Goal: Task Accomplishment & Management: Manage account settings

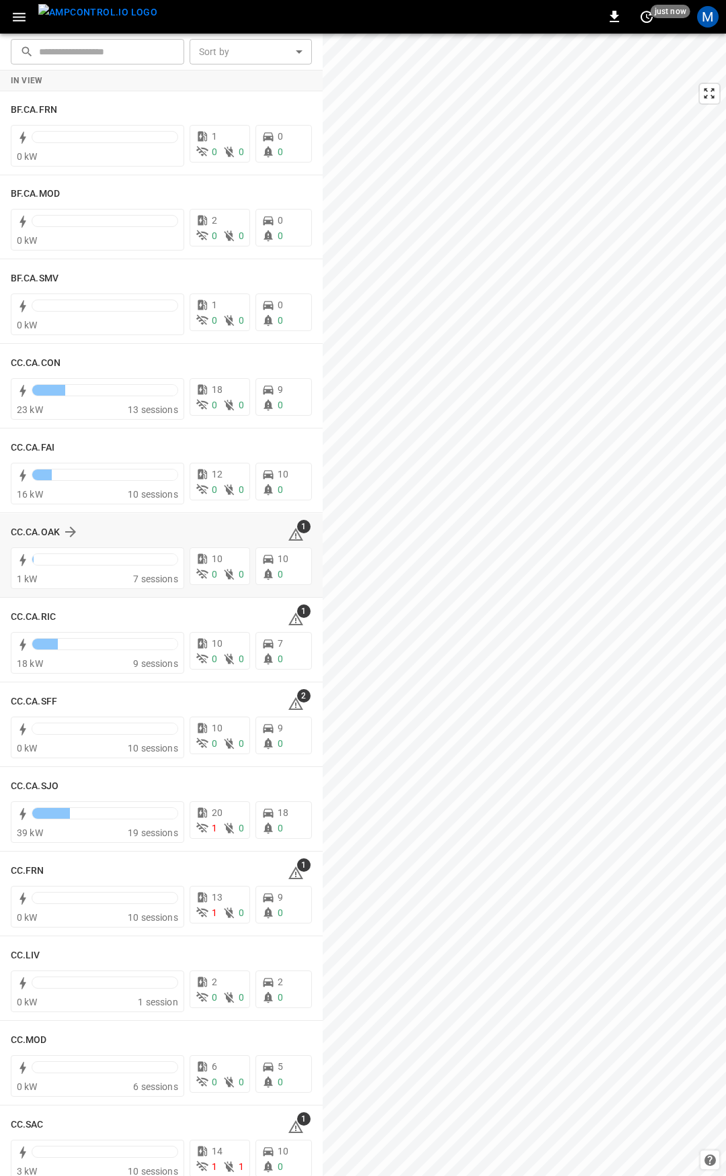
click at [297, 531] on span "1" at bounding box center [303, 526] width 13 height 13
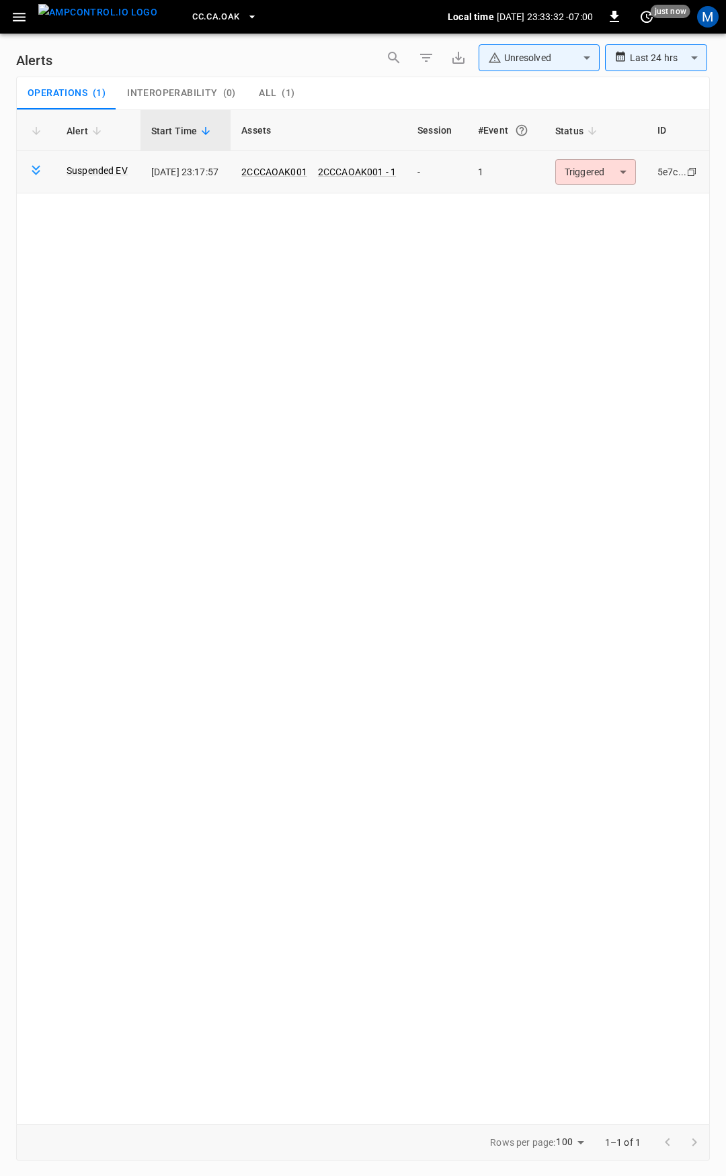
click at [575, 169] on body "**********" at bounding box center [363, 586] width 726 height 1172
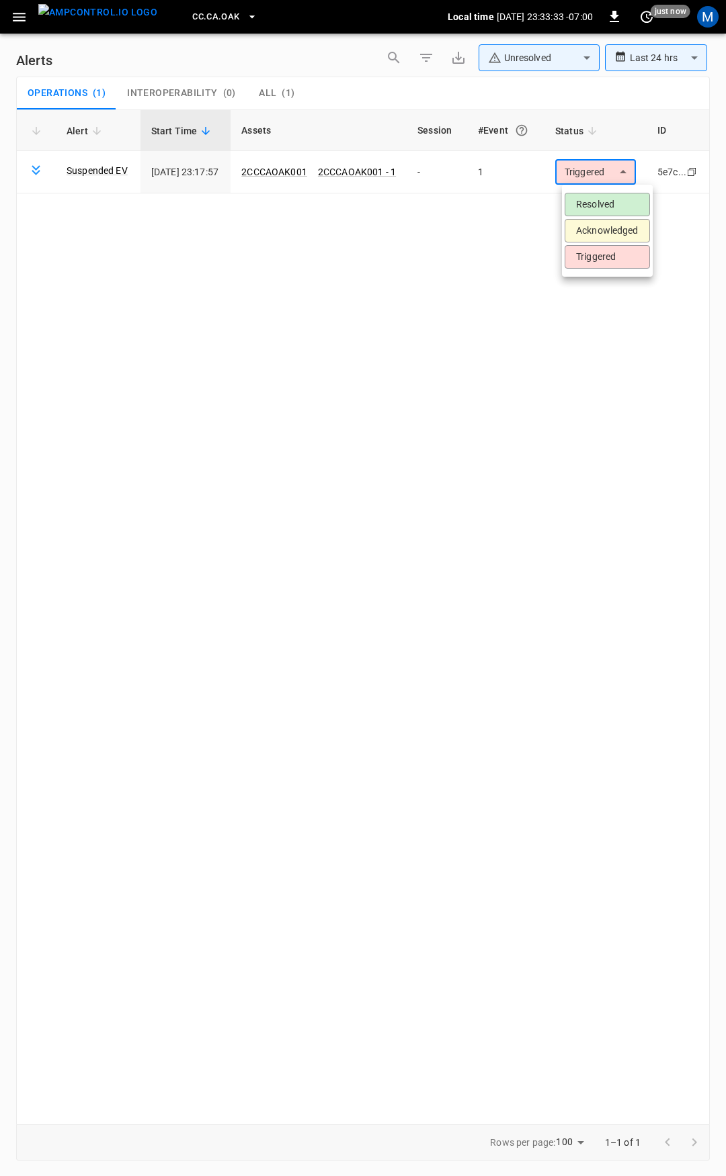
click at [588, 197] on li "Resolved" at bounding box center [606, 205] width 85 height 24
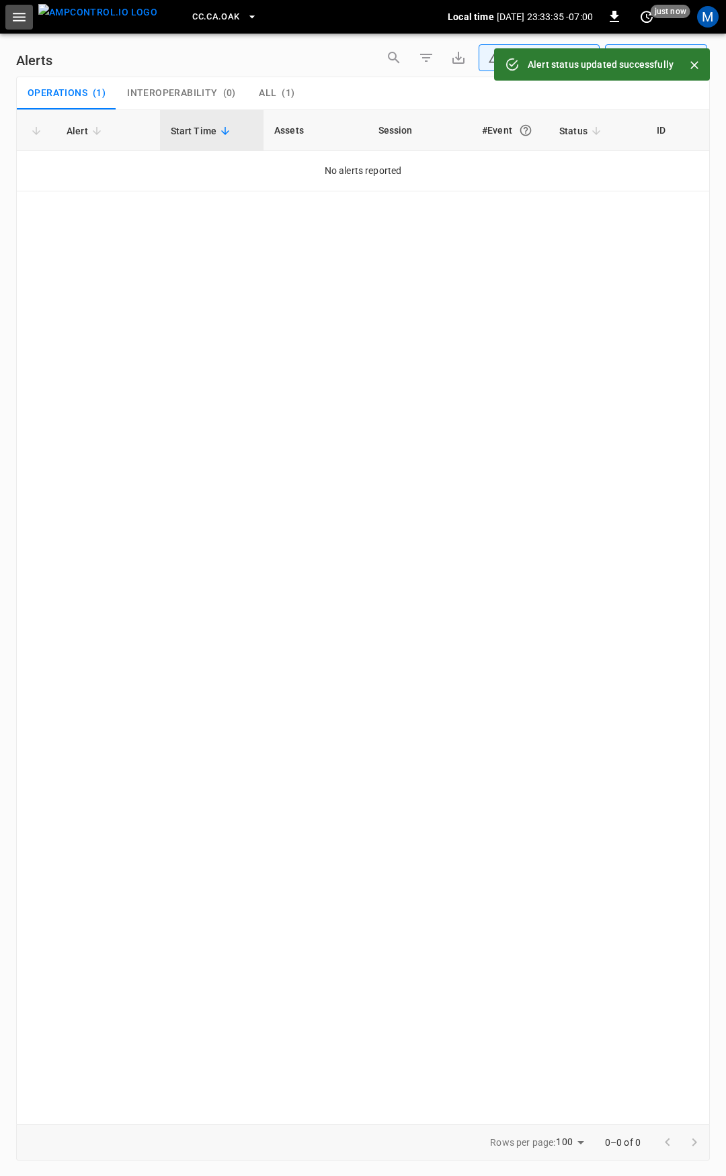
click at [24, 9] on icon "button" at bounding box center [19, 17] width 17 height 17
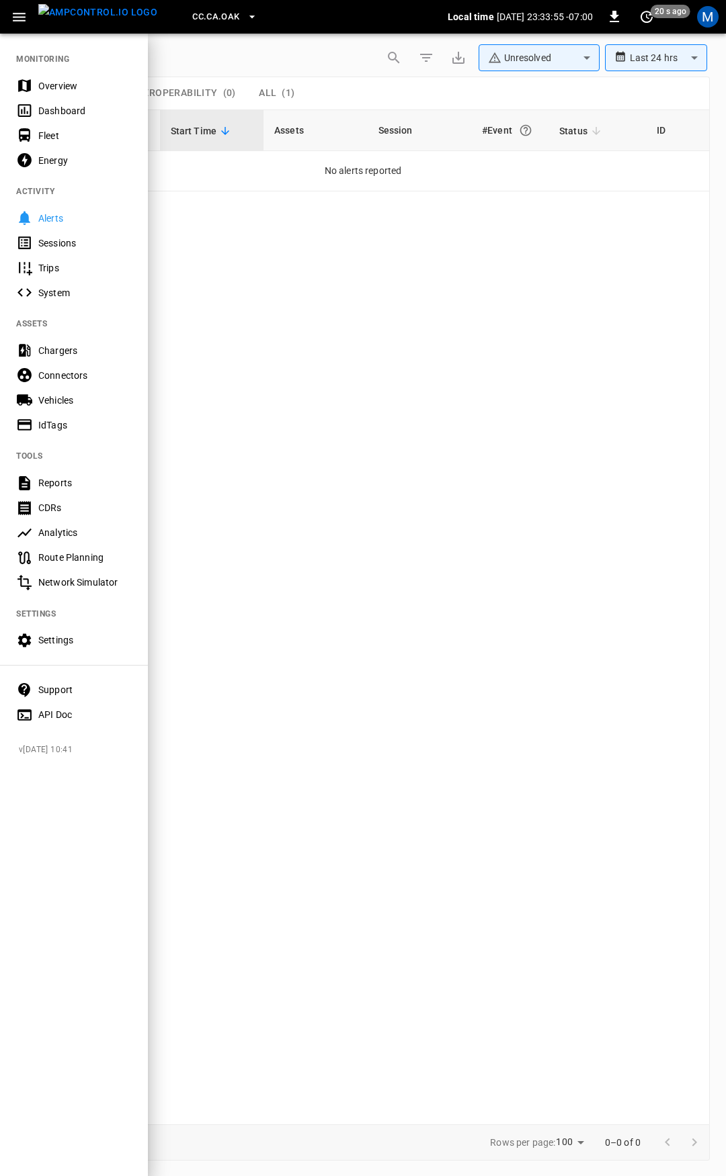
click at [67, 134] on div "Fleet" at bounding box center [84, 135] width 93 height 13
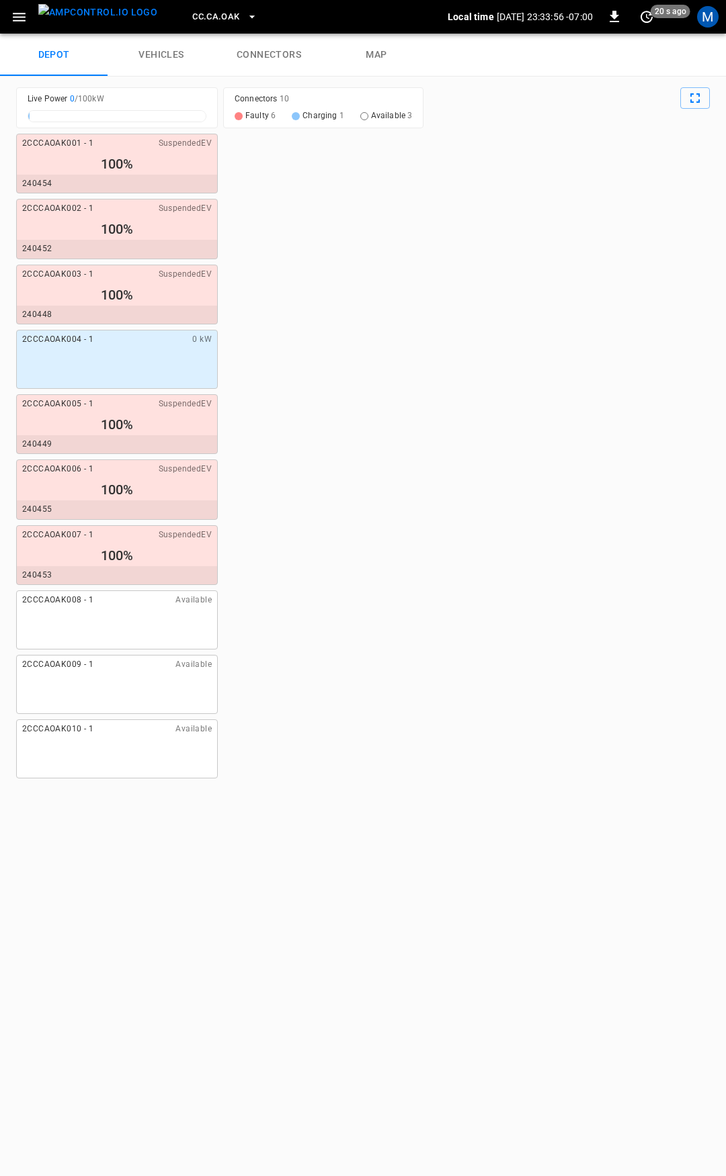
click at [195, 21] on span "CC.CA.OAK" at bounding box center [215, 16] width 47 height 15
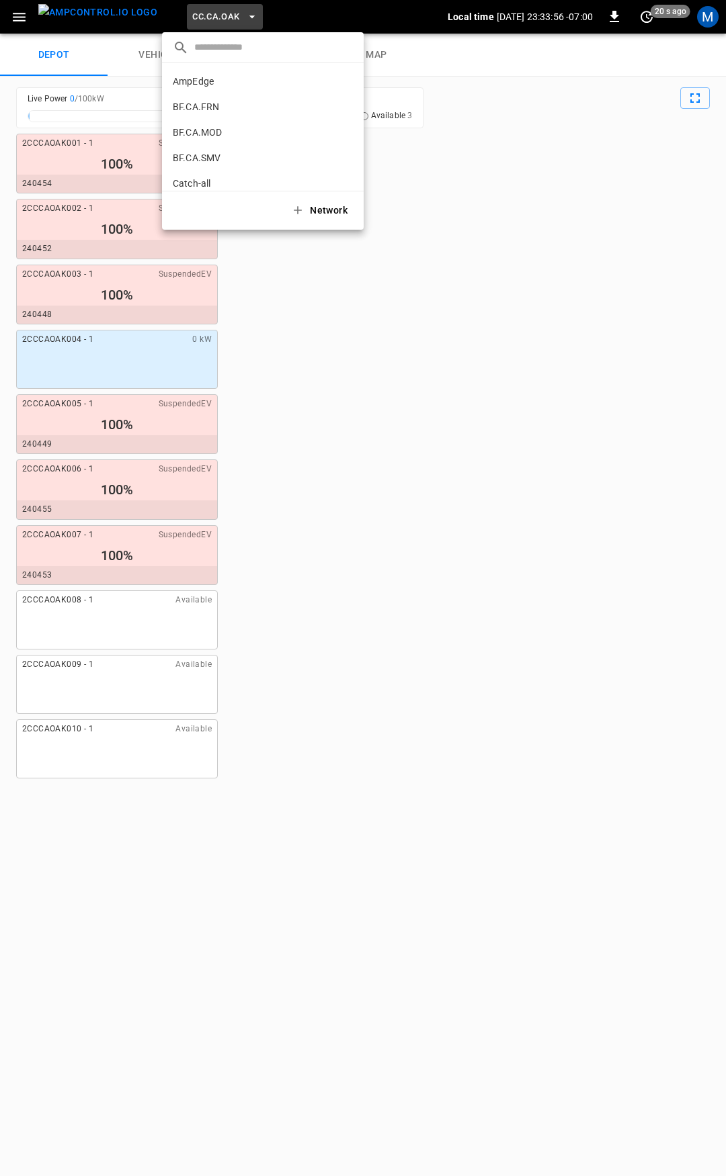
scroll to position [175, 0]
click at [417, 142] on div at bounding box center [363, 588] width 726 height 1176
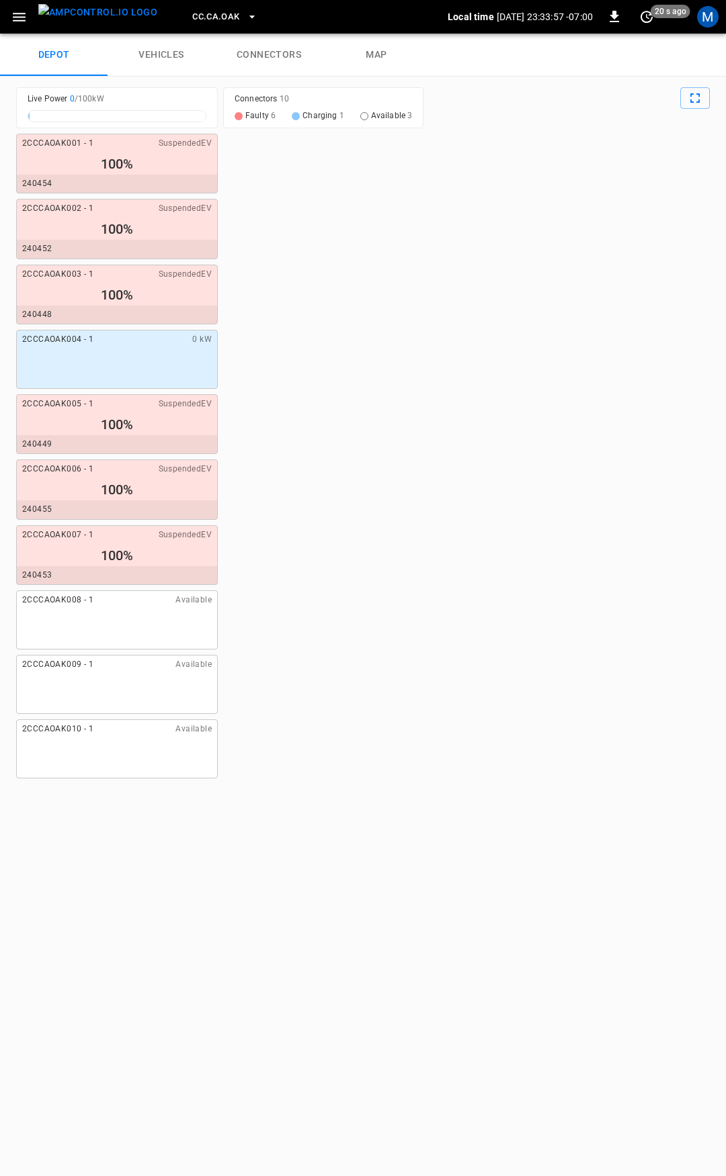
drag, startPoint x: 270, startPoint y: 50, endPoint x: 247, endPoint y: 47, distance: 23.0
click at [269, 50] on link "connectors" at bounding box center [268, 55] width 107 height 43
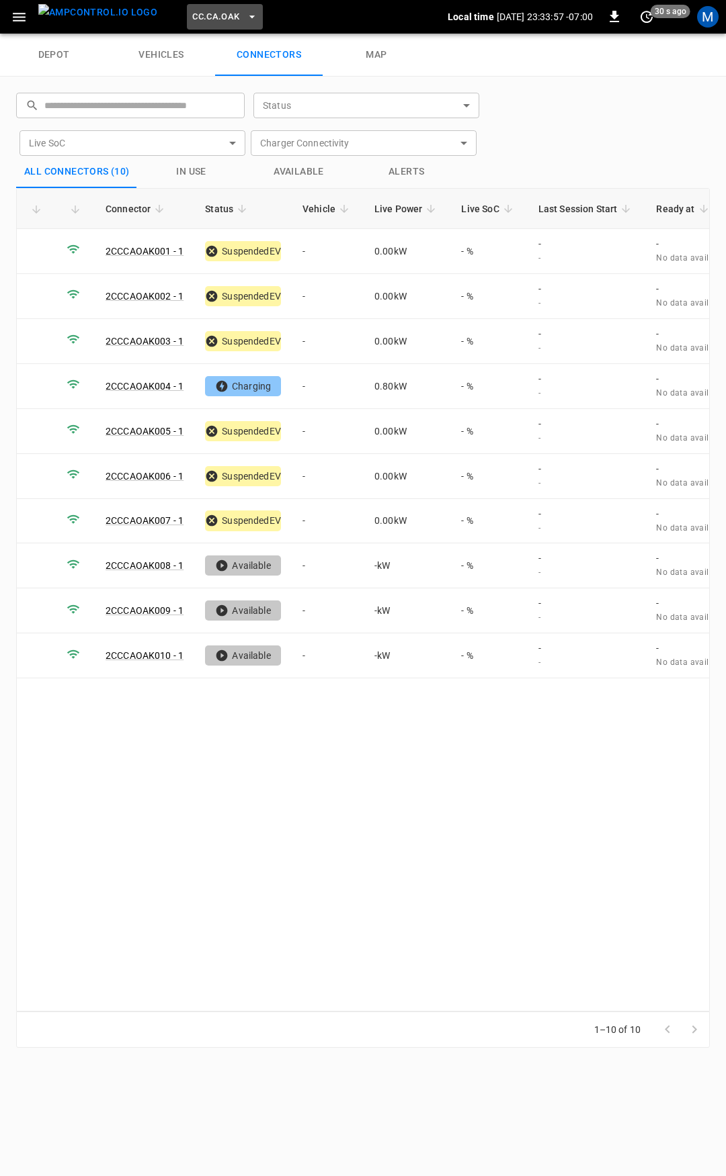
click at [202, 12] on span "CC.CA.OAK" at bounding box center [215, 16] width 47 height 15
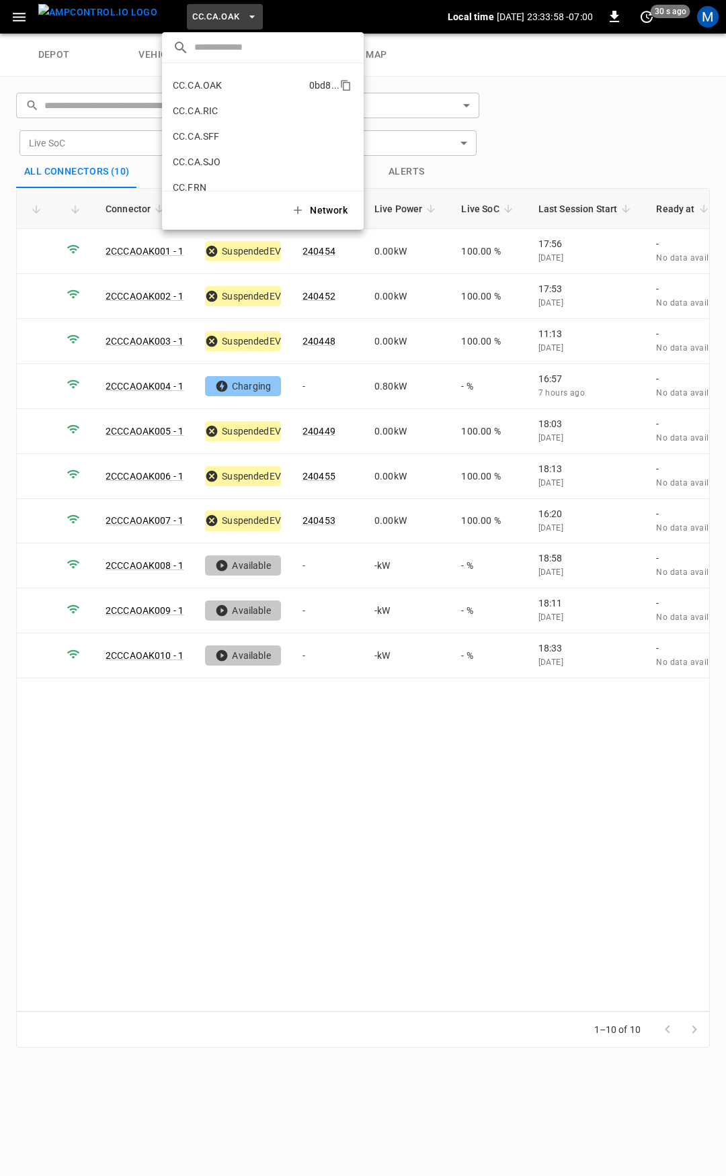
scroll to position [107, 0]
click at [218, 102] on p "CC.CA.CON" at bounding box center [198, 101] width 50 height 13
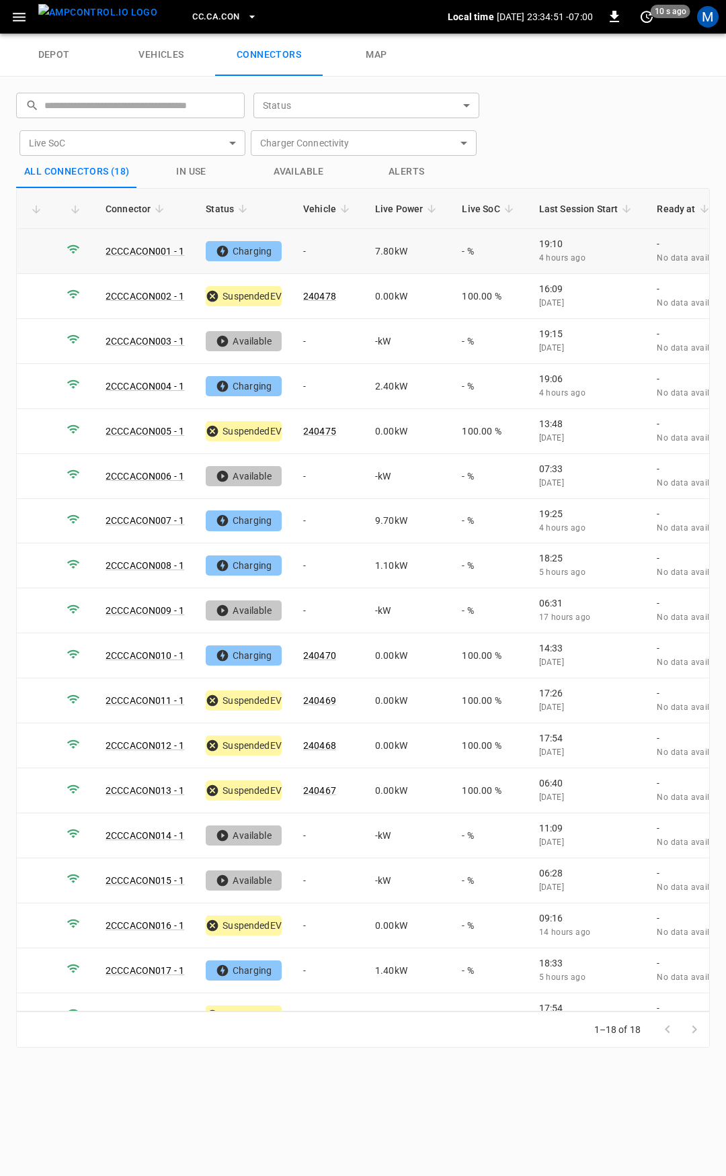
click at [337, 258] on td "-" at bounding box center [328, 251] width 72 height 45
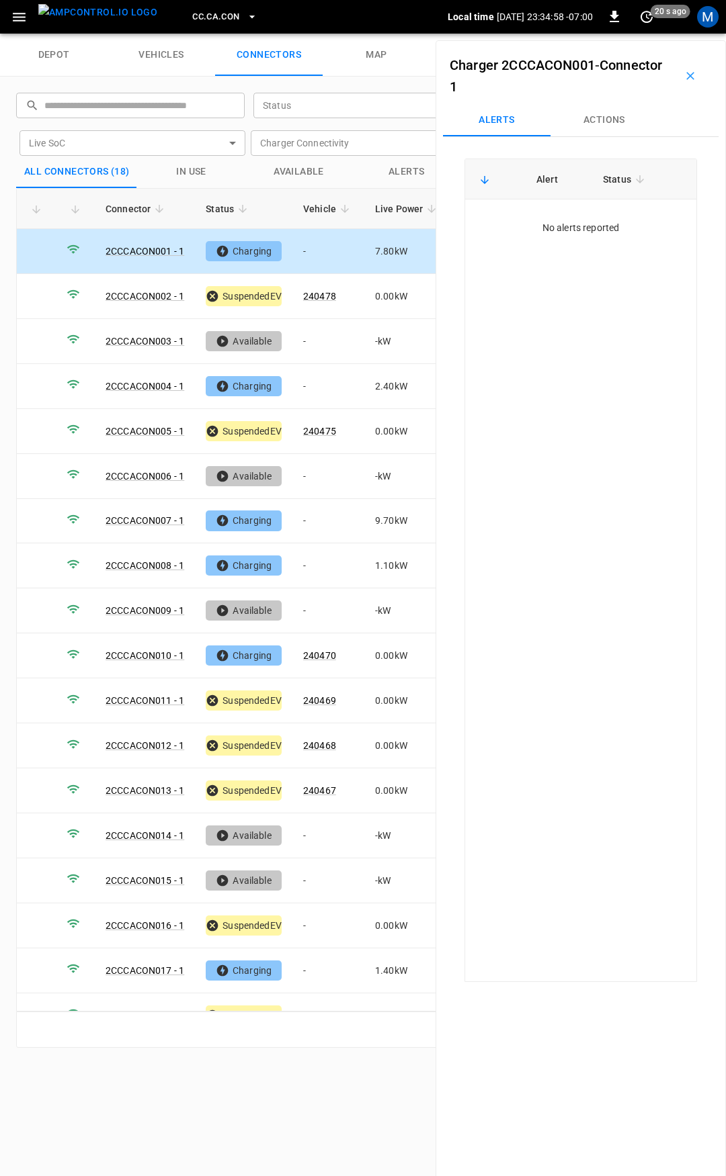
click at [603, 126] on button "Actions" at bounding box center [603, 120] width 107 height 32
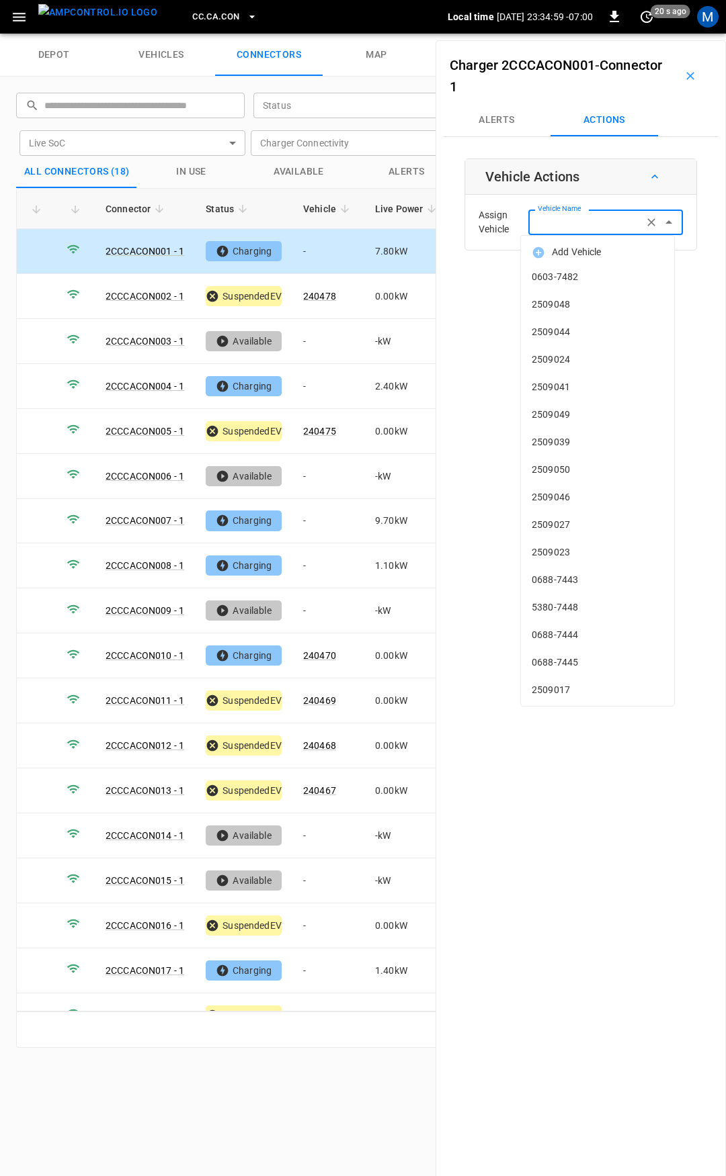
click at [597, 218] on input "Vehicle Name" at bounding box center [585, 222] width 107 height 17
type input "*"
type input "**"
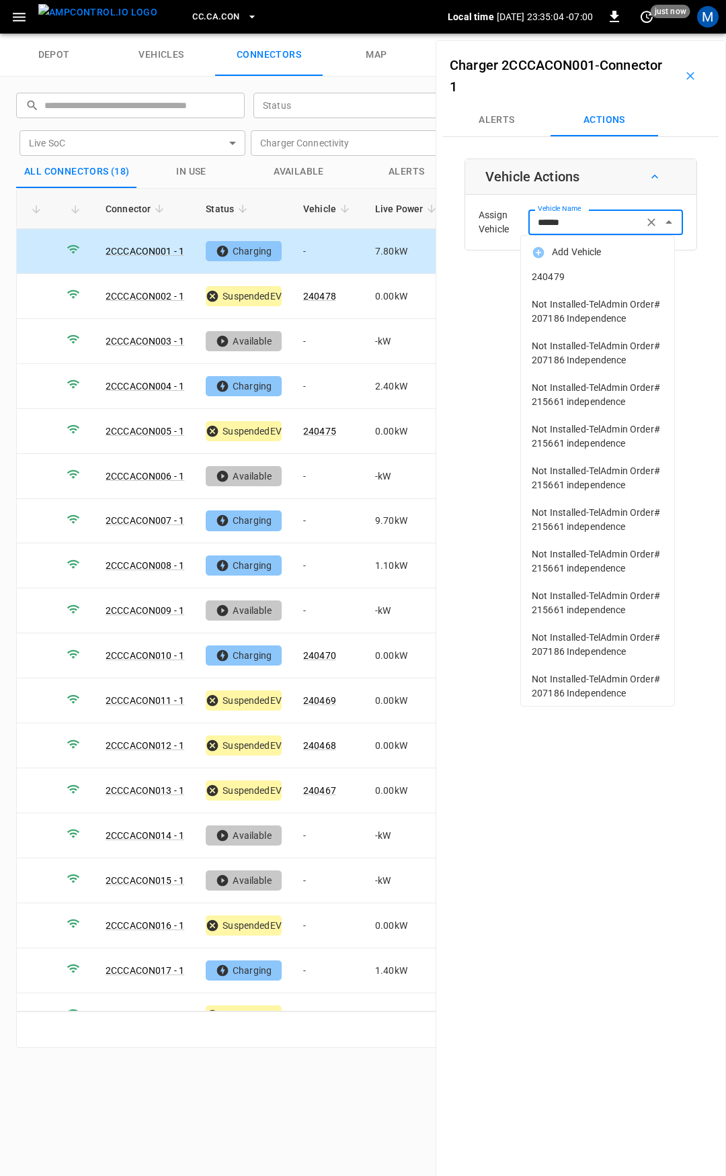
click at [582, 278] on span "240479" at bounding box center [597, 277] width 132 height 14
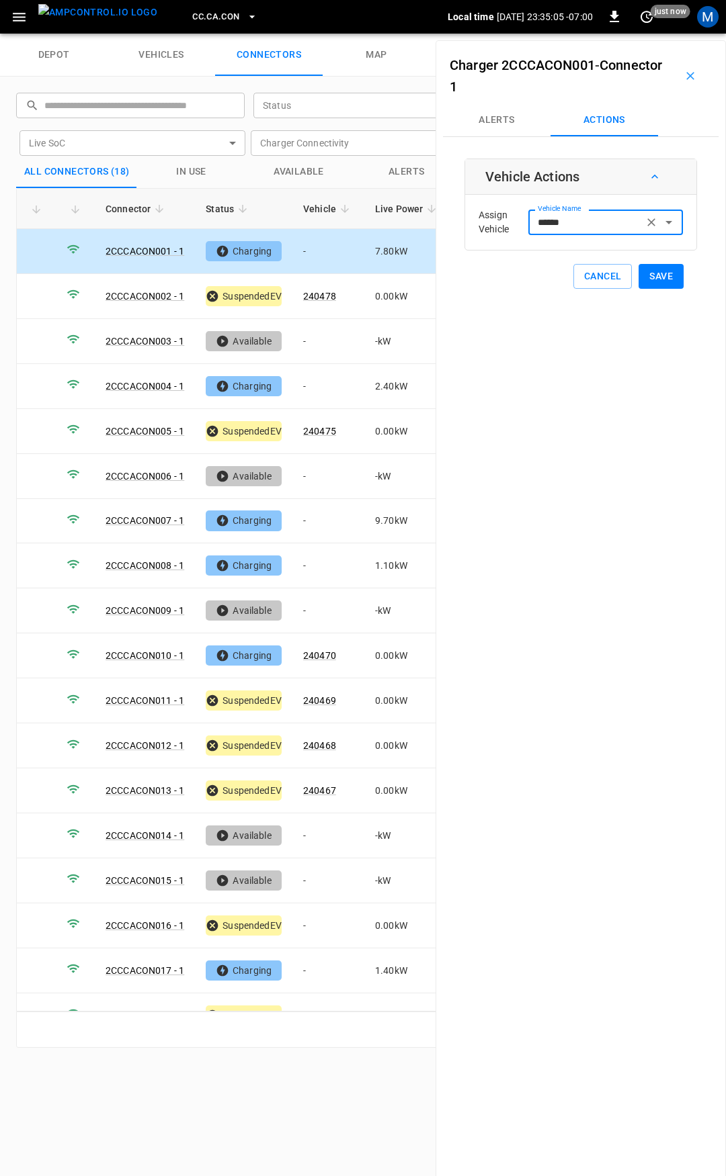
type input "******"
click at [650, 277] on button "Save" at bounding box center [660, 276] width 45 height 25
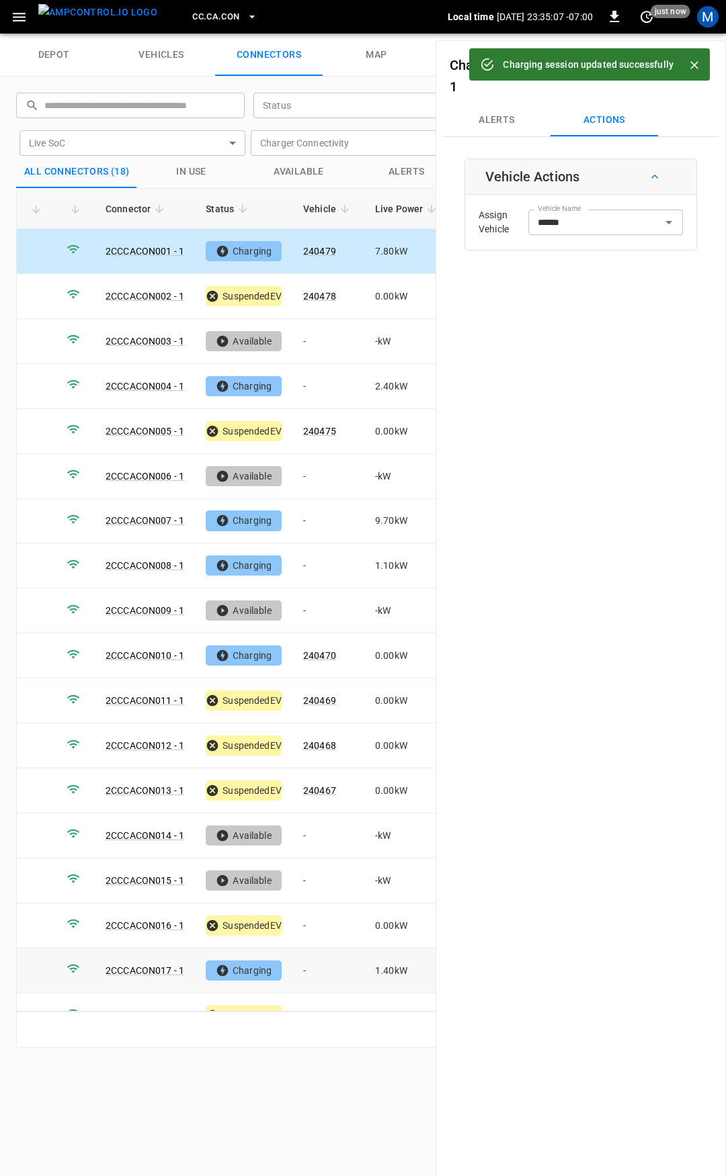
click at [321, 960] on td "-" at bounding box center [328, 971] width 72 height 45
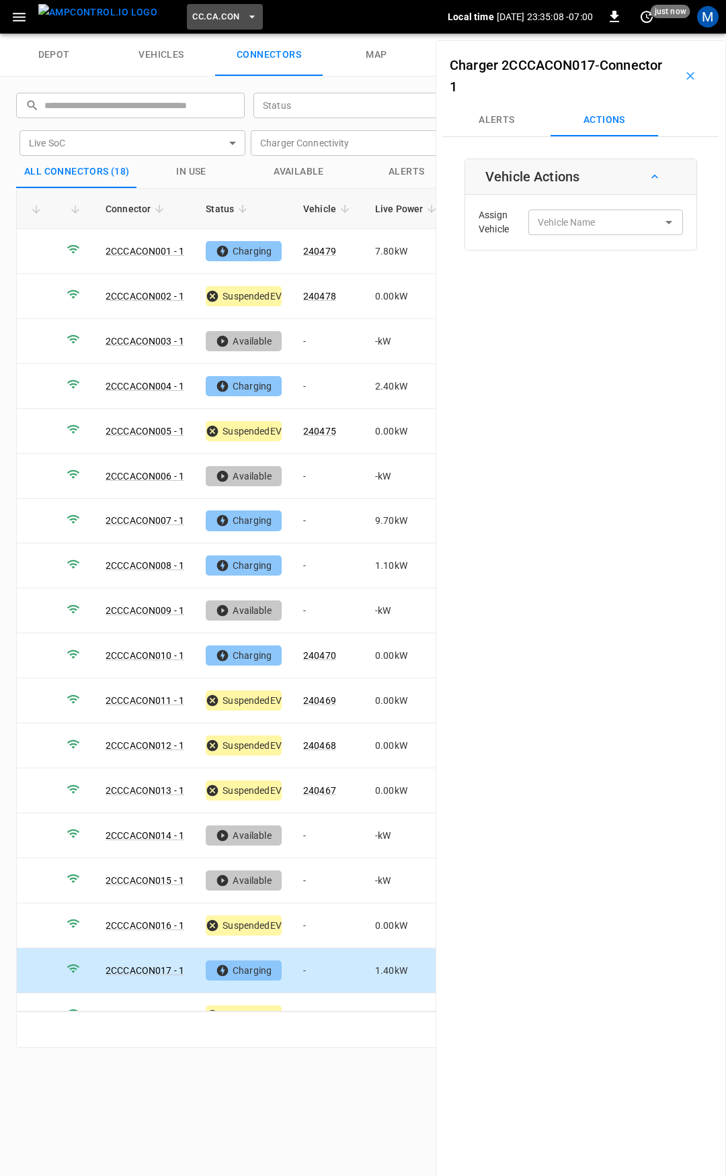
click at [200, 23] on span "CC.CA.CON" at bounding box center [215, 16] width 47 height 15
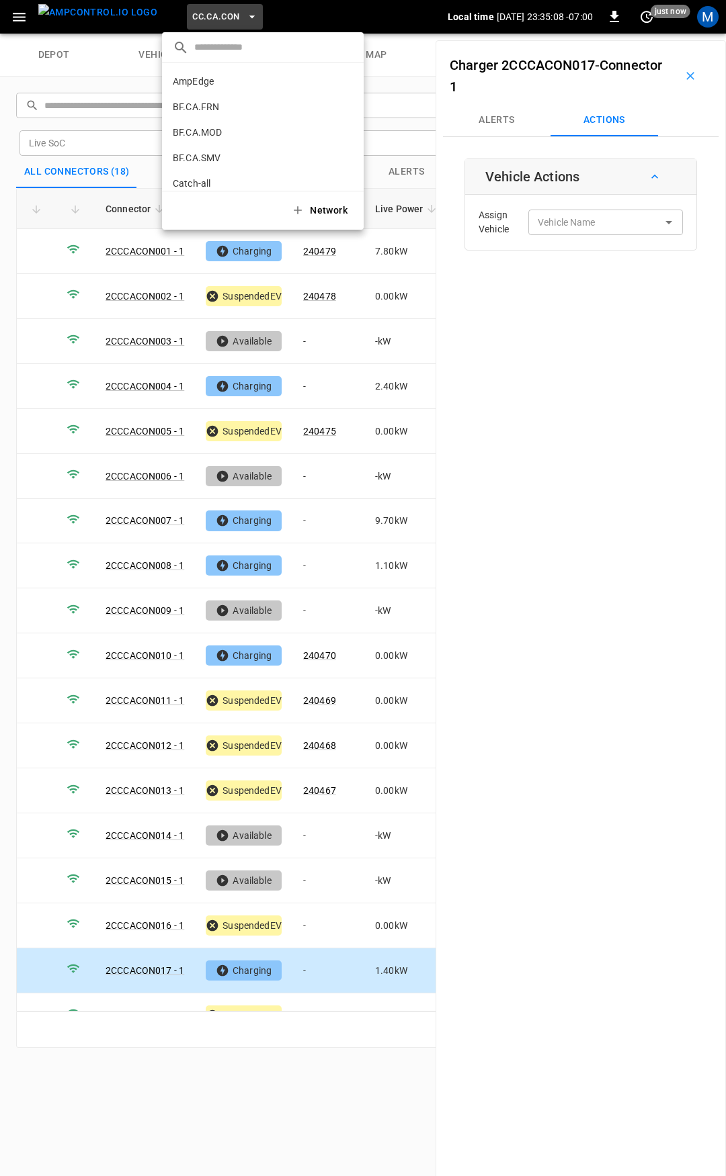
scroll to position [124, 0]
click at [225, 107] on li "CC.CA.FAI 4d3b ..." at bounding box center [263, 111] width 202 height 26
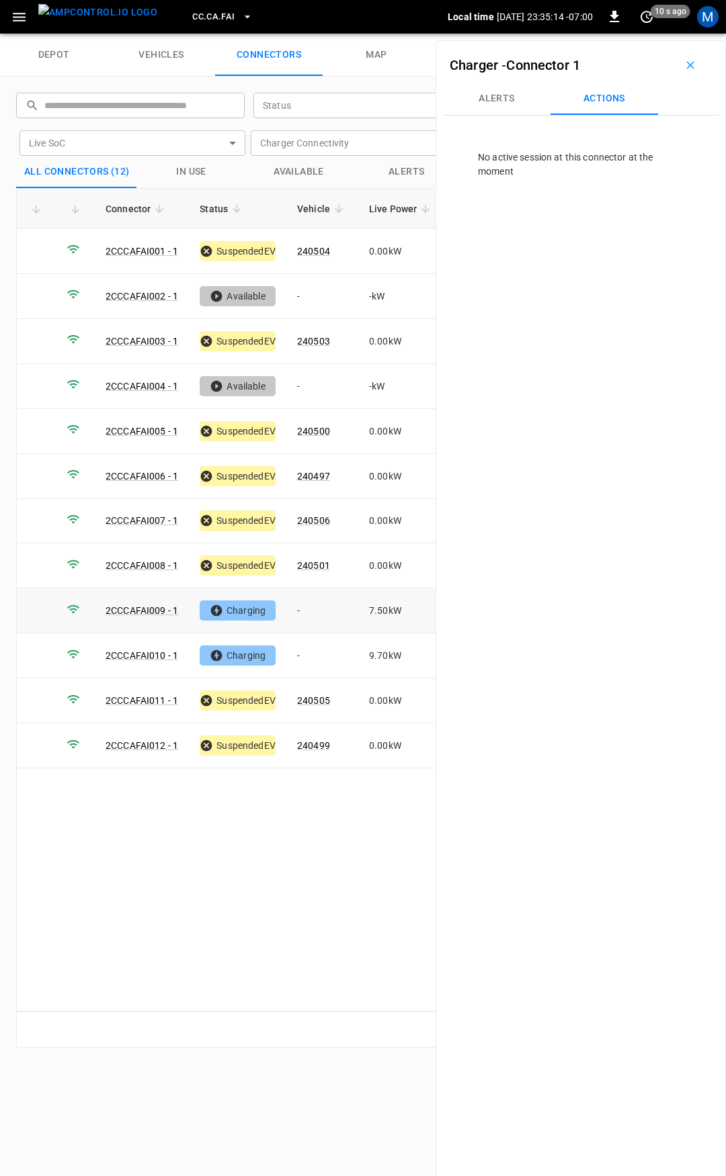
drag, startPoint x: 327, startPoint y: 613, endPoint x: 64, endPoint y: 689, distance: 273.0
click at [327, 613] on td "-" at bounding box center [322, 611] width 72 height 45
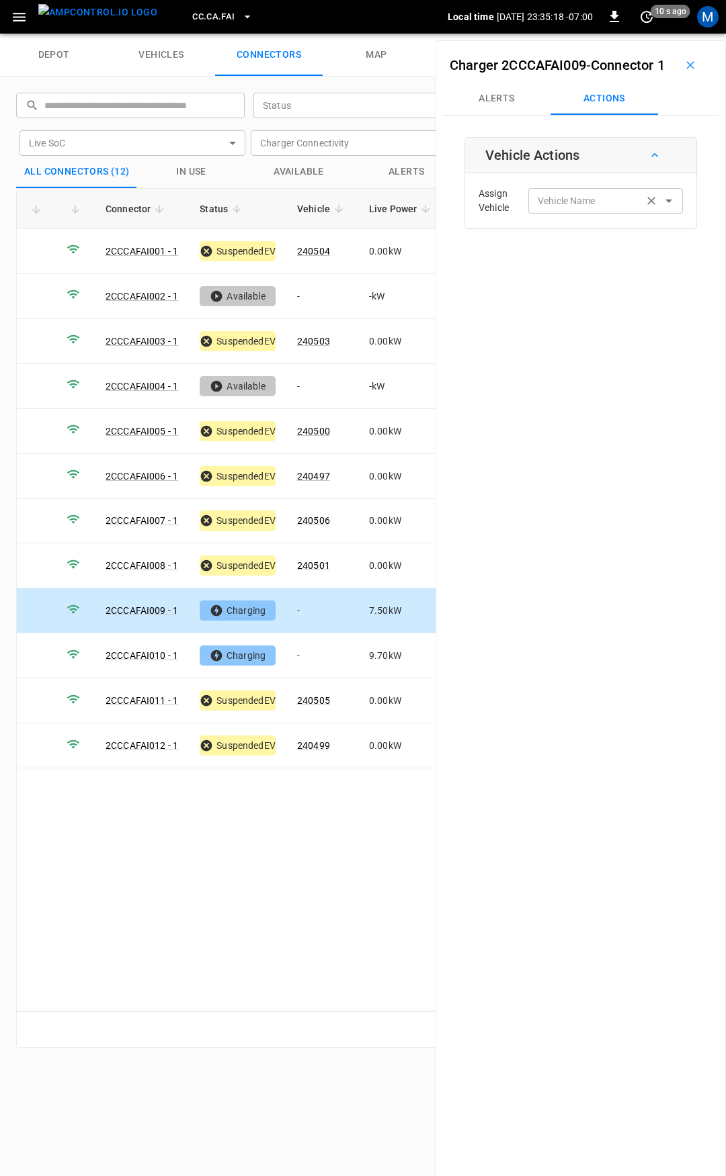
click at [592, 209] on input "Vehicle Name" at bounding box center [585, 200] width 107 height 17
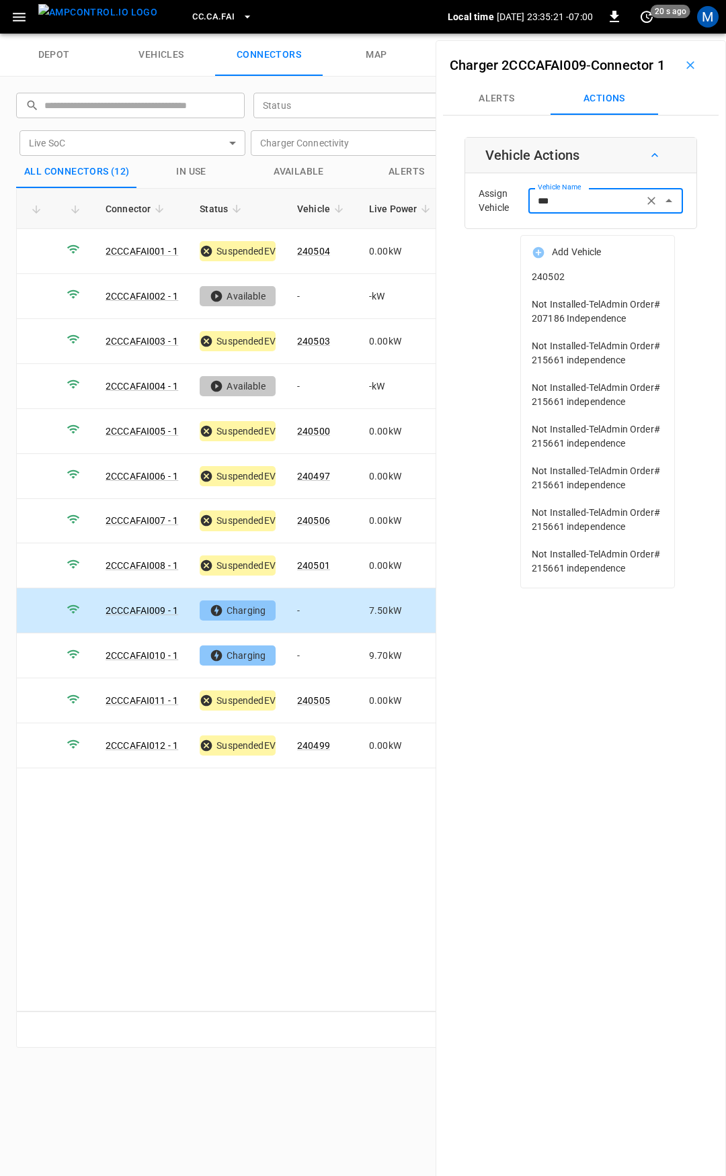
click at [630, 273] on span "240502" at bounding box center [597, 277] width 132 height 14
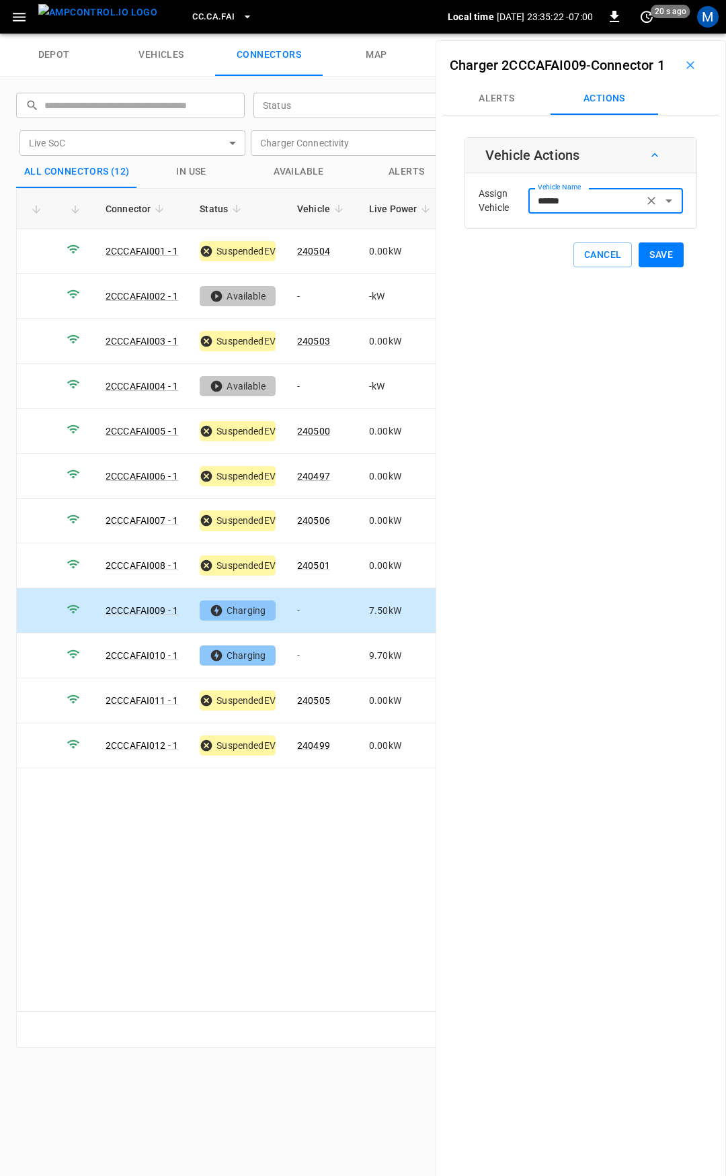
type input "******"
click at [672, 267] on button "Save" at bounding box center [660, 255] width 45 height 25
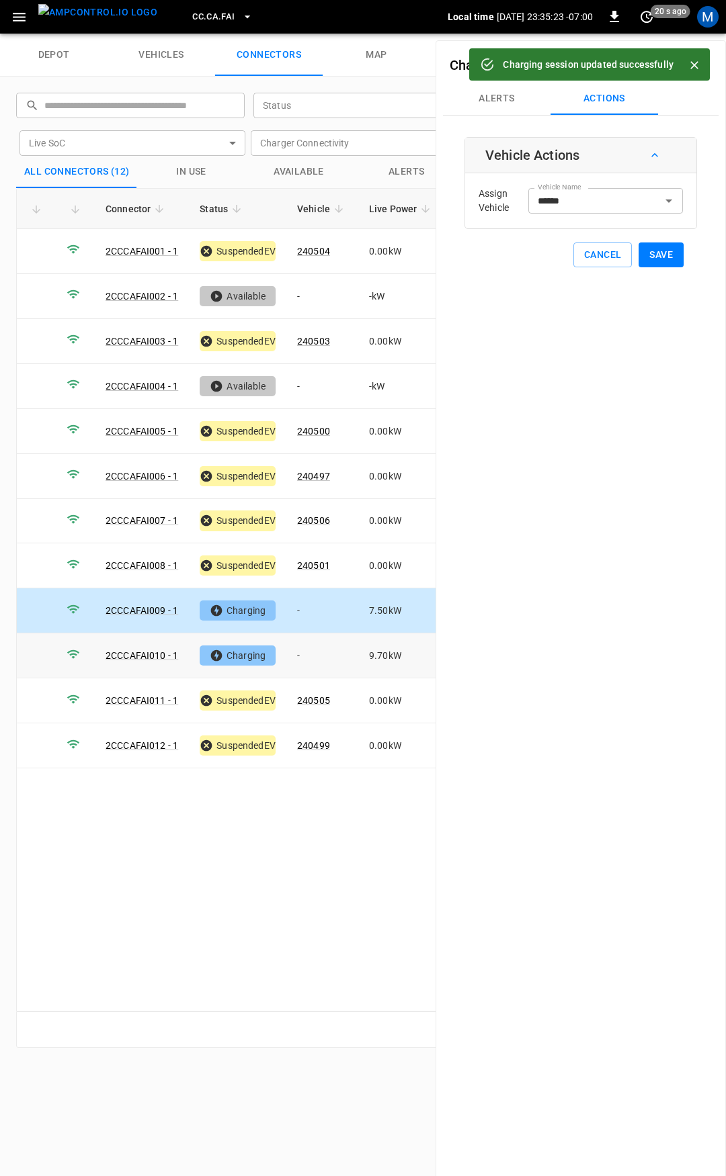
click at [327, 652] on td "-" at bounding box center [322, 656] width 72 height 45
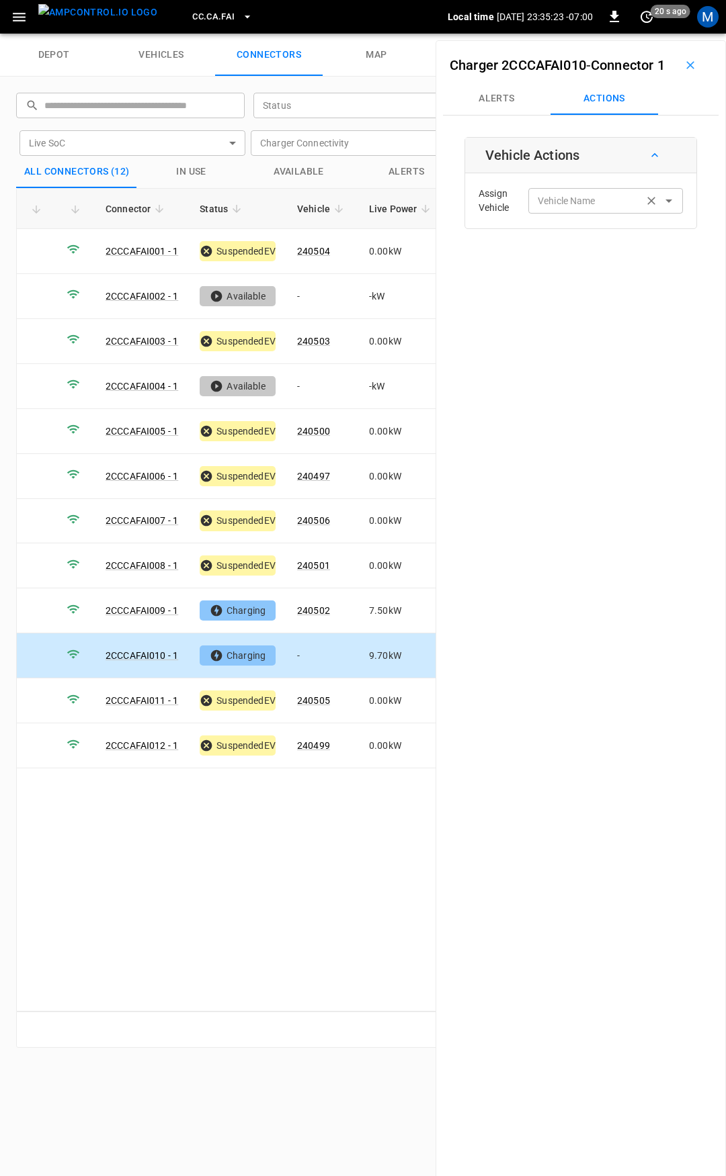
click at [587, 209] on input "Vehicle Name" at bounding box center [585, 200] width 107 height 17
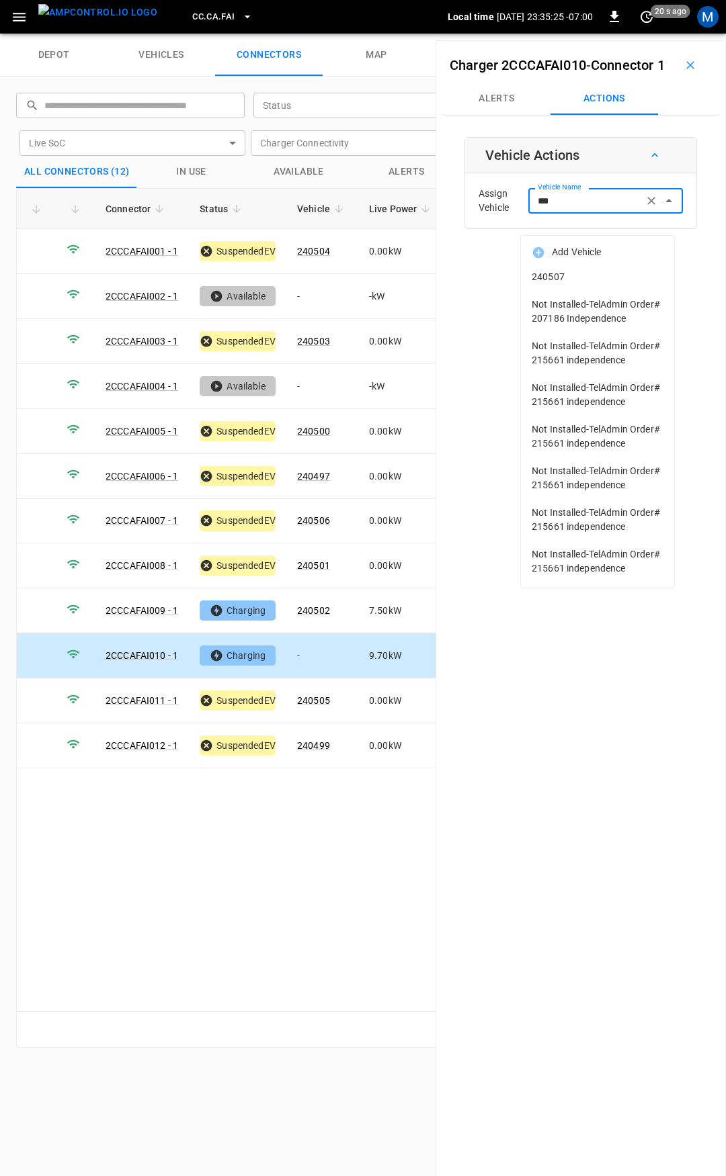
click at [585, 281] on span "240507" at bounding box center [597, 277] width 132 height 14
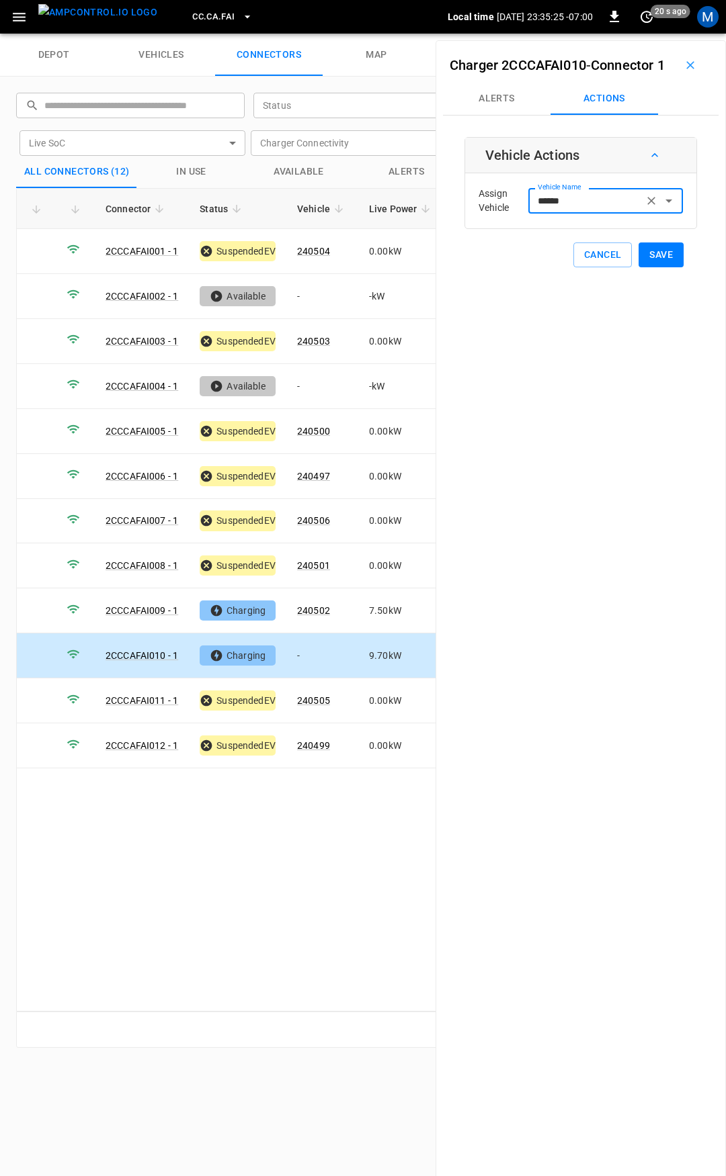
type input "******"
click at [642, 267] on button "Save" at bounding box center [660, 255] width 45 height 25
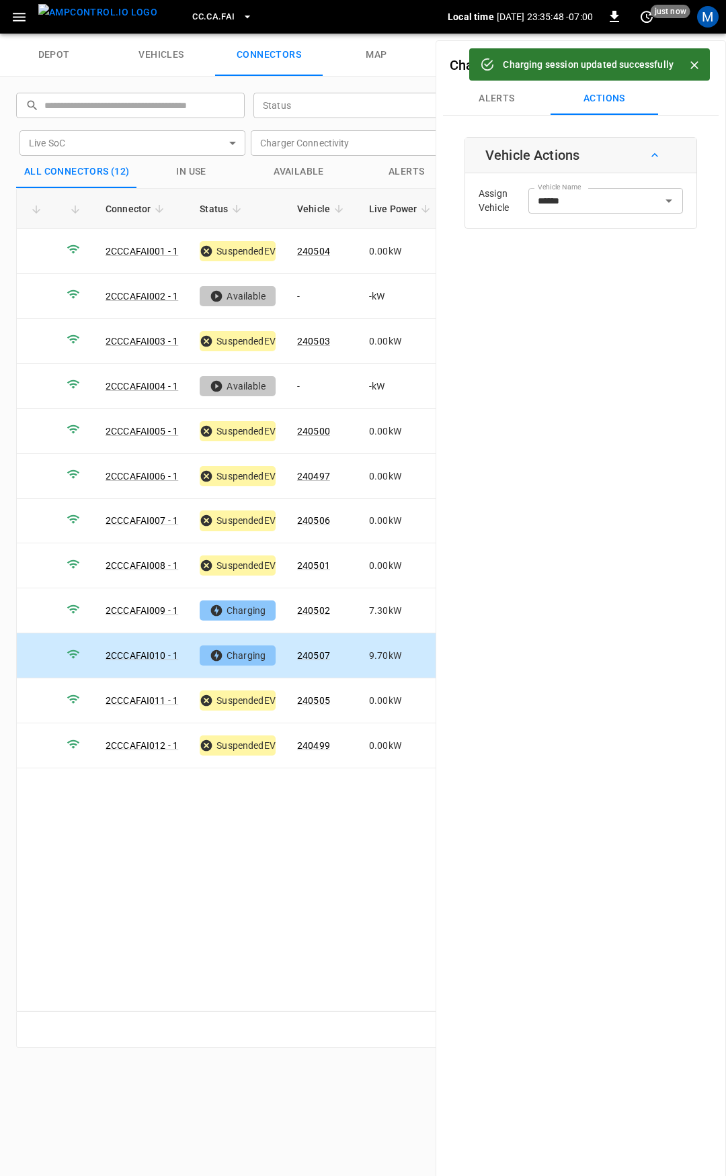
click at [209, 21] on span "CC.CA.FAI" at bounding box center [213, 16] width 42 height 15
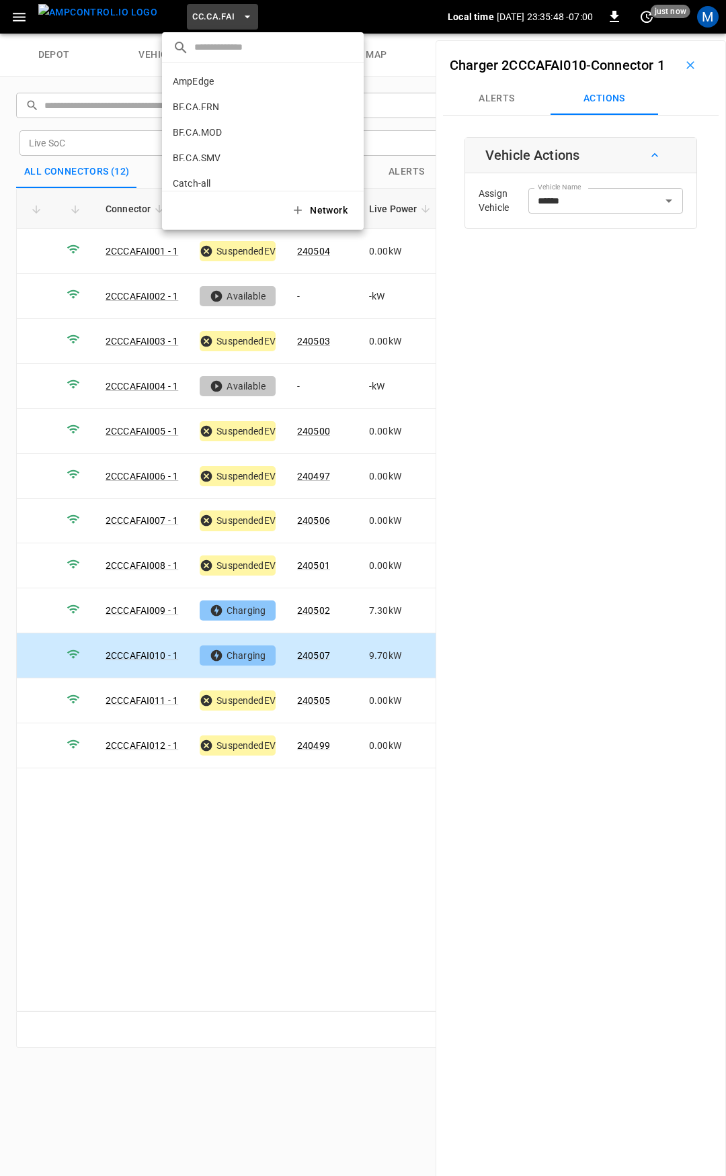
scroll to position [149, 0]
click at [223, 105] on li "CC.CA.OAK 0bd8 ..." at bounding box center [263, 111] width 202 height 26
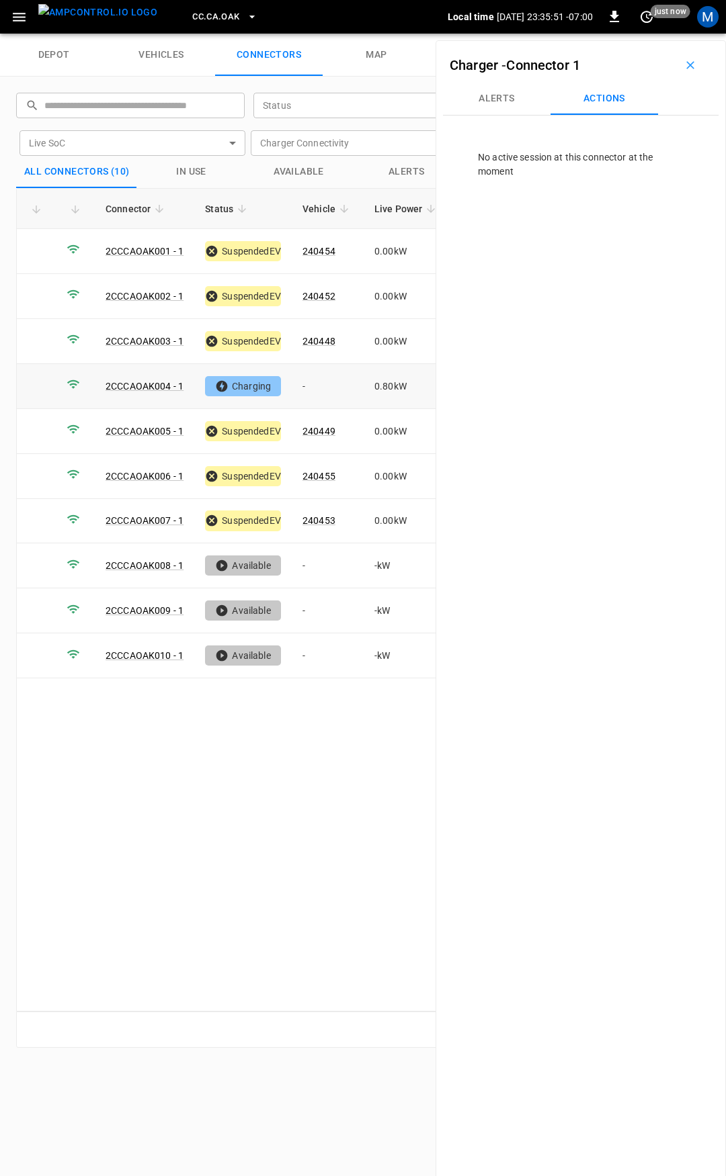
click at [318, 381] on td "-" at bounding box center [328, 386] width 72 height 45
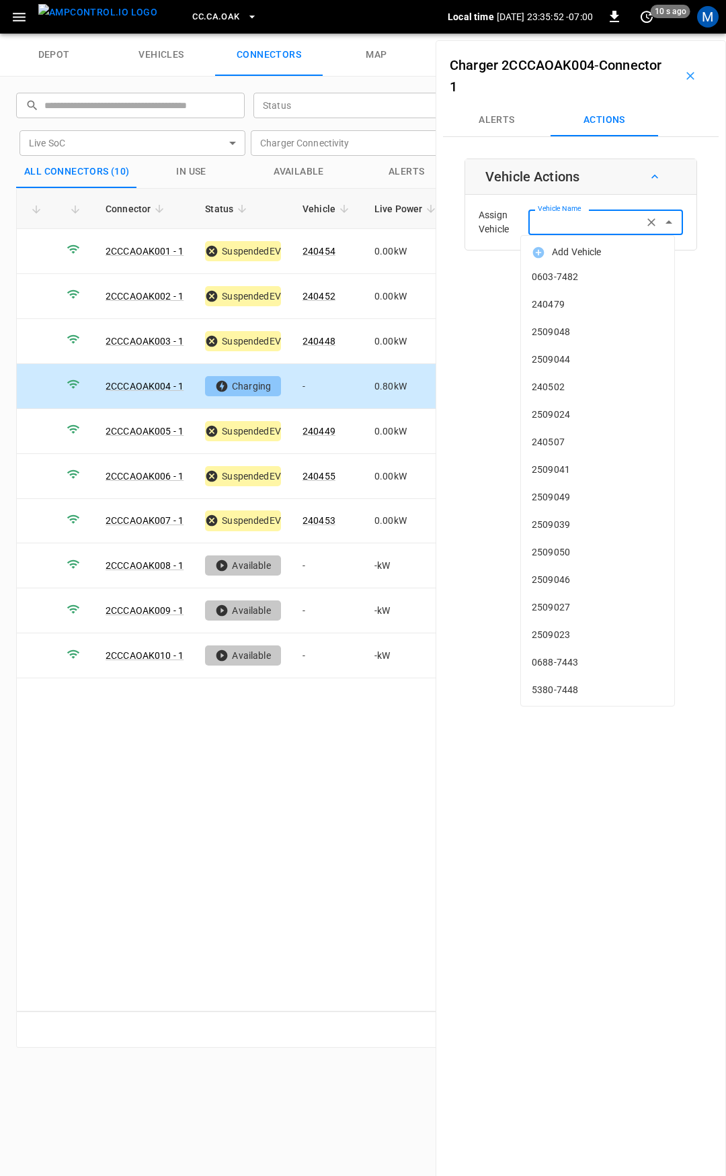
click at [583, 226] on input "Vehicle Name" at bounding box center [585, 222] width 107 height 17
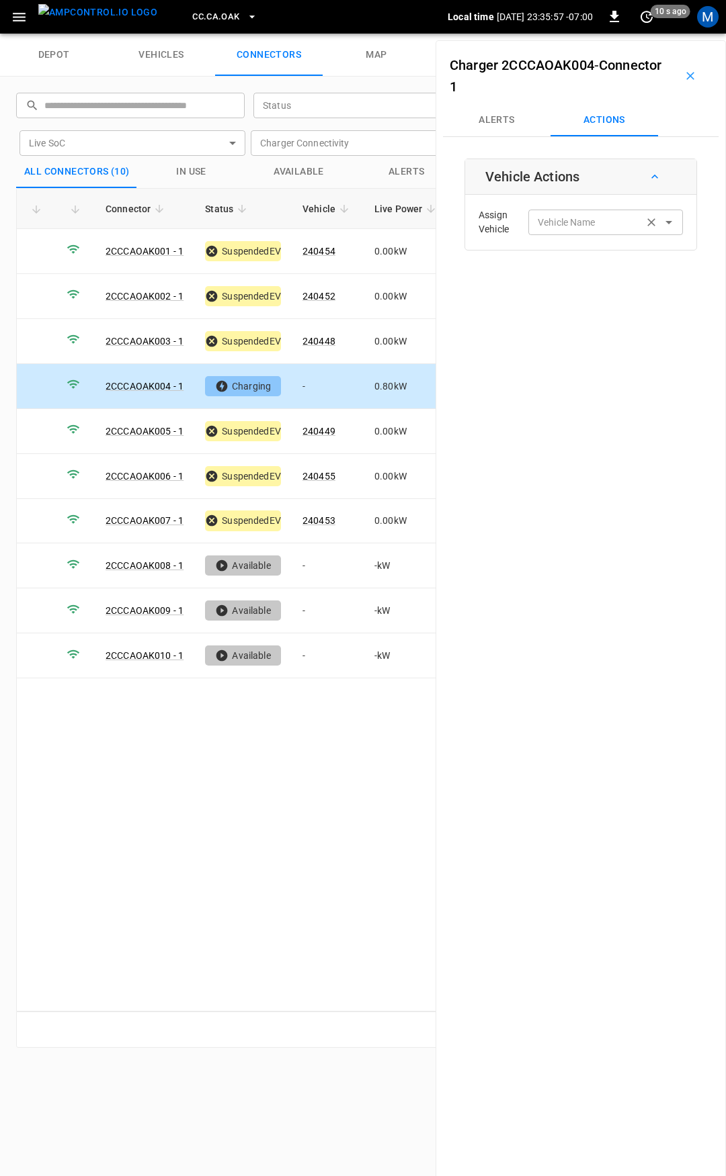
click at [572, 224] on label "Vehicle Name" at bounding box center [566, 223] width 58 height 14
click at [572, 224] on input "Vehicle Name" at bounding box center [585, 222] width 107 height 17
type input "**"
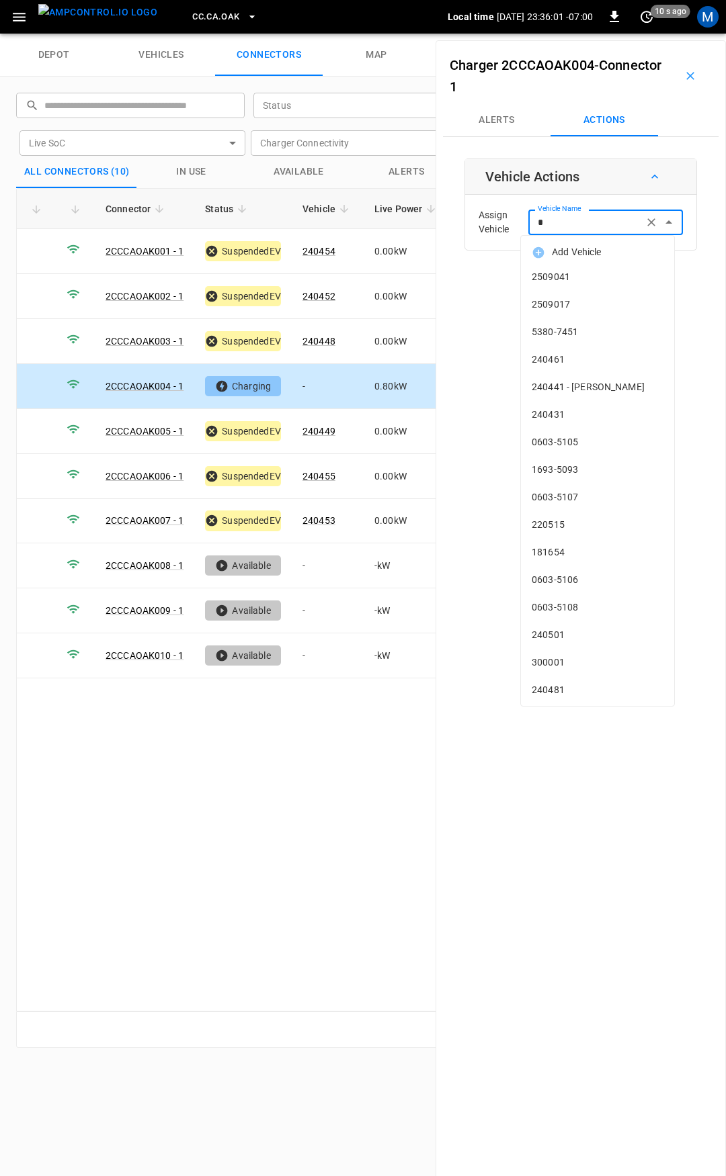
drag, startPoint x: 561, startPoint y: 226, endPoint x: 496, endPoint y: 223, distance: 65.3
click at [498, 224] on div "Assign Vehicle Vehicle Name * Vehicle Name" at bounding box center [580, 222] width 224 height 48
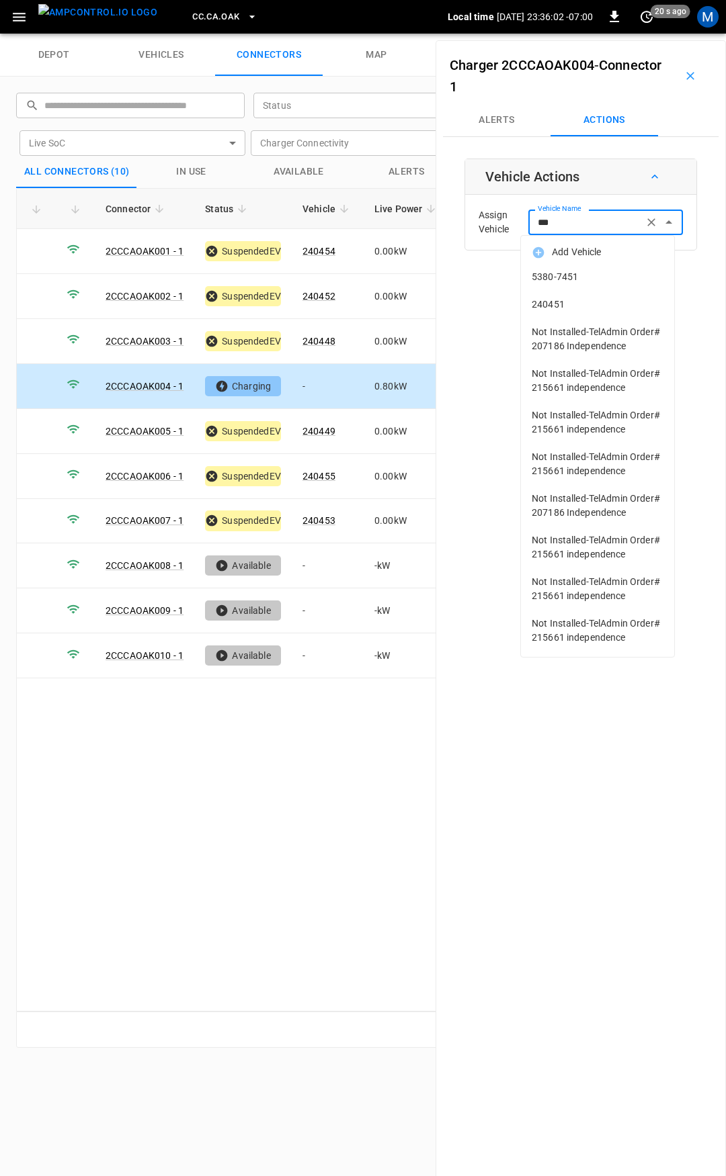
click at [572, 304] on span "240451" at bounding box center [597, 305] width 132 height 14
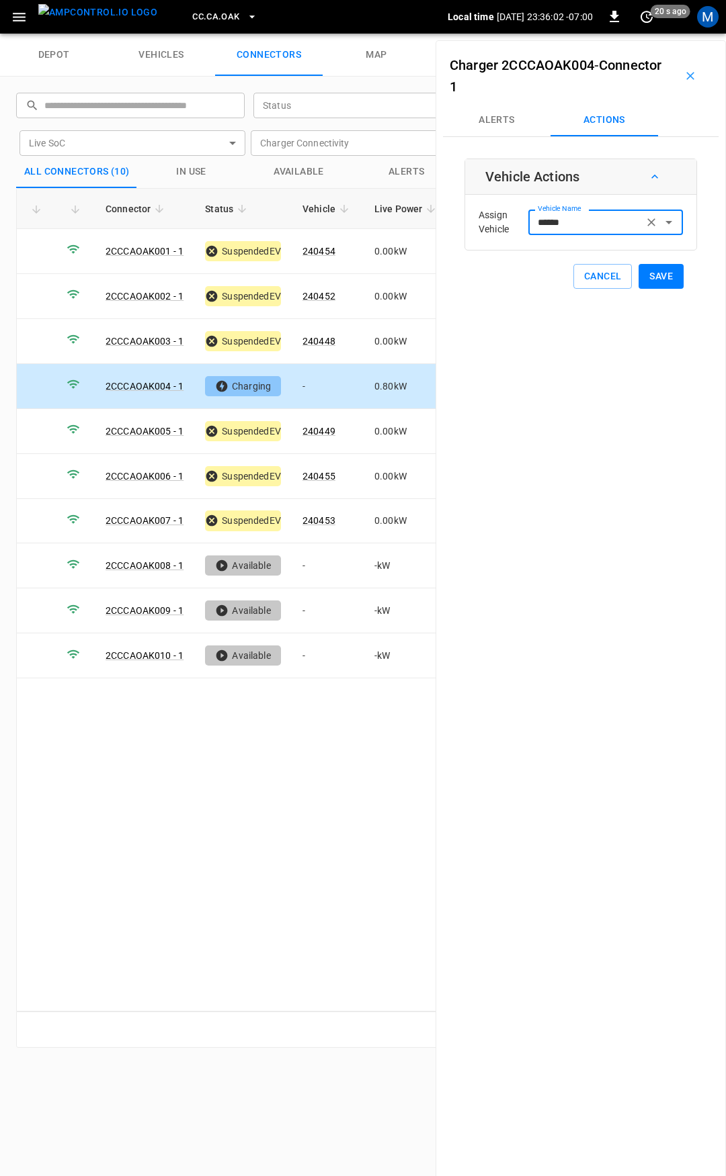
type input "******"
click at [640, 300] on div "Charger 2CCCAOAK004 - Connector 1 Alerts Actions Vehicle Actions Assign Vehicle…" at bounding box center [580, 628] width 290 height 1176
click at [664, 259] on div "Vehicle Actions Assign Vehicle Vehicle Name ****** Vehicle Name Cancel Save" at bounding box center [580, 224] width 232 height 130
click at [661, 269] on button "Save" at bounding box center [660, 276] width 45 height 25
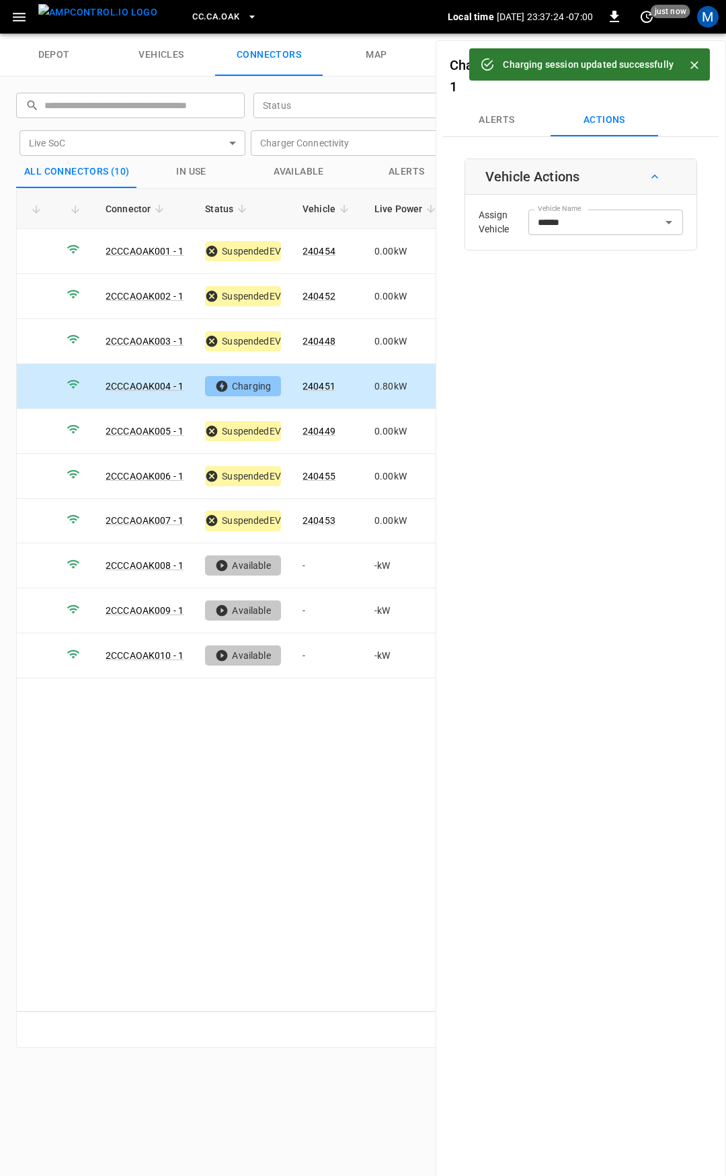
click at [203, 15] on span "CC.CA.OAK" at bounding box center [215, 16] width 47 height 15
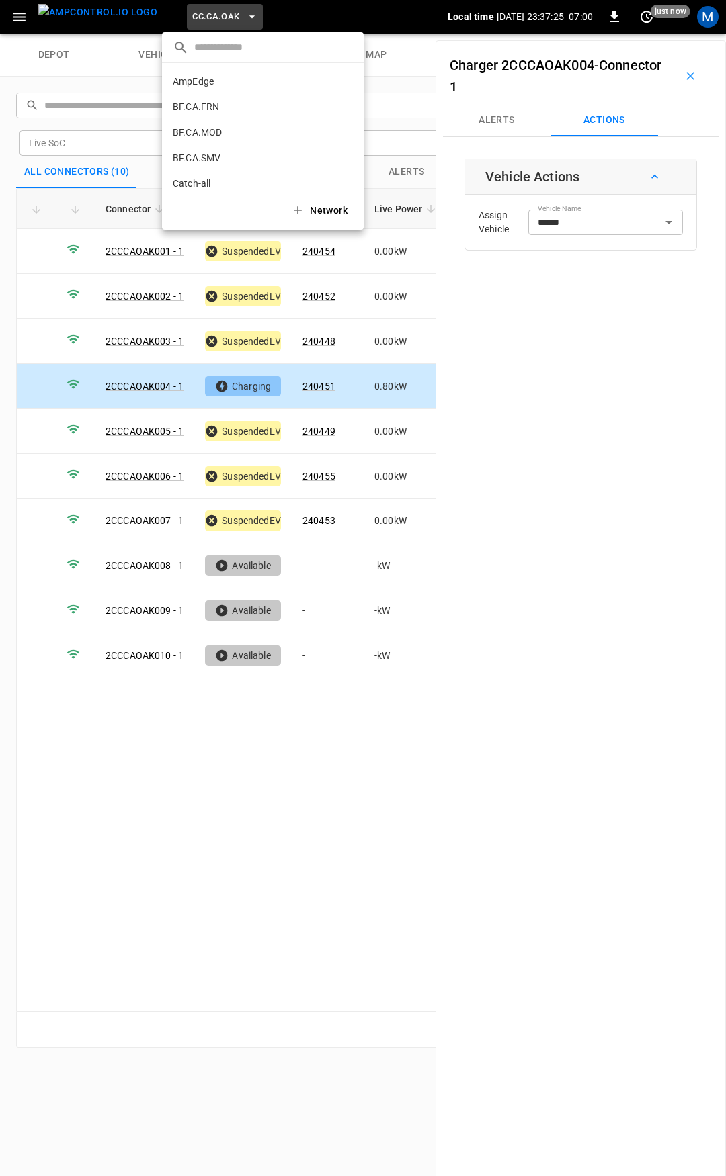
scroll to position [175, 0]
click at [217, 101] on li "CC.CA.RIC 998c ..." at bounding box center [263, 111] width 202 height 26
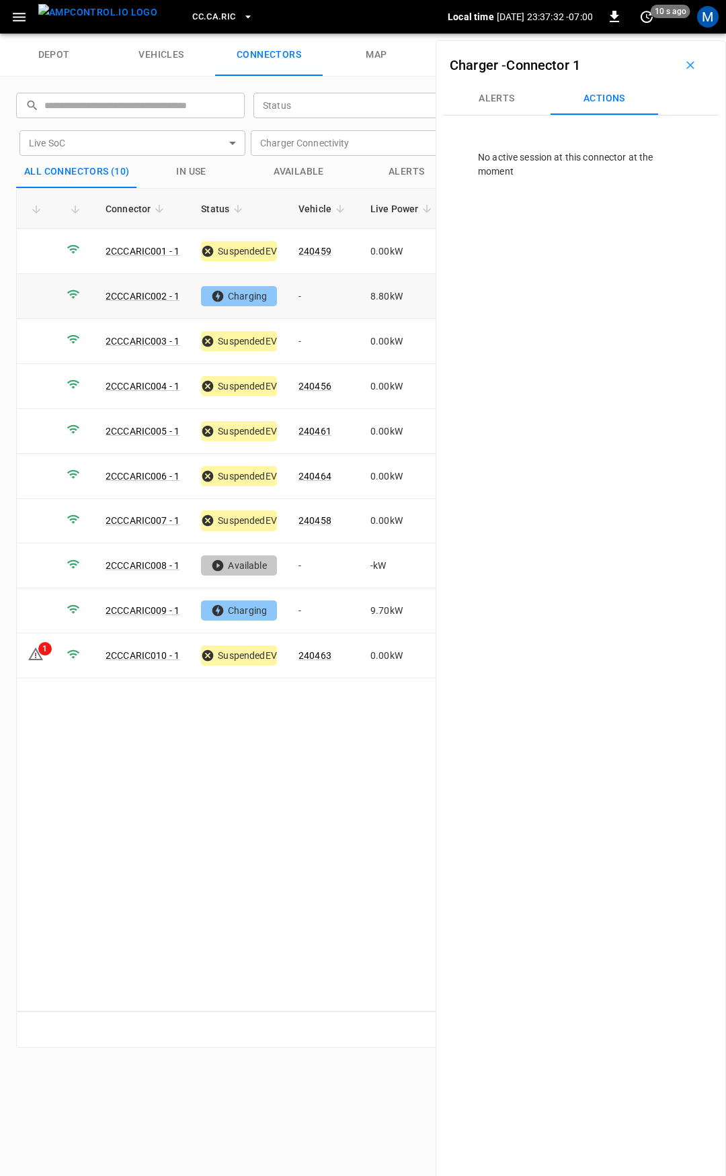
click at [337, 297] on td "-" at bounding box center [324, 296] width 72 height 45
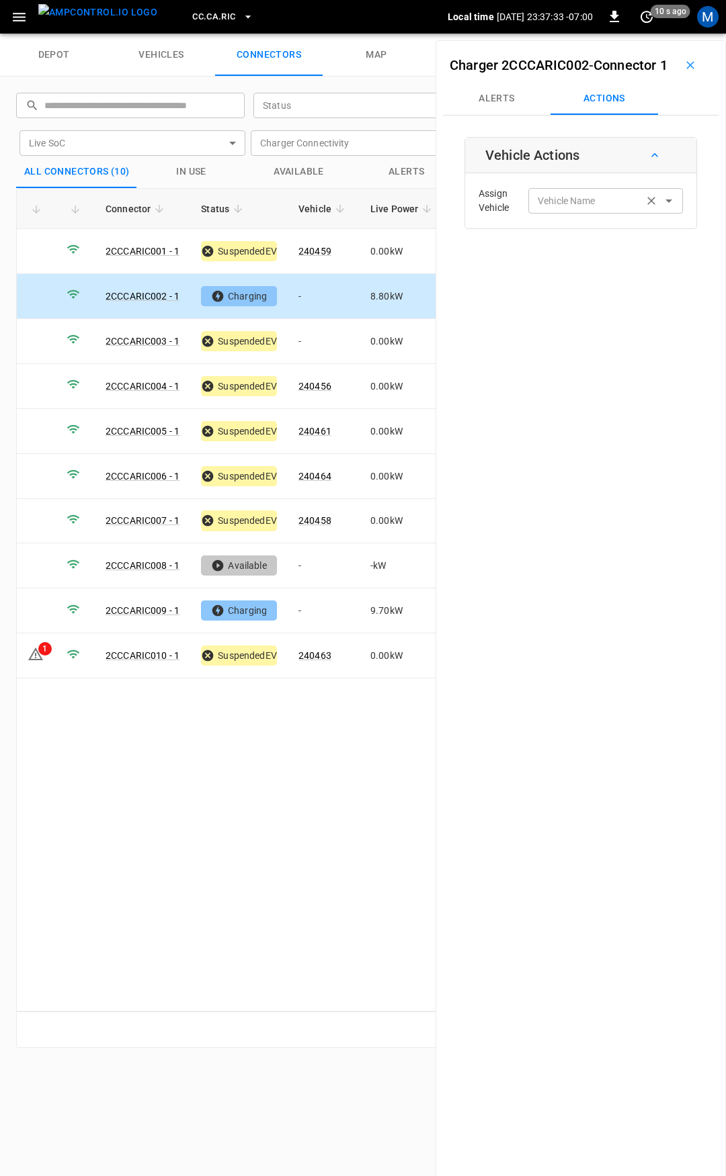
click at [572, 209] on input "Vehicle Name" at bounding box center [585, 200] width 107 height 17
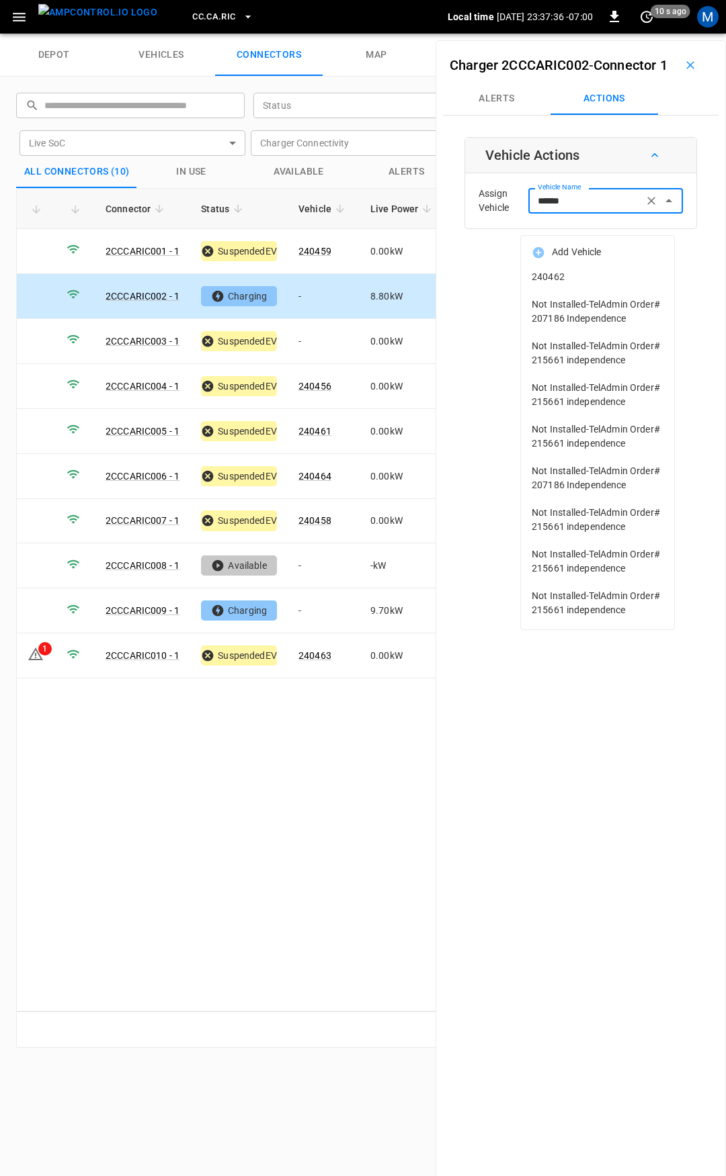
click at [575, 279] on span "240462" at bounding box center [597, 277] width 132 height 14
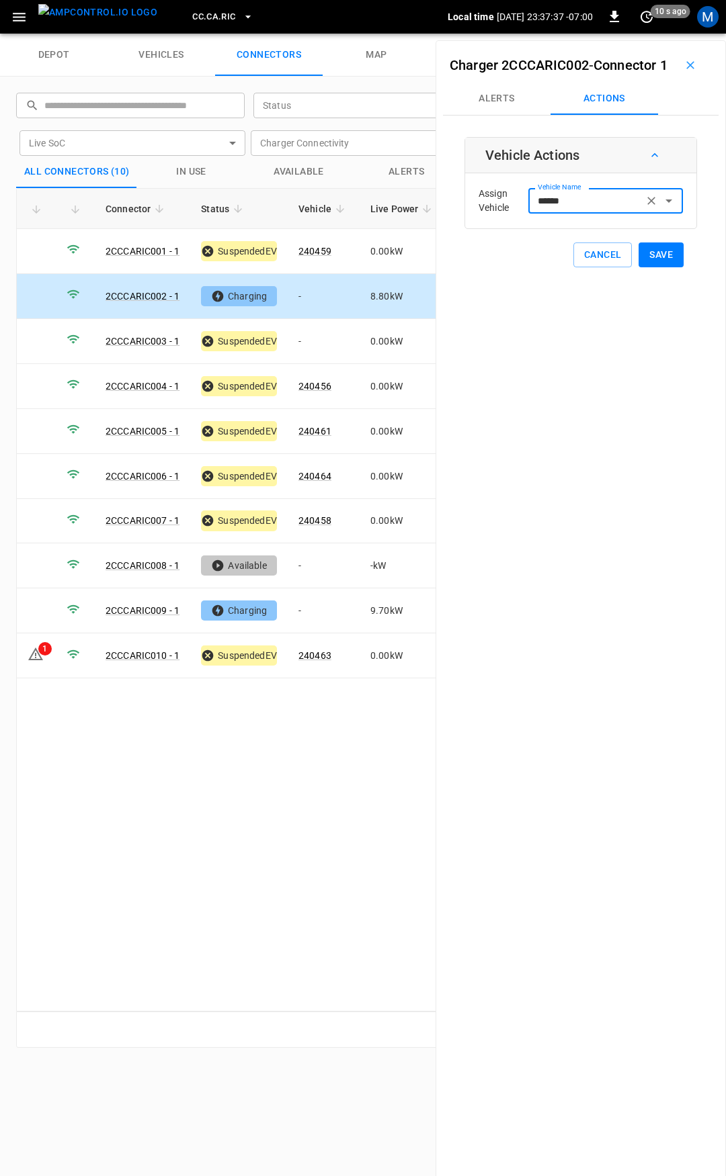
type input "******"
click at [662, 267] on button "Save" at bounding box center [660, 255] width 45 height 25
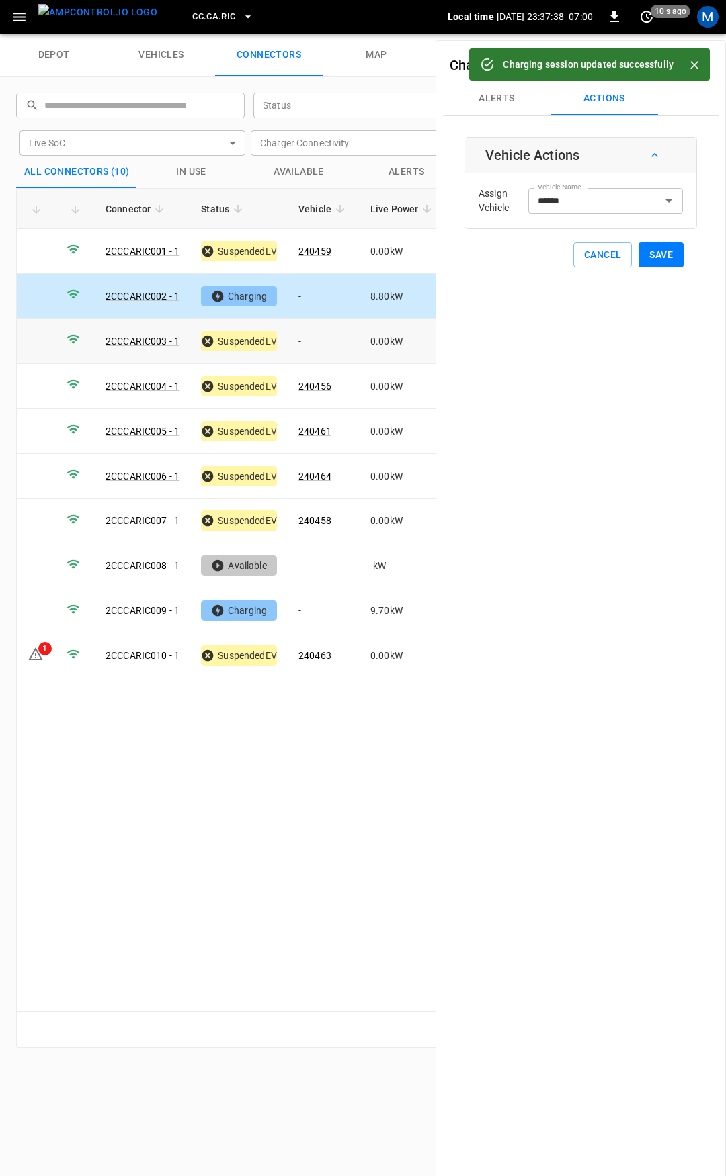
click at [319, 344] on td "-" at bounding box center [324, 341] width 72 height 45
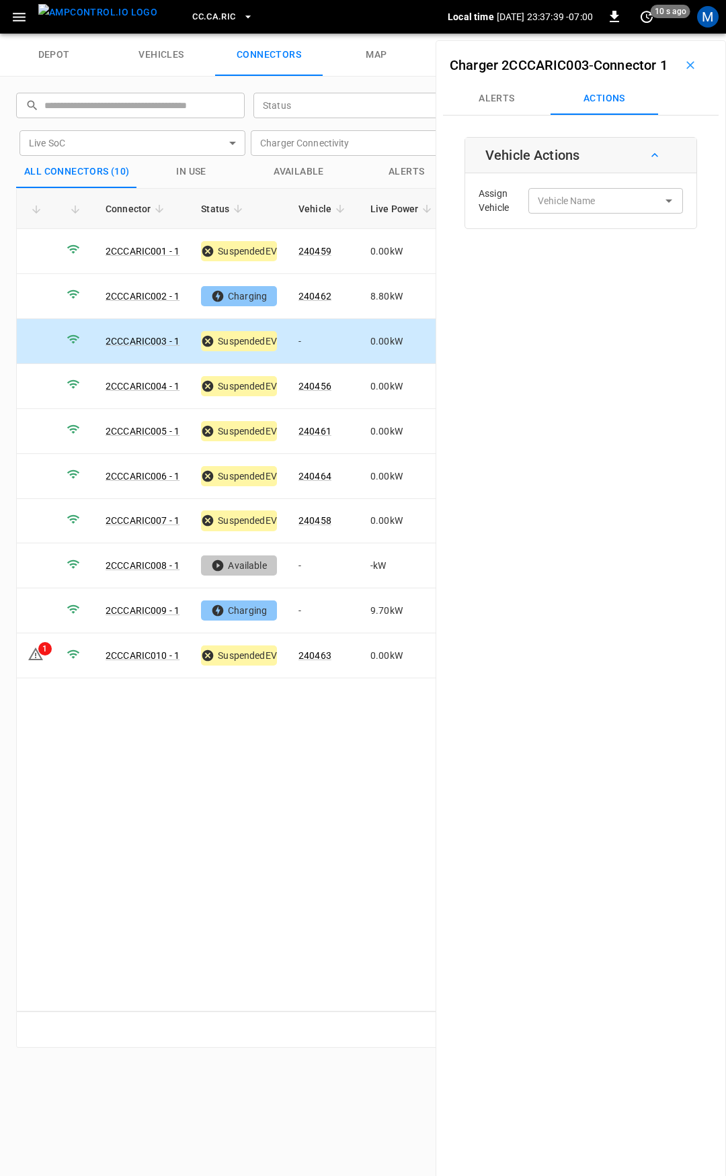
click at [573, 225] on div "Assign Vehicle Vehicle Name Vehicle Name" at bounding box center [580, 201] width 224 height 48
click at [574, 209] on input "Vehicle Name" at bounding box center [585, 200] width 107 height 17
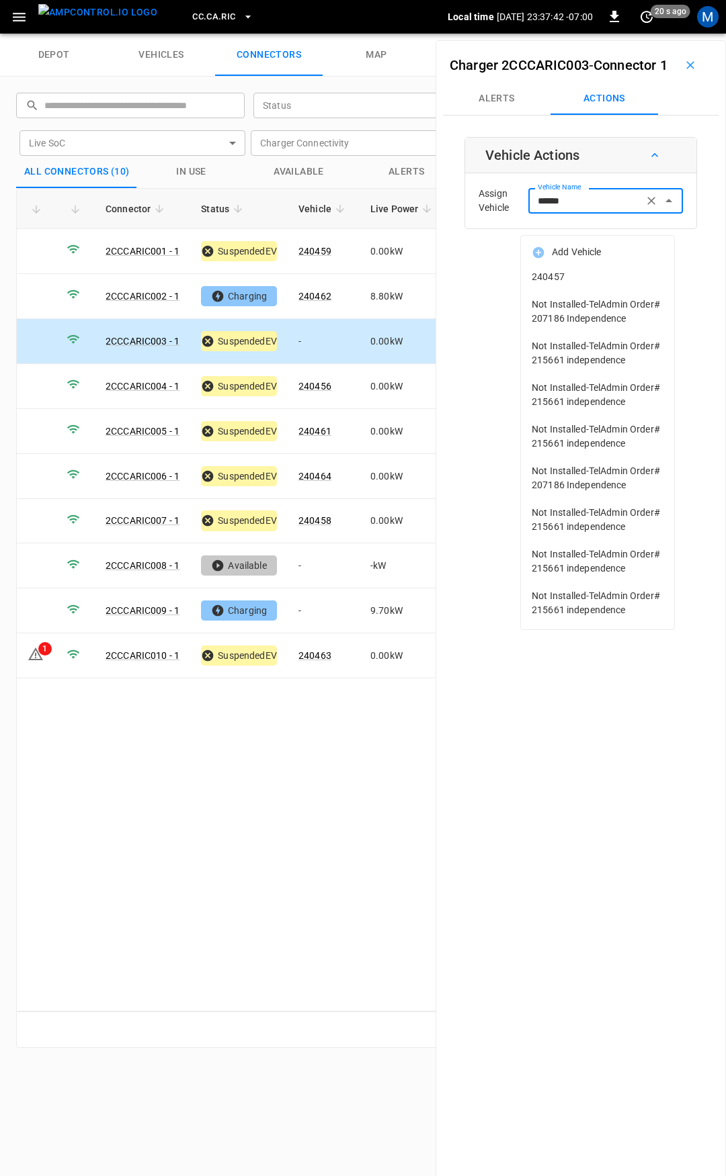
click at [583, 271] on span "240457" at bounding box center [597, 277] width 132 height 14
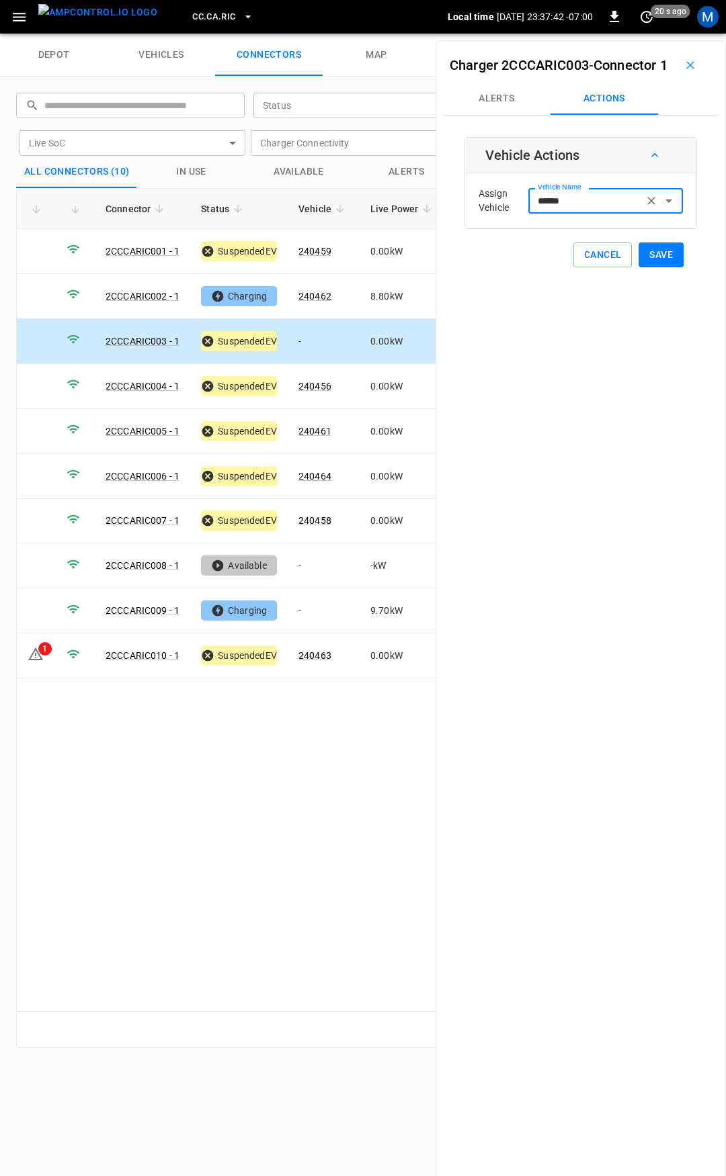
type input "******"
click at [648, 267] on button "Save" at bounding box center [660, 255] width 45 height 25
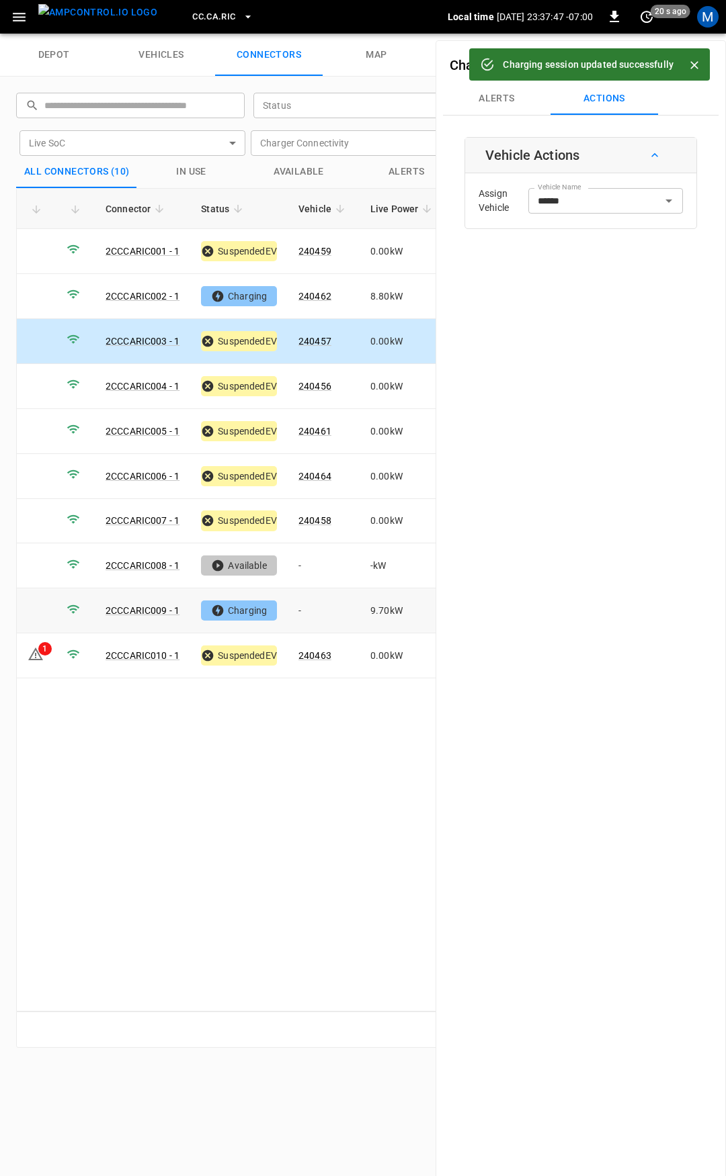
click at [315, 609] on td "-" at bounding box center [324, 611] width 72 height 45
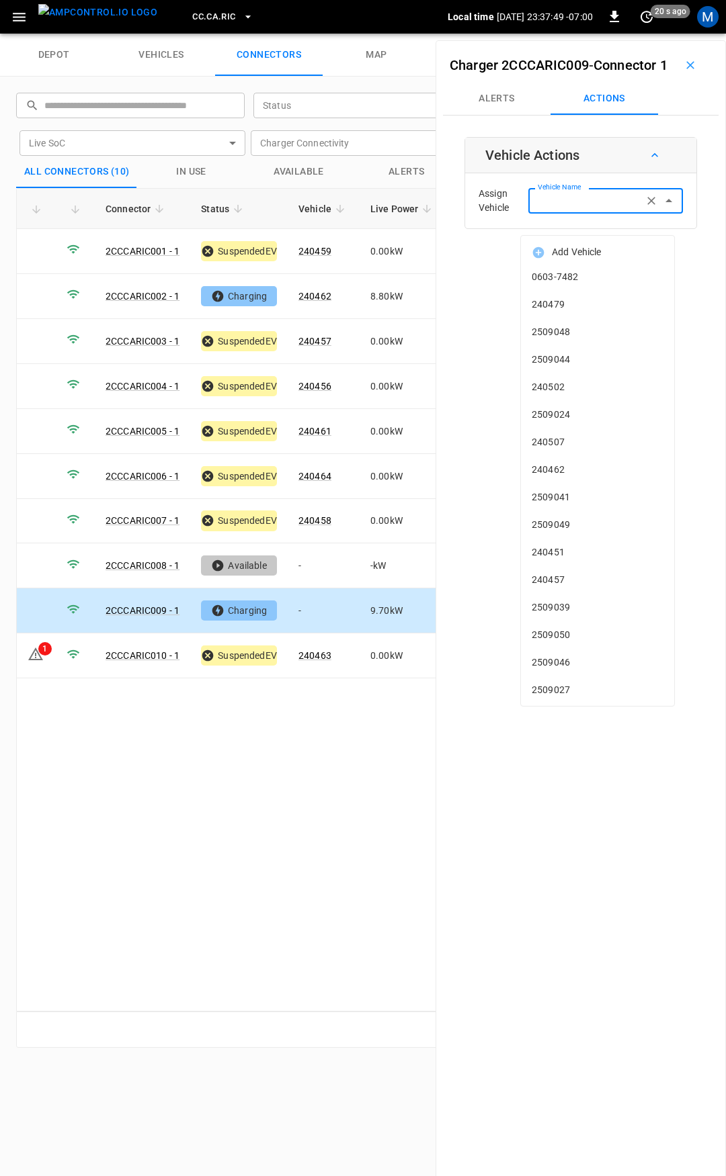
click at [587, 209] on input "Vehicle Name" at bounding box center [585, 200] width 107 height 17
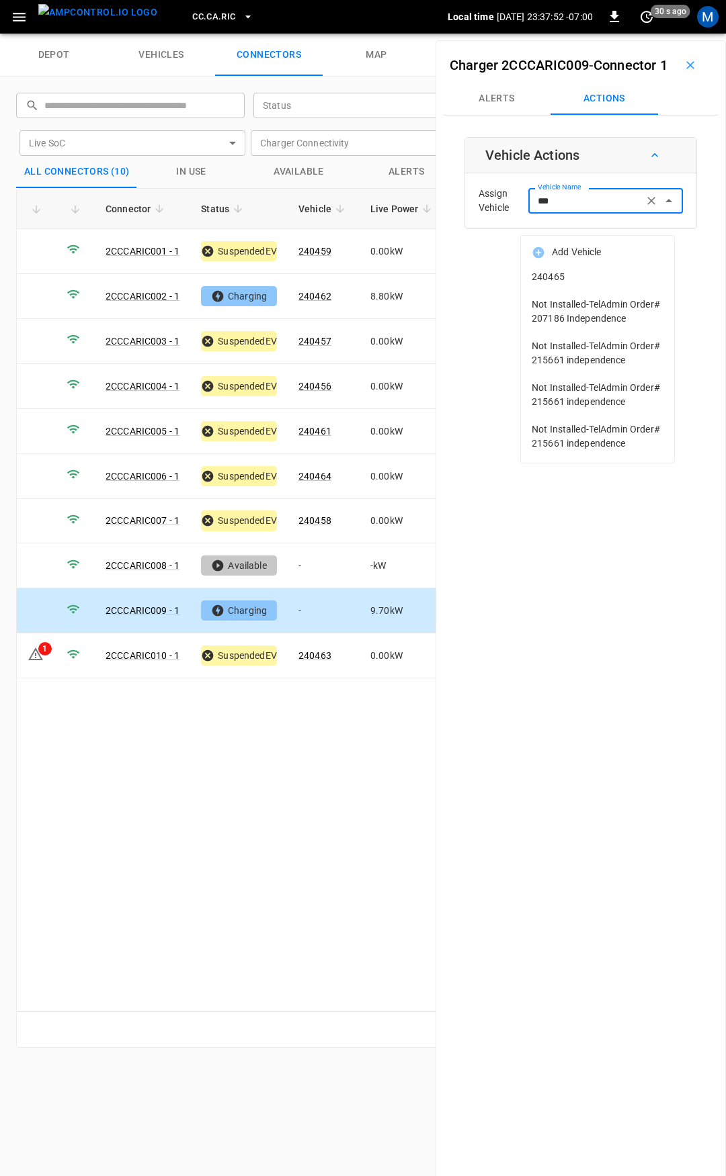
click at [584, 267] on li "240465" at bounding box center [597, 277] width 153 height 28
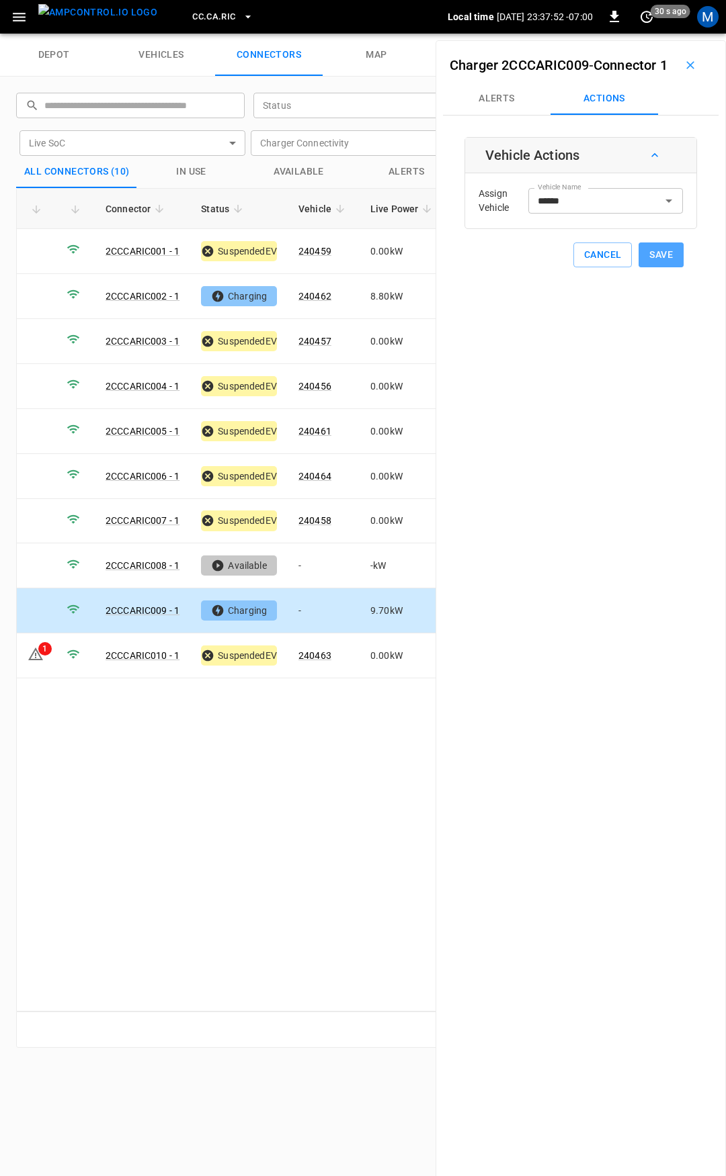
click at [659, 267] on button "Save" at bounding box center [660, 255] width 45 height 25
click at [38, 647] on icon at bounding box center [36, 654] width 16 height 16
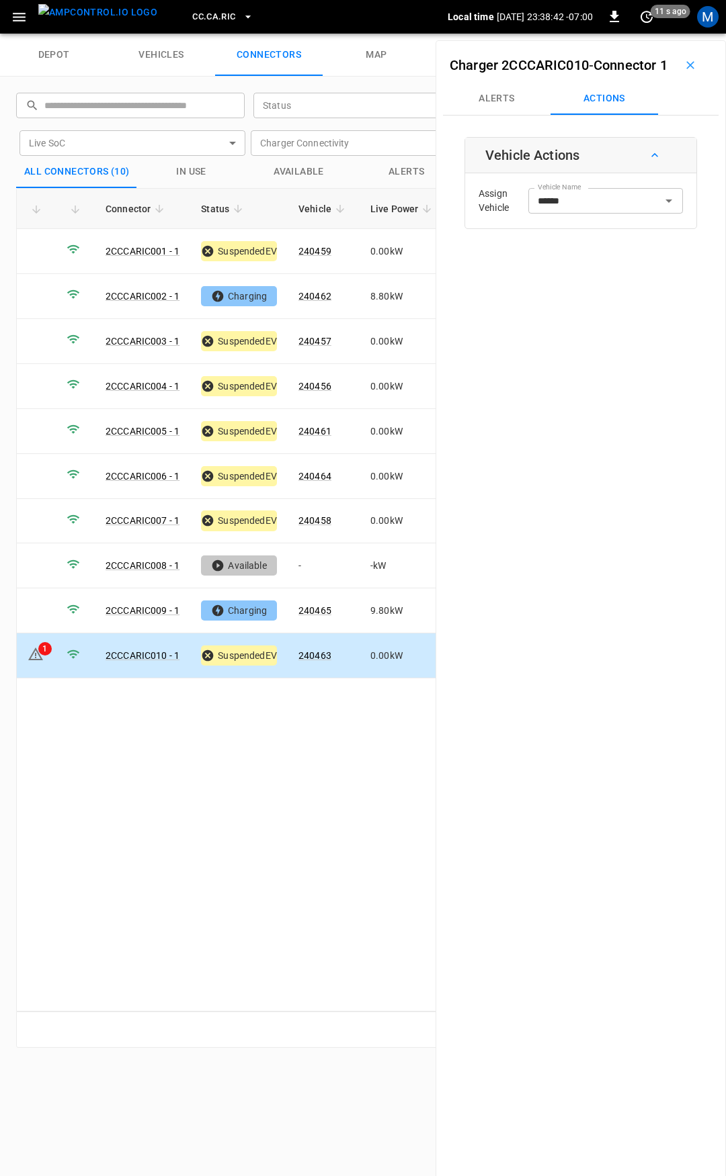
type input "******"
click at [396, 652] on td "0.00 kW" at bounding box center [402, 656] width 87 height 45
click at [490, 115] on button "Alerts" at bounding box center [496, 99] width 107 height 32
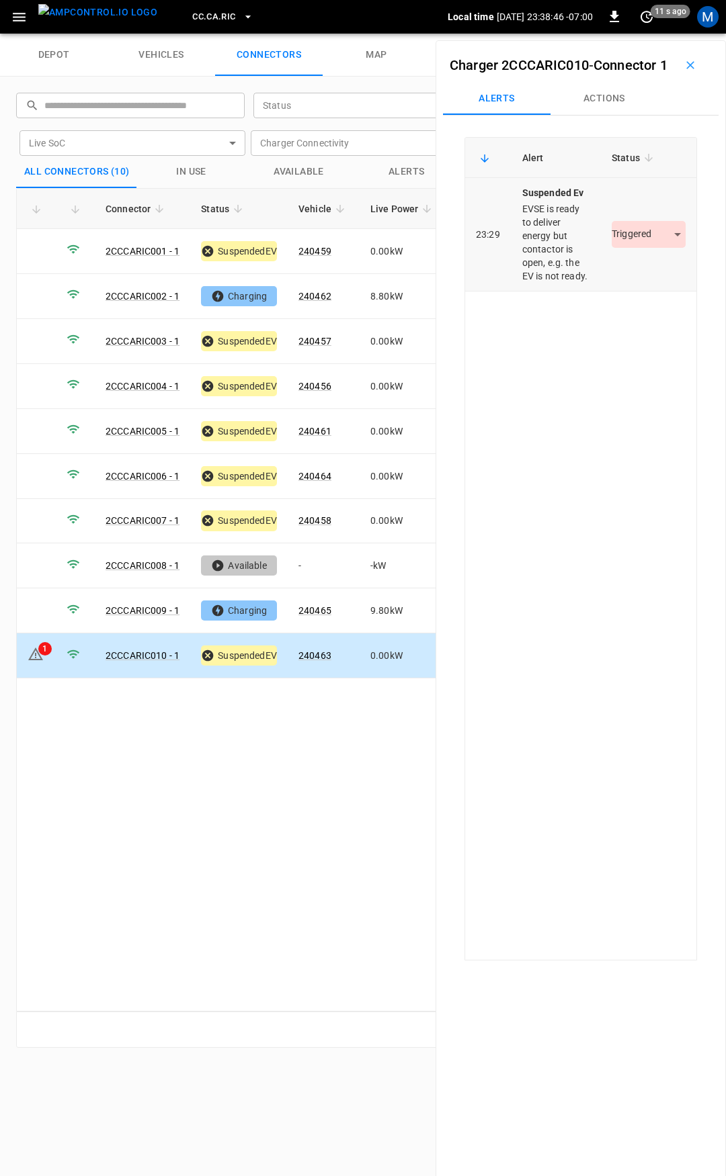
click at [632, 248] on td "Triggered *********" at bounding box center [648, 235] width 95 height 114
click at [627, 34] on body "CC.CA.RIC Local time [DATE] 23:38:47 -07:00 0 11 s ago M depot vehicles connect…" at bounding box center [363, 17] width 726 height 34
click at [636, 292] on li "Resolved" at bounding box center [641, 296] width 84 height 22
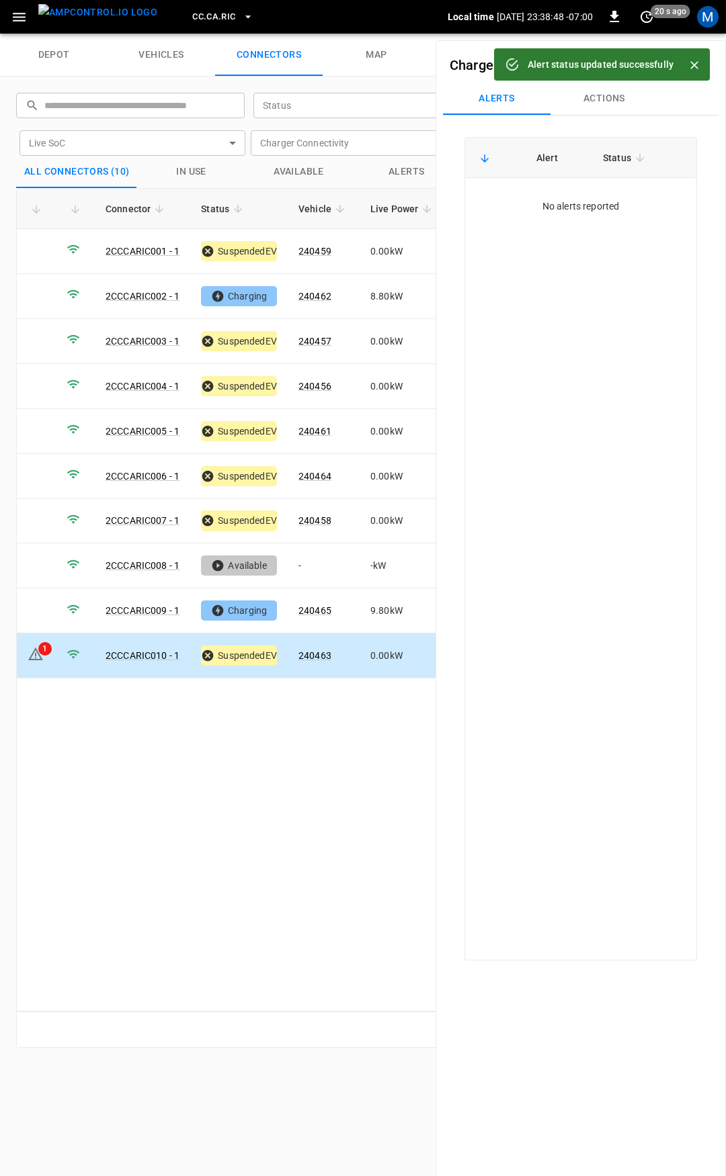
click at [204, 19] on span "CC.CA.RIC" at bounding box center [213, 16] width 43 height 15
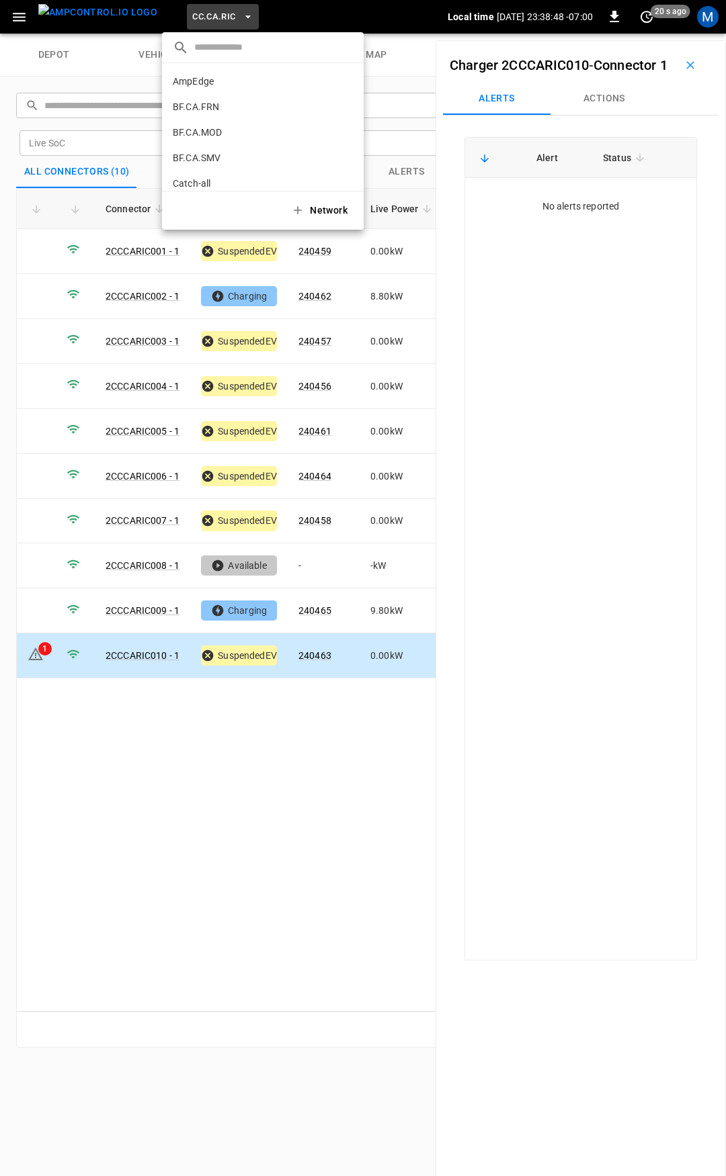
scroll to position [200, 0]
click at [214, 107] on p "CC.CA.SFF" at bounding box center [196, 110] width 46 height 13
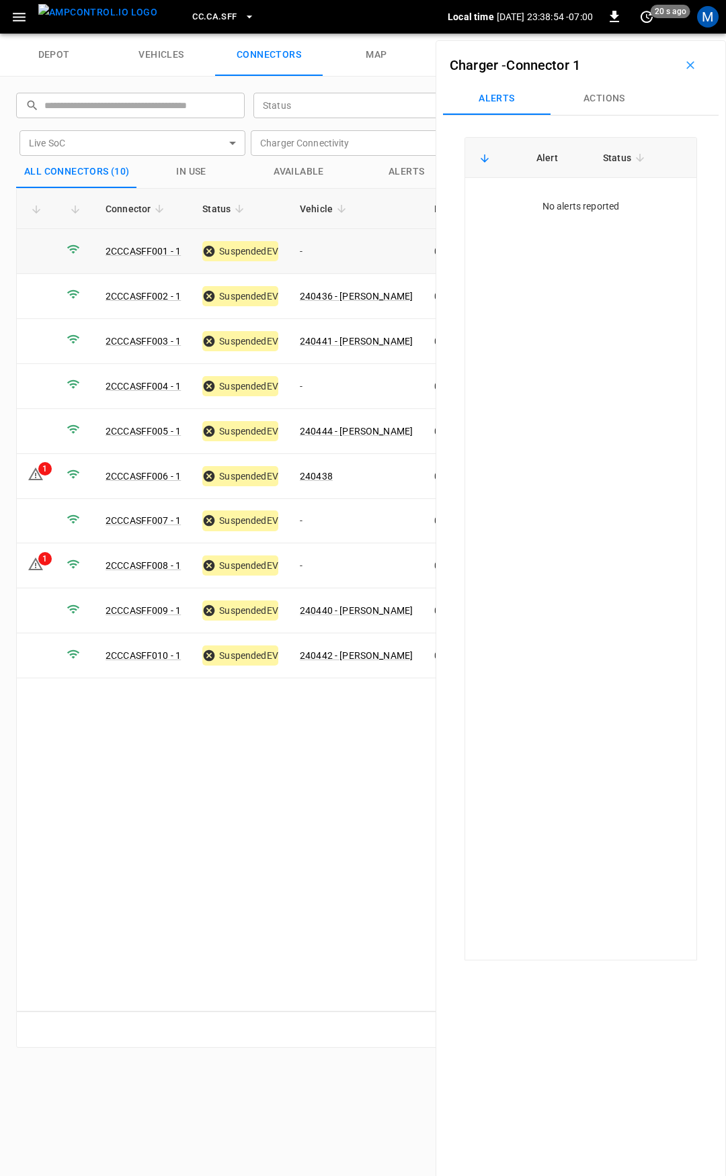
click at [333, 243] on td "-" at bounding box center [356, 251] width 134 height 45
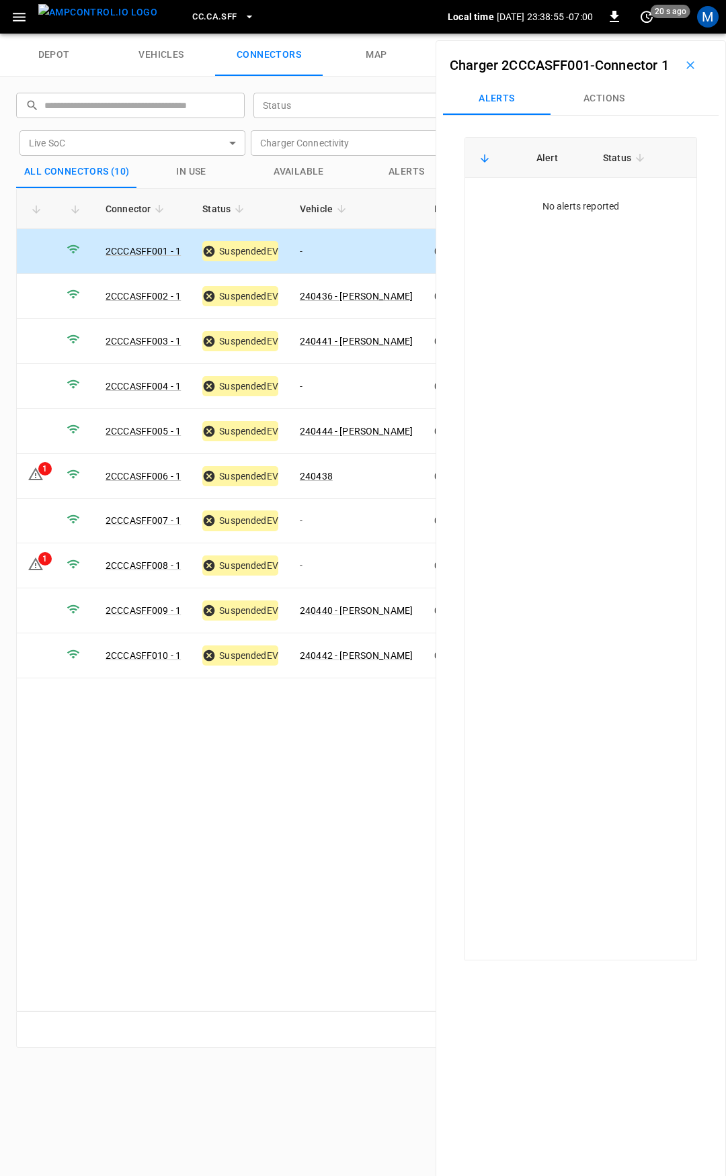
click at [607, 110] on button "Actions" at bounding box center [603, 99] width 107 height 32
click at [581, 213] on div "Vehicle Name Vehicle Name" at bounding box center [605, 200] width 155 height 25
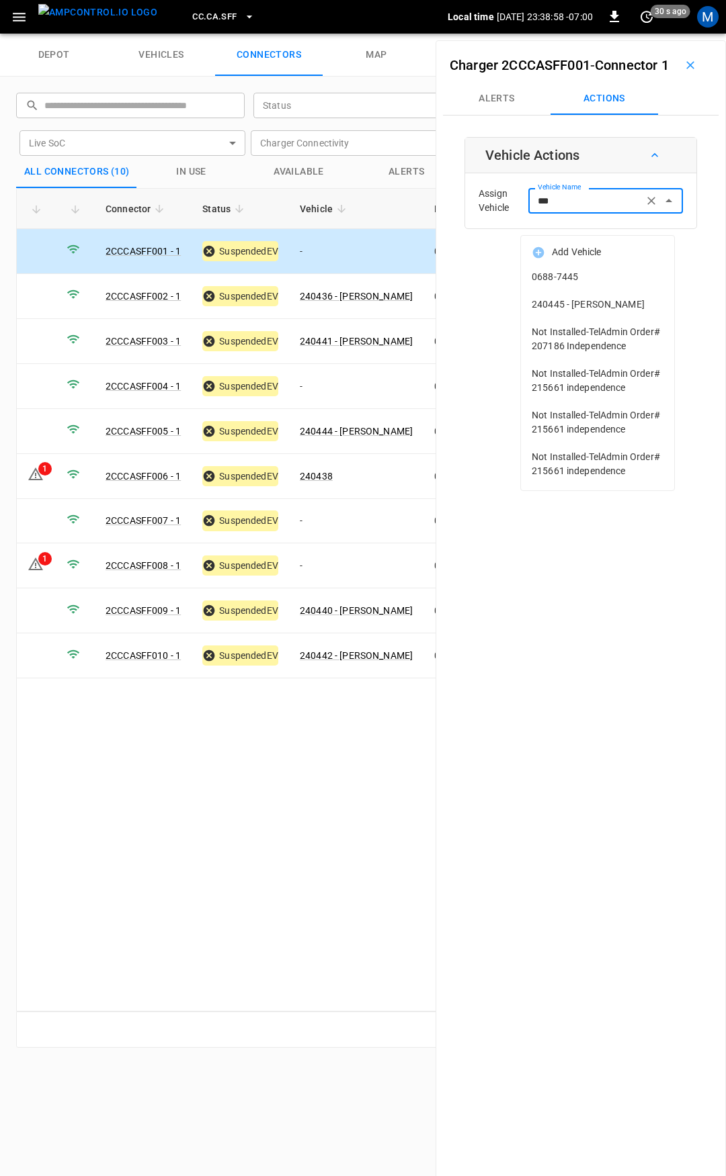
click at [588, 304] on span "240445 - [PERSON_NAME]" at bounding box center [597, 305] width 132 height 14
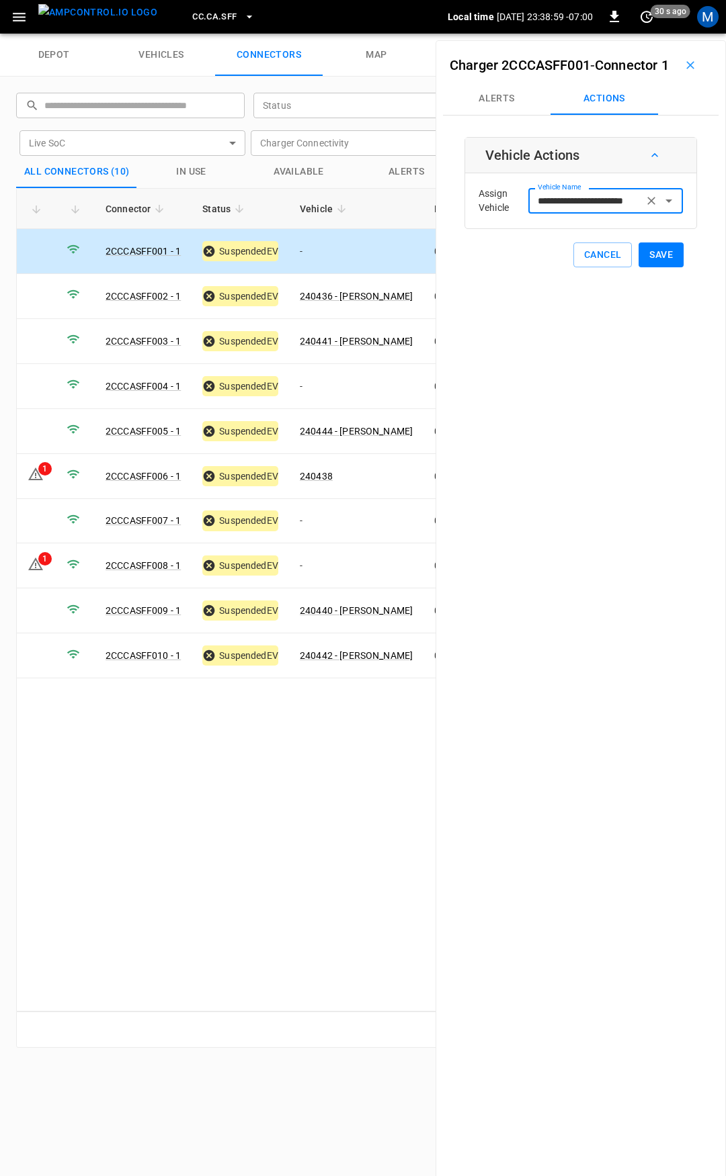
type input "**********"
click at [652, 267] on button "Save" at bounding box center [660, 255] width 45 height 25
click at [348, 386] on td "-" at bounding box center [356, 386] width 134 height 45
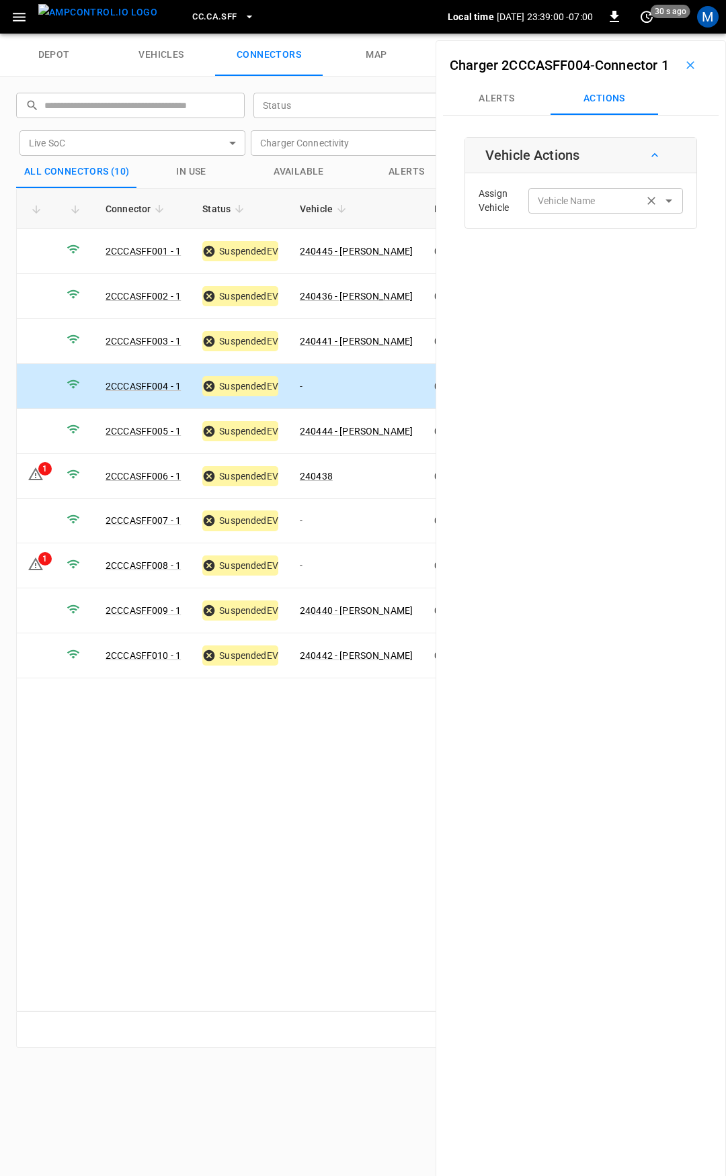
click at [537, 209] on input "Vehicle Name" at bounding box center [585, 200] width 107 height 17
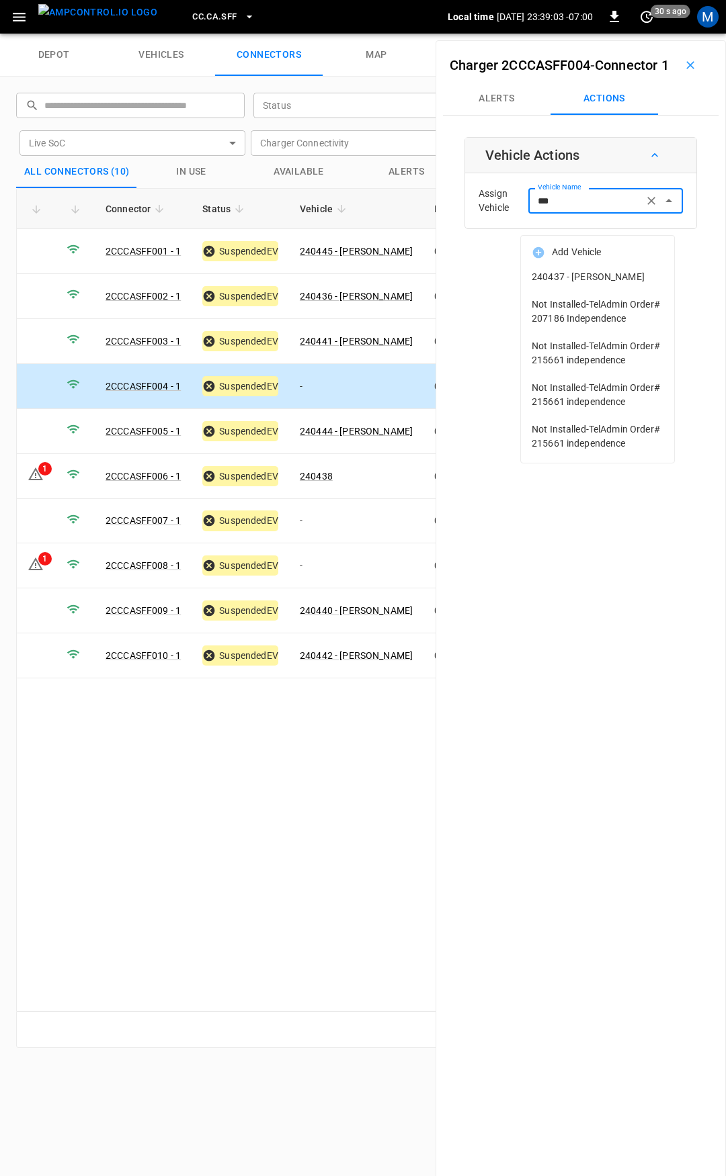
click at [594, 280] on span "240437 - [PERSON_NAME]" at bounding box center [597, 277] width 132 height 14
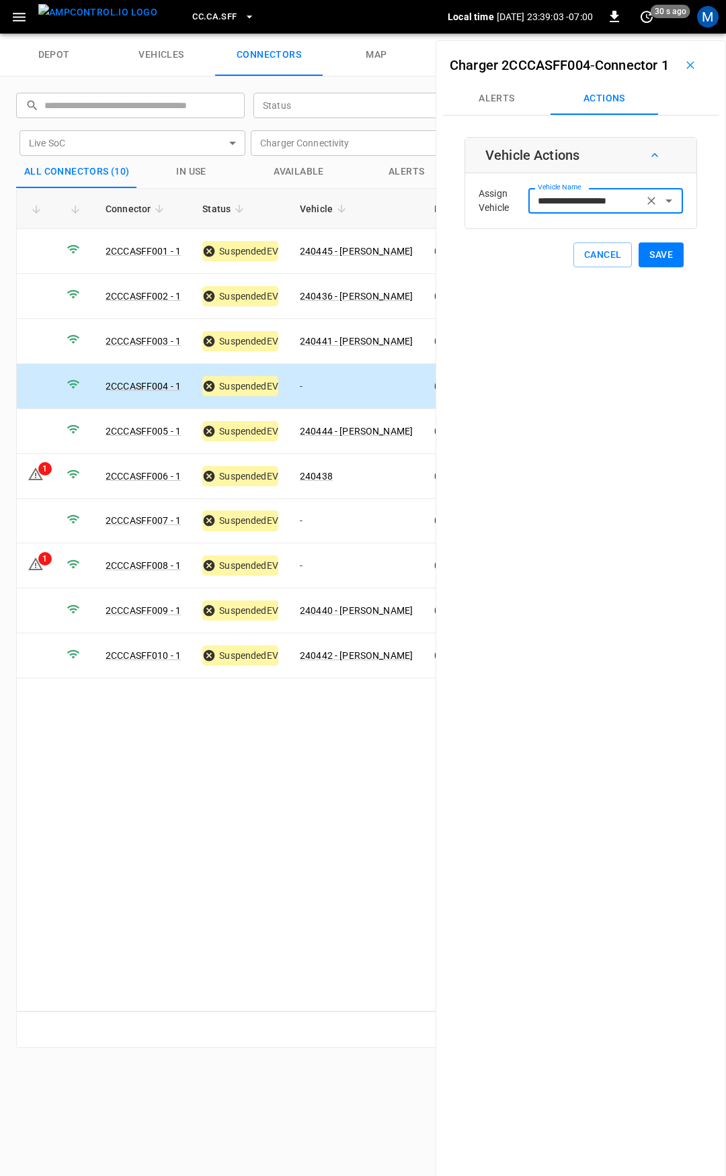
type input "**********"
click at [655, 267] on button "Save" at bounding box center [660, 255] width 45 height 25
click at [330, 511] on td "-" at bounding box center [356, 521] width 134 height 45
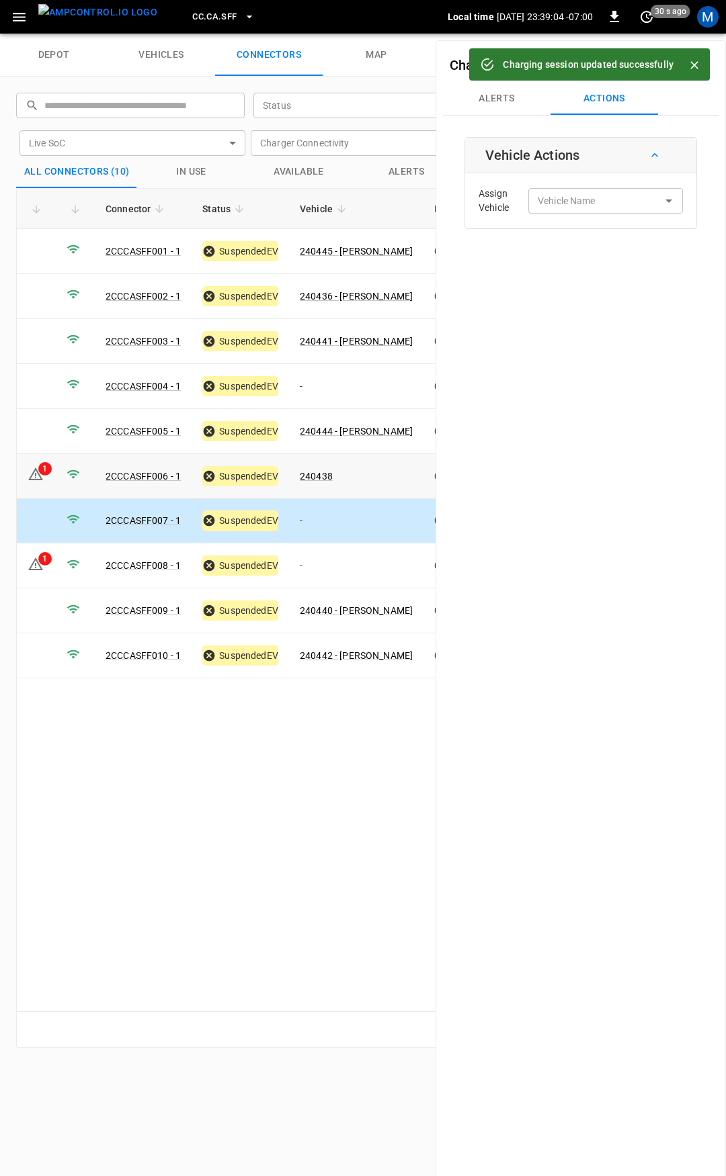
drag, startPoint x: 365, startPoint y: 474, endPoint x: 382, endPoint y: 466, distance: 18.3
click at [365, 474] on td "240438" at bounding box center [356, 476] width 134 height 45
type input "******"
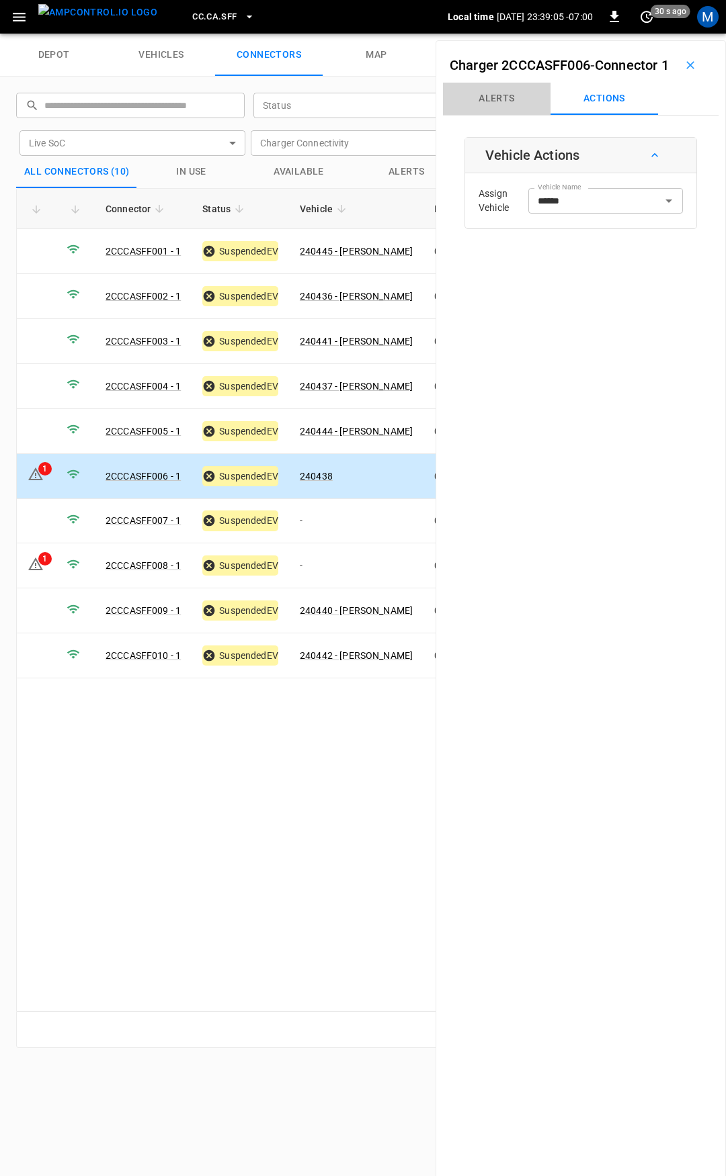
click at [500, 115] on button "Alerts" at bounding box center [496, 99] width 107 height 32
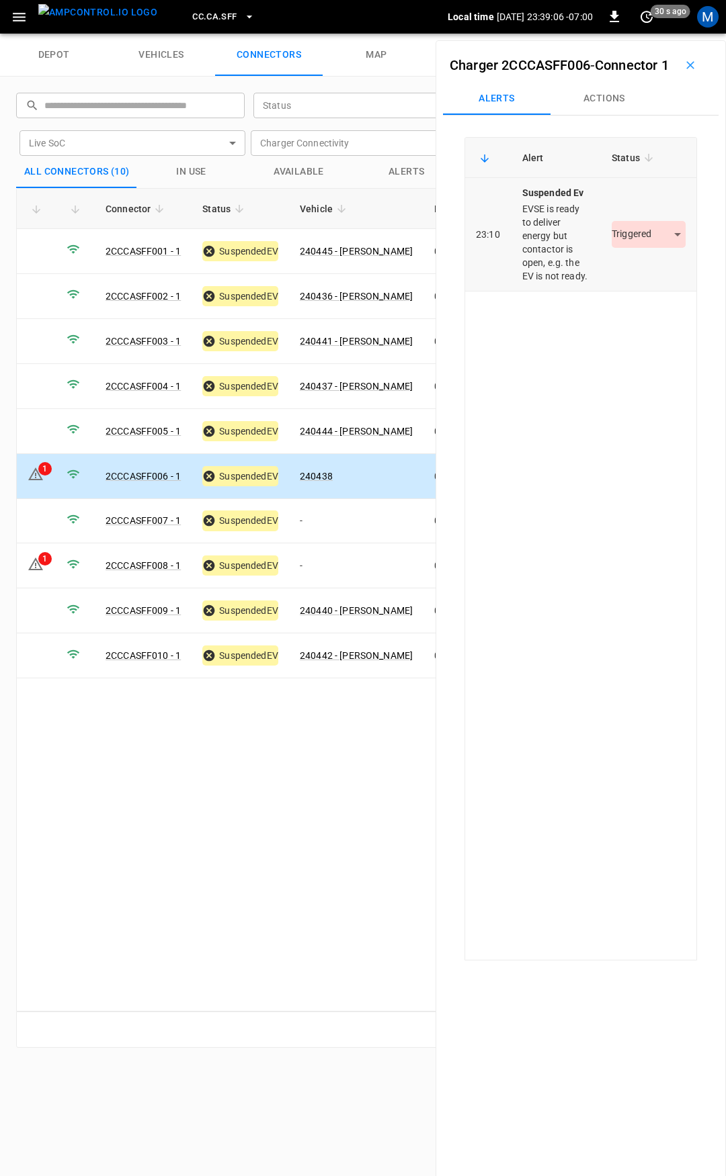
click at [627, 34] on body "CC.CA.SFF Local time [DATE] 23:39:06 -07:00 0 30 s ago M depot vehicles connect…" at bounding box center [363, 17] width 726 height 34
click at [634, 298] on li "Resolved" at bounding box center [641, 296] width 84 height 22
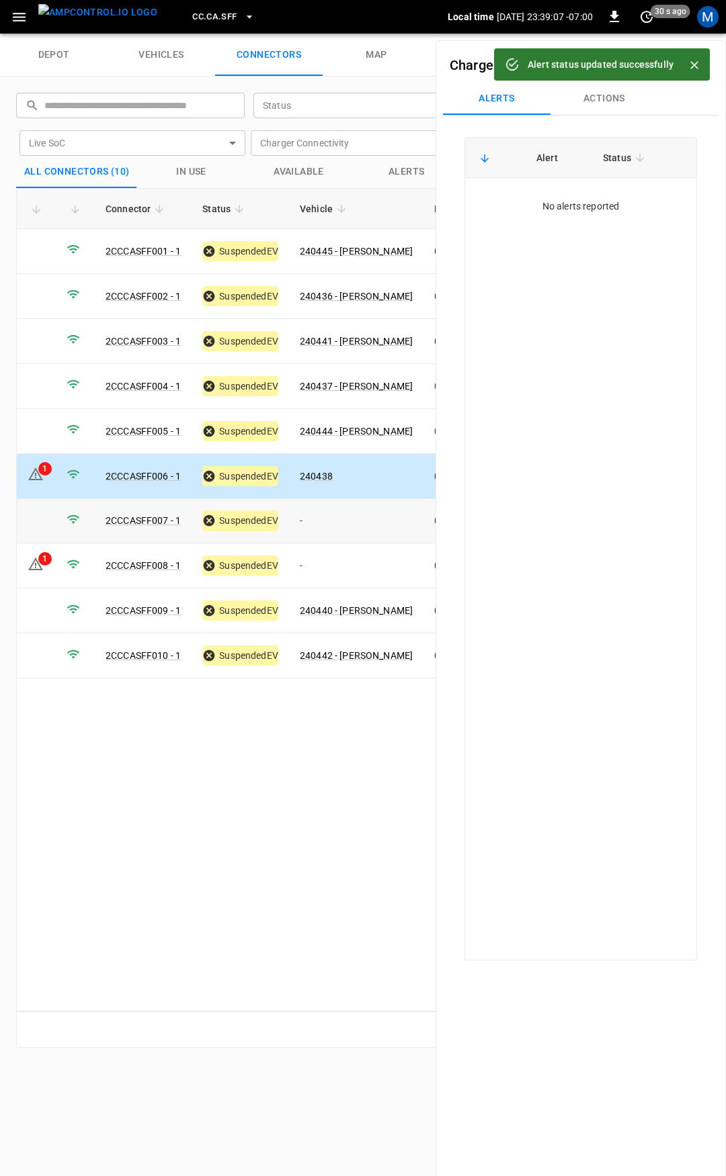
click at [344, 522] on td "-" at bounding box center [356, 521] width 134 height 45
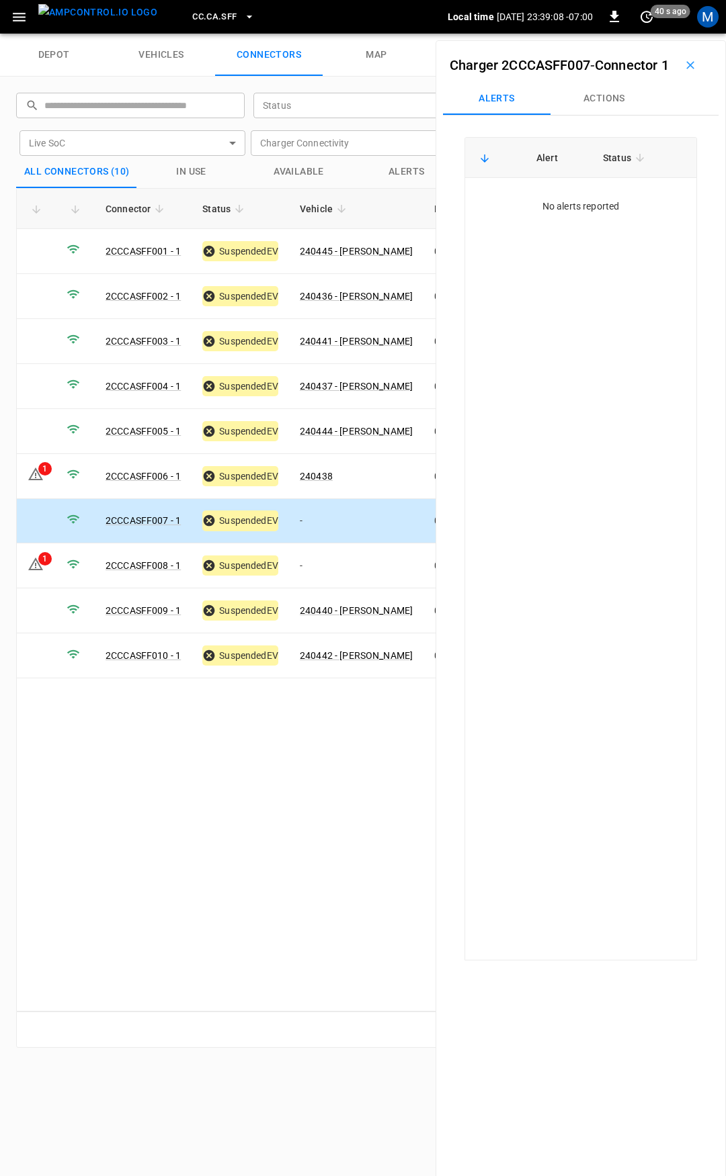
click at [596, 112] on button "Actions" at bounding box center [603, 99] width 107 height 32
click at [605, 213] on div "Vehicle Name" at bounding box center [605, 200] width 155 height 25
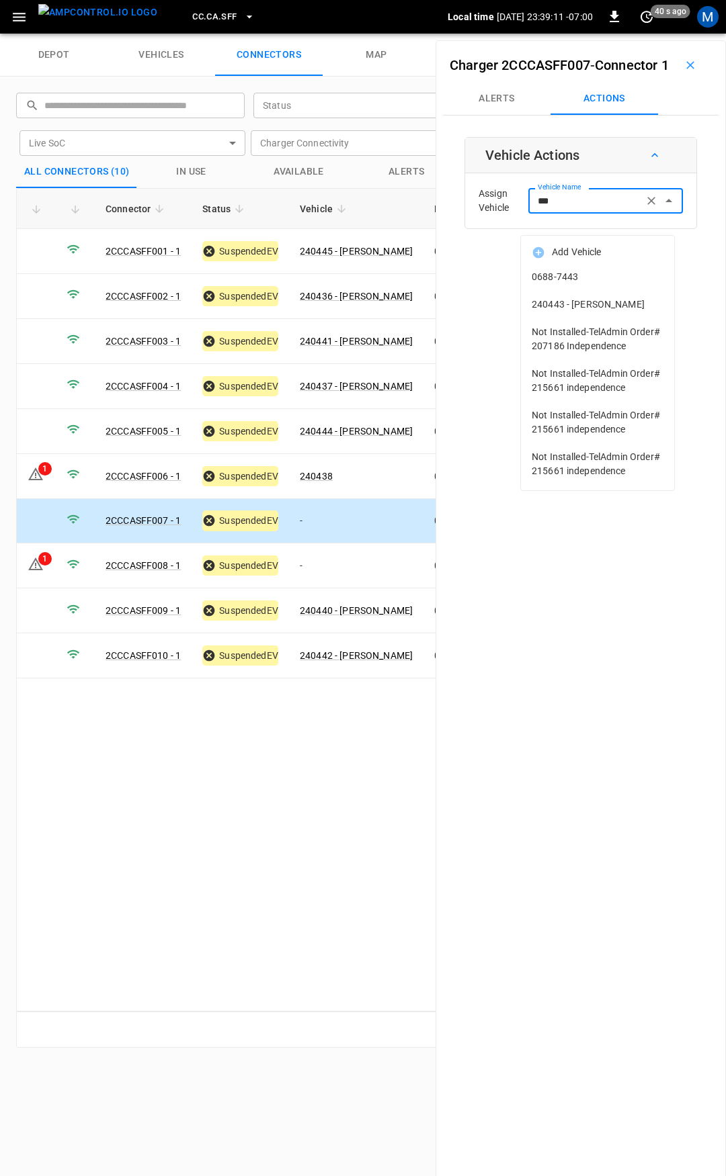
click at [604, 292] on li "240443 - [PERSON_NAME]" at bounding box center [597, 305] width 153 height 28
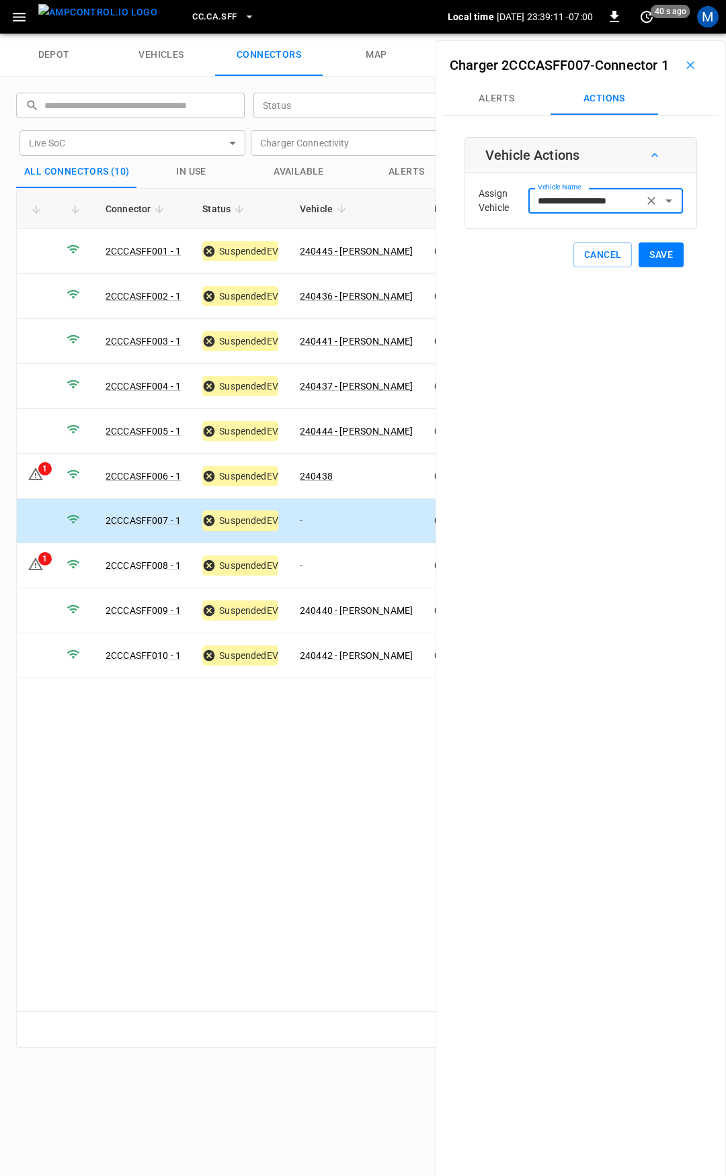
type input "**********"
click at [652, 267] on button "Save" at bounding box center [660, 255] width 45 height 25
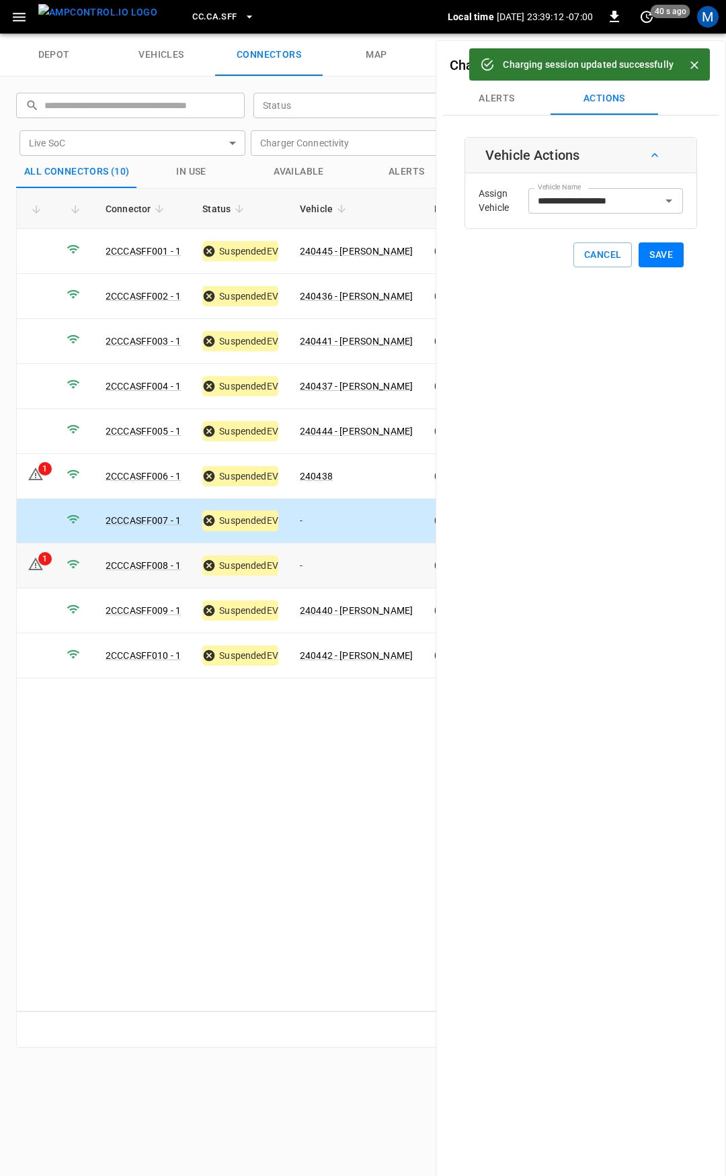
click at [345, 553] on td "-" at bounding box center [356, 566] width 134 height 45
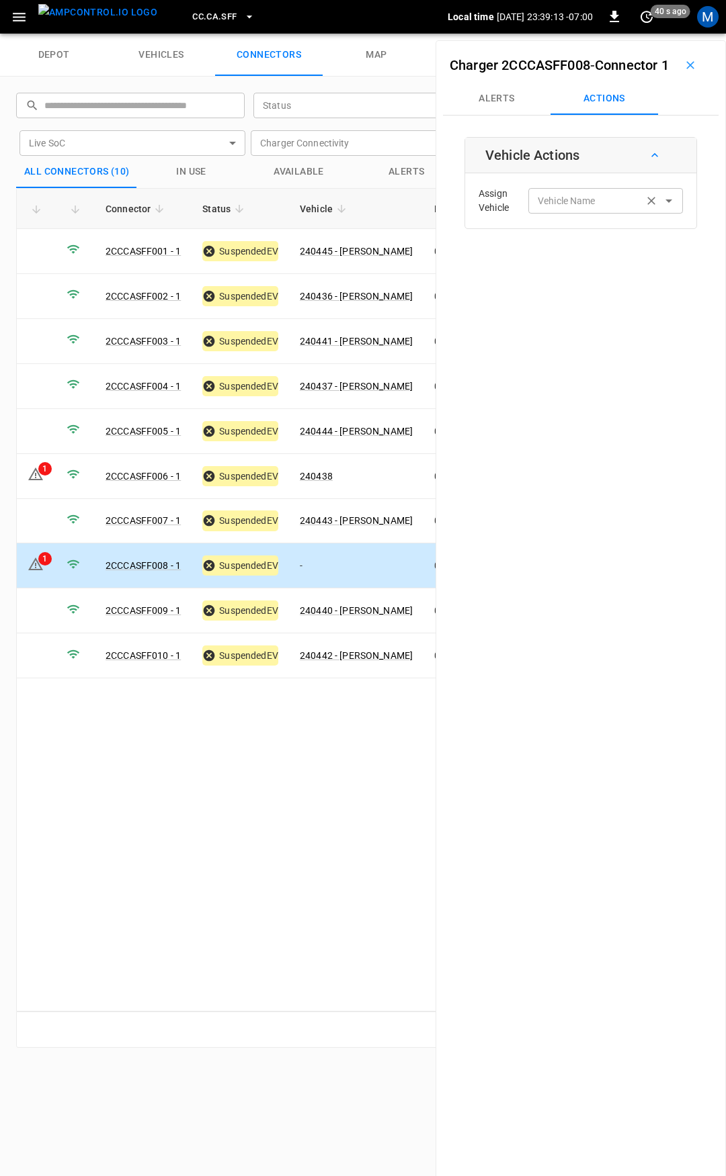
click at [550, 213] on div "Vehicle Name Vehicle Name" at bounding box center [605, 200] width 155 height 25
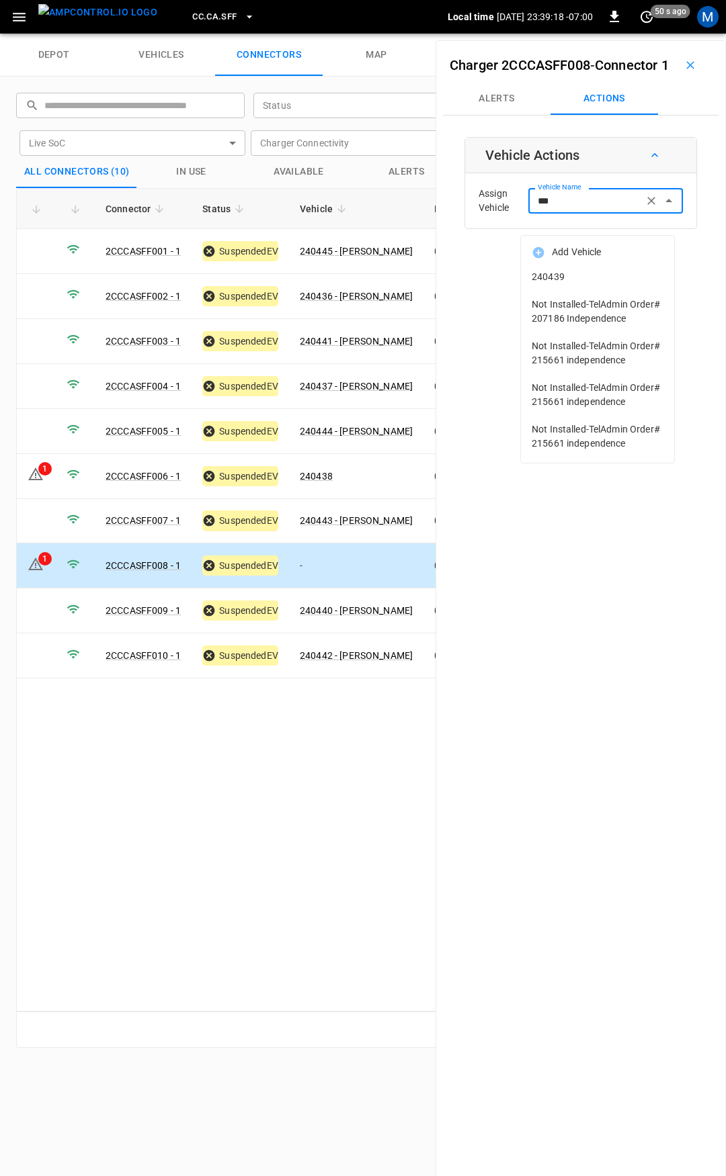
click at [564, 279] on span "240439" at bounding box center [597, 277] width 132 height 14
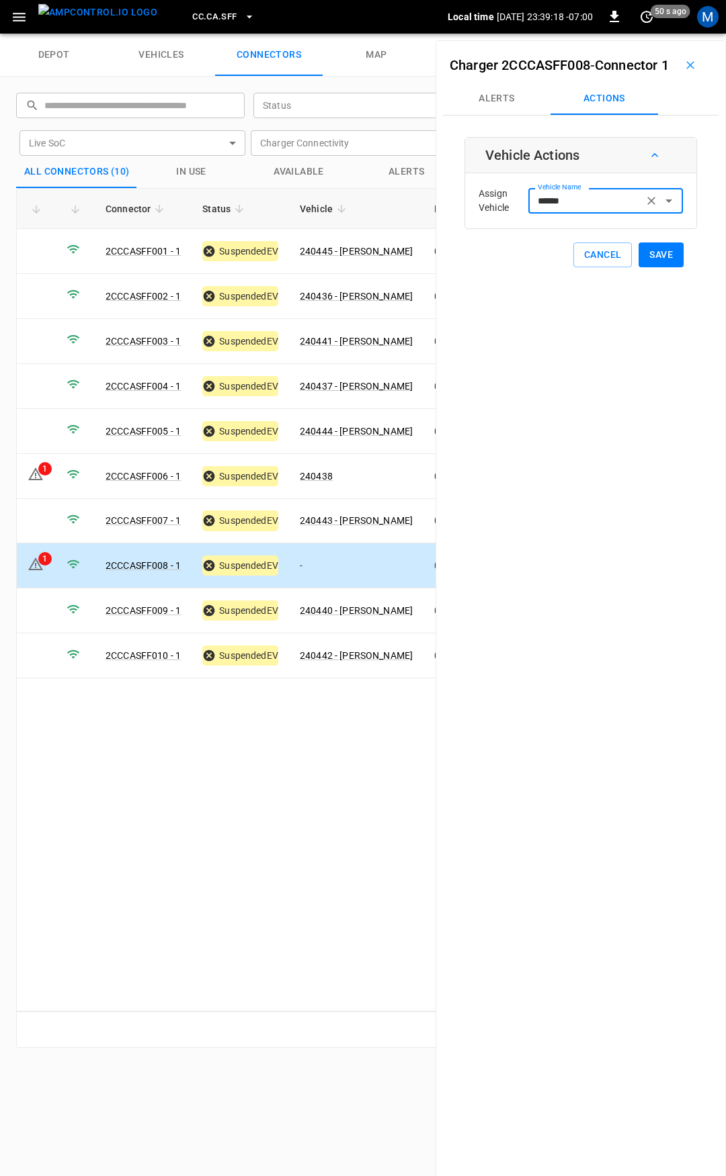
type input "******"
click at [661, 267] on button "Save" at bounding box center [660, 255] width 45 height 25
click at [508, 112] on button "Alerts" at bounding box center [496, 99] width 107 height 32
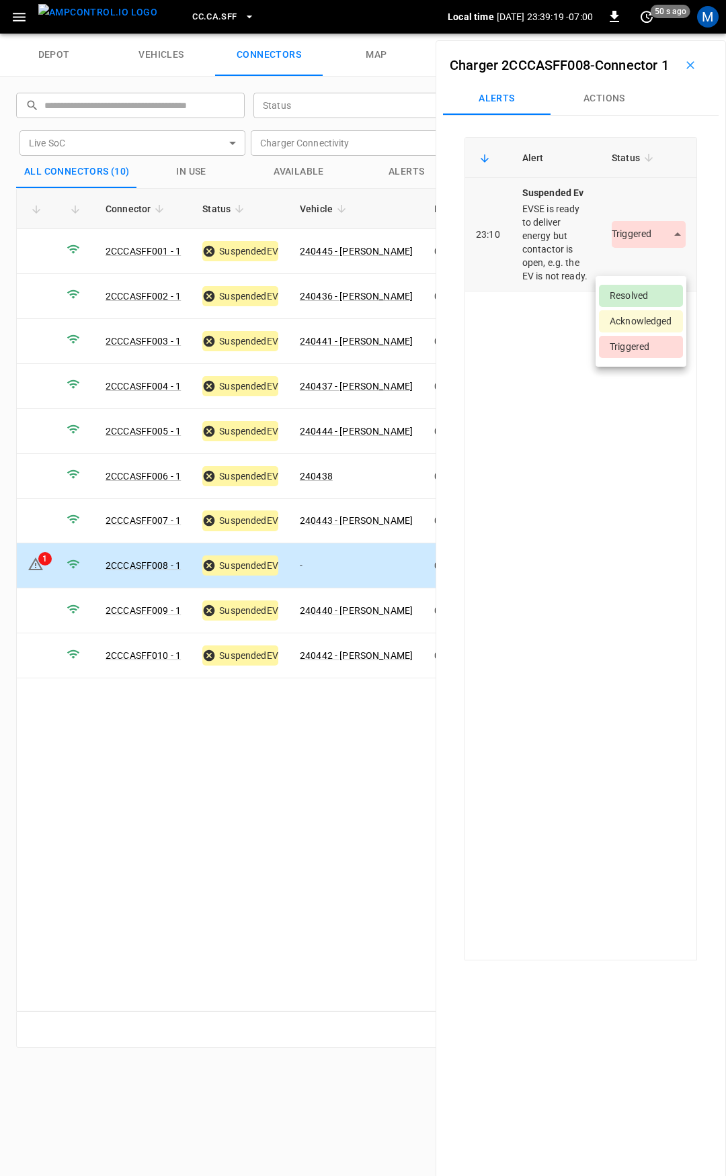
click at [648, 34] on body "CC.CA.SFF Local time [DATE] 23:39:19 -07:00 0 50 s ago M depot vehicles connect…" at bounding box center [363, 17] width 726 height 34
click at [642, 292] on li "Resolved" at bounding box center [641, 296] width 84 height 22
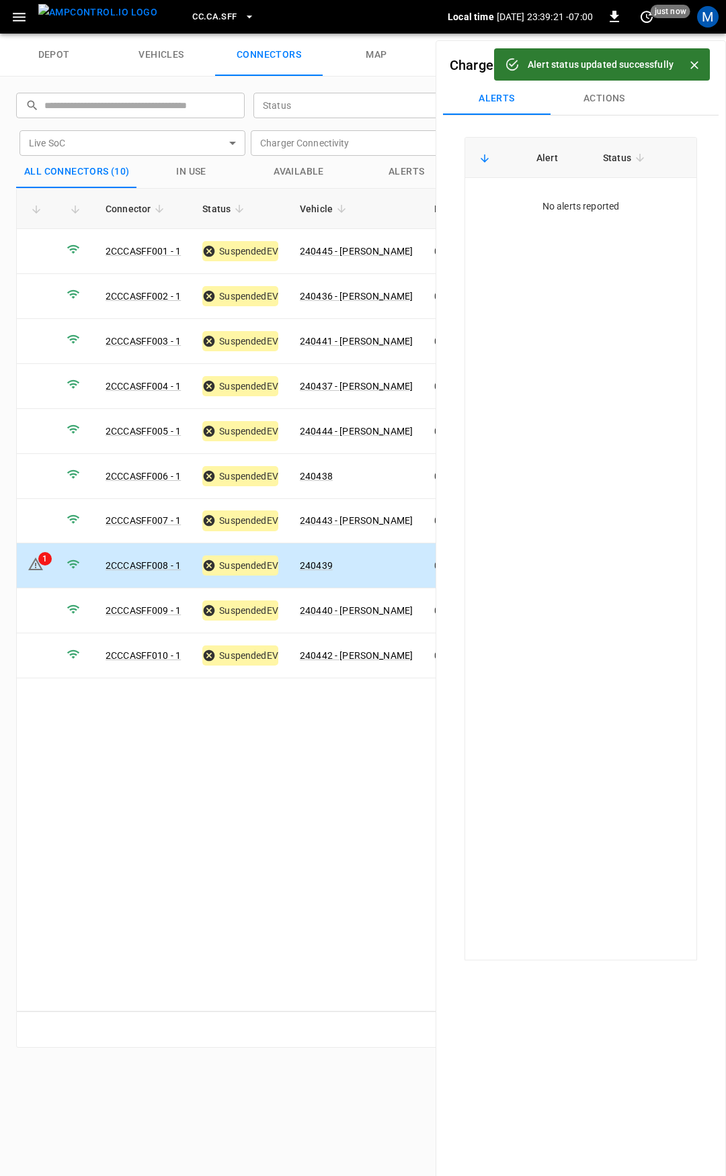
click at [192, 13] on span "CC.CA.SFF" at bounding box center [214, 16] width 44 height 15
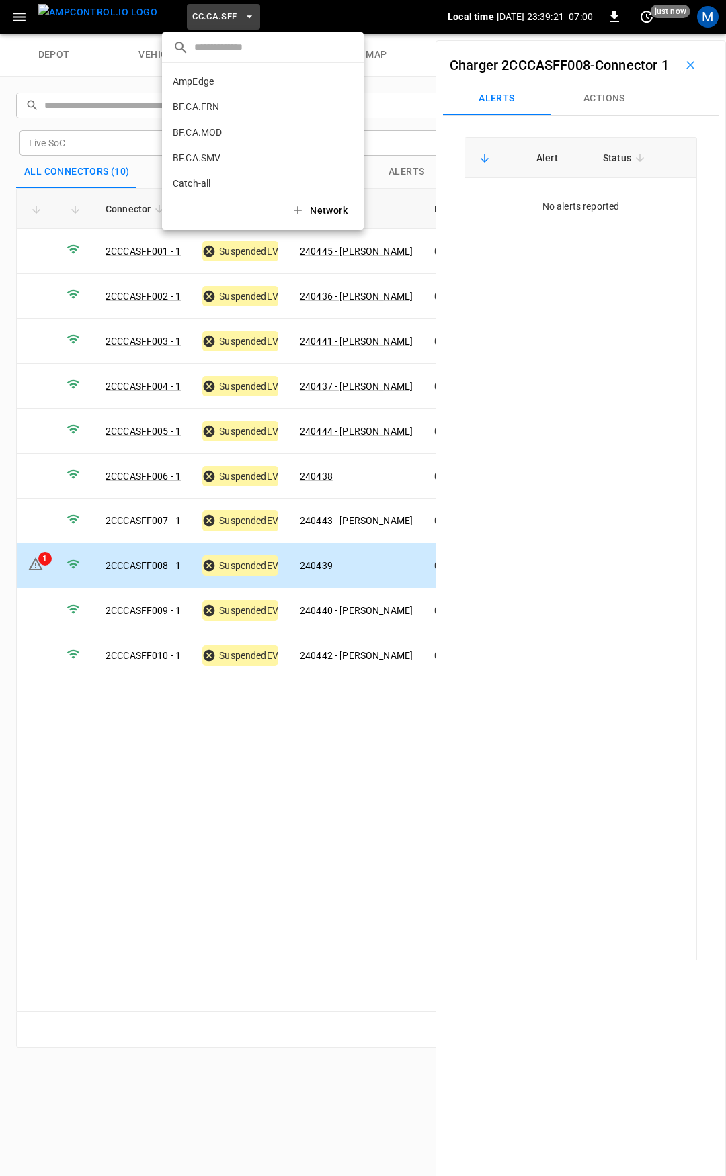
scroll to position [226, 0]
click at [220, 110] on li "CC.CA.SJO 7dd7 ..." at bounding box center [263, 111] width 202 height 26
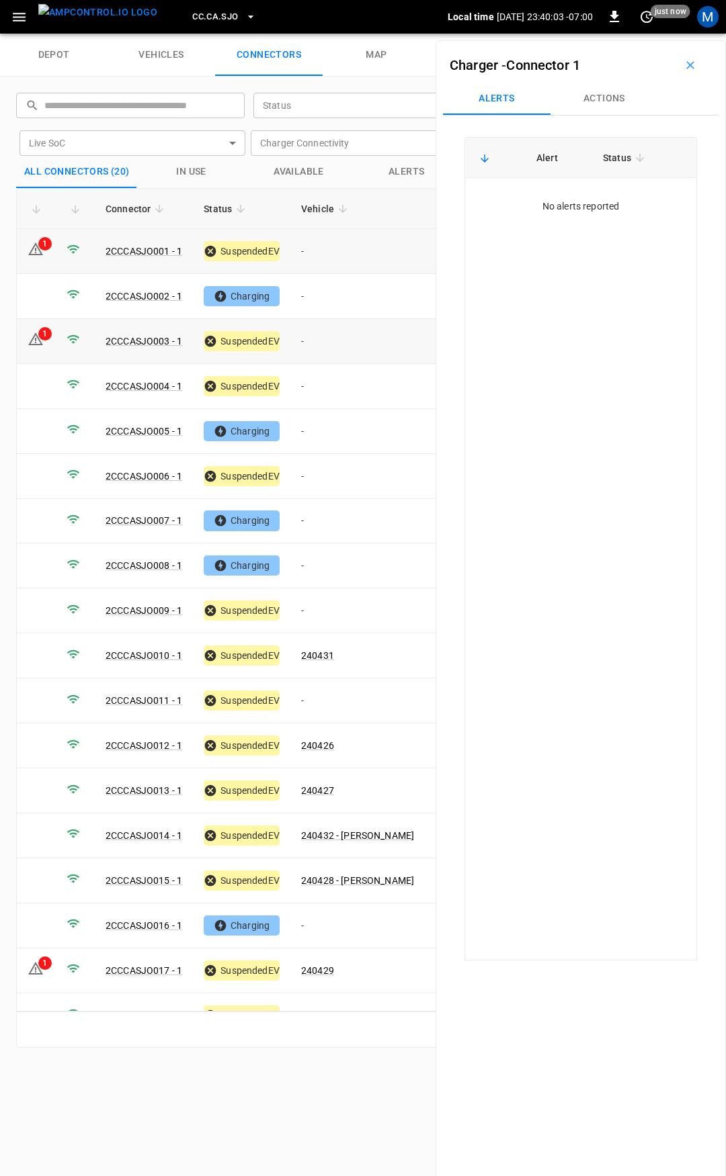
drag, startPoint x: 329, startPoint y: 250, endPoint x: 152, endPoint y: 349, distance: 202.4
click at [329, 250] on td "-" at bounding box center [357, 251] width 134 height 45
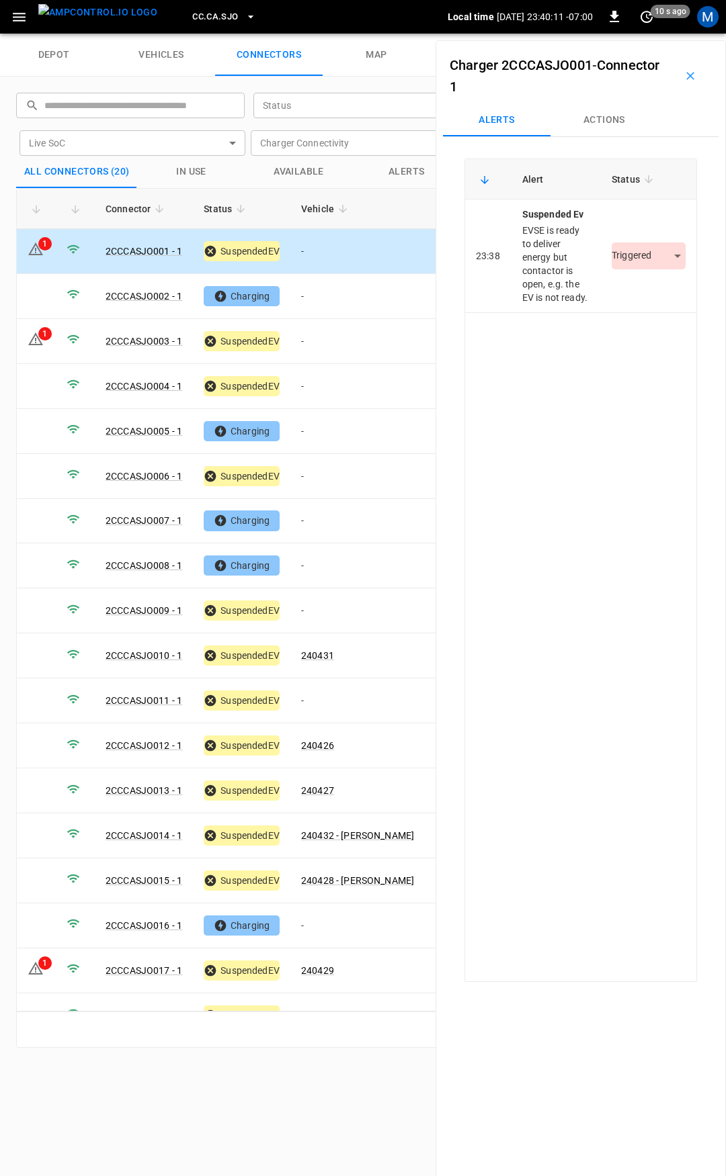
drag, startPoint x: 609, startPoint y: 128, endPoint x: 604, endPoint y: 157, distance: 30.0
click at [609, 128] on button "Actions" at bounding box center [603, 120] width 107 height 32
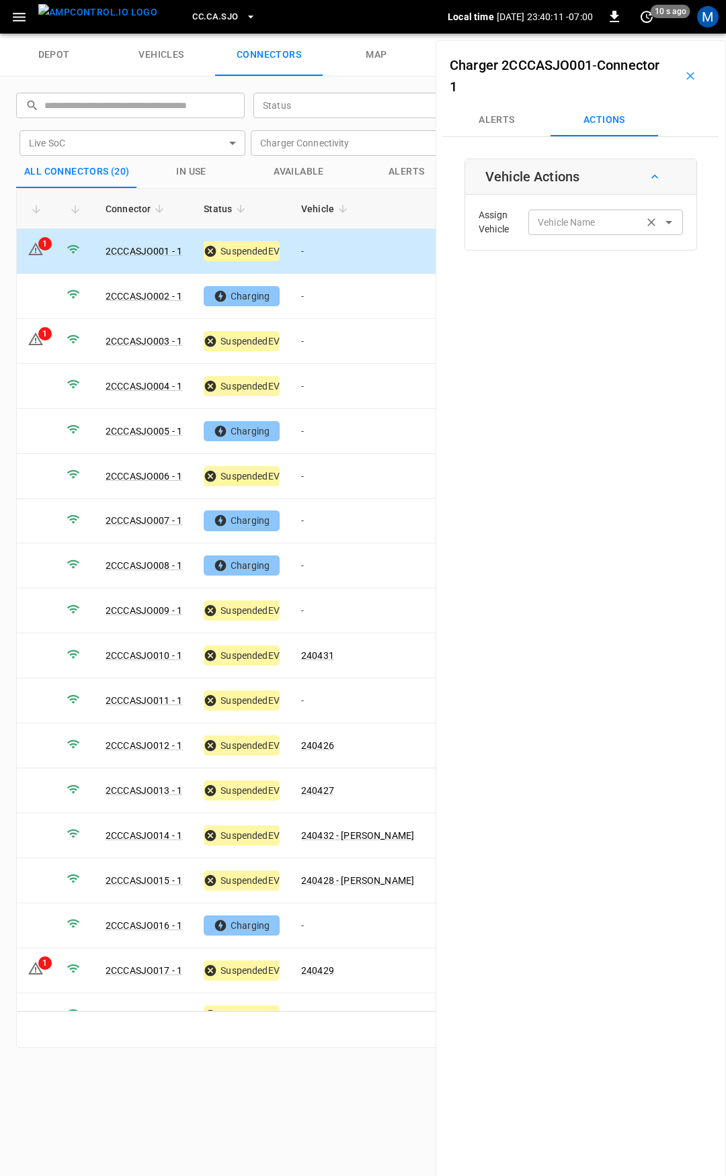
click at [599, 215] on input "Vehicle Name" at bounding box center [585, 222] width 107 height 17
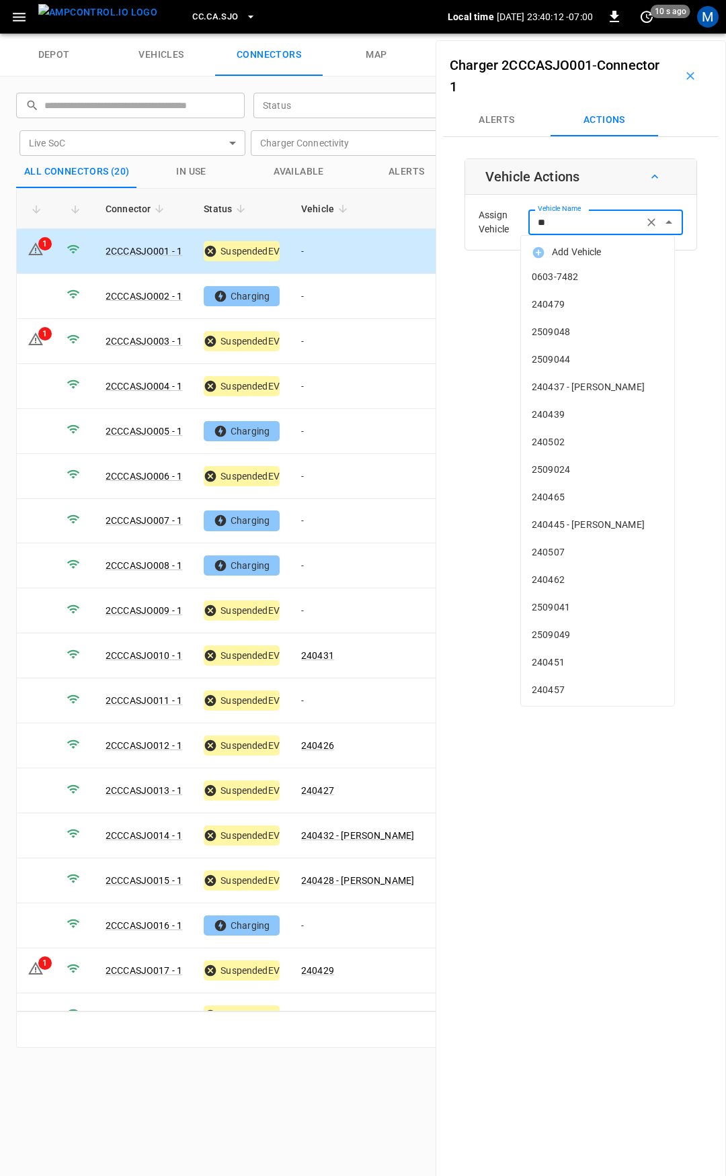
type input "***"
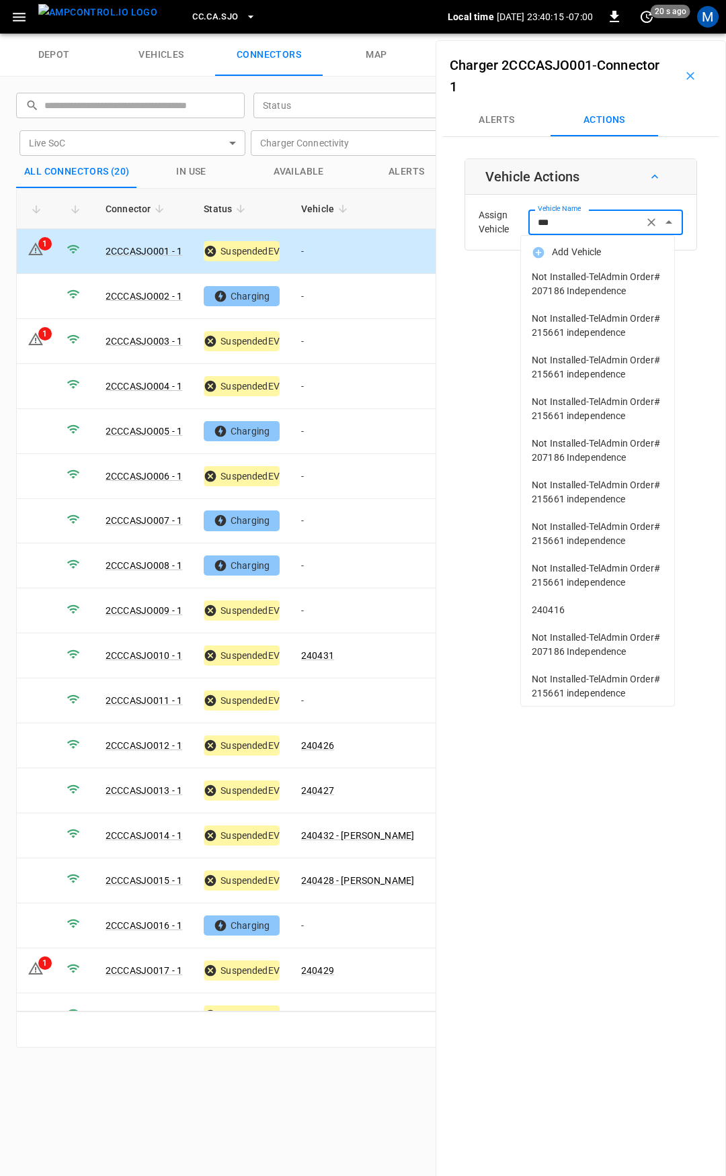
drag, startPoint x: 539, startPoint y: 216, endPoint x: 510, endPoint y: 216, distance: 29.6
click at [510, 216] on div "Assign Vehicle Vehicle Name *** Vehicle Name" at bounding box center [580, 222] width 224 height 48
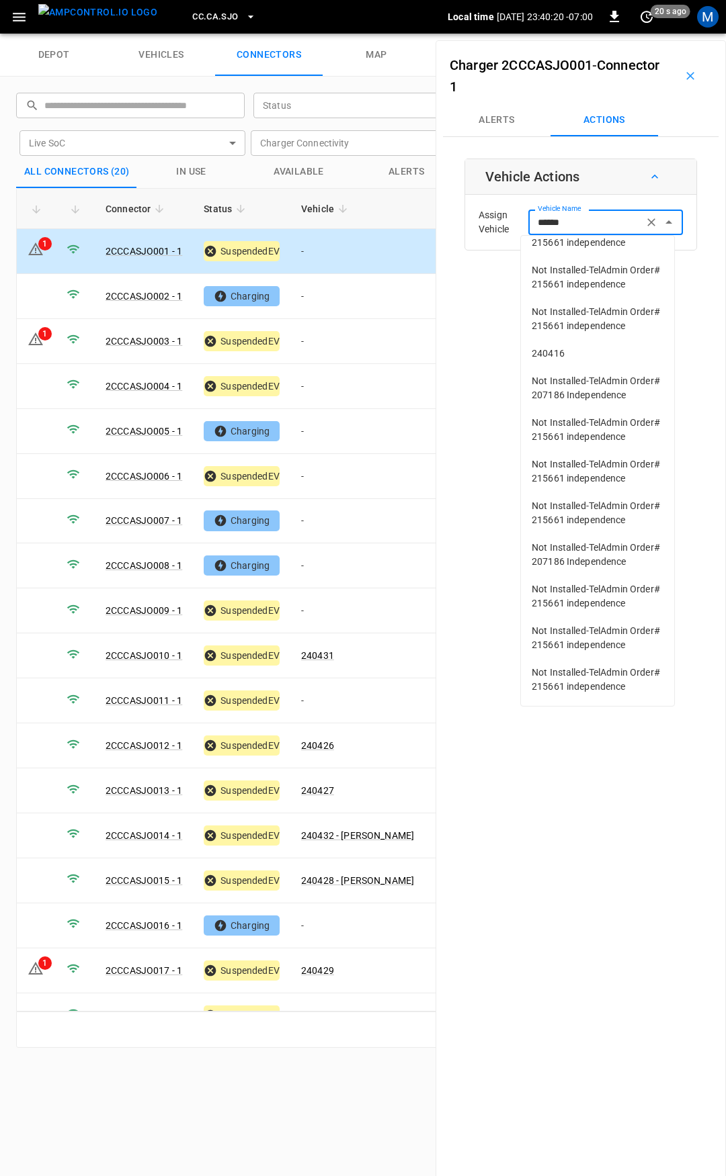
scroll to position [429, 0]
click at [571, 347] on span "240416" at bounding box center [597, 354] width 132 height 14
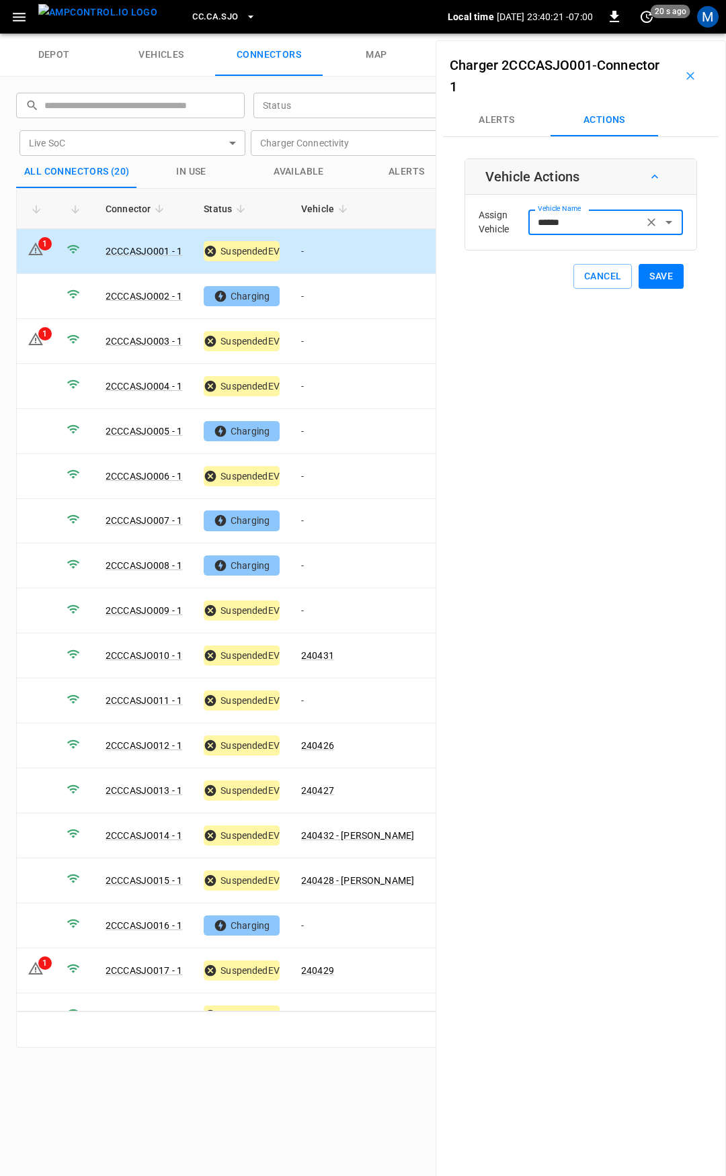
type input "******"
click at [655, 276] on button "Save" at bounding box center [660, 276] width 45 height 25
click at [355, 293] on td "-" at bounding box center [357, 296] width 134 height 45
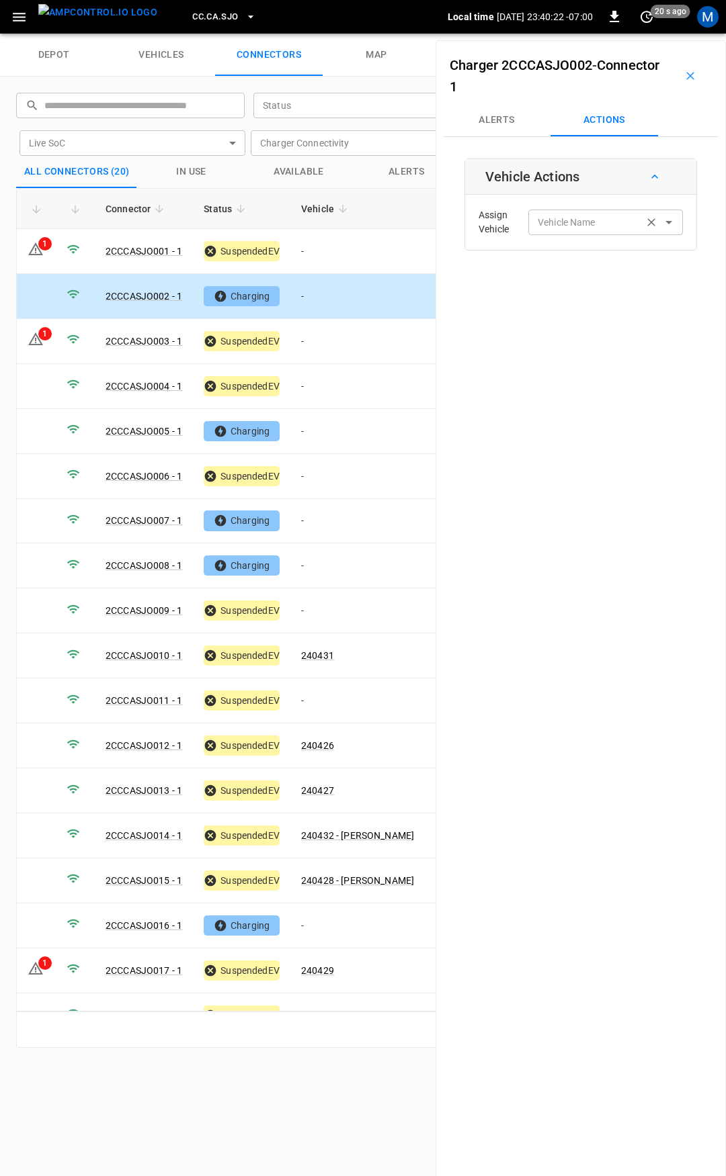
click at [558, 216] on div "Vehicle Name Vehicle Name" at bounding box center [605, 222] width 155 height 25
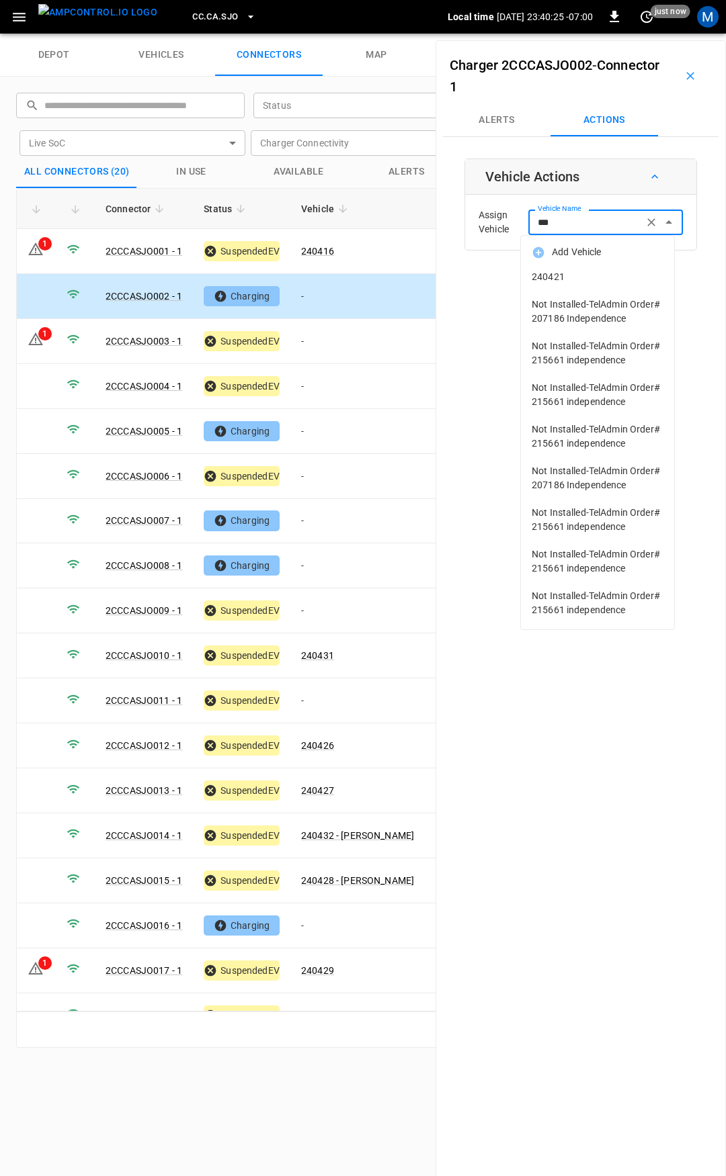
click at [568, 277] on span "240421" at bounding box center [597, 277] width 132 height 14
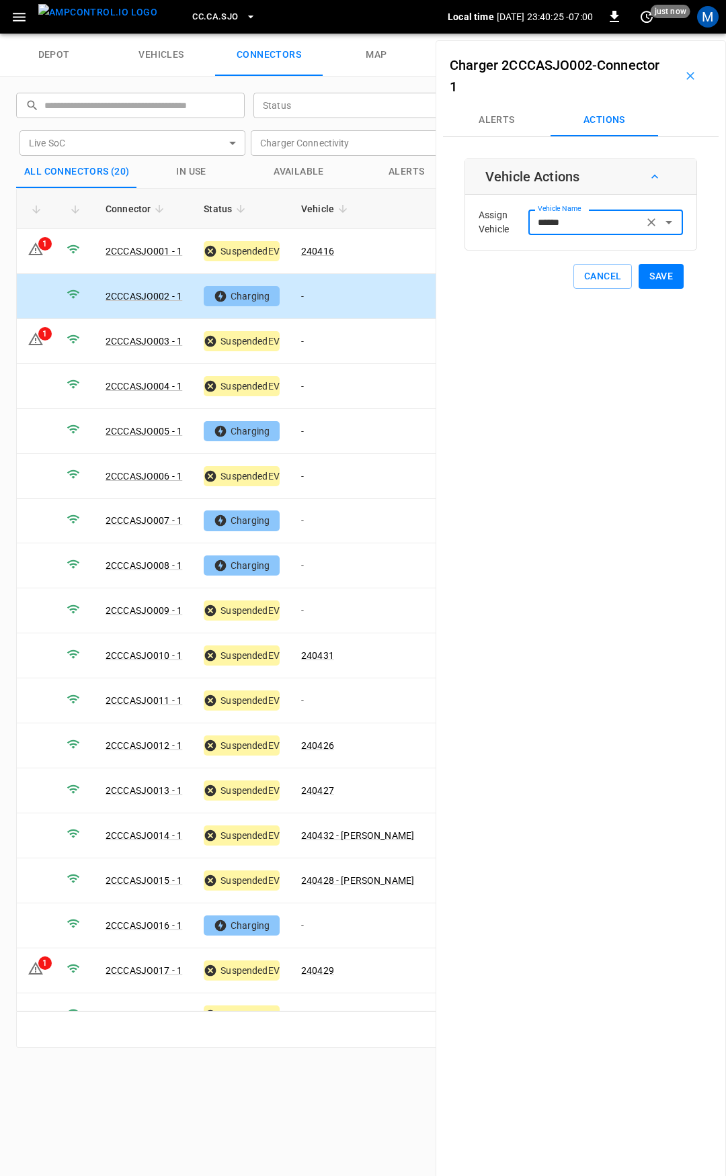
type input "******"
click at [650, 277] on button "Save" at bounding box center [660, 276] width 45 height 25
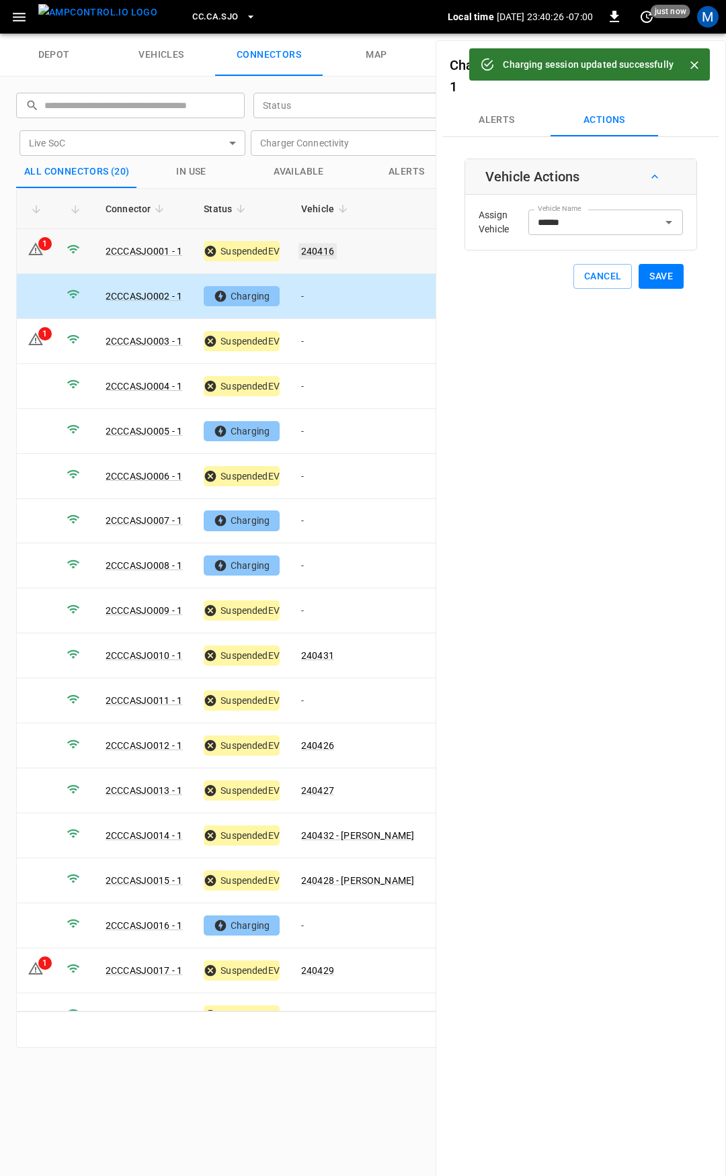
click at [324, 245] on link "240416" at bounding box center [317, 251] width 38 height 16
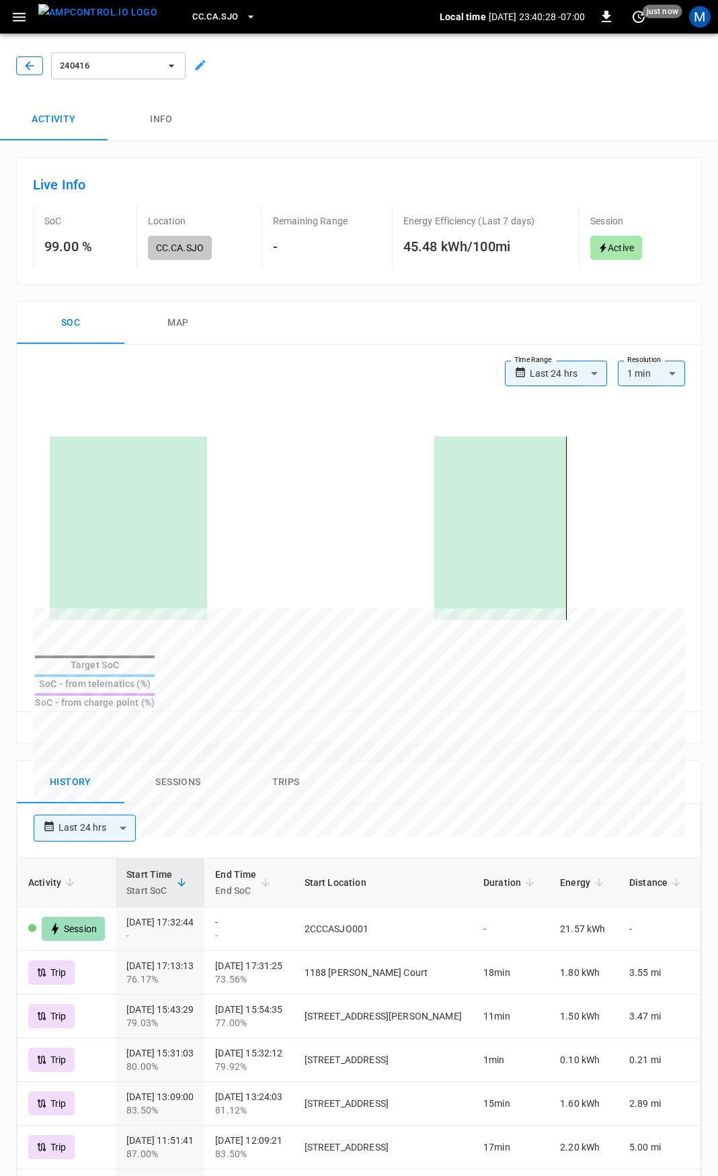
click at [32, 71] on icon "button" at bounding box center [29, 65] width 13 height 13
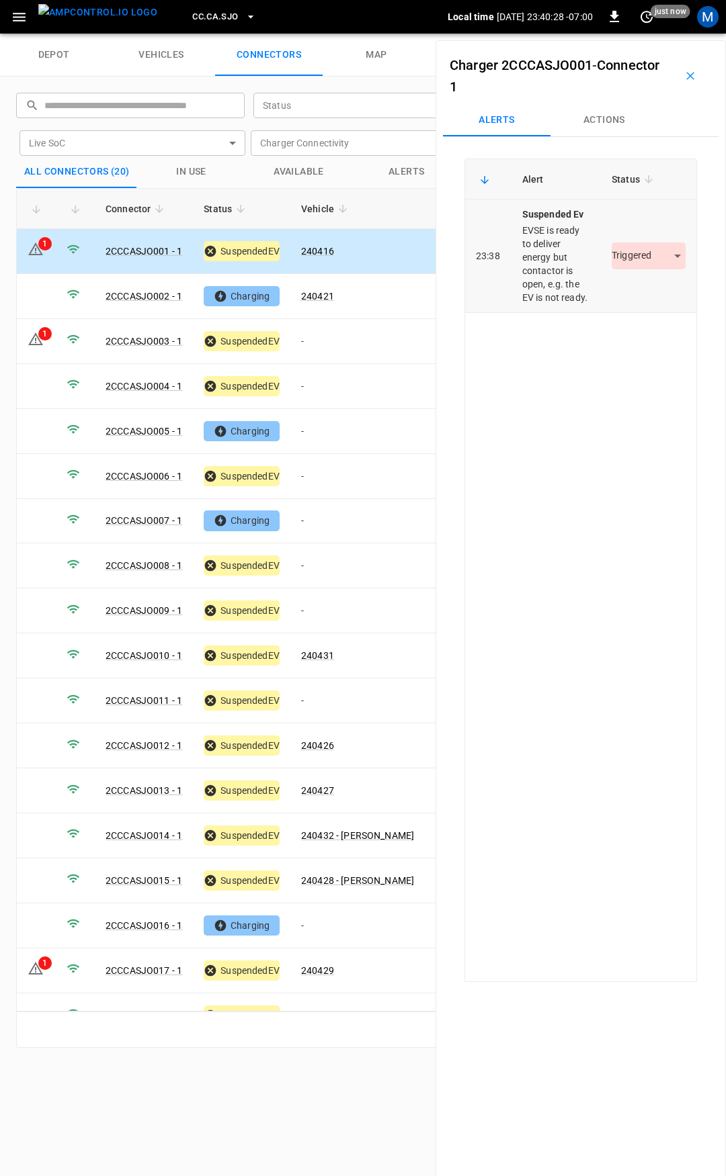
click at [634, 34] on body "CC.CA.SJO Local time [DATE] 23:40:28 -07:00 0 just now M depot vehicles connect…" at bounding box center [363, 17] width 726 height 34
click at [641, 296] on li "Resolved" at bounding box center [641, 296] width 84 height 22
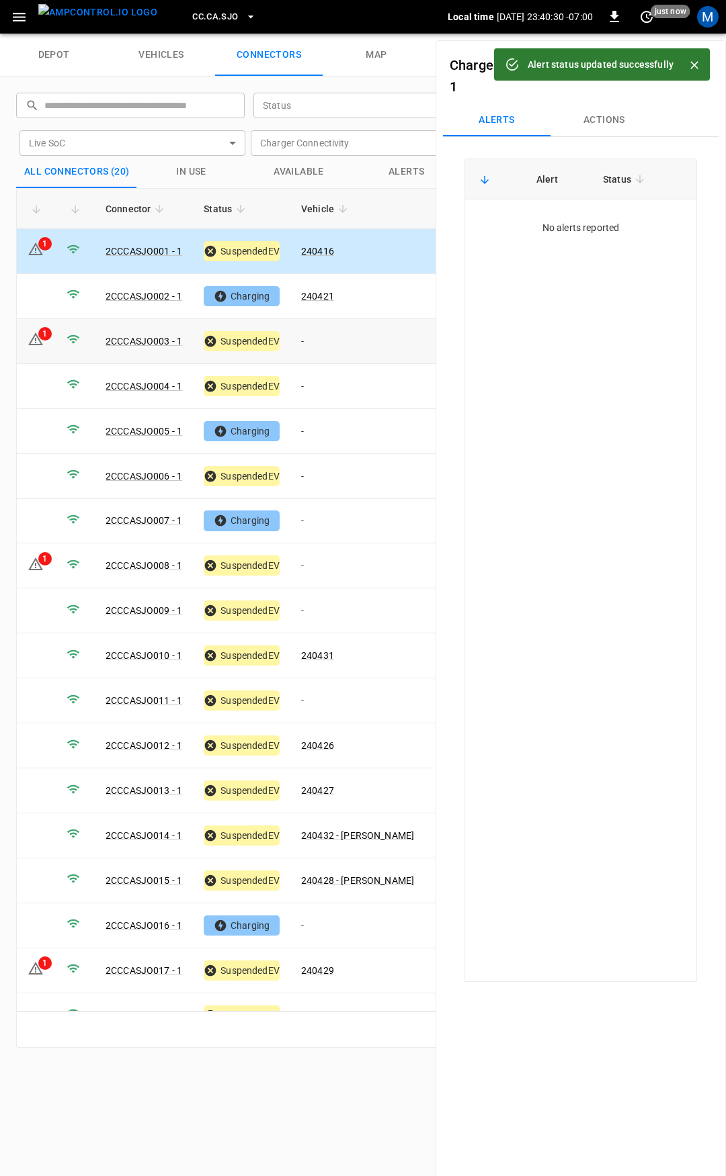
click at [327, 344] on td "-" at bounding box center [357, 341] width 134 height 45
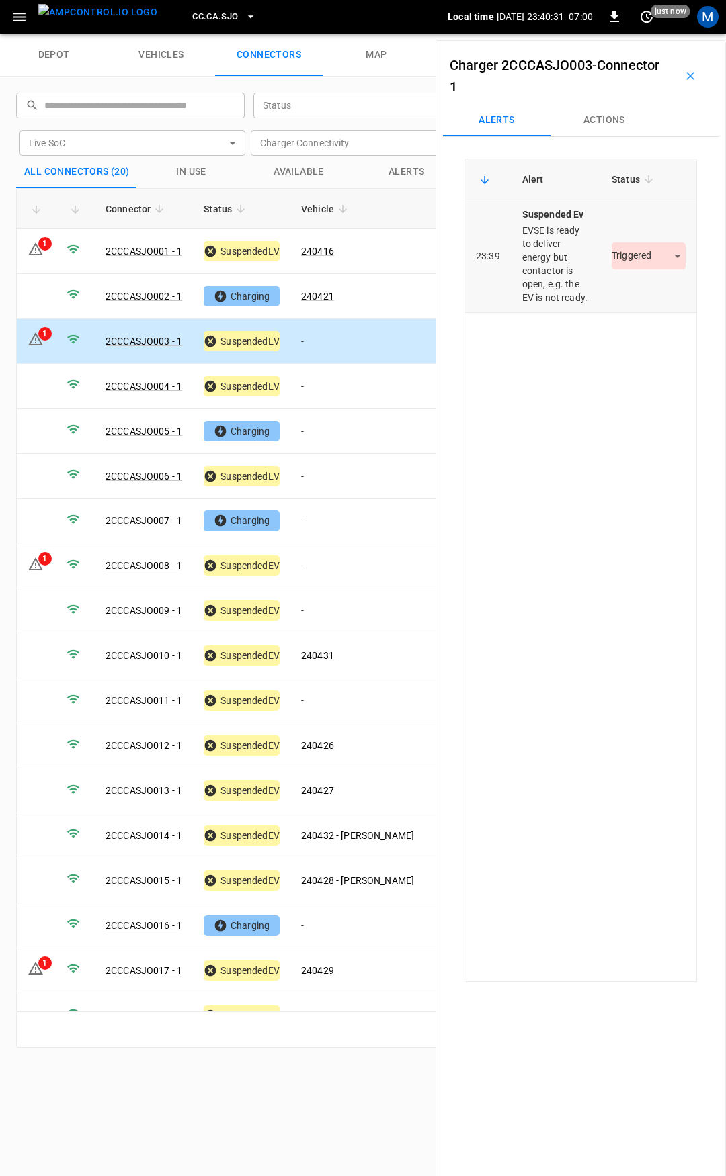
click at [627, 34] on body "CC.CA.SJO Local time [DATE] 23:40:31 -07:00 0 just now M depot vehicles connect…" at bounding box center [363, 17] width 726 height 34
click at [624, 297] on li "Resolved" at bounding box center [641, 296] width 84 height 22
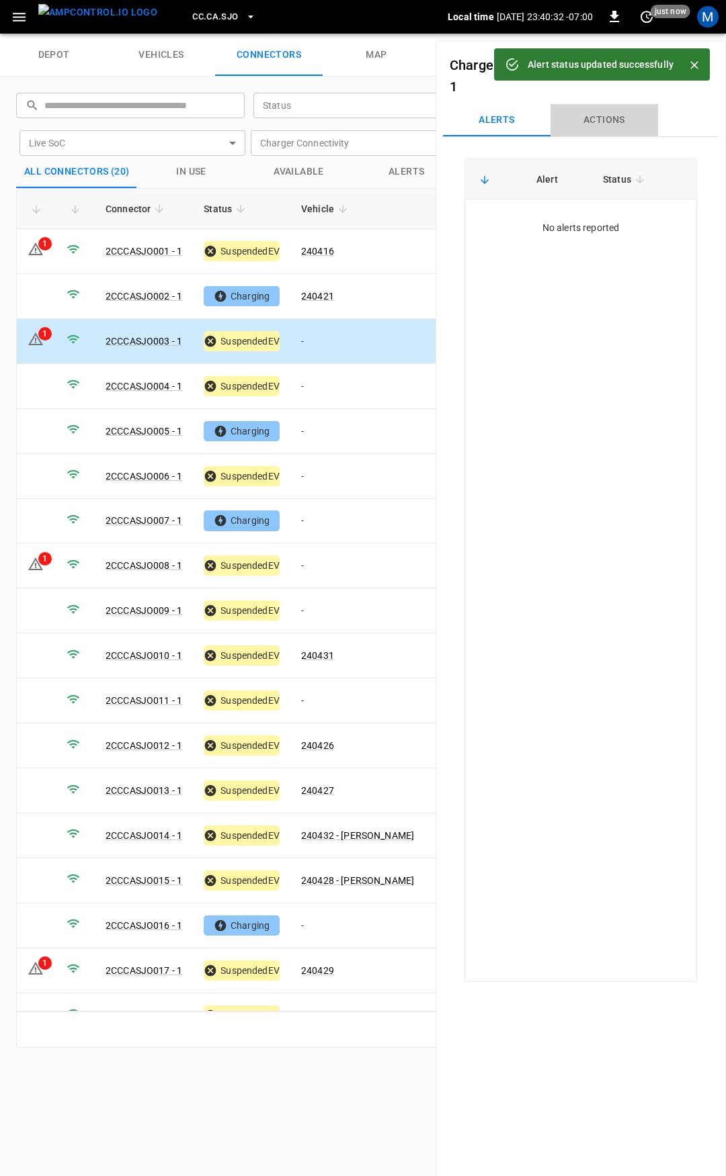
click at [599, 124] on button "Actions" at bounding box center [603, 120] width 107 height 32
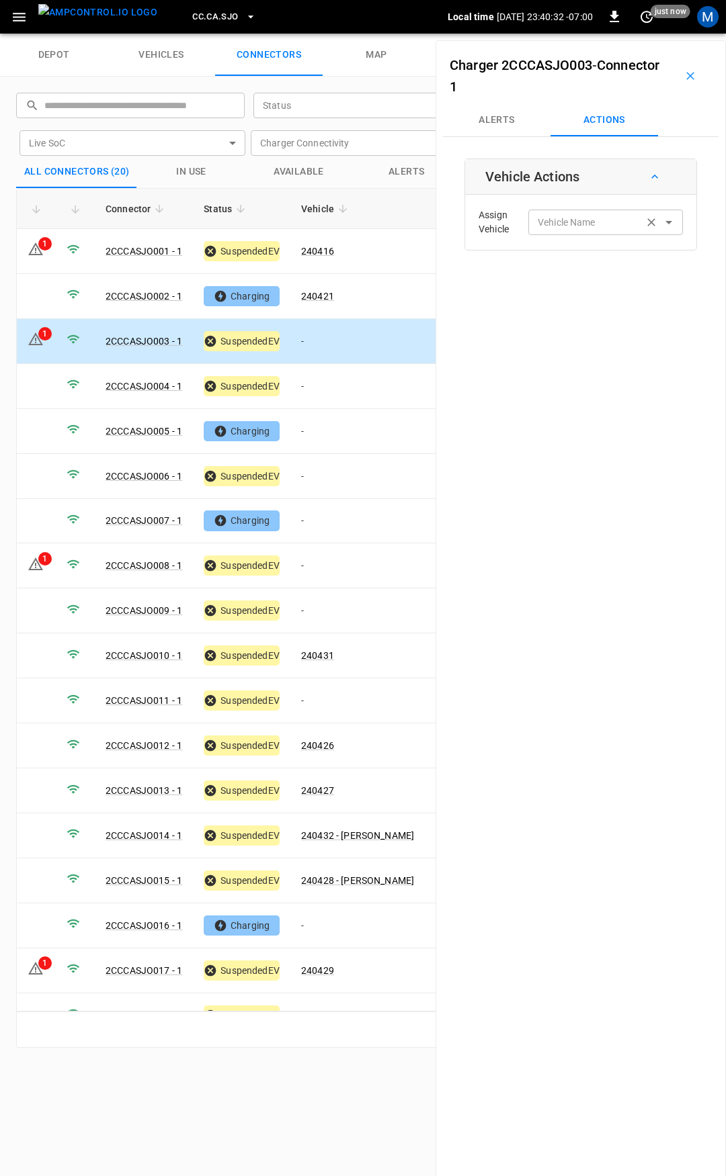
click at [584, 211] on div "Vehicle Name" at bounding box center [605, 222] width 155 height 25
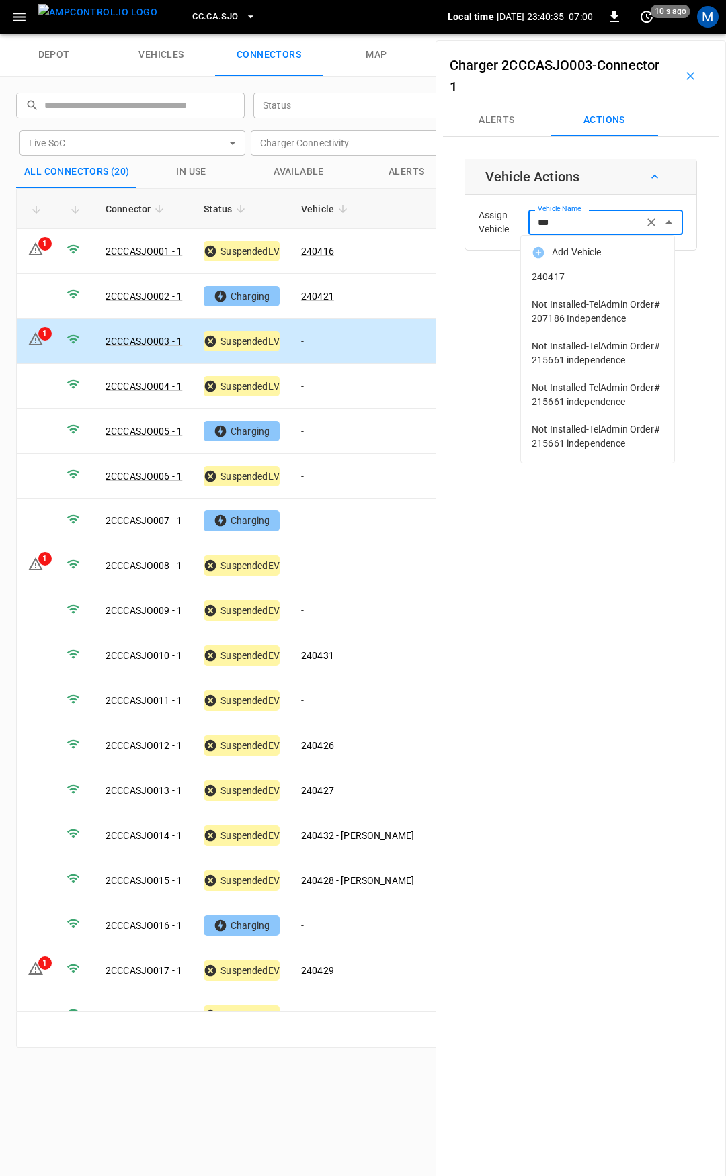
click at [585, 269] on li "240417" at bounding box center [597, 277] width 153 height 28
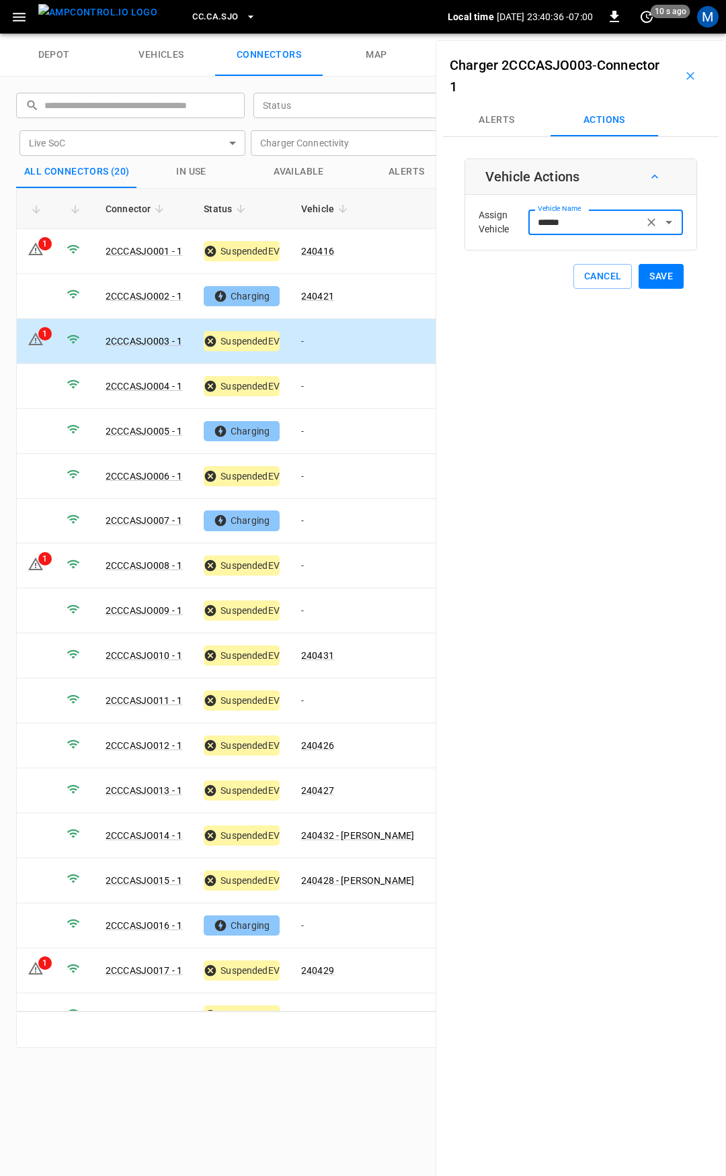
type input "******"
click at [662, 276] on button "Save" at bounding box center [660, 276] width 45 height 25
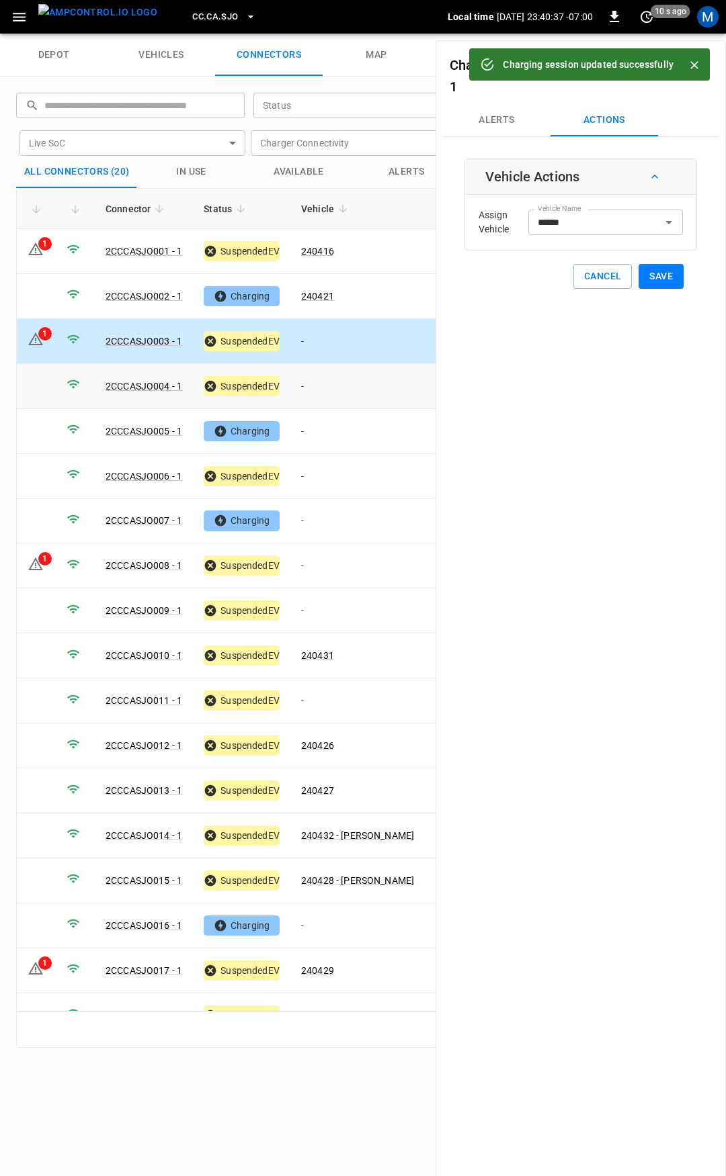
click at [346, 385] on td "-" at bounding box center [357, 386] width 134 height 45
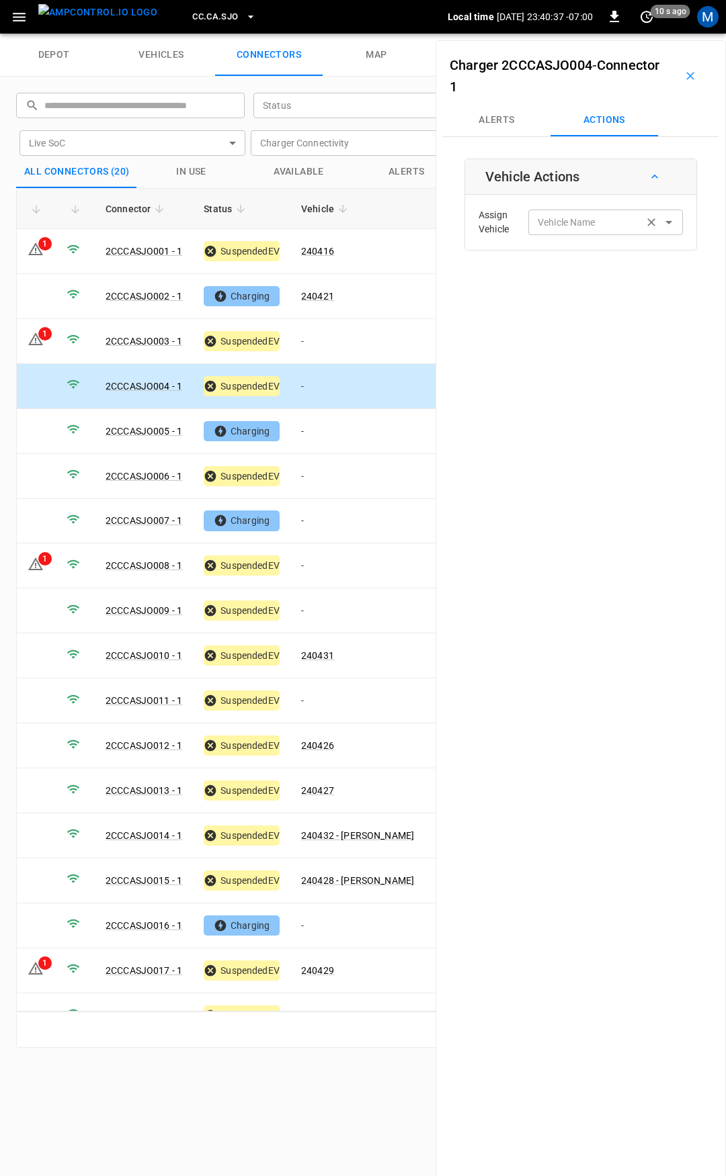
click at [561, 223] on input "Vehicle Name" at bounding box center [585, 222] width 107 height 17
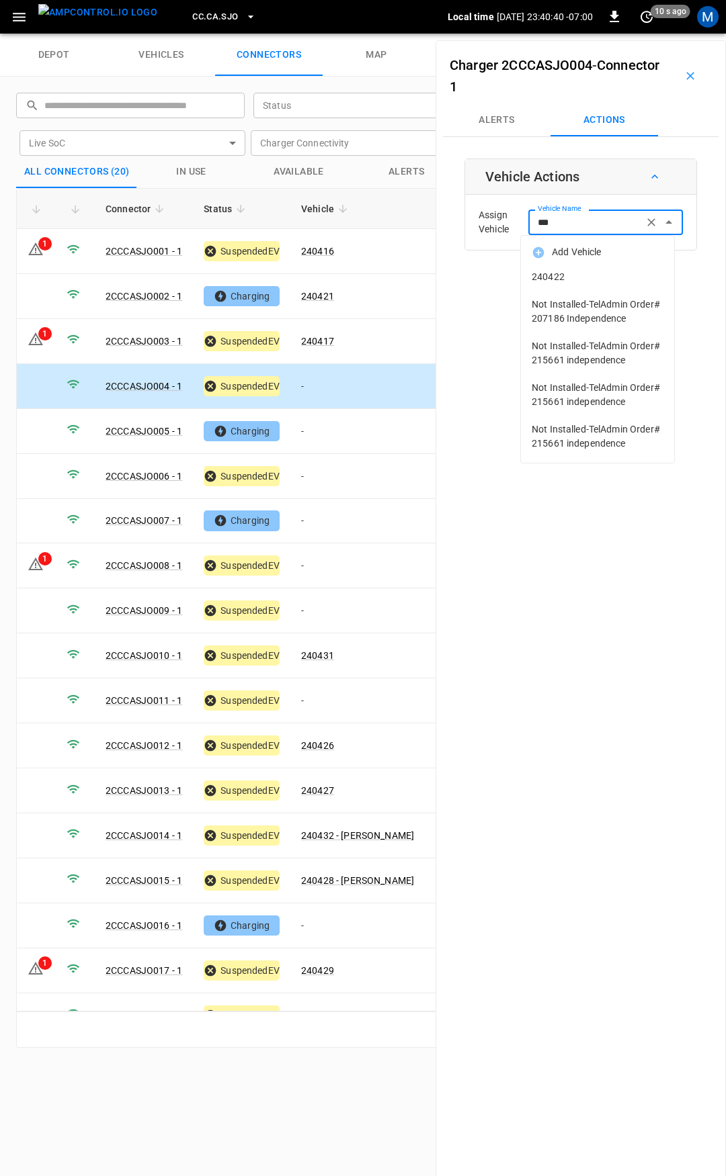
click at [574, 273] on span "240422" at bounding box center [597, 277] width 132 height 14
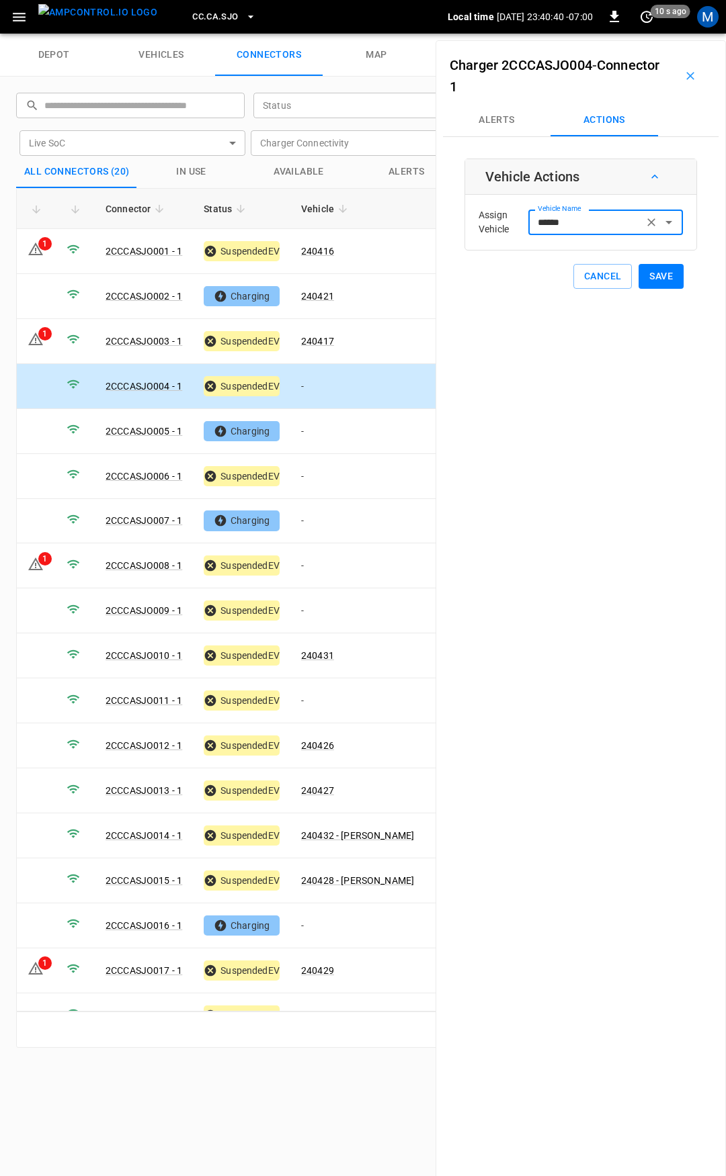
type input "******"
click at [662, 275] on button "Save" at bounding box center [660, 276] width 45 height 25
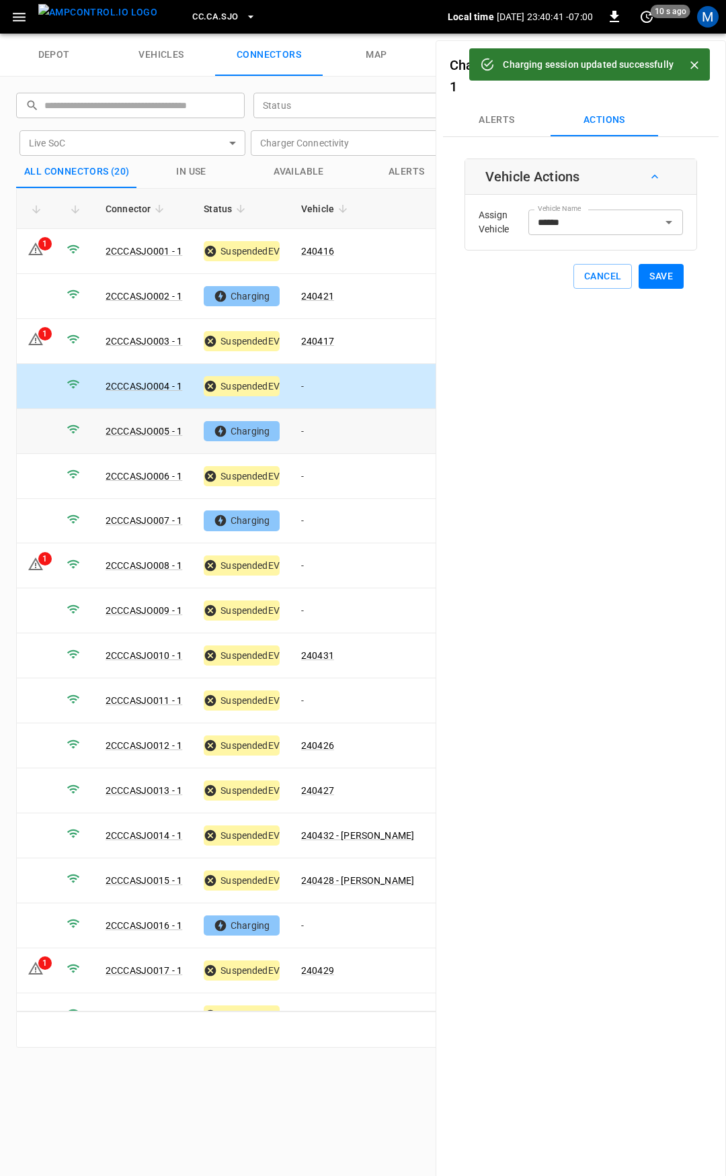
drag, startPoint x: 331, startPoint y: 431, endPoint x: 482, endPoint y: 297, distance: 201.7
click at [332, 431] on td "-" at bounding box center [357, 431] width 134 height 45
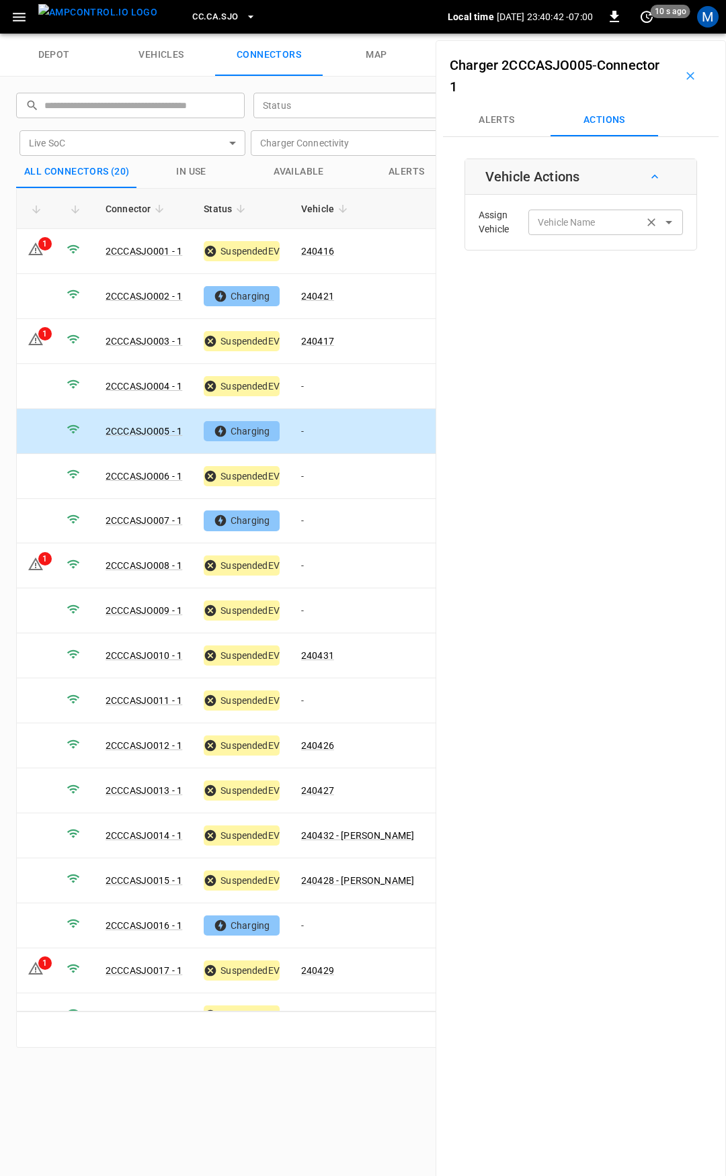
click at [559, 225] on input "Vehicle Name" at bounding box center [585, 222] width 107 height 17
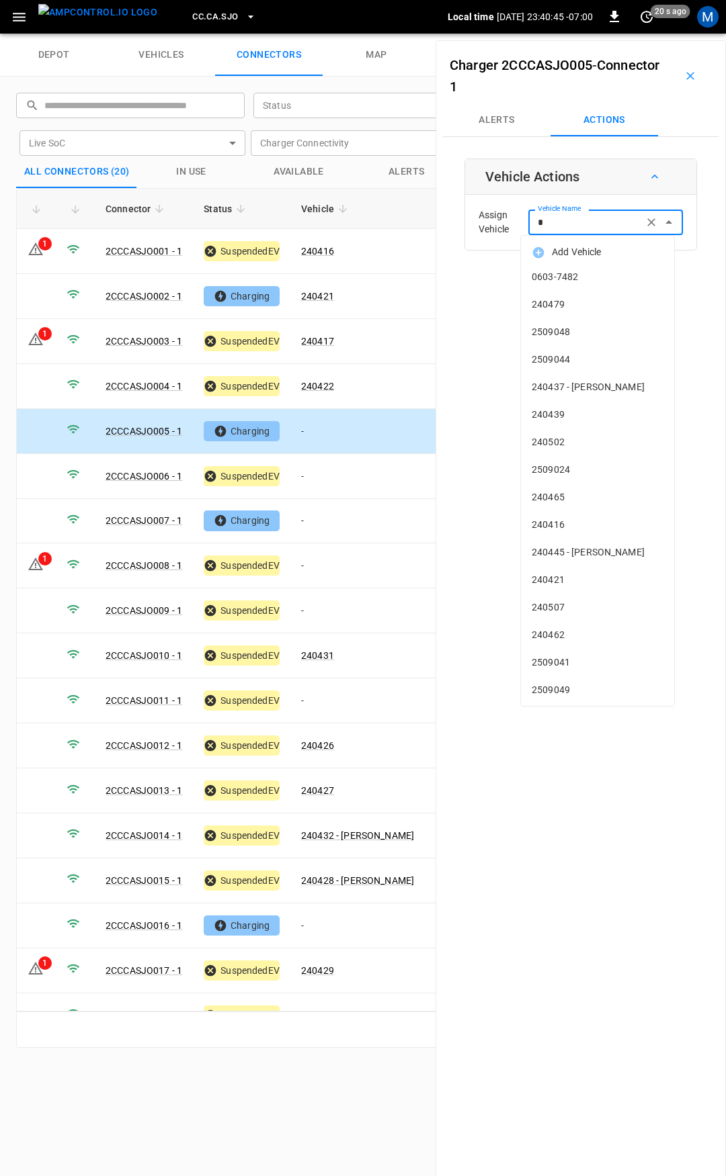
type input "**"
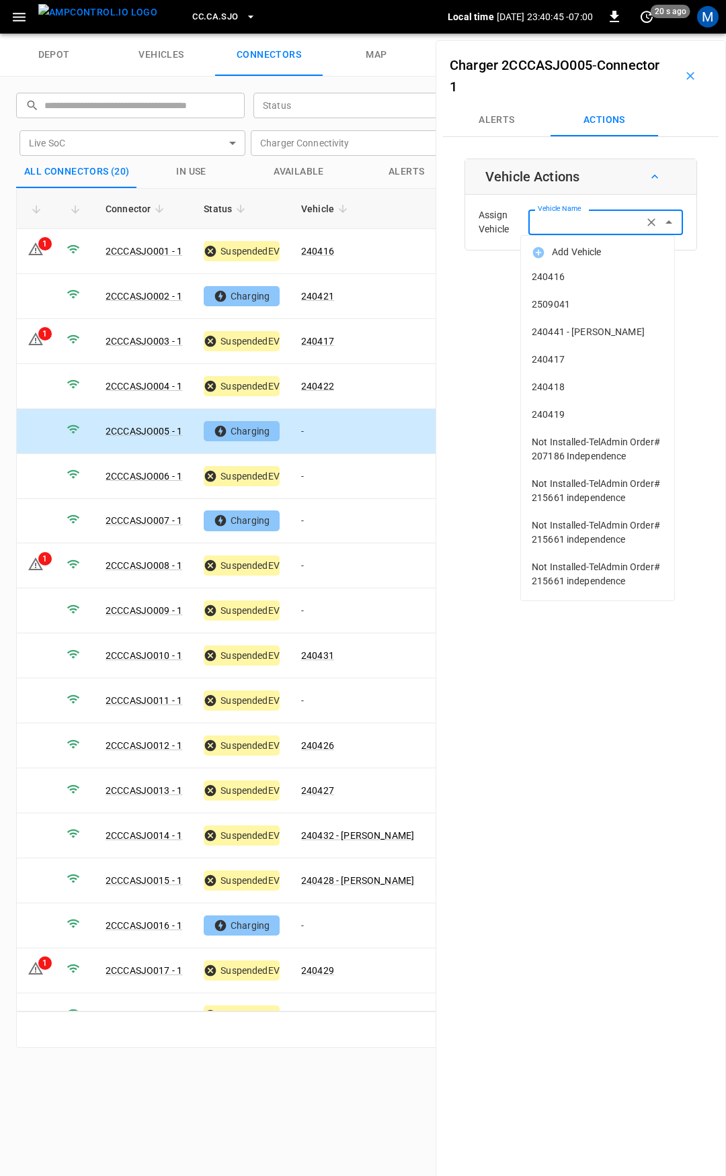
type input "*"
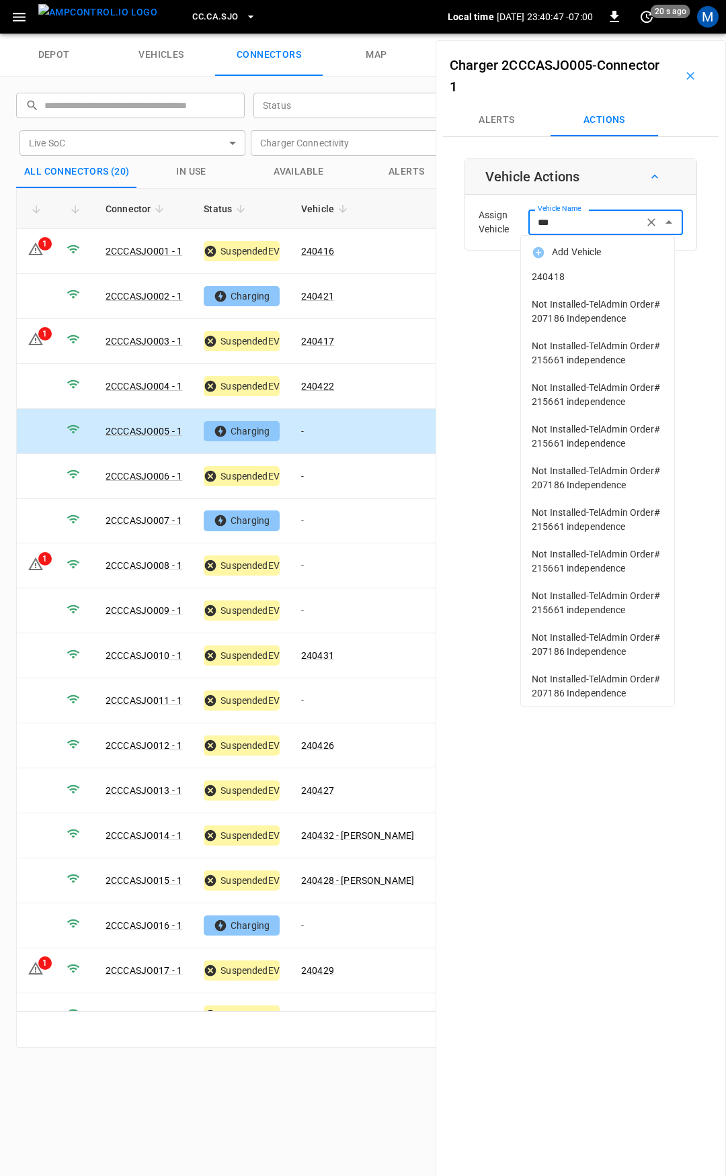
click at [584, 275] on span "240418" at bounding box center [597, 277] width 132 height 14
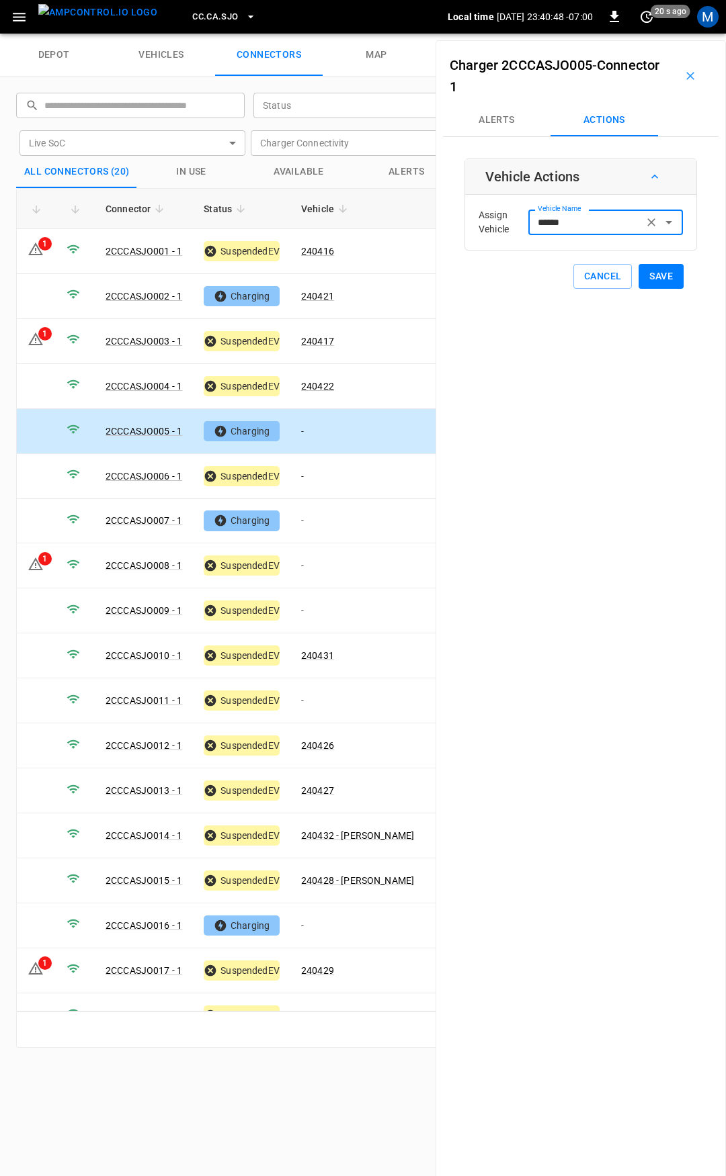
type input "******"
click at [658, 275] on button "Save" at bounding box center [660, 276] width 45 height 25
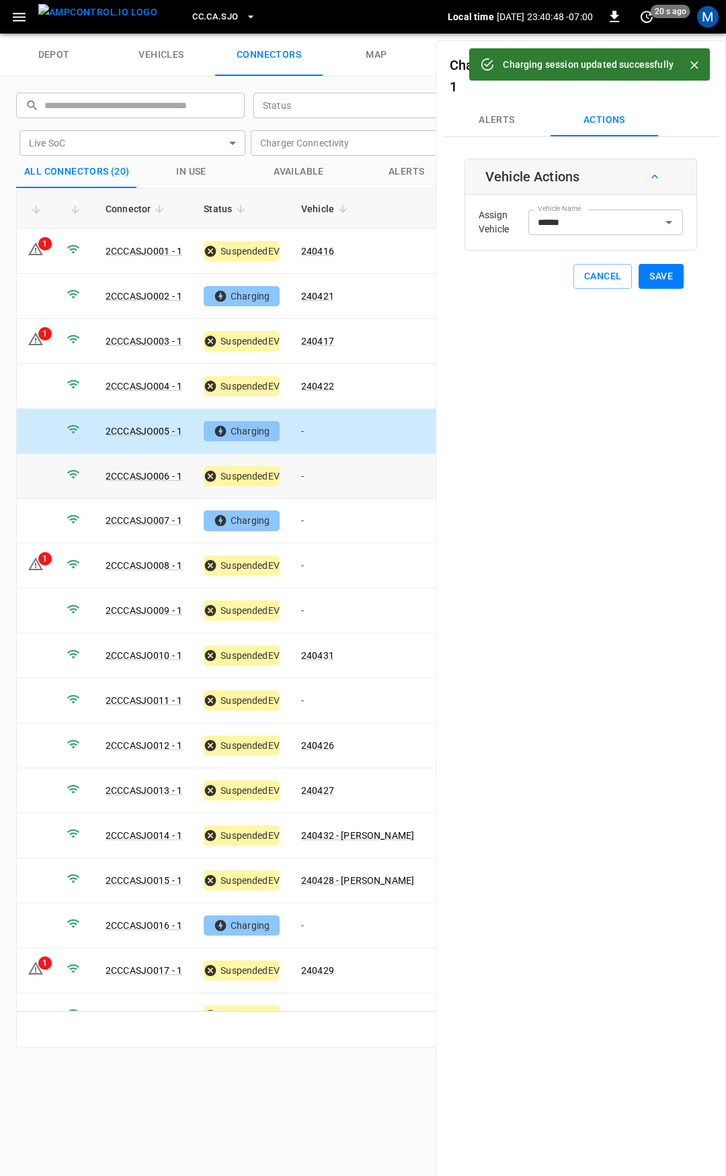
click at [331, 465] on td "-" at bounding box center [357, 476] width 134 height 45
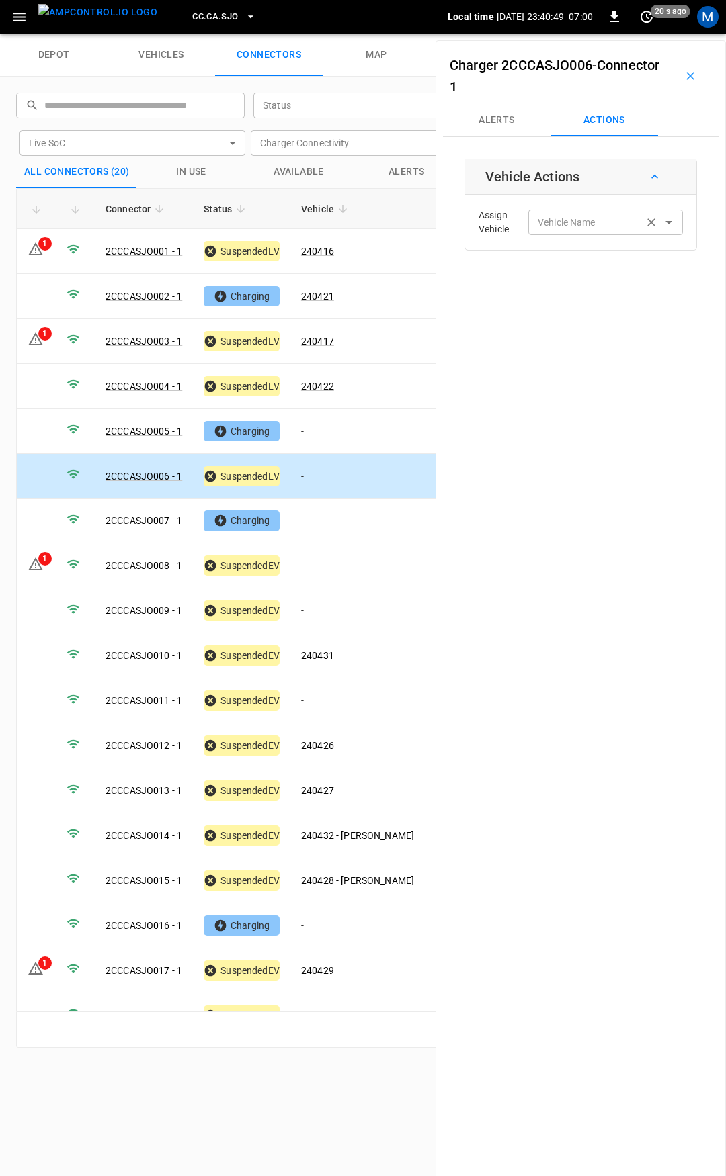
click at [549, 228] on input "Vehicle Name" at bounding box center [585, 222] width 107 height 17
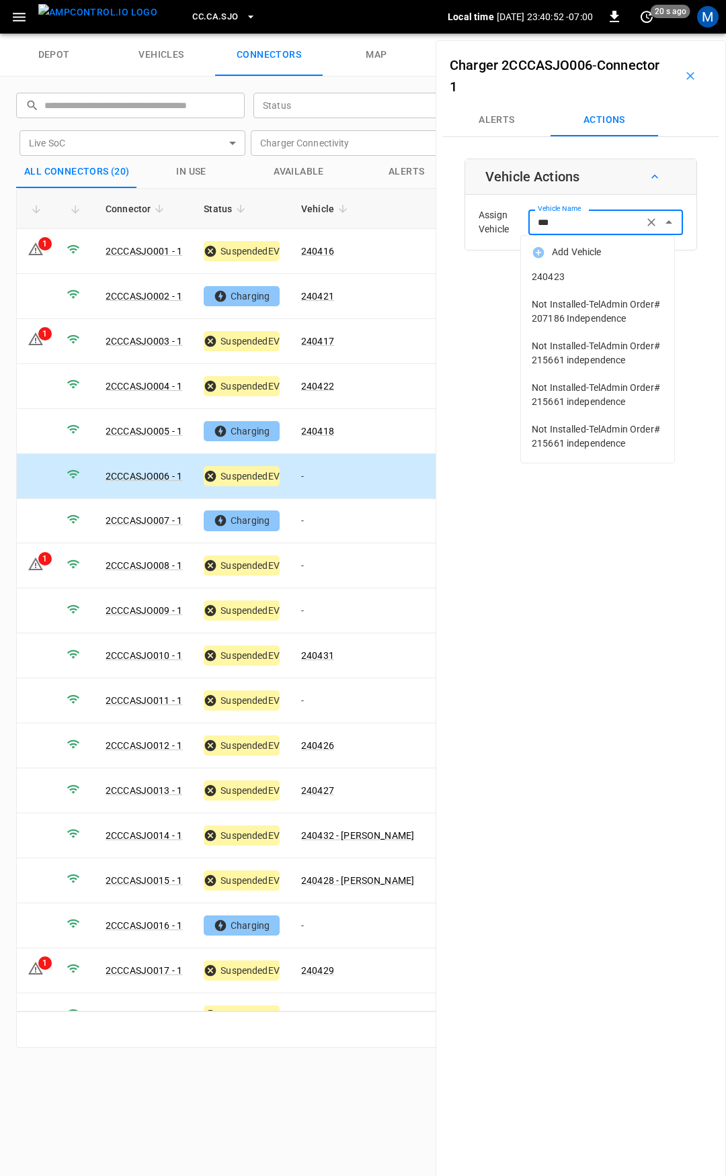
click at [622, 268] on li "240423" at bounding box center [597, 277] width 153 height 28
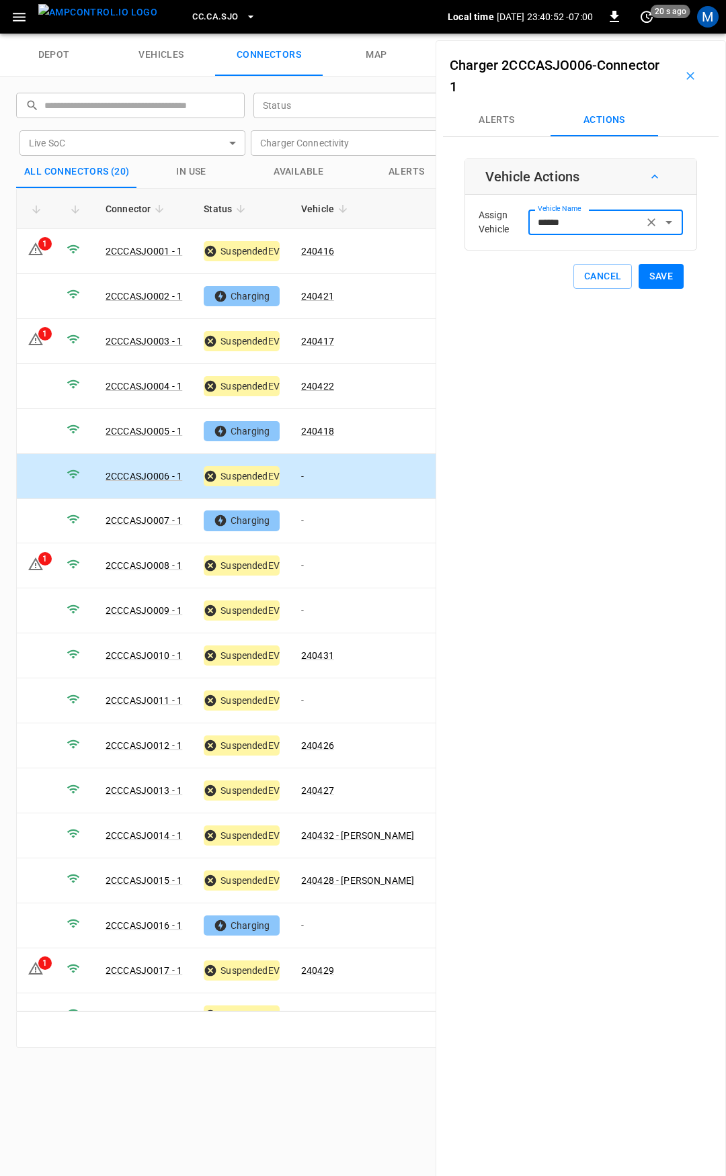
type input "******"
click at [658, 281] on button "Save" at bounding box center [660, 276] width 45 height 25
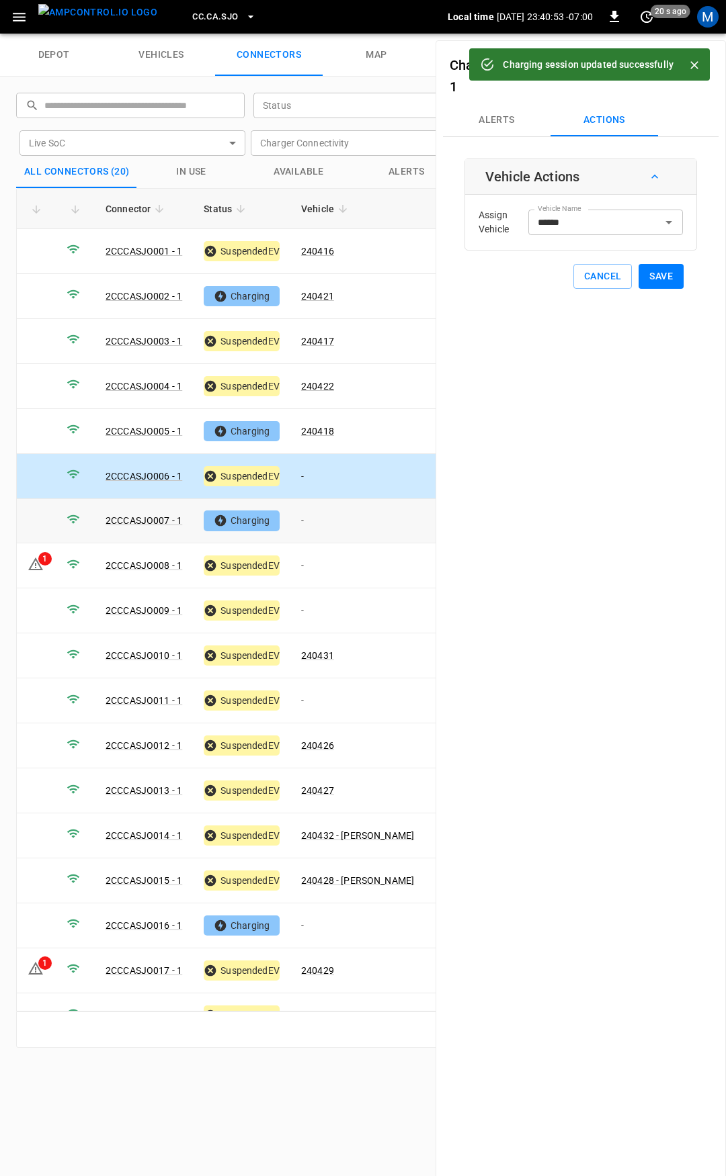
click at [331, 515] on td "-" at bounding box center [357, 521] width 134 height 45
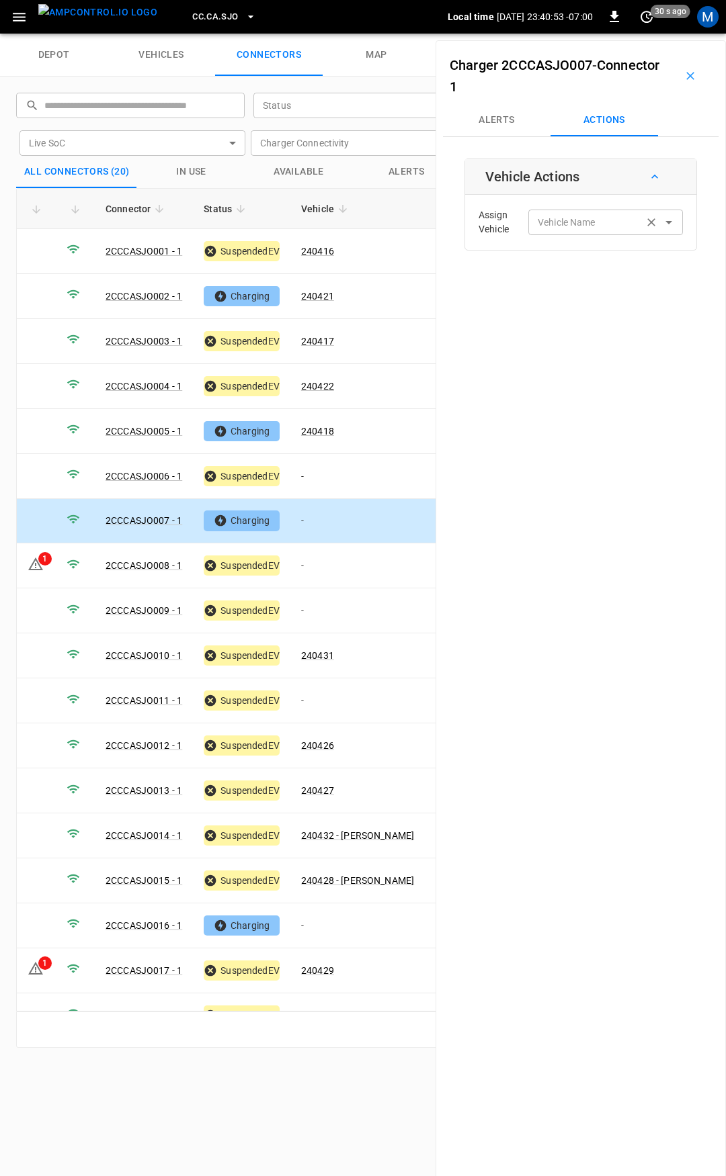
click at [544, 226] on input "Vehicle Name" at bounding box center [585, 222] width 107 height 17
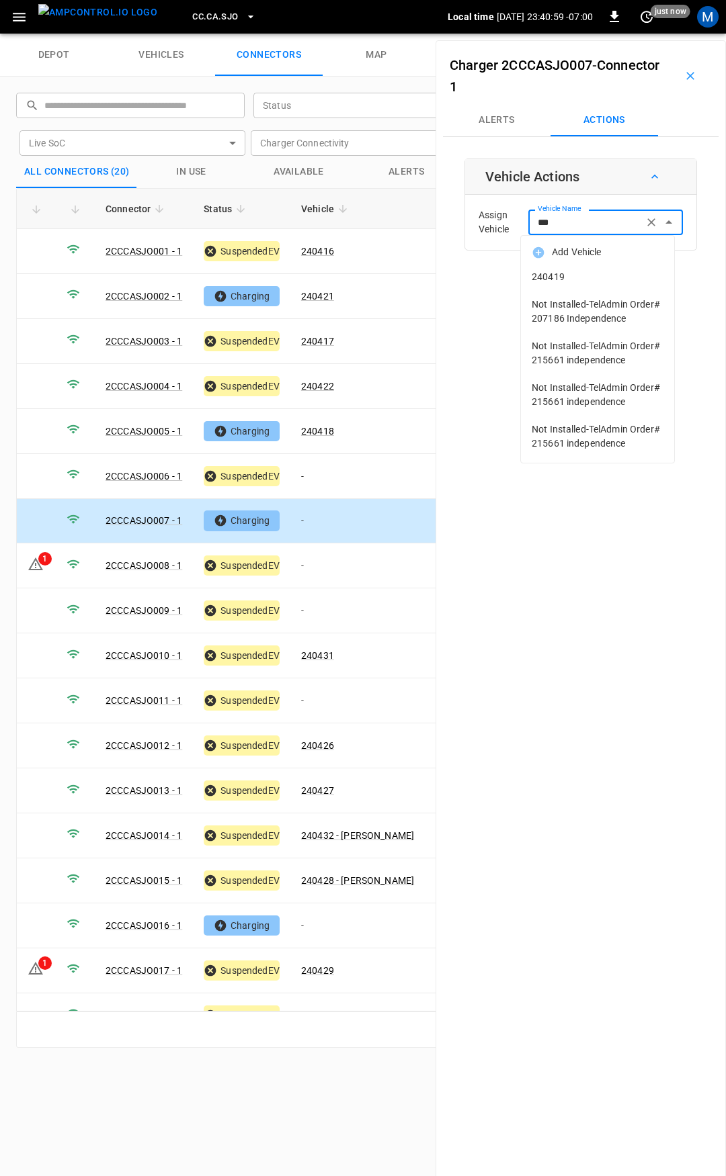
click at [590, 273] on span "240419" at bounding box center [597, 277] width 132 height 14
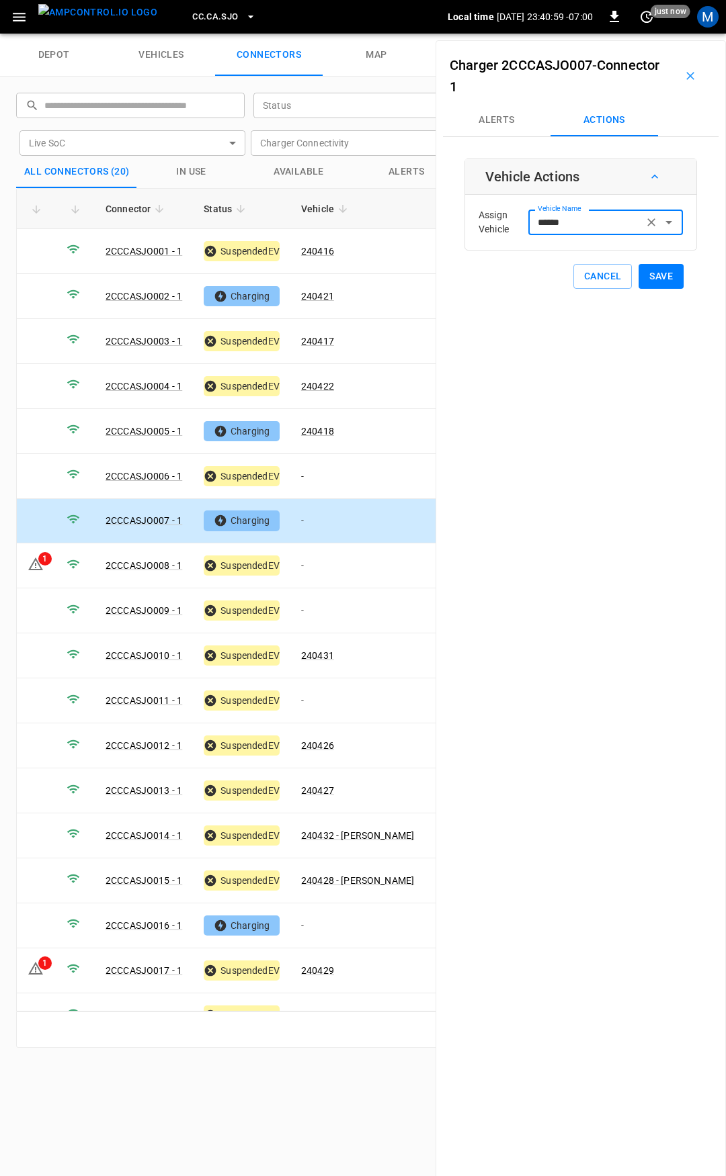
type input "******"
click at [652, 273] on button "Save" at bounding box center [660, 276] width 45 height 25
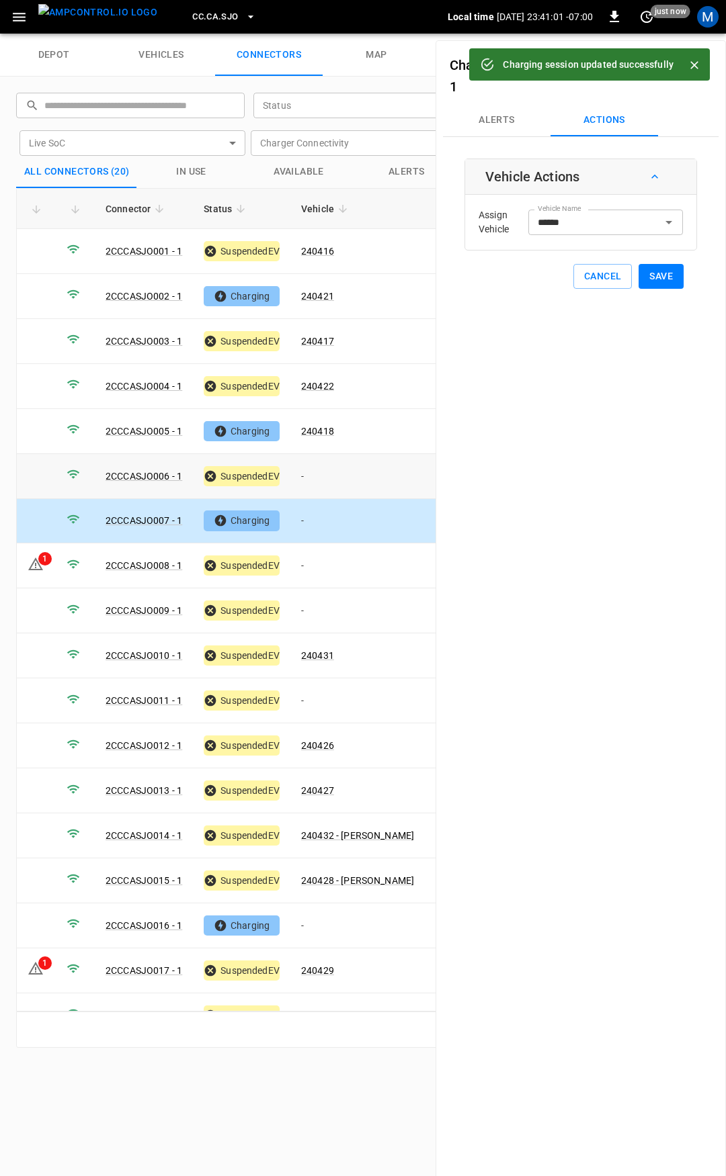
click at [323, 460] on td "-" at bounding box center [357, 476] width 134 height 45
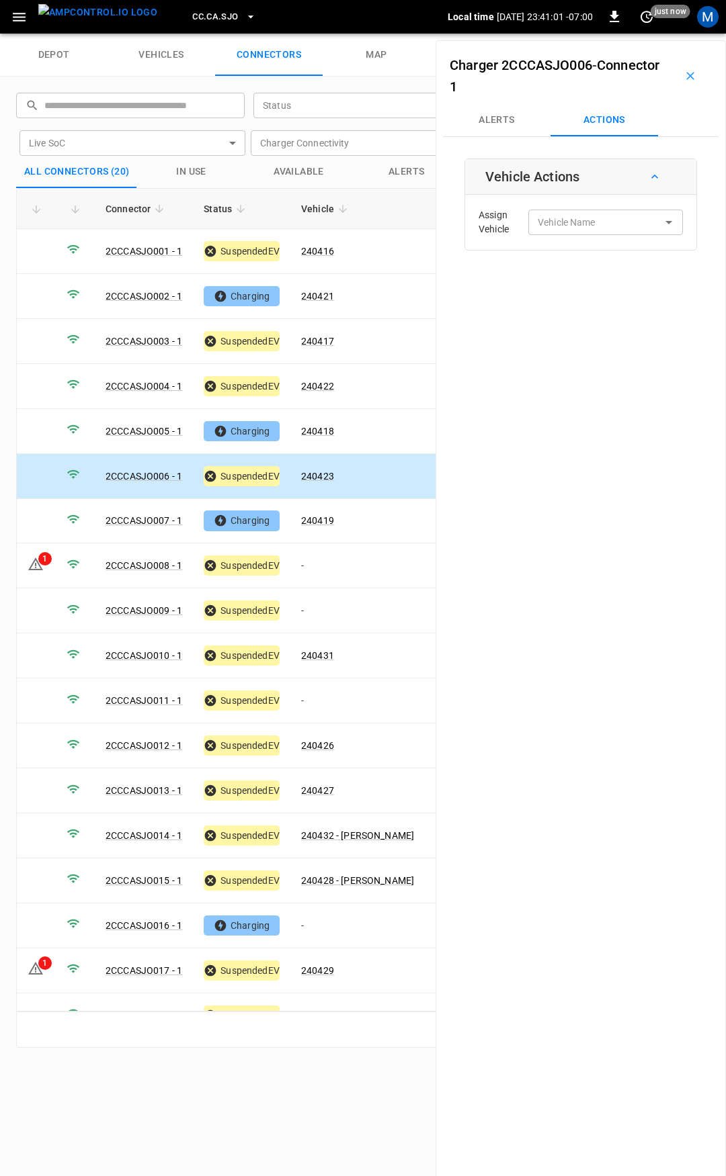
type input "******"
click at [553, 217] on input "******" at bounding box center [585, 222] width 107 height 17
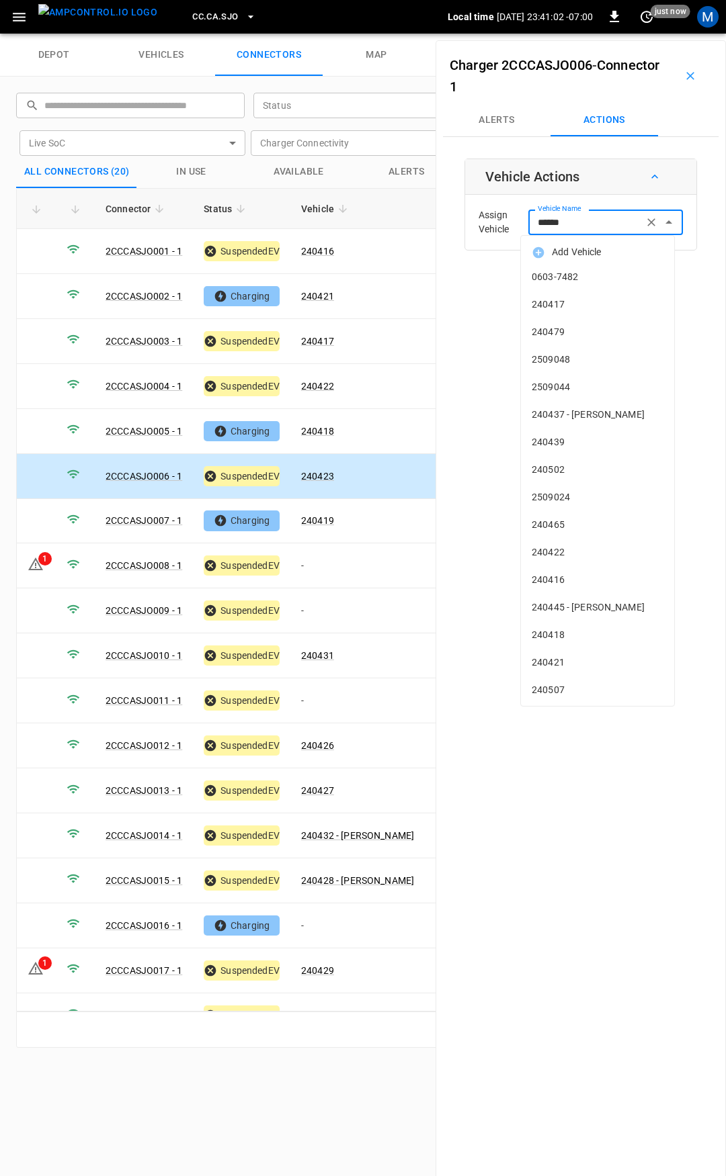
scroll to position [3428, 0]
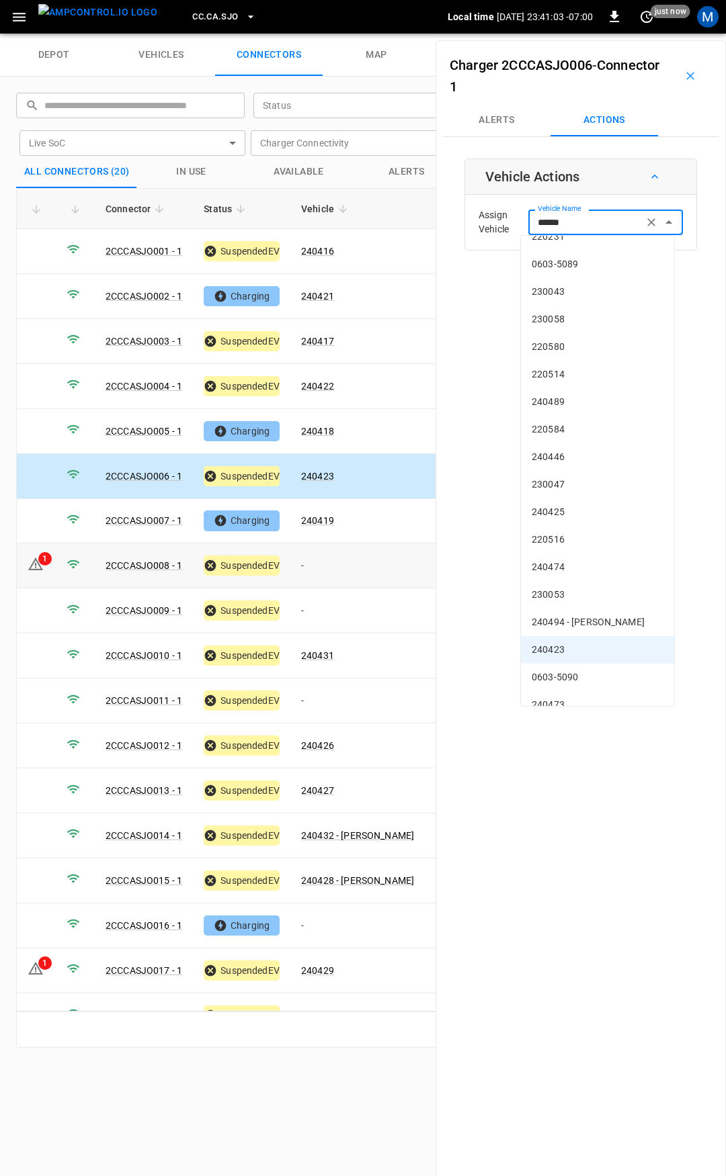
click at [325, 560] on td "-" at bounding box center [357, 566] width 134 height 45
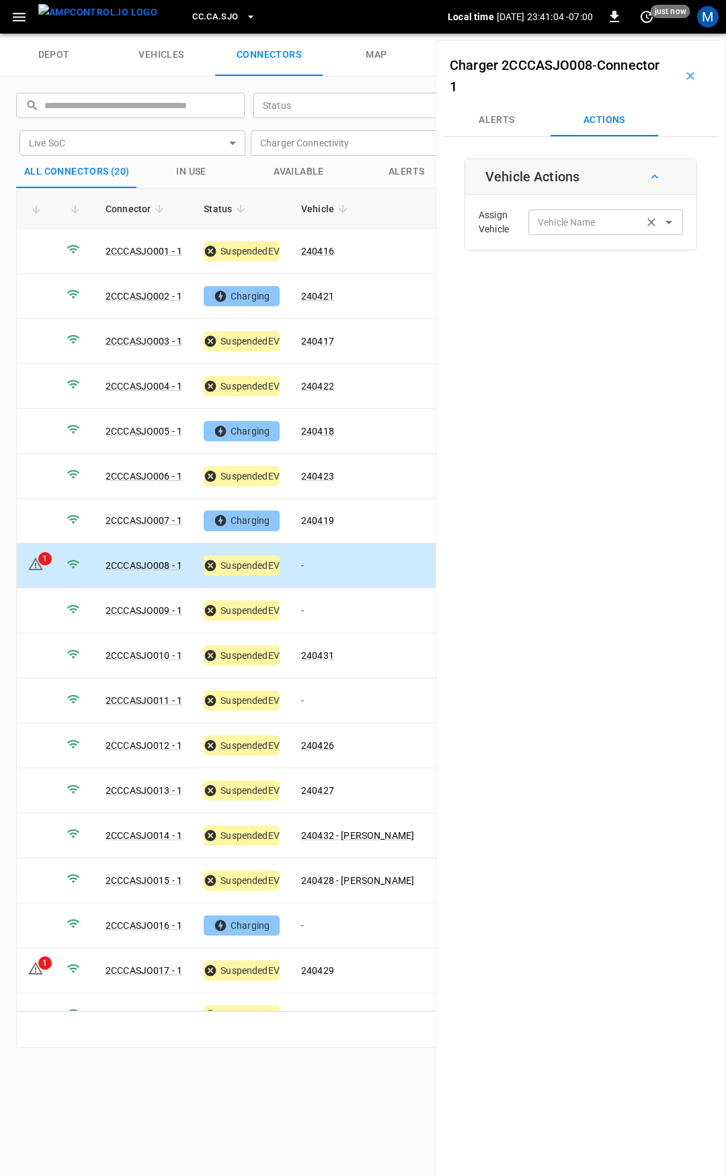
click at [548, 224] on div "Vehicle Name Vehicle Name" at bounding box center [605, 222] width 155 height 25
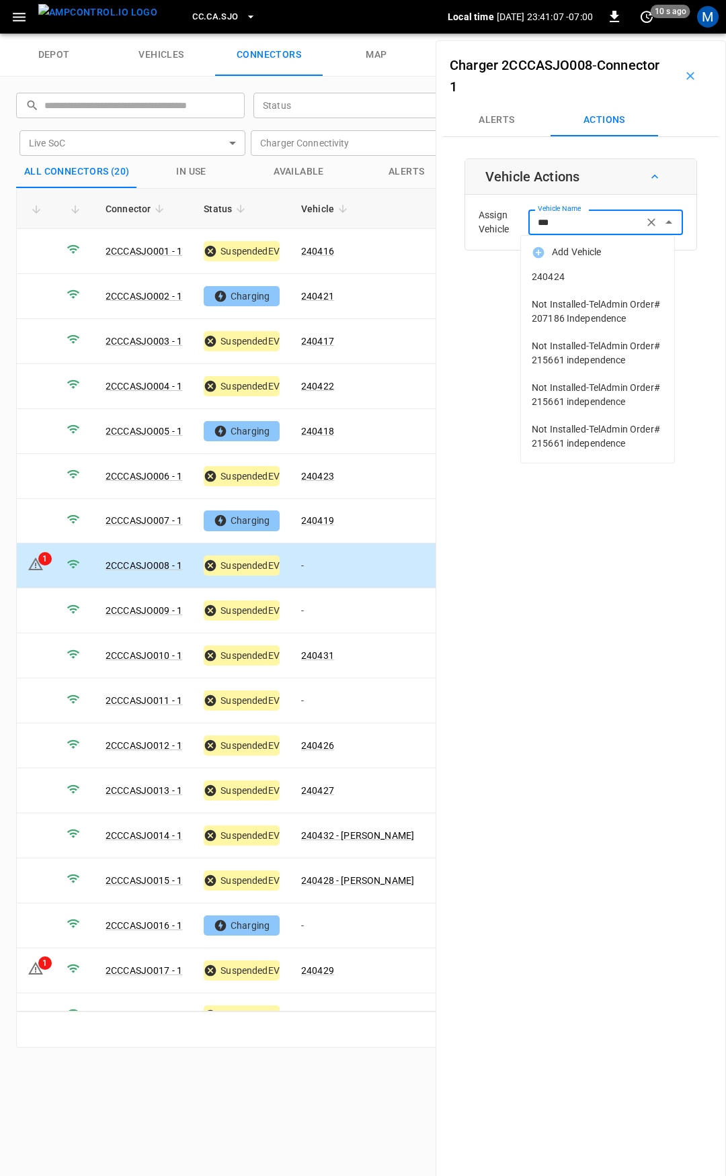
click at [575, 269] on li "240424" at bounding box center [597, 277] width 153 height 28
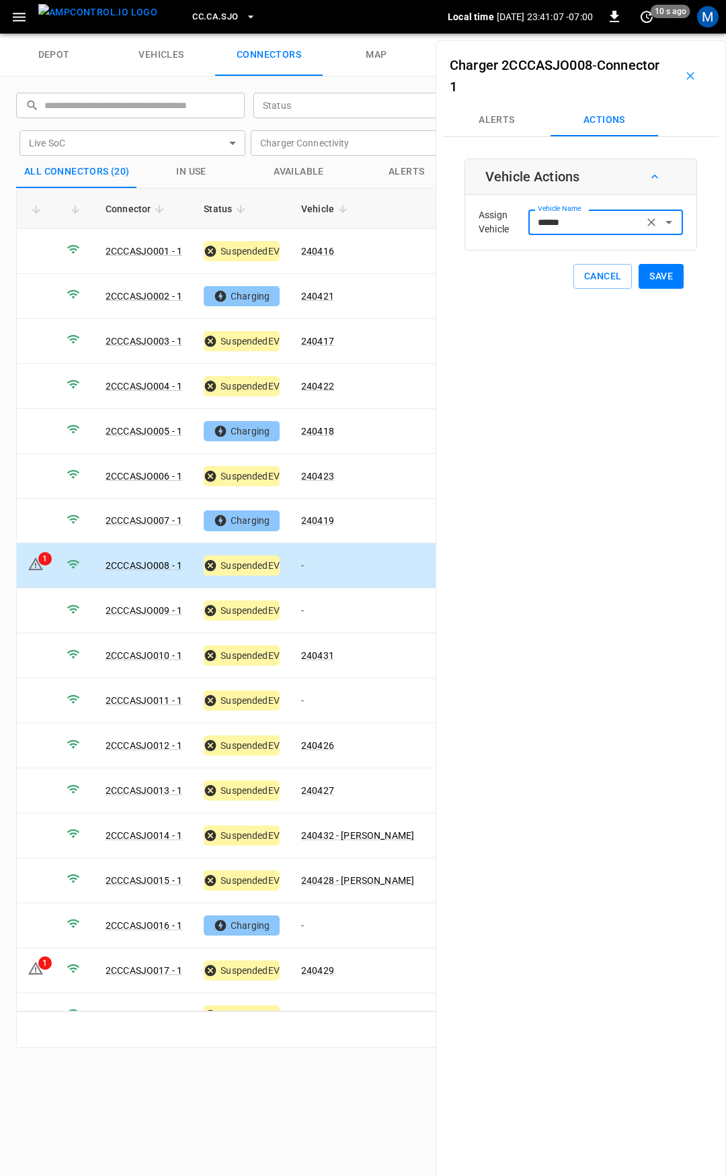
type input "******"
click at [662, 273] on button "Save" at bounding box center [660, 276] width 45 height 25
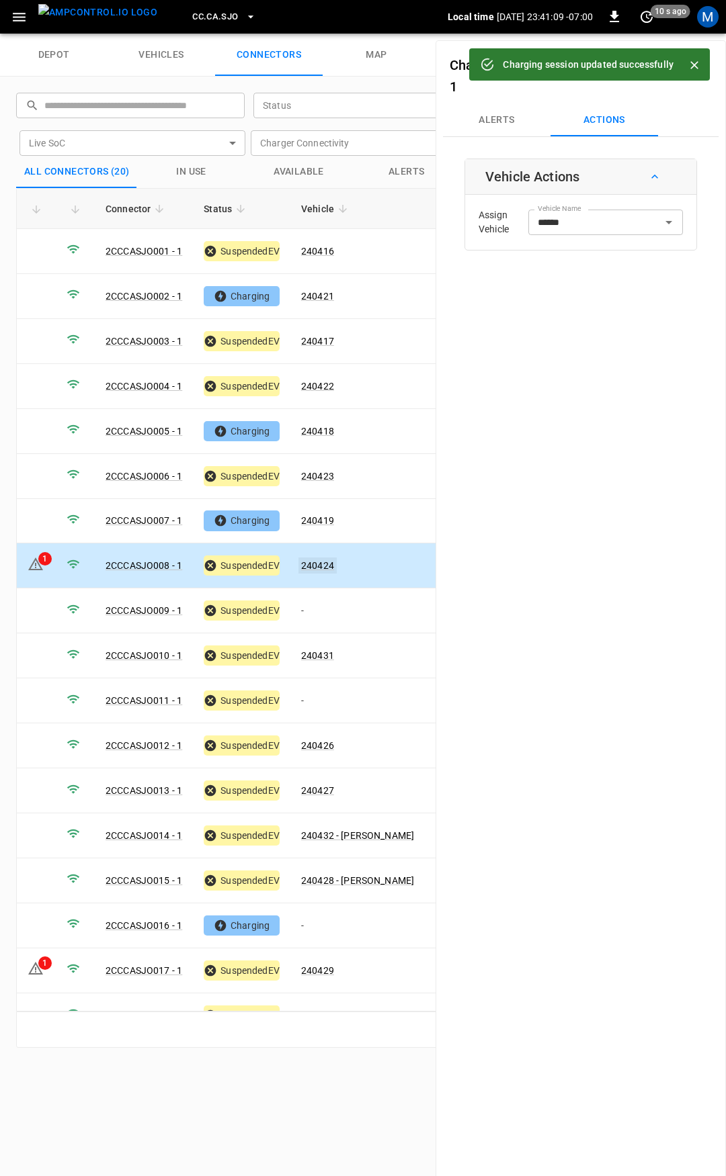
click at [320, 560] on link "240424" at bounding box center [317, 566] width 38 height 16
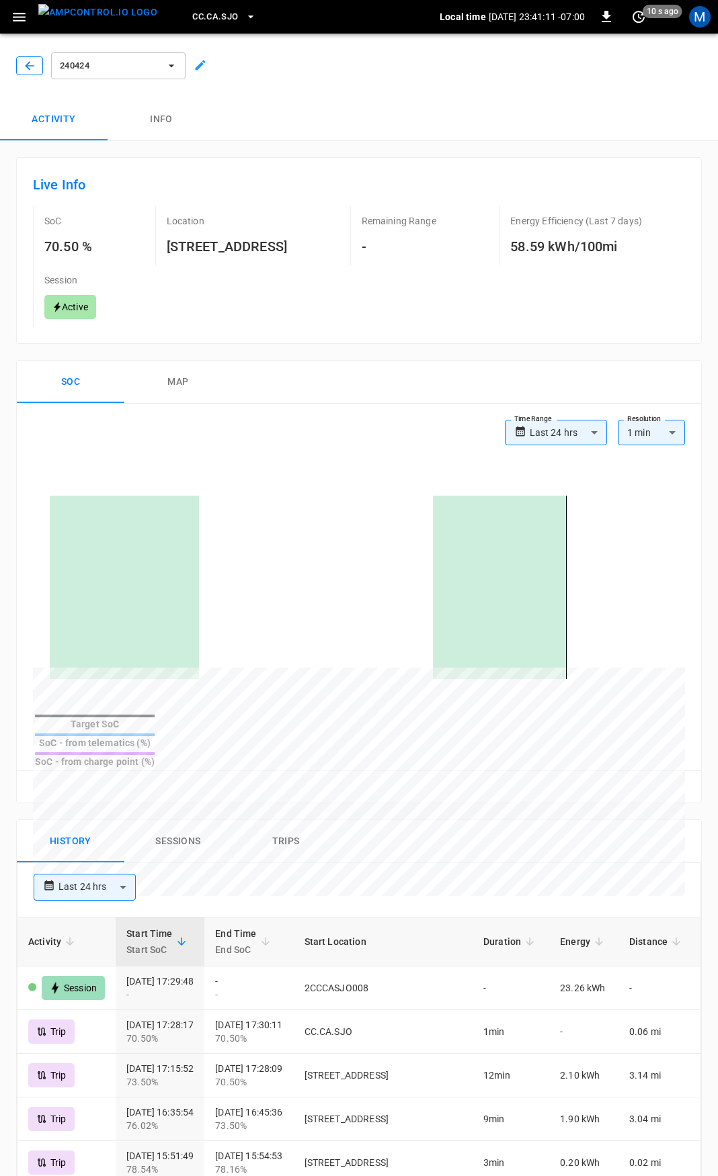
click at [34, 62] on icon "button" at bounding box center [29, 65] width 13 height 13
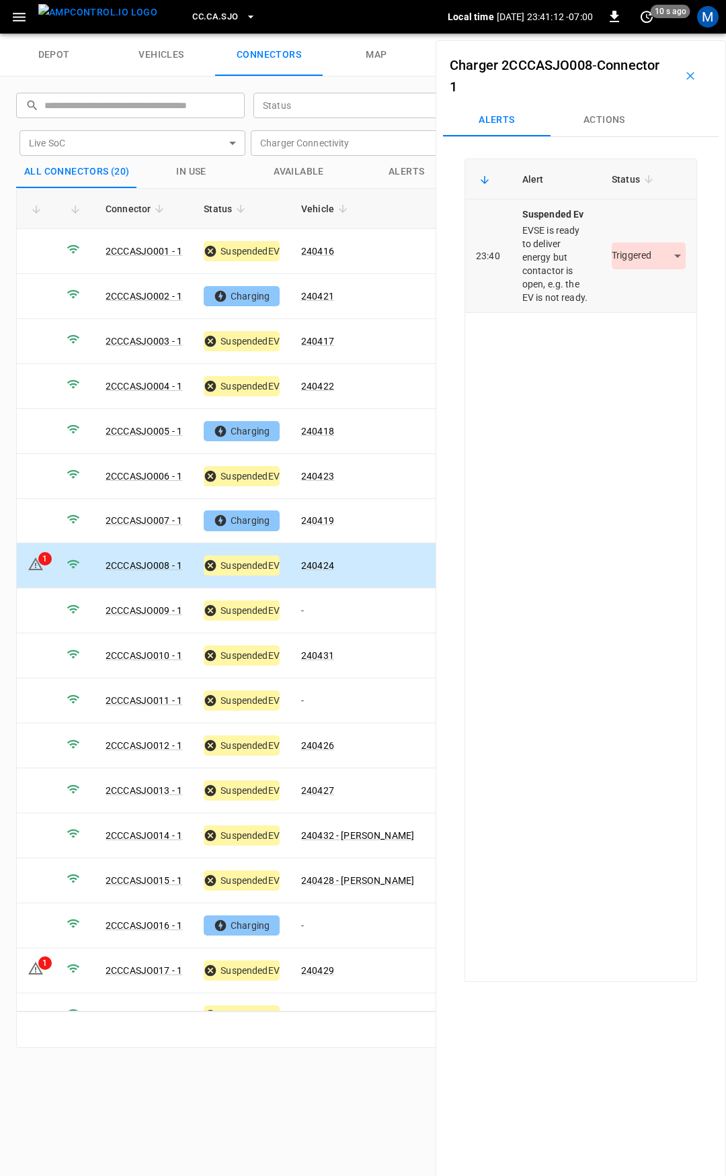
click at [634, 34] on body "CC.CA.SJO Local time [DATE] 23:41:12 -07:00 0 10 s ago M depot vehicles connect…" at bounding box center [363, 17] width 726 height 34
click at [642, 292] on li "Resolved" at bounding box center [641, 296] width 84 height 22
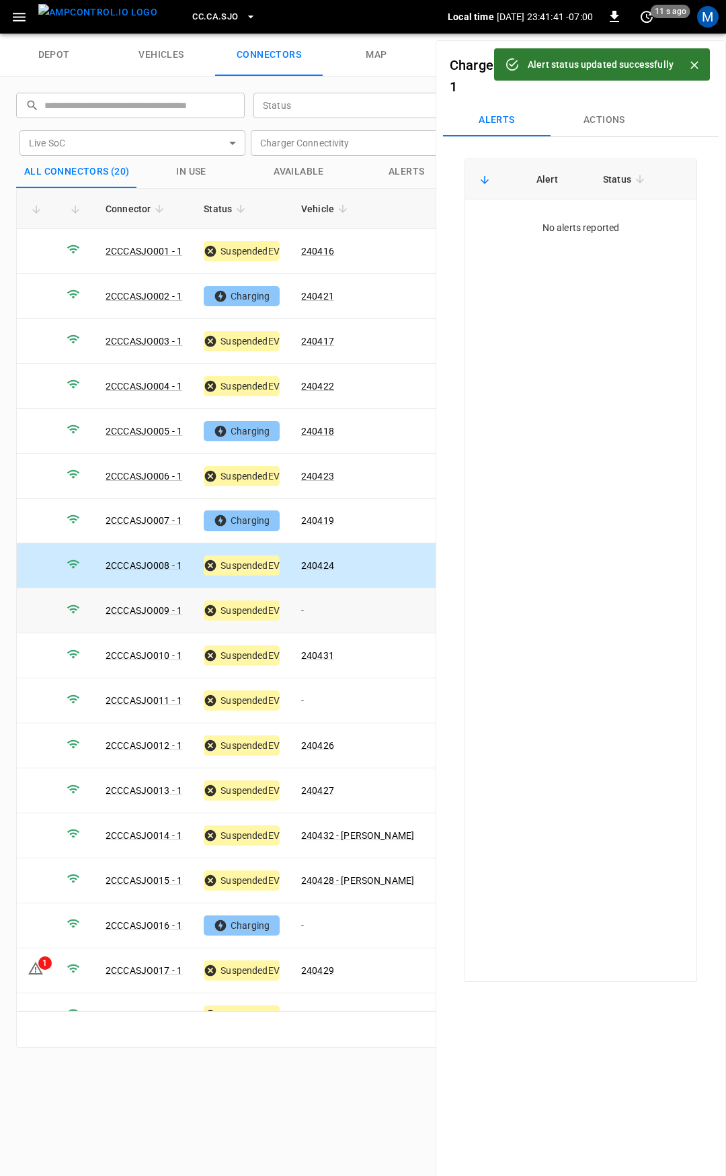
click at [318, 611] on td "-" at bounding box center [357, 611] width 134 height 45
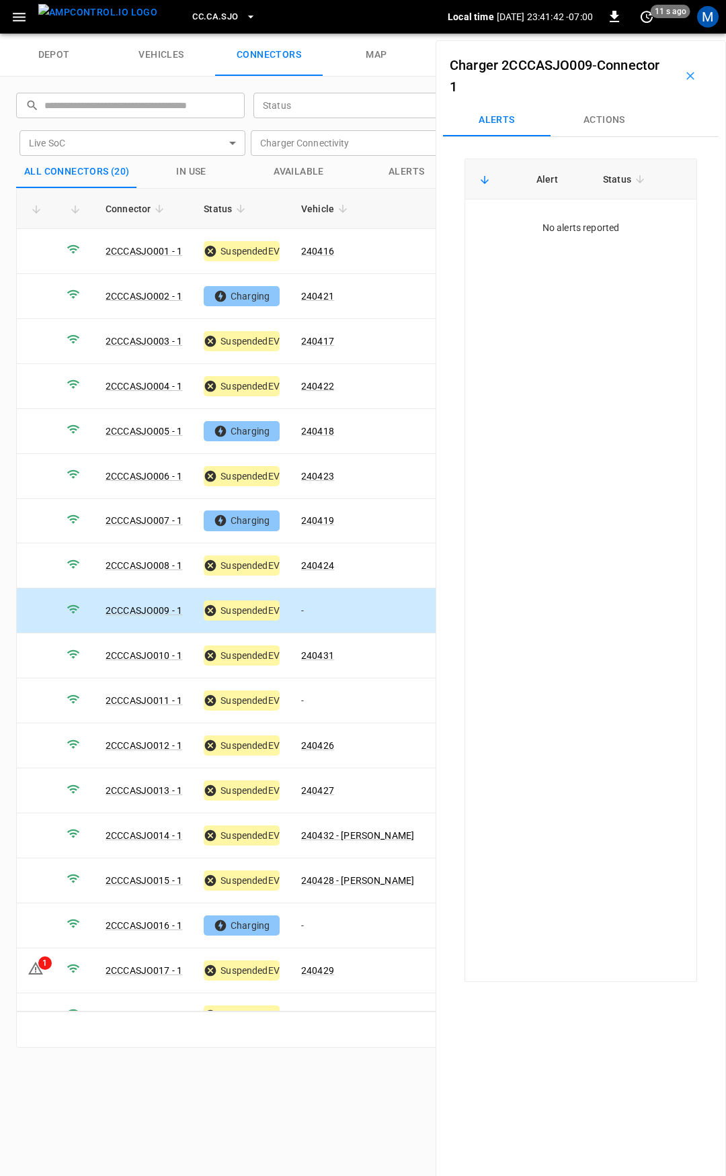
click at [594, 123] on button "Actions" at bounding box center [603, 120] width 107 height 32
drag, startPoint x: 594, startPoint y: 204, endPoint x: 586, endPoint y: 224, distance: 21.7
click at [593, 205] on div "Assign Vehicle Vehicle Name Vehicle Name" at bounding box center [580, 222] width 224 height 48
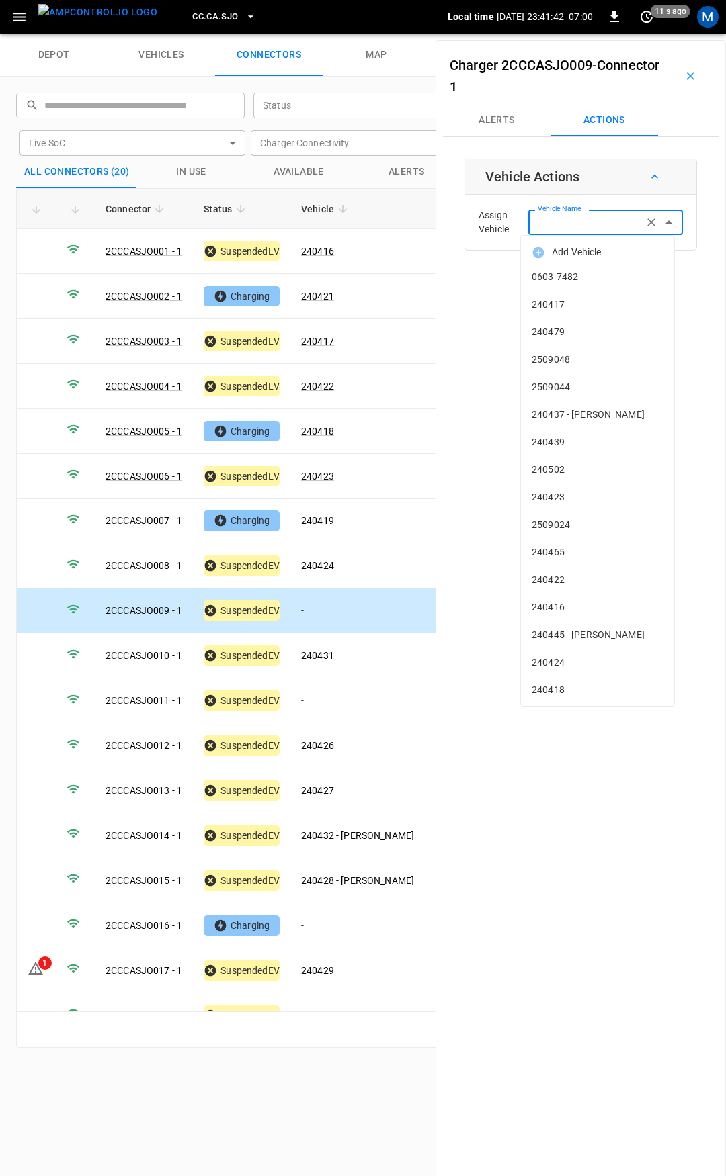
click at [586, 224] on input "Vehicle Name" at bounding box center [585, 222] width 107 height 17
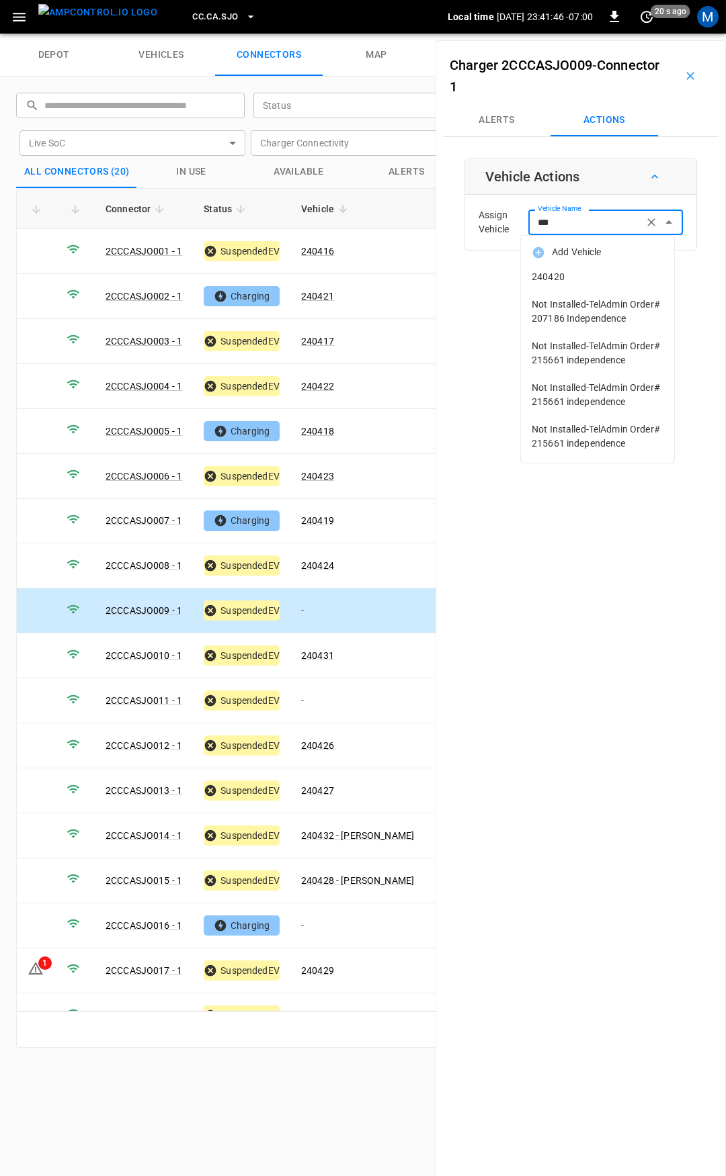
click at [603, 279] on span "240420" at bounding box center [597, 277] width 132 height 14
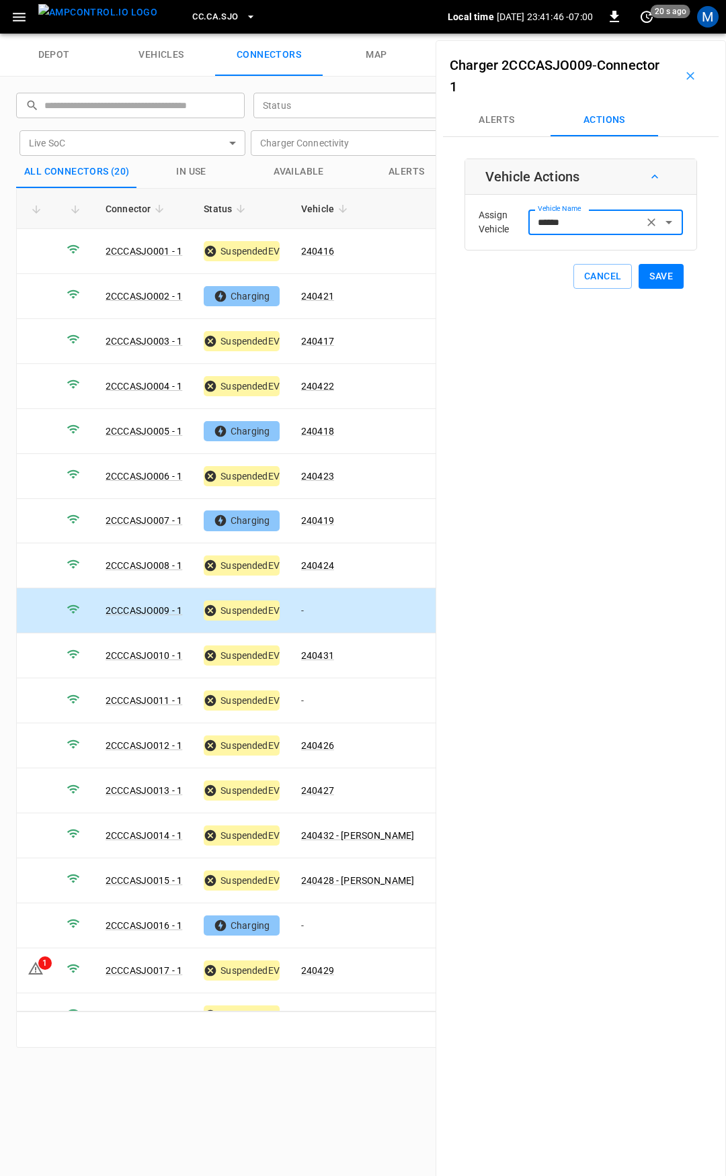
type input "******"
click at [656, 279] on button "Save" at bounding box center [660, 276] width 45 height 25
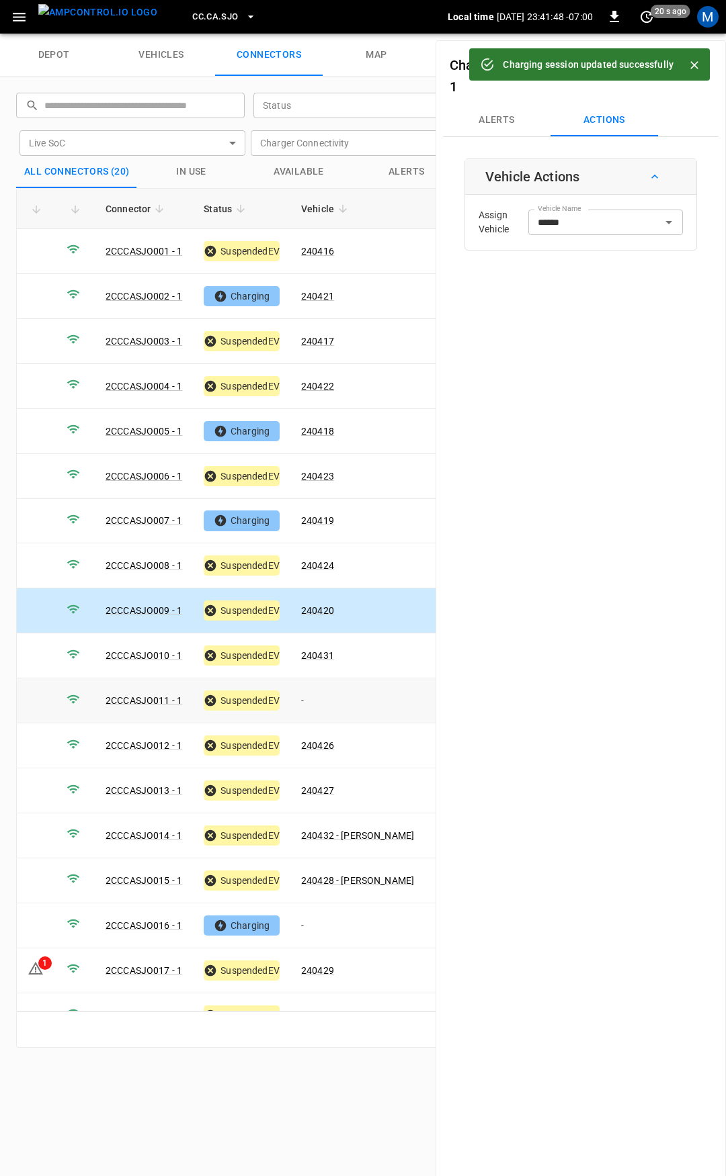
drag, startPoint x: 321, startPoint y: 689, endPoint x: 539, endPoint y: 267, distance: 475.7
click at [322, 689] on td "-" at bounding box center [357, 701] width 134 height 45
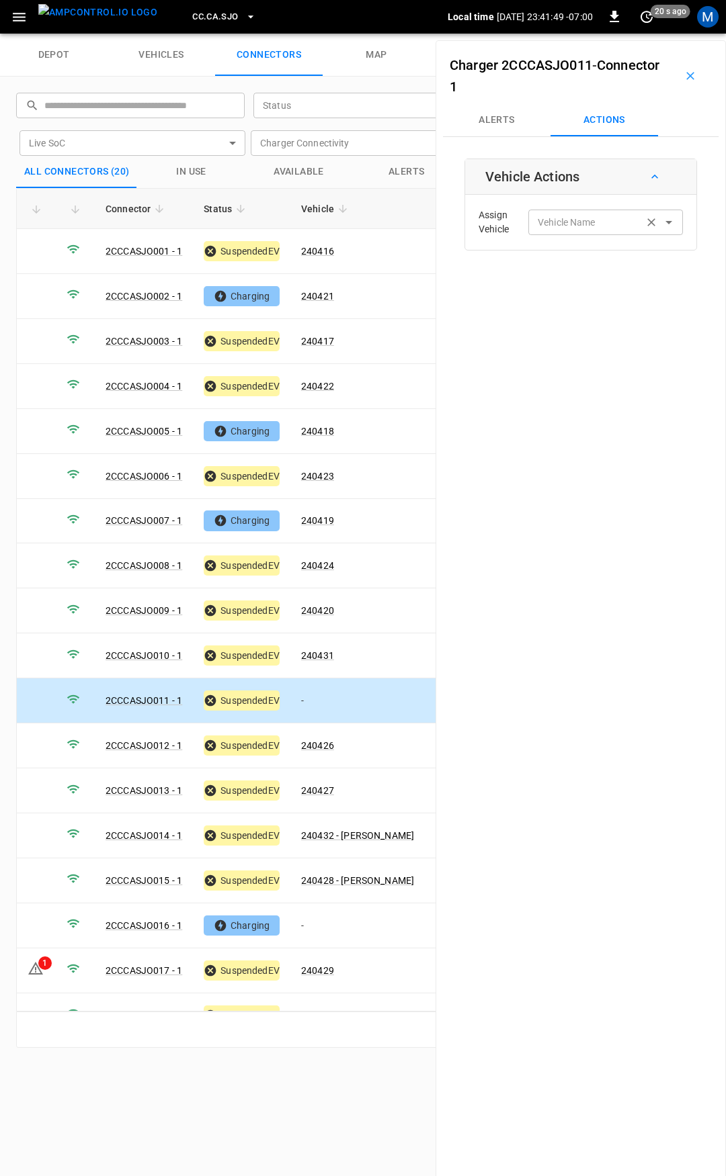
click at [562, 214] on div "Vehicle Name Vehicle Name" at bounding box center [605, 222] width 155 height 25
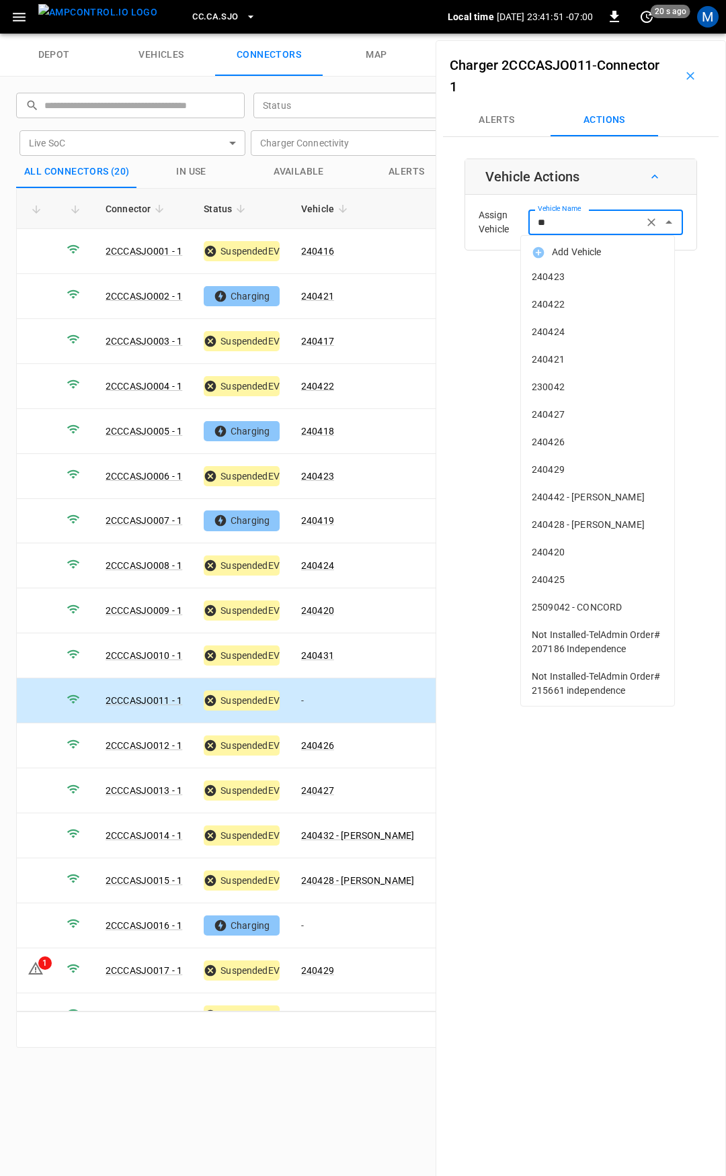
type input "***"
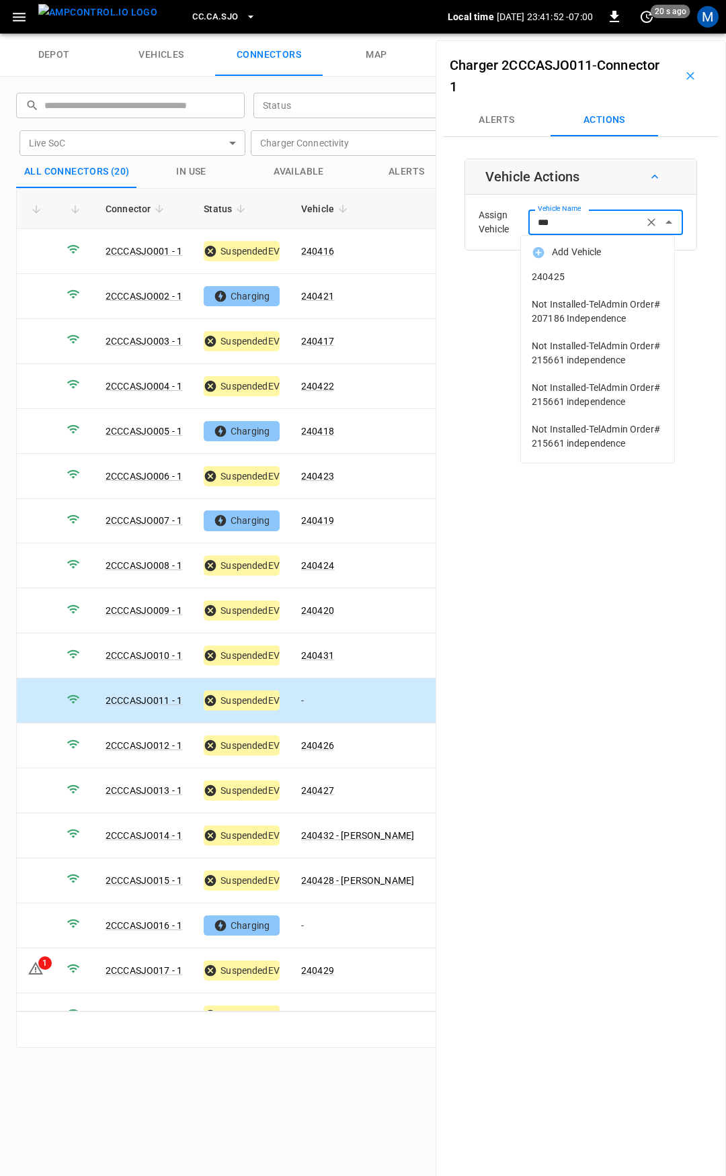
click at [597, 280] on ul "Add Vehicle 240425 Not Installed-TelAdmin Order# 207186 Independence Not Instal…" at bounding box center [597, 349] width 153 height 227
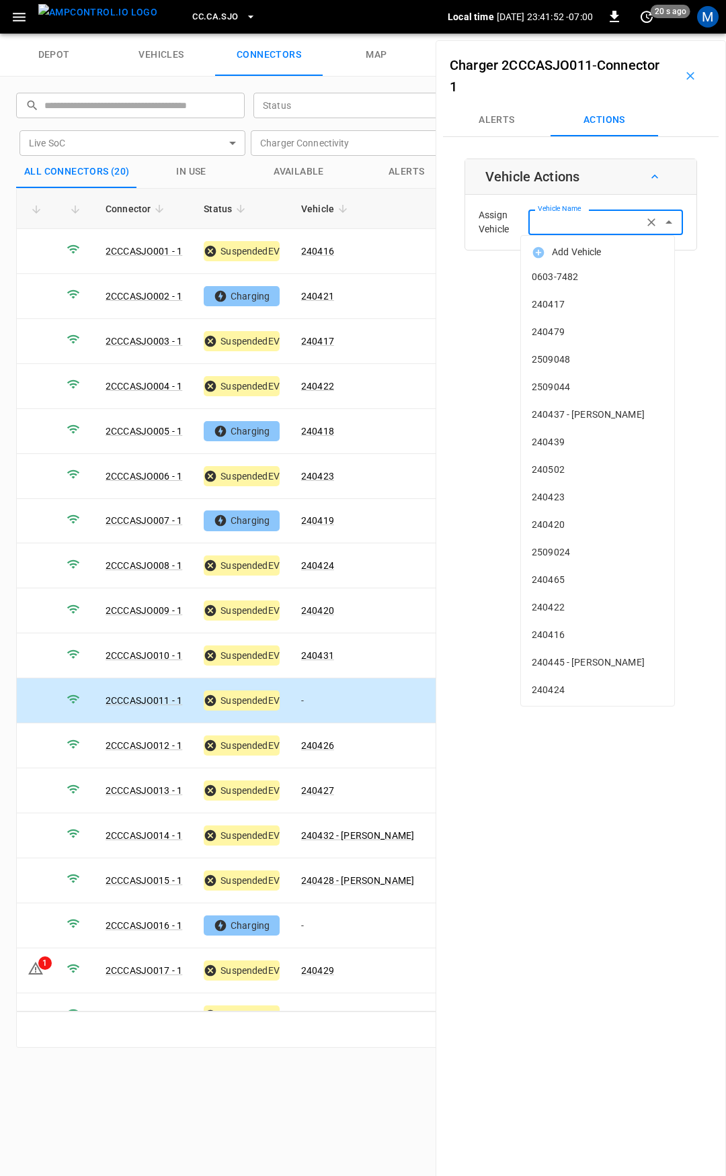
click at [664, 271] on li "0603-7482" at bounding box center [597, 277] width 153 height 28
type input "*********"
drag, startPoint x: 596, startPoint y: 218, endPoint x: 528, endPoint y: 222, distance: 68.0
click at [532, 222] on input "Vehicle Name" at bounding box center [585, 222] width 107 height 17
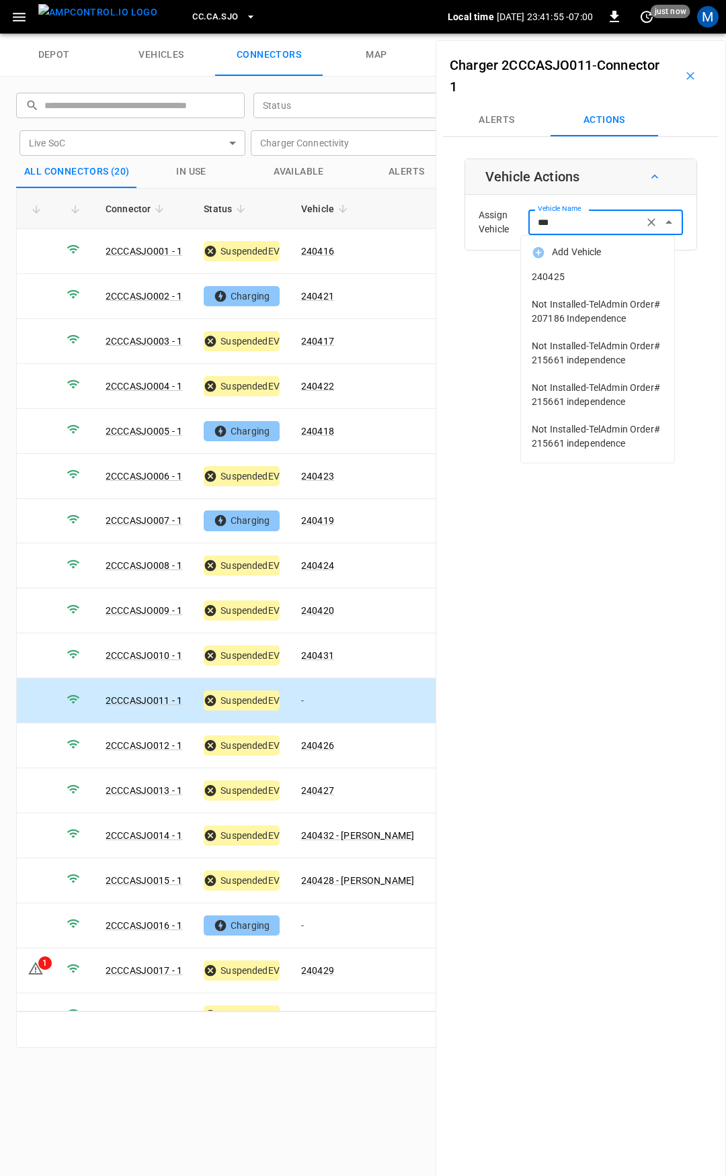
click at [554, 272] on span "240425" at bounding box center [597, 277] width 132 height 14
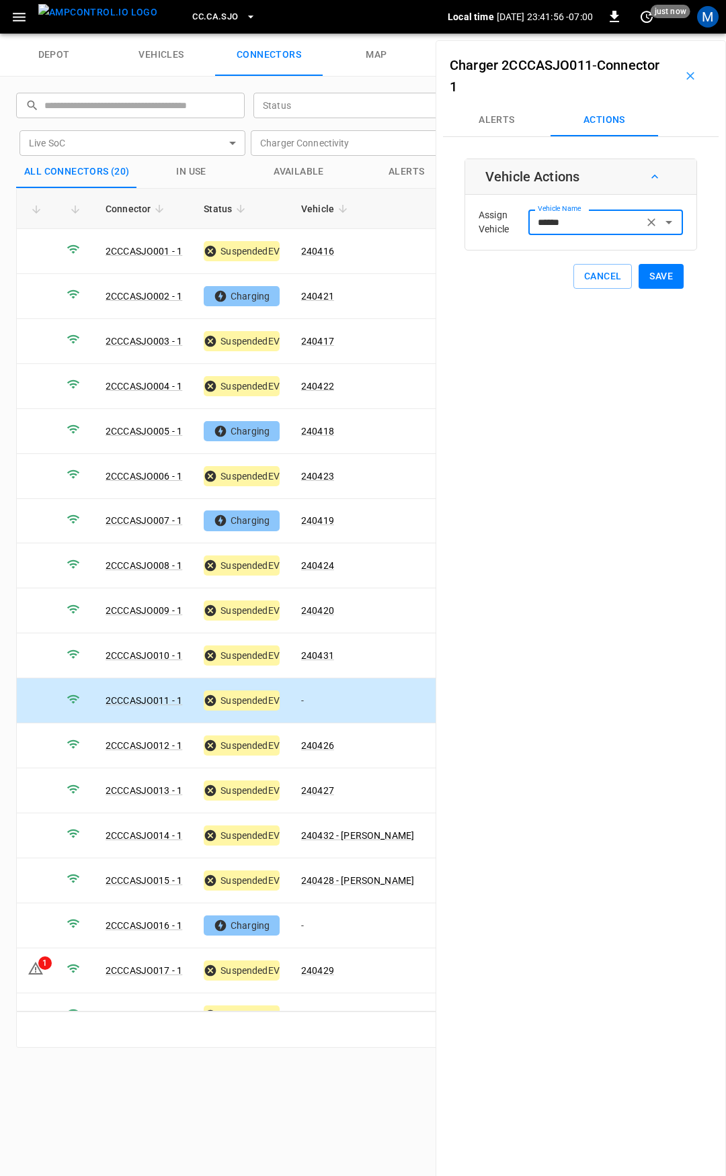
type input "******"
click at [646, 281] on button "Save" at bounding box center [660, 276] width 45 height 25
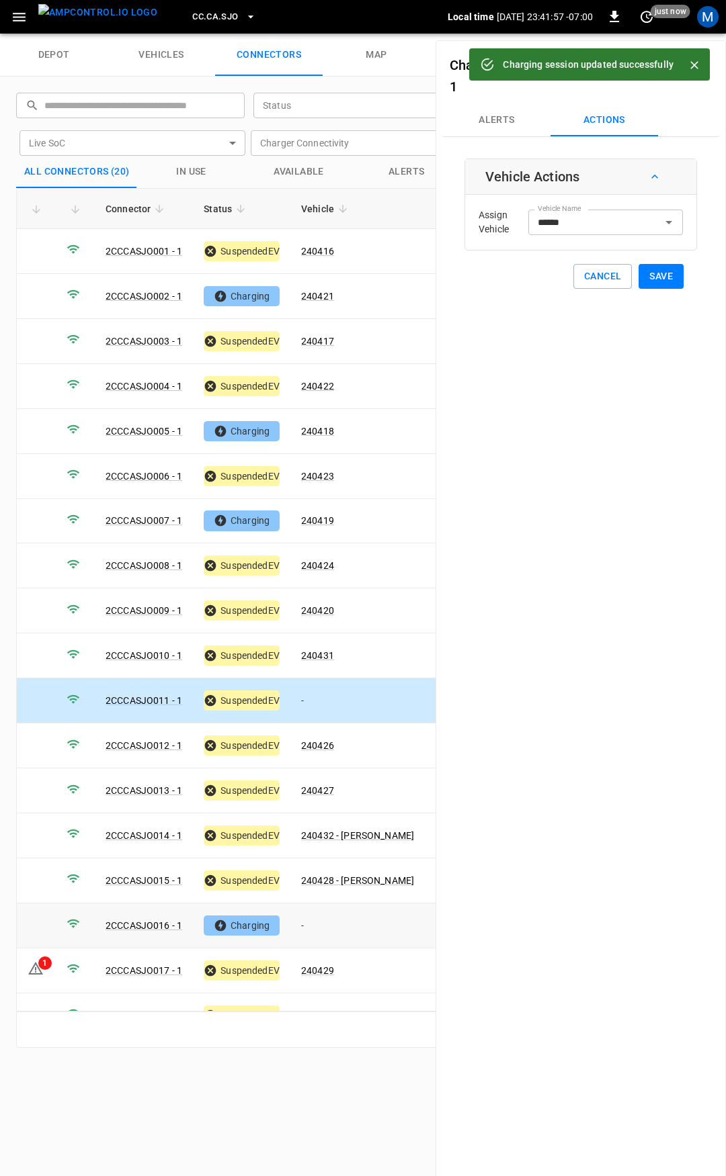
click at [324, 916] on td "-" at bounding box center [357, 926] width 134 height 45
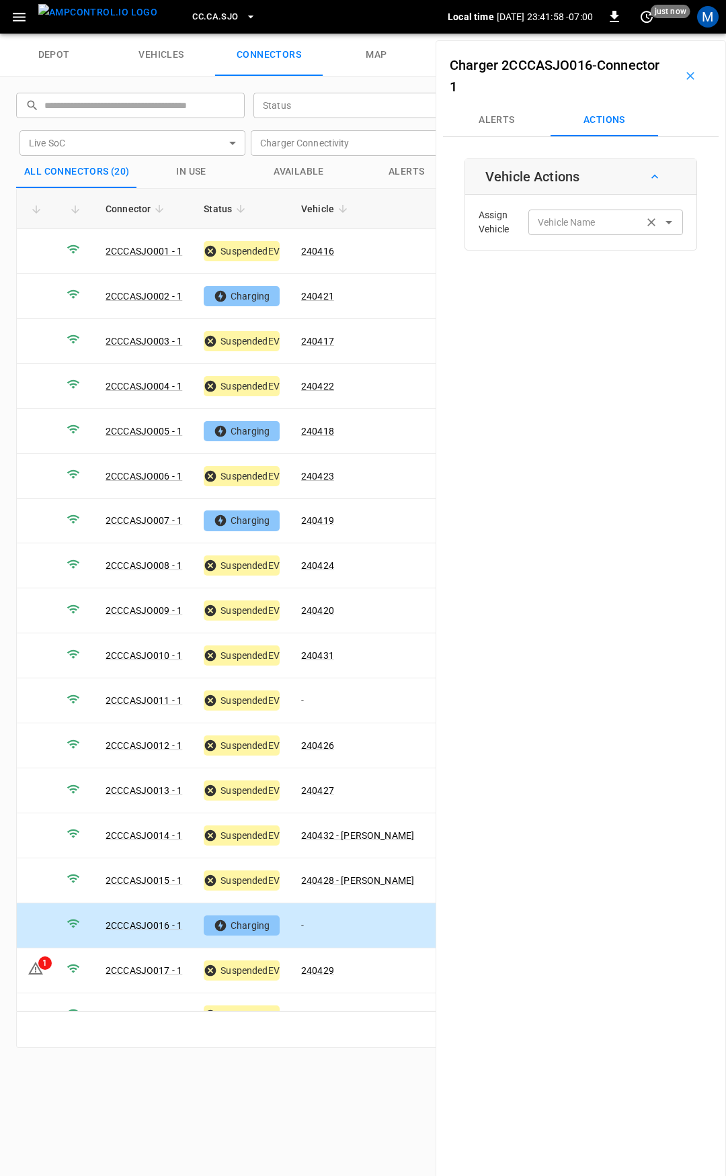
click at [562, 226] on input "Vehicle Name" at bounding box center [585, 222] width 107 height 17
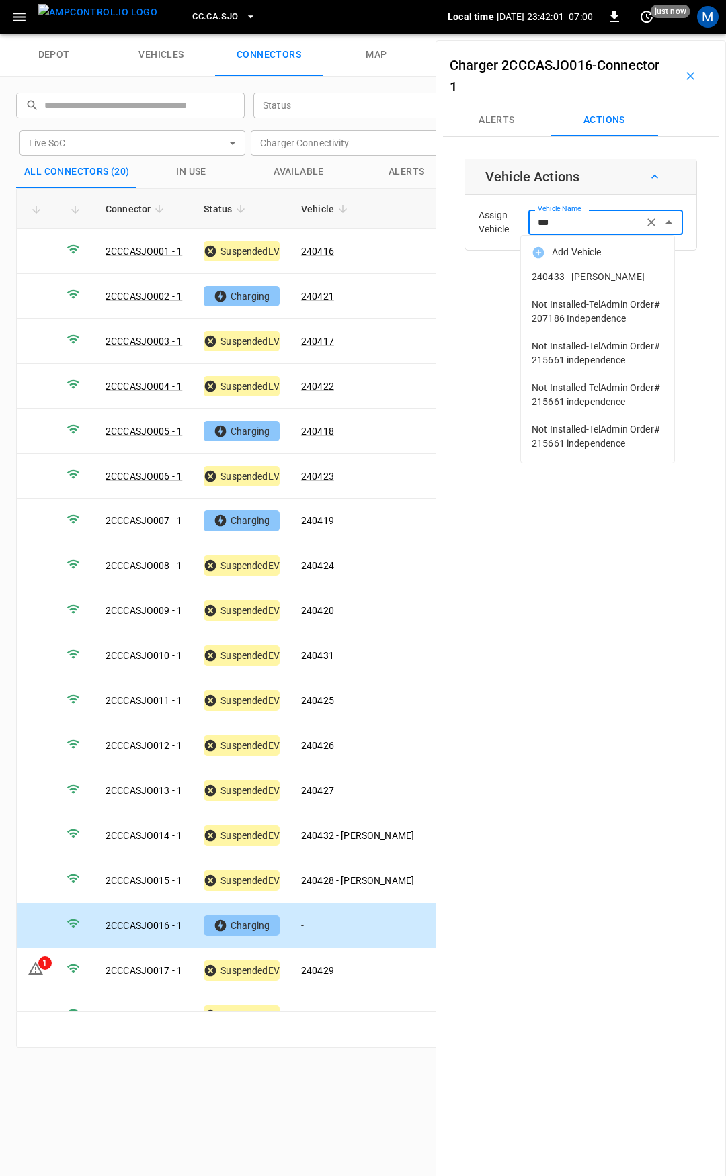
click at [574, 274] on span "240433 - [PERSON_NAME]" at bounding box center [597, 277] width 132 height 14
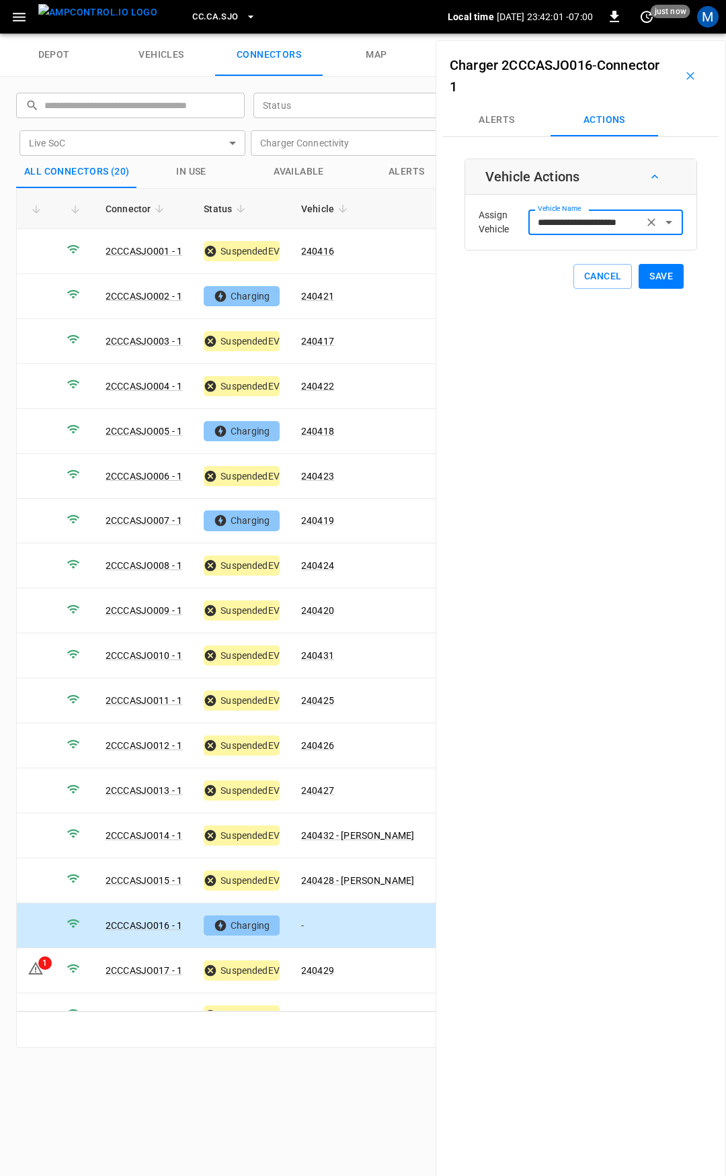
type input "**********"
click at [660, 279] on button "Save" at bounding box center [660, 276] width 45 height 25
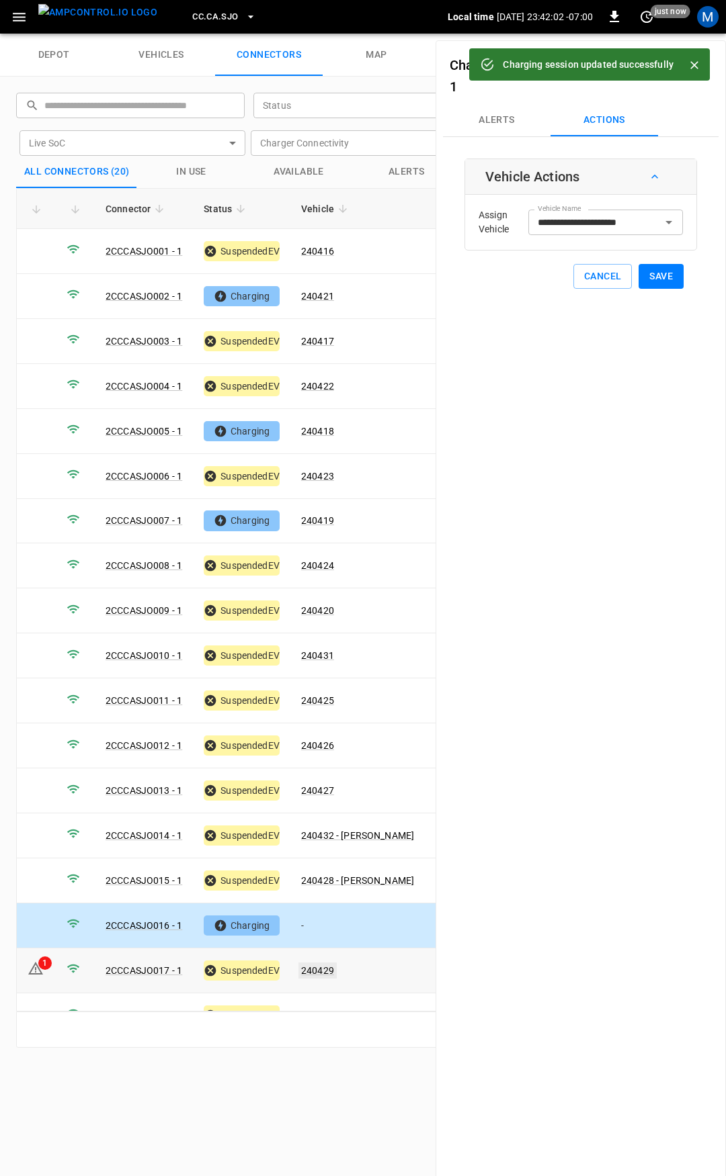
click at [320, 963] on link "240429" at bounding box center [317, 971] width 38 height 16
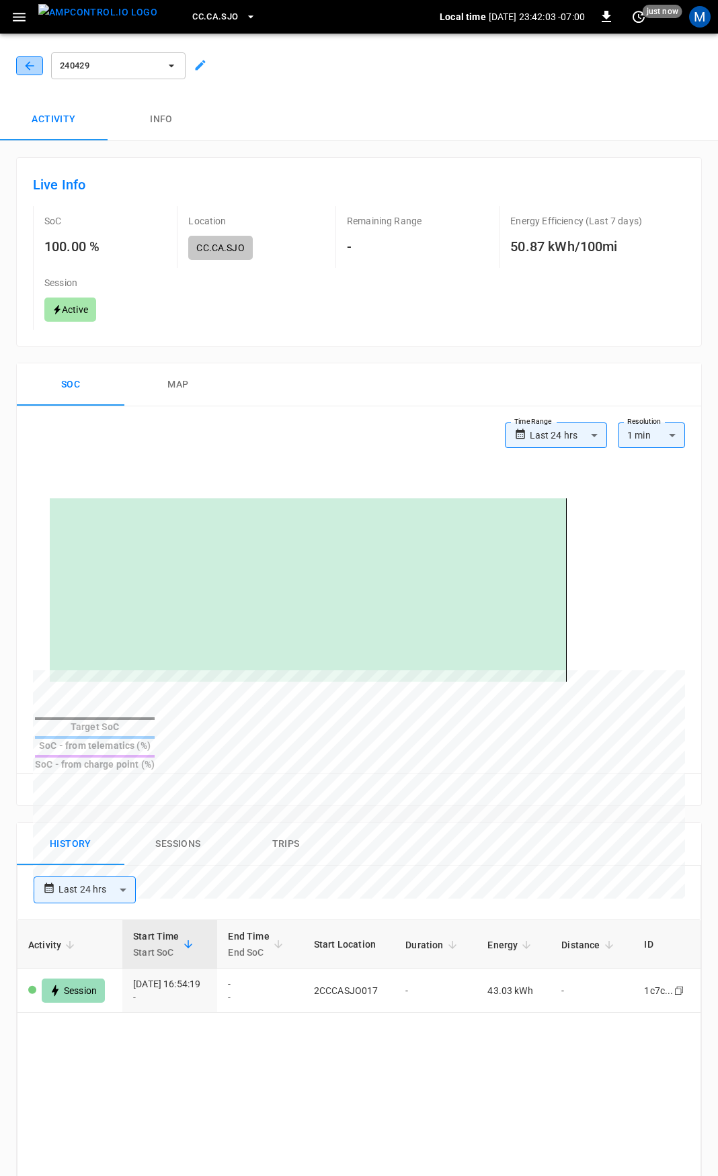
click at [30, 66] on icon "button" at bounding box center [29, 65] width 9 height 9
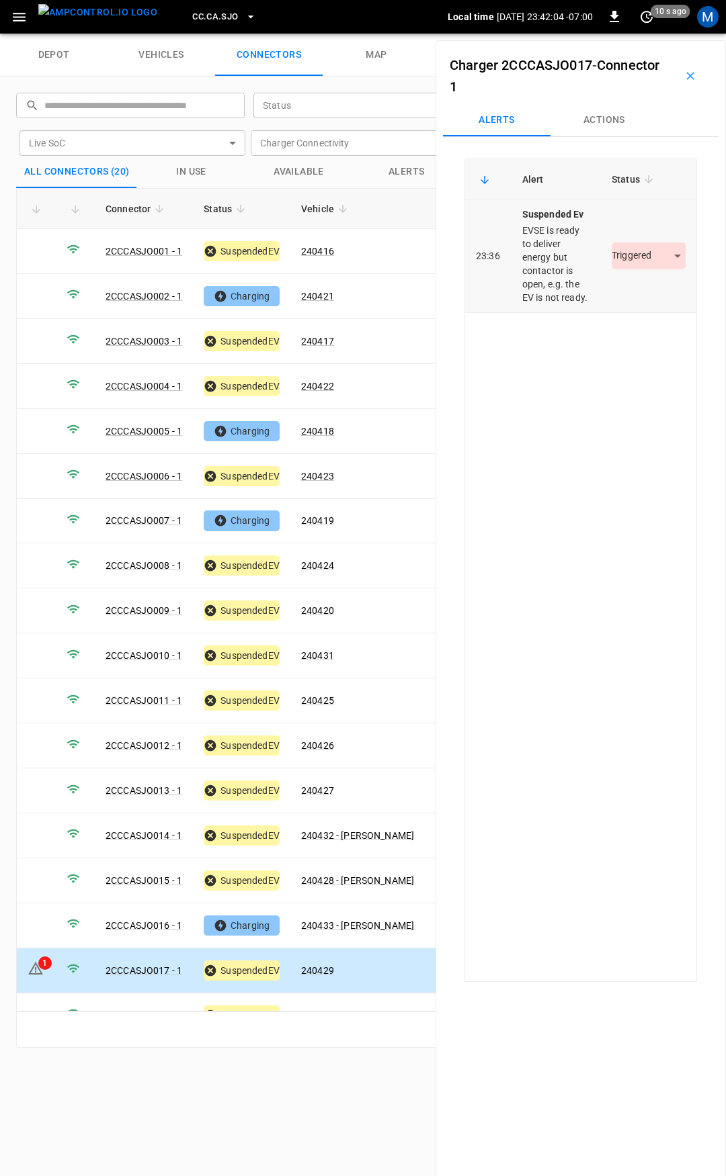
click at [638, 250] on td "Triggered *********" at bounding box center [648, 257] width 95 height 114
click at [639, 34] on body "CC.CA.SJO Local time [DATE] 23:42:04 -07:00 0 10 s ago M depot vehicles connect…" at bounding box center [363, 17] width 726 height 34
drag, startPoint x: 640, startPoint y: 294, endPoint x: 580, endPoint y: 282, distance: 60.9
click at [640, 293] on li "Resolved" at bounding box center [641, 296] width 84 height 22
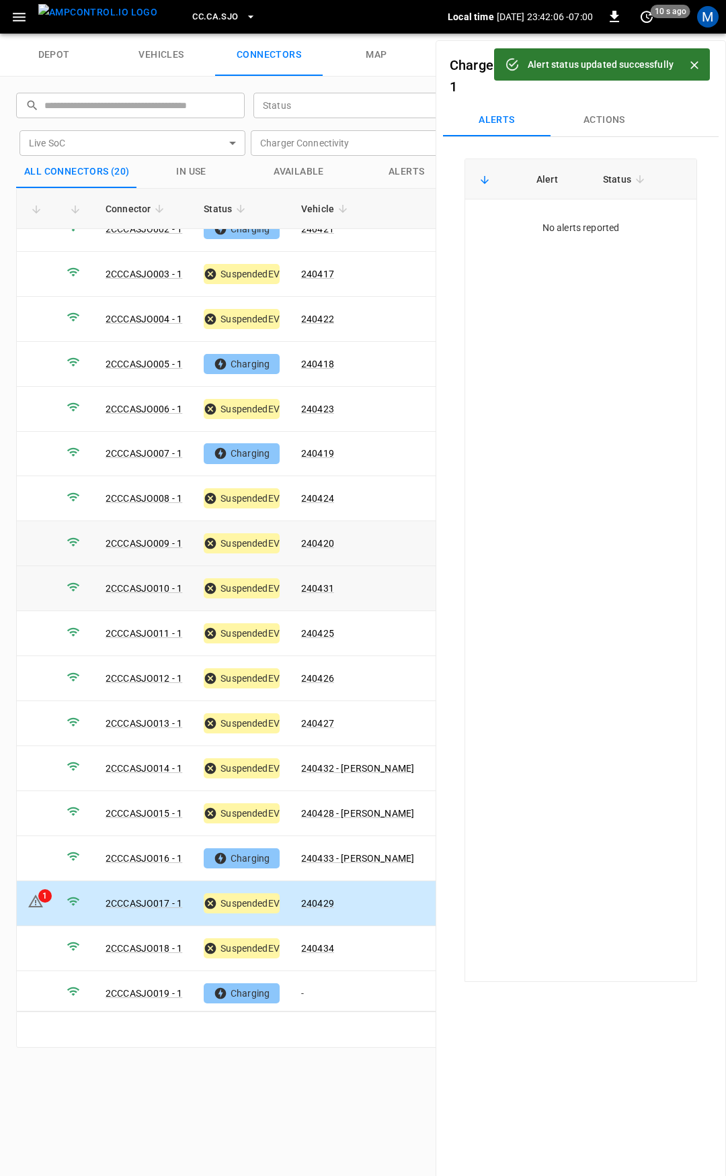
scroll to position [112, 0]
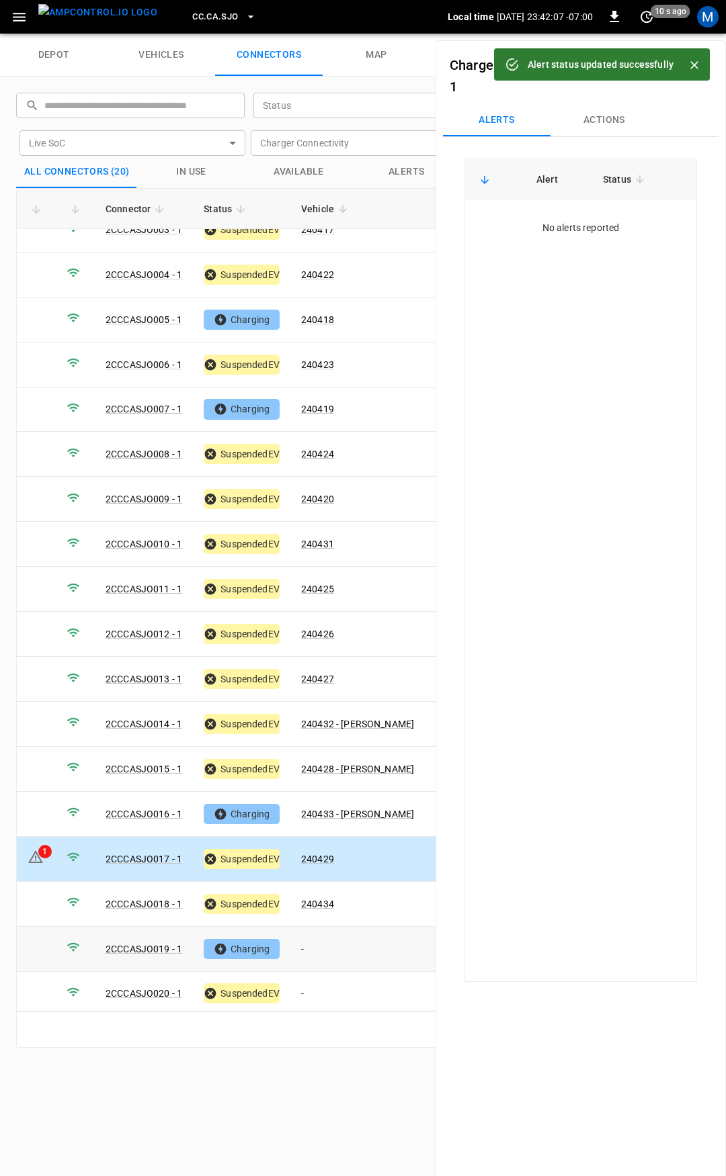
click at [368, 929] on td "-" at bounding box center [357, 949] width 134 height 45
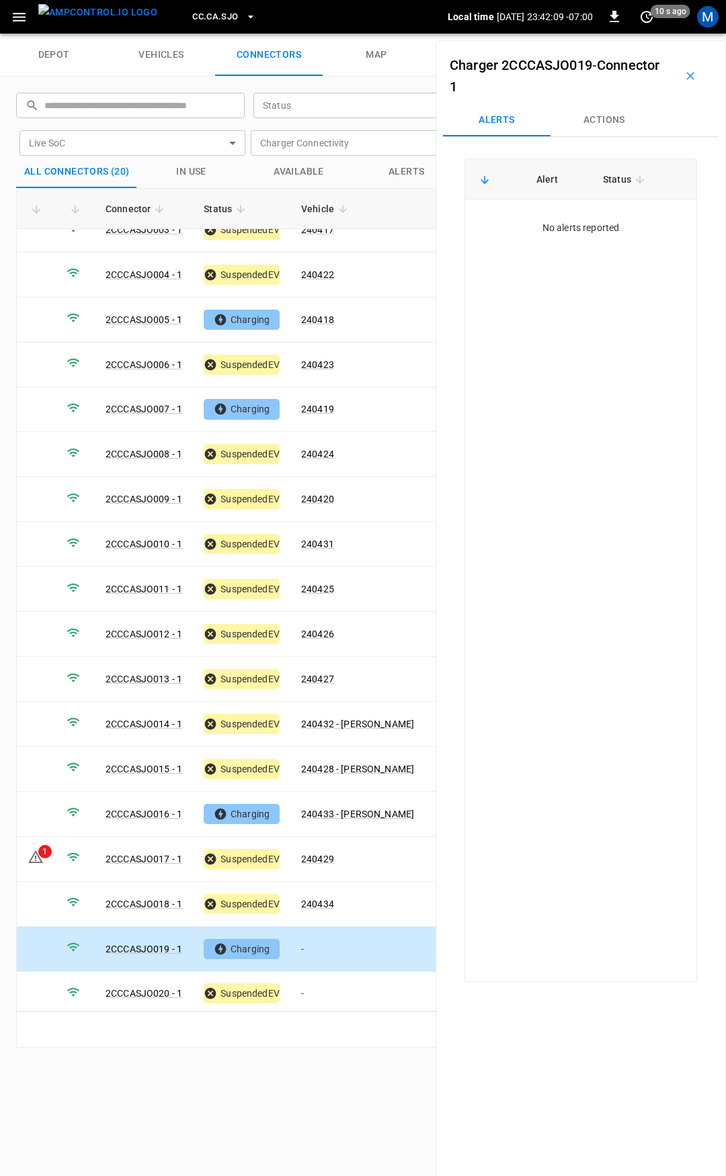
drag, startPoint x: 586, startPoint y: 117, endPoint x: 589, endPoint y: 151, distance: 34.4
click at [586, 117] on button "Actions" at bounding box center [603, 120] width 107 height 32
click at [595, 215] on input "Vehicle Name" at bounding box center [585, 222] width 107 height 17
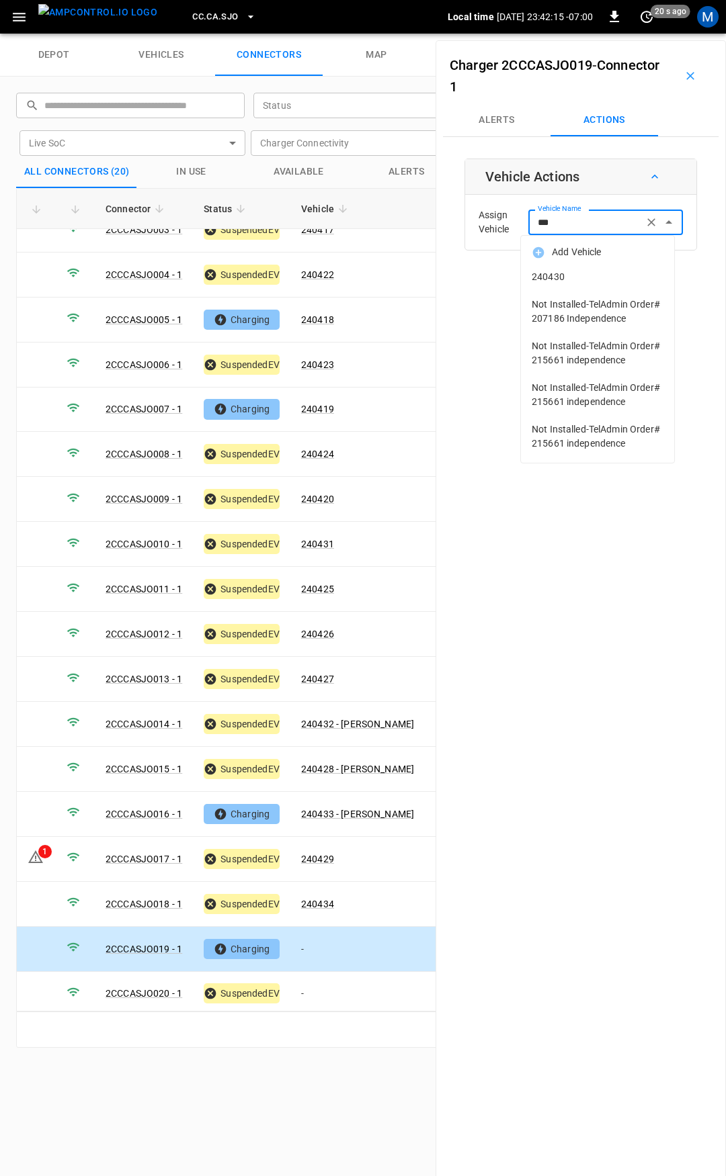
click at [584, 278] on span "240430" at bounding box center [597, 277] width 132 height 14
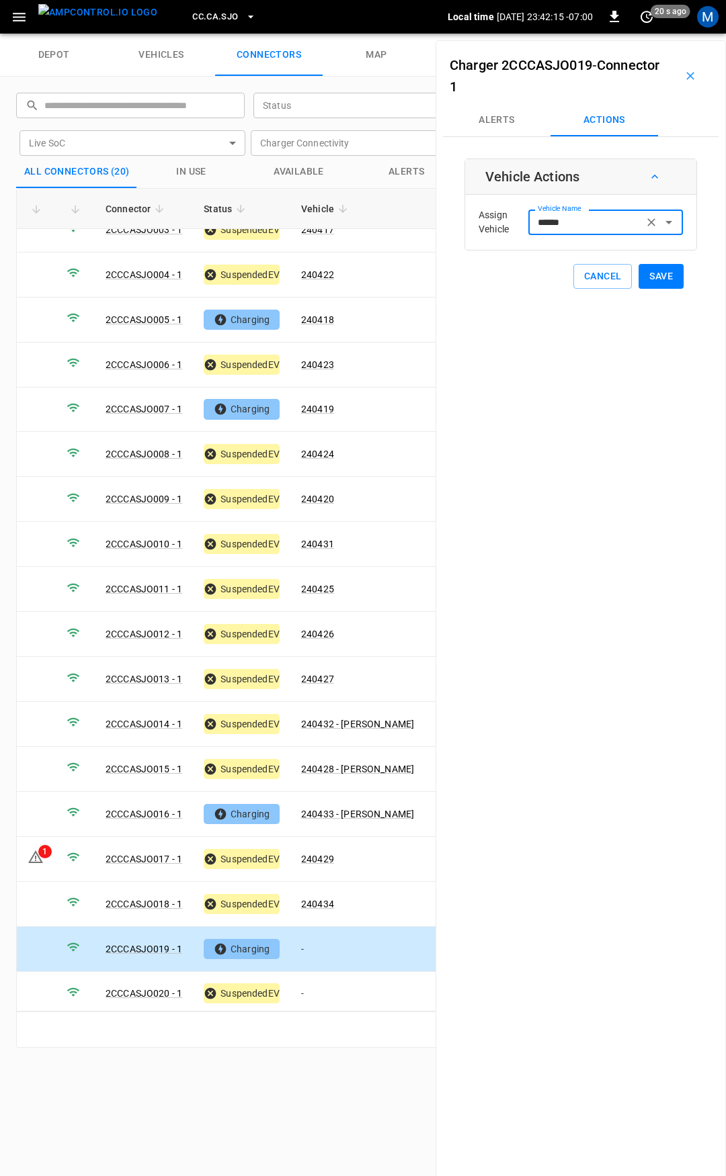
type input "******"
click at [654, 279] on button "Save" at bounding box center [660, 276] width 45 height 25
click at [345, 976] on td "-" at bounding box center [357, 994] width 134 height 45
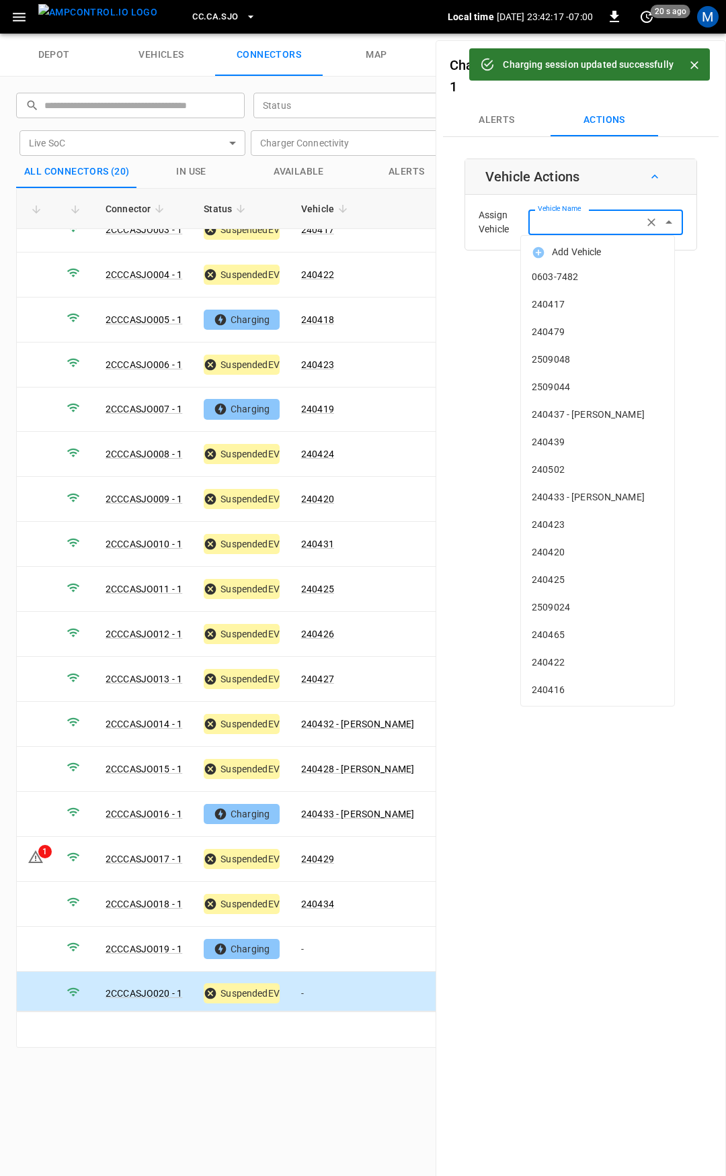
click at [556, 225] on input "Vehicle Name" at bounding box center [585, 222] width 107 height 17
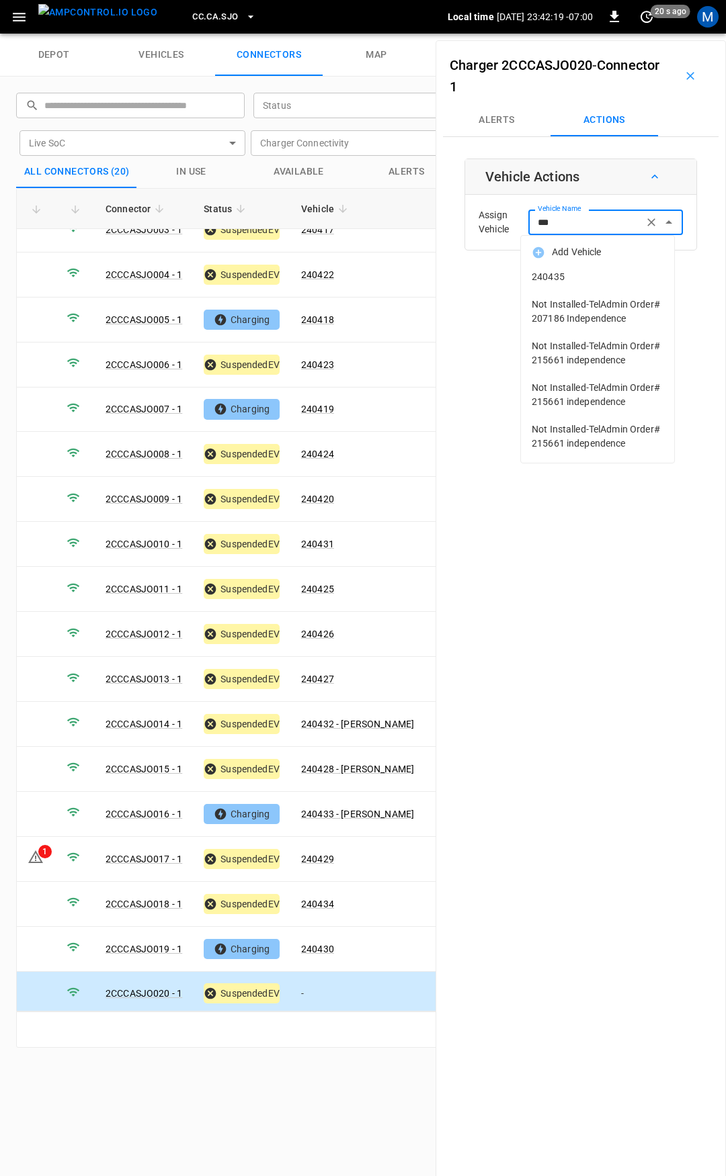
click at [574, 283] on span "240435" at bounding box center [597, 277] width 132 height 14
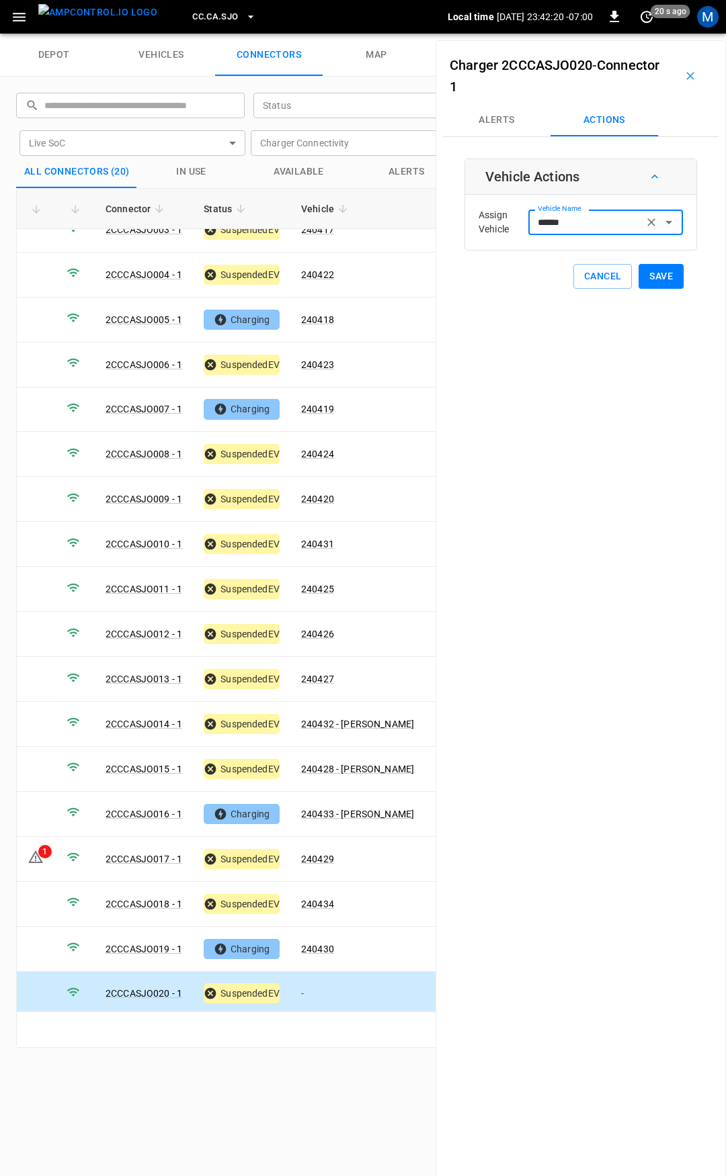
type input "******"
click at [658, 279] on button "Save" at bounding box center [660, 276] width 45 height 25
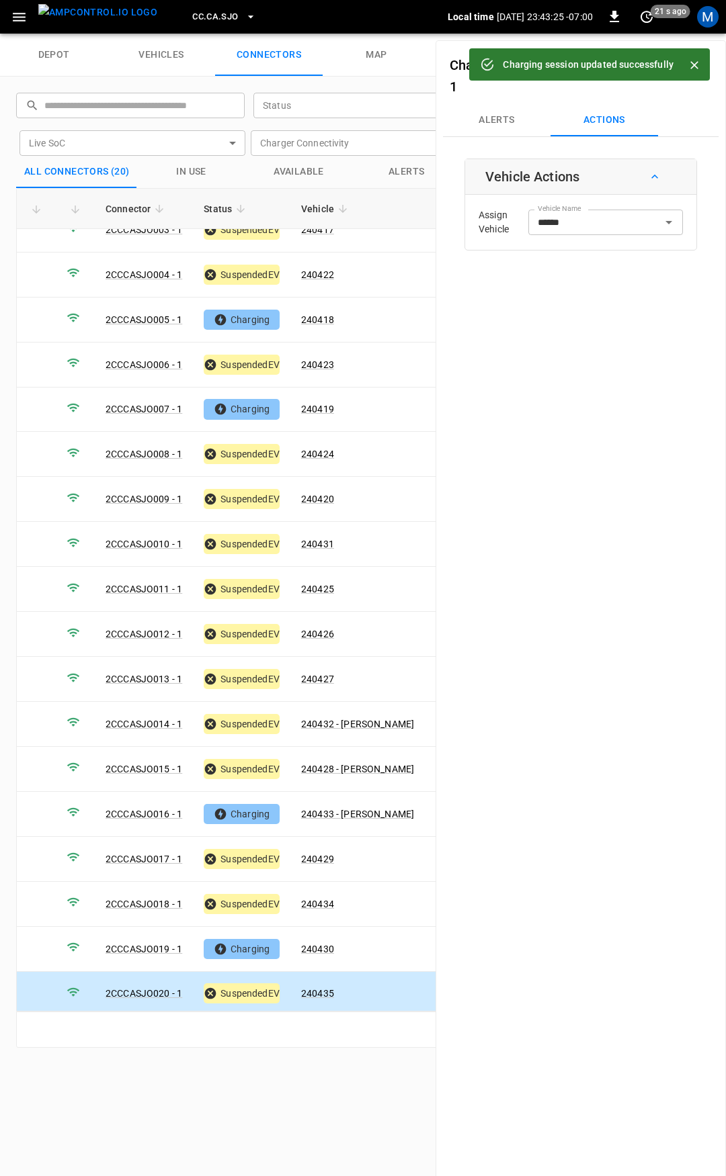
click at [192, 16] on span "CC.CA.SJO" at bounding box center [215, 16] width 46 height 15
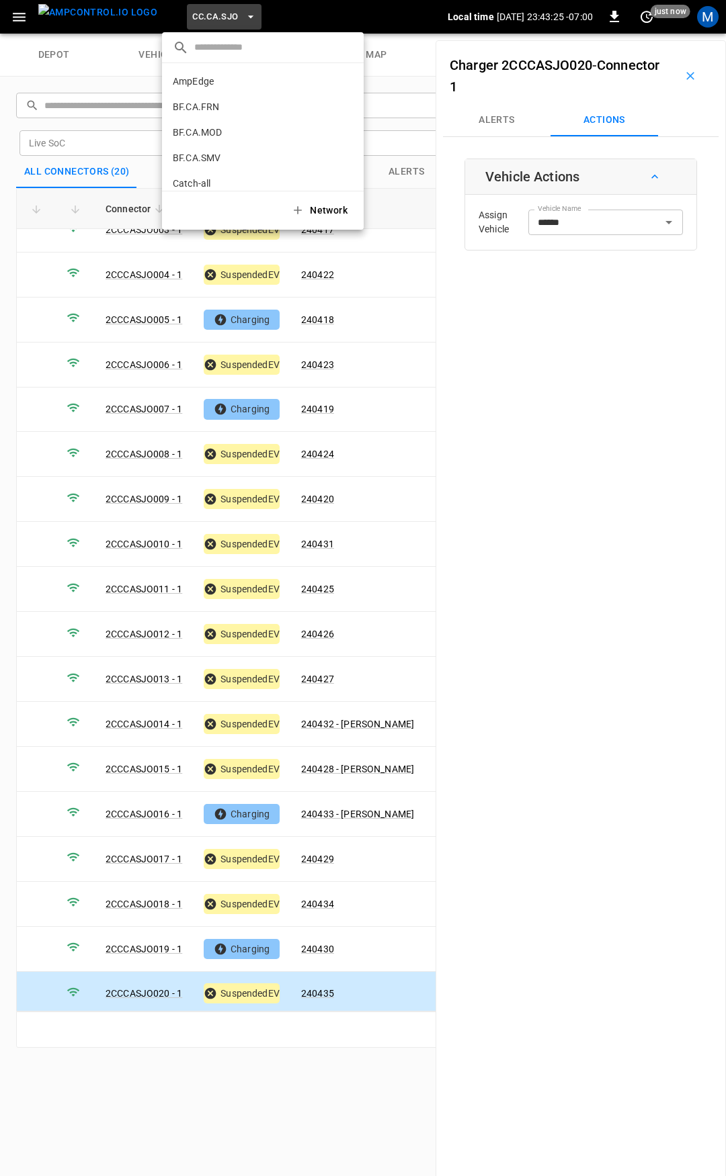
scroll to position [251, 0]
click at [232, 114] on li "CC.FRN 859f ..." at bounding box center [263, 111] width 202 height 26
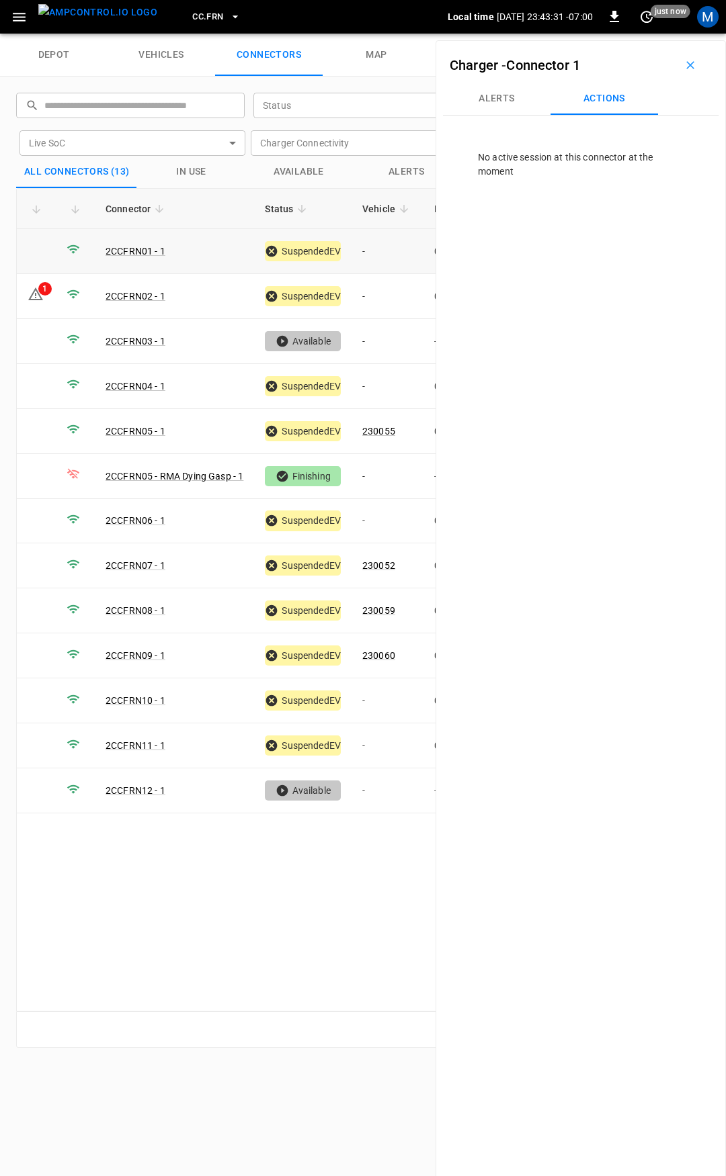
click at [389, 253] on td "-" at bounding box center [387, 251] width 72 height 45
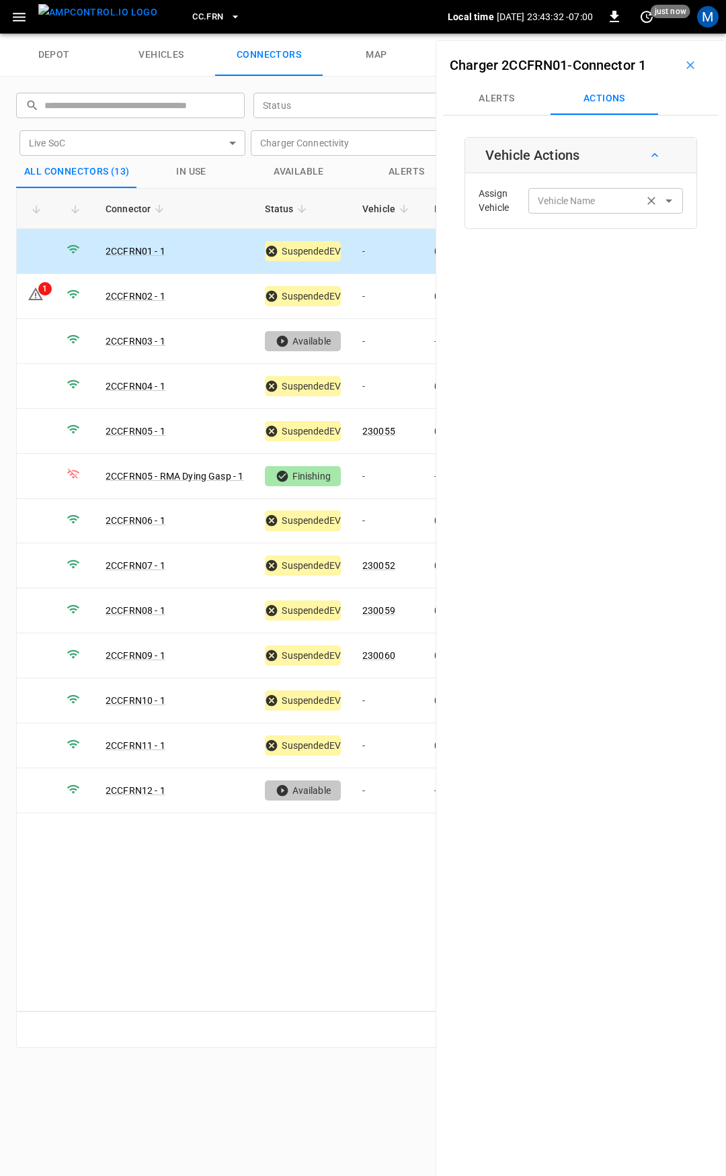
click at [584, 198] on input "Vehicle Name" at bounding box center [585, 200] width 107 height 17
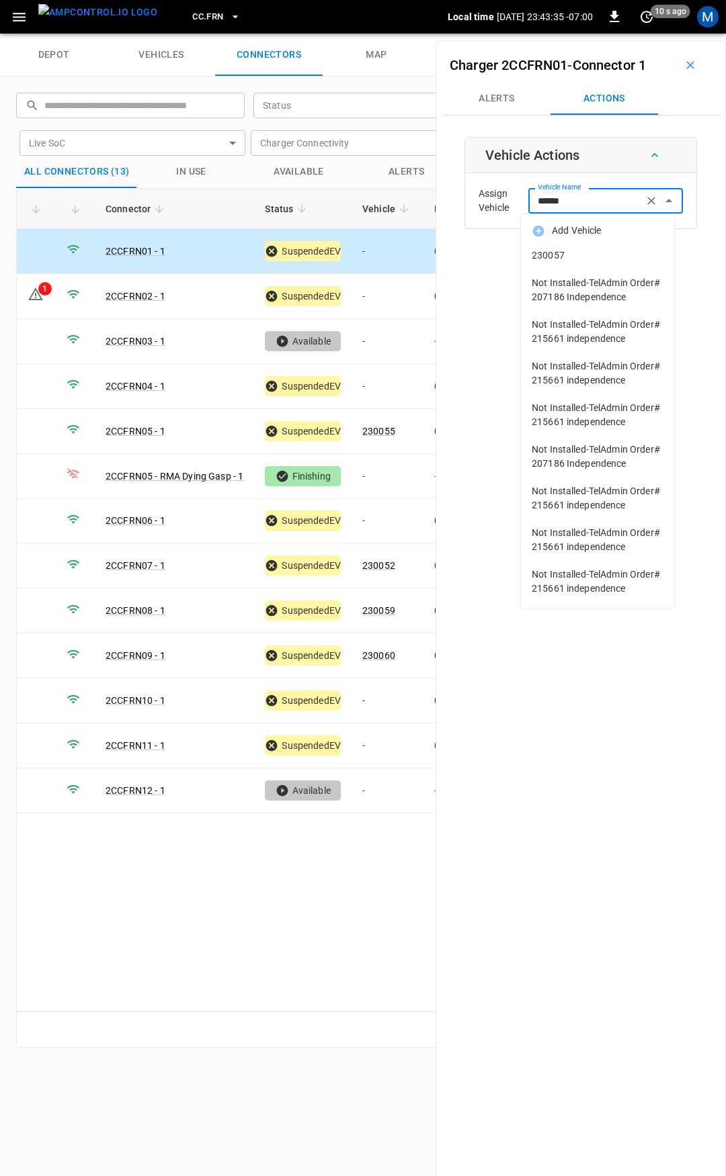
click at [578, 259] on span "230057" at bounding box center [597, 256] width 132 height 14
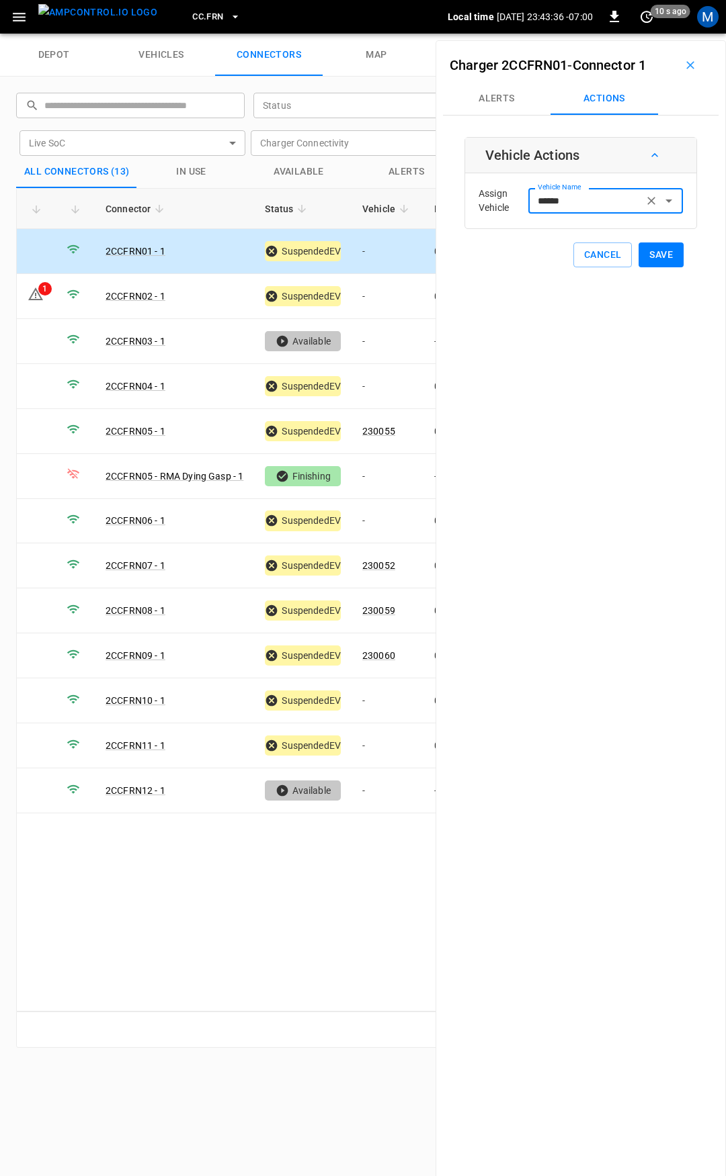
type input "******"
click at [646, 253] on button "Save" at bounding box center [660, 255] width 45 height 25
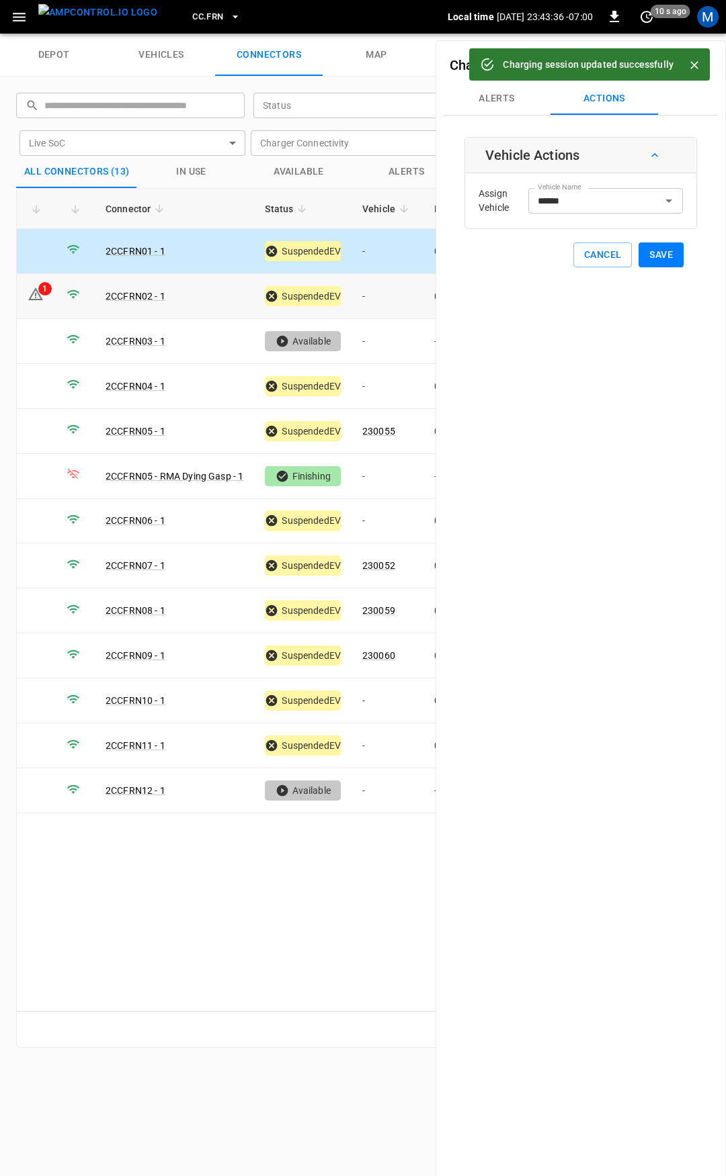
drag, startPoint x: 382, startPoint y: 301, endPoint x: 505, endPoint y: 262, distance: 128.3
click at [382, 300] on td "-" at bounding box center [387, 296] width 72 height 45
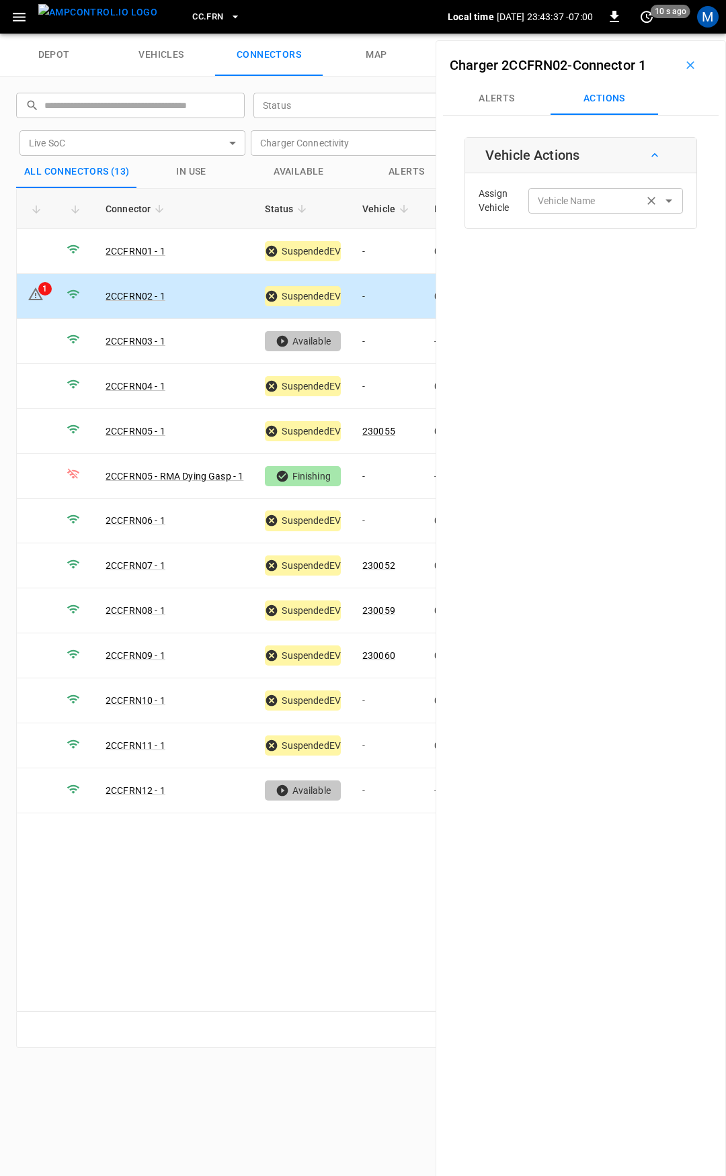
click at [557, 202] on div "Vehicle Name Vehicle Name" at bounding box center [605, 200] width 155 height 25
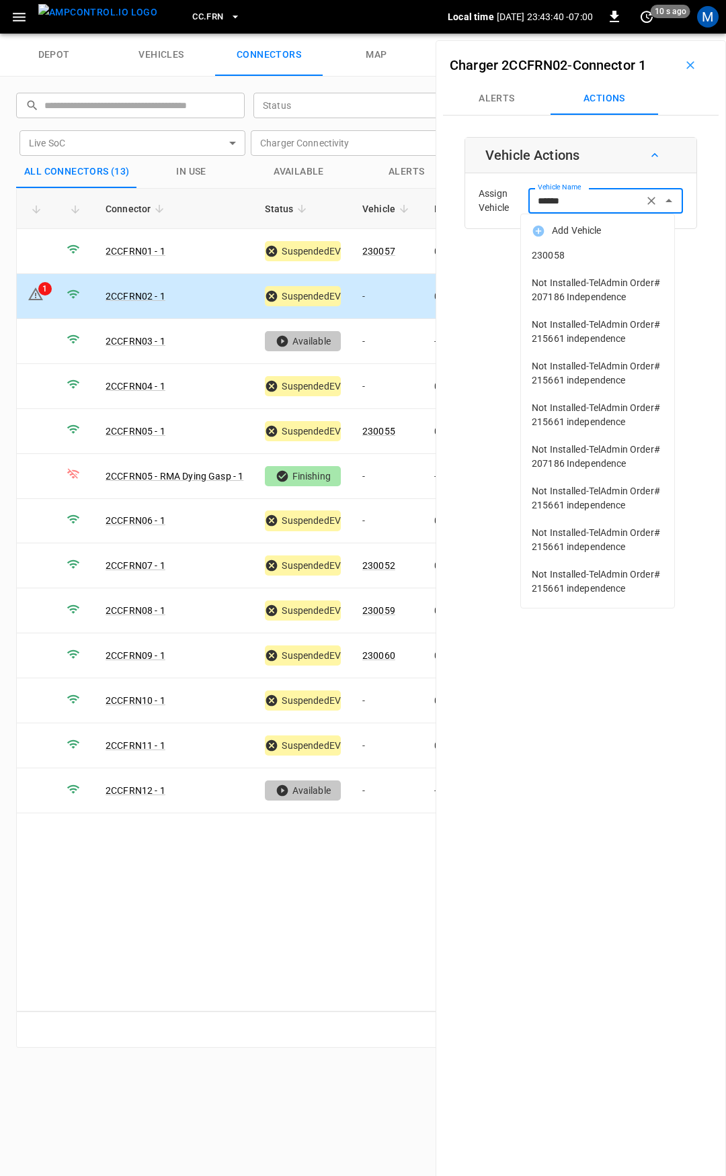
click at [564, 255] on span "230058" at bounding box center [597, 256] width 132 height 14
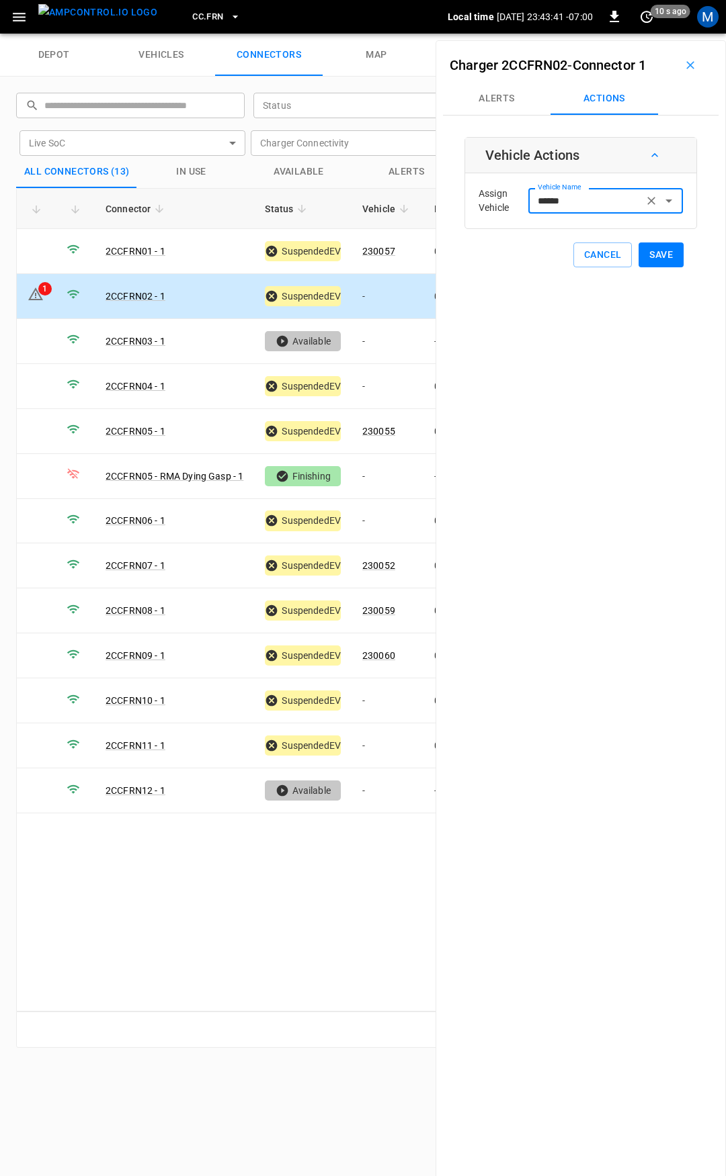
type input "******"
click at [638, 249] on button "Save" at bounding box center [660, 255] width 45 height 25
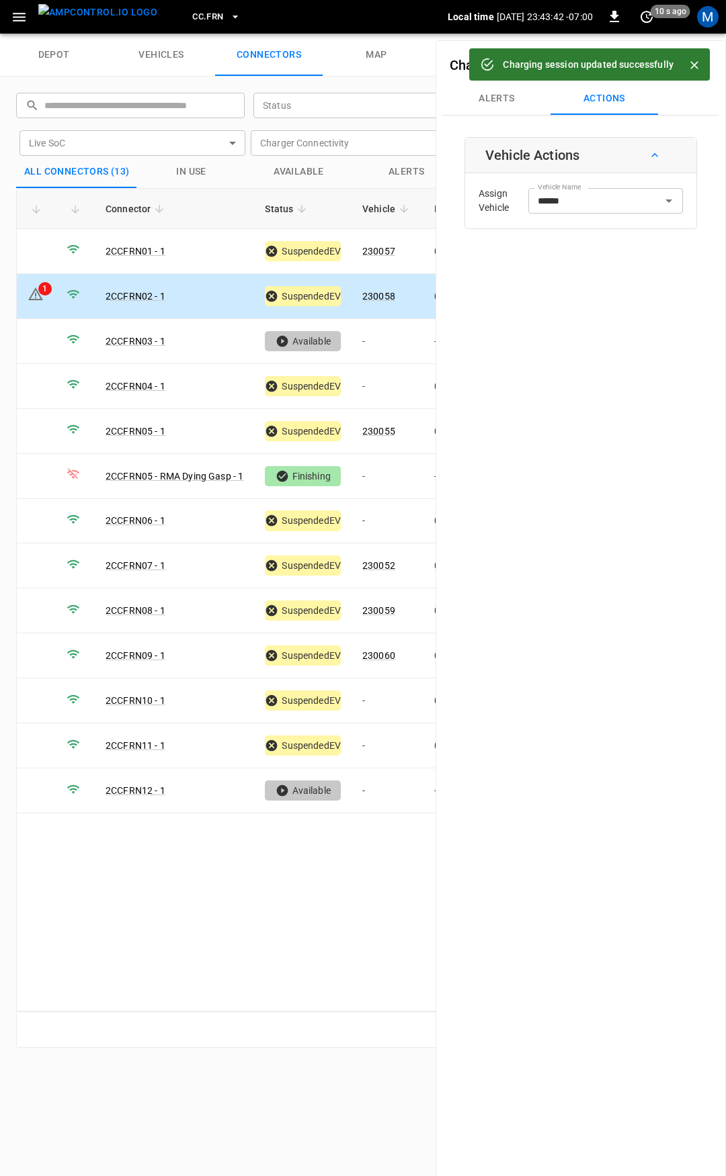
click at [382, 294] on link "230058" at bounding box center [378, 296] width 33 height 11
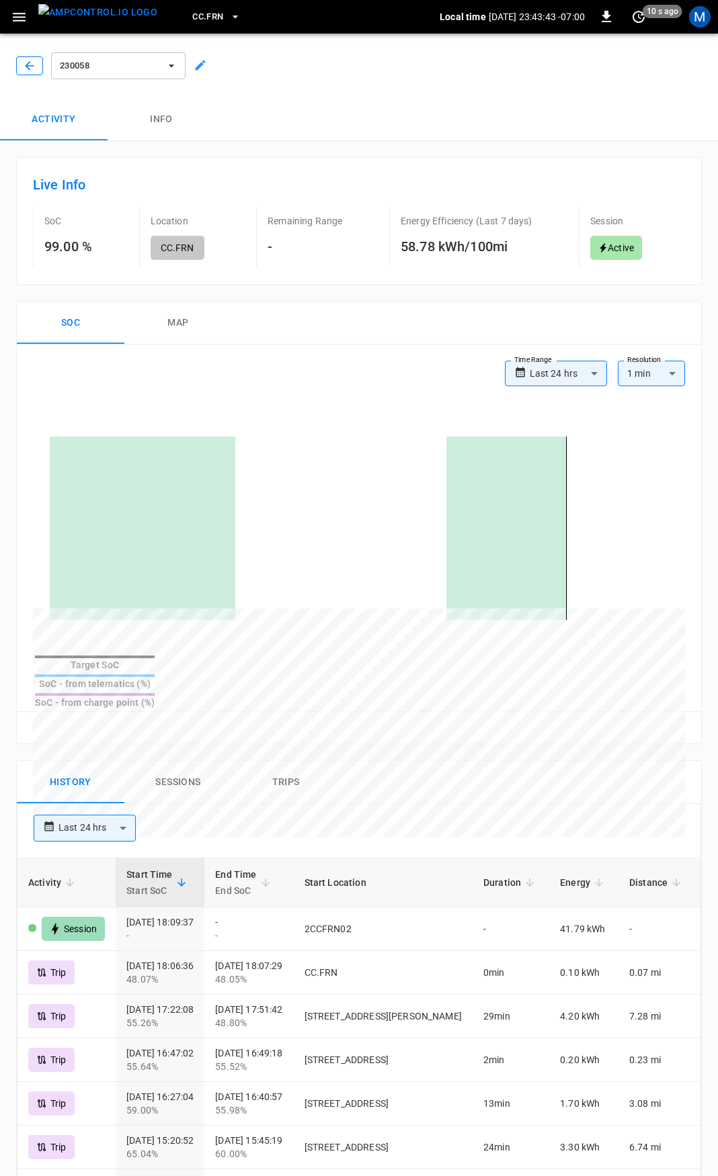
click at [23, 58] on button "button" at bounding box center [29, 65] width 27 height 19
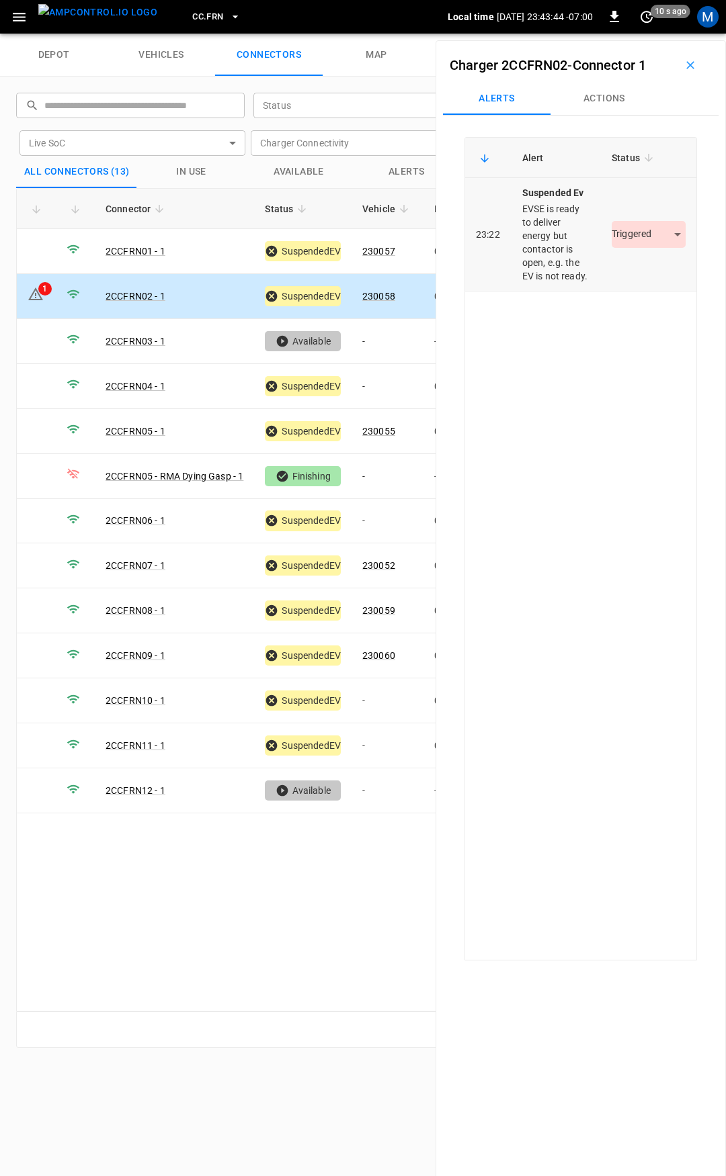
click at [641, 34] on body "CC.FRN Local time [DATE] 23:43:44 -07:00 0 10 s ago M depot vehicles connectors…" at bounding box center [363, 17] width 726 height 34
click at [638, 275] on li "Resolved" at bounding box center [641, 274] width 84 height 22
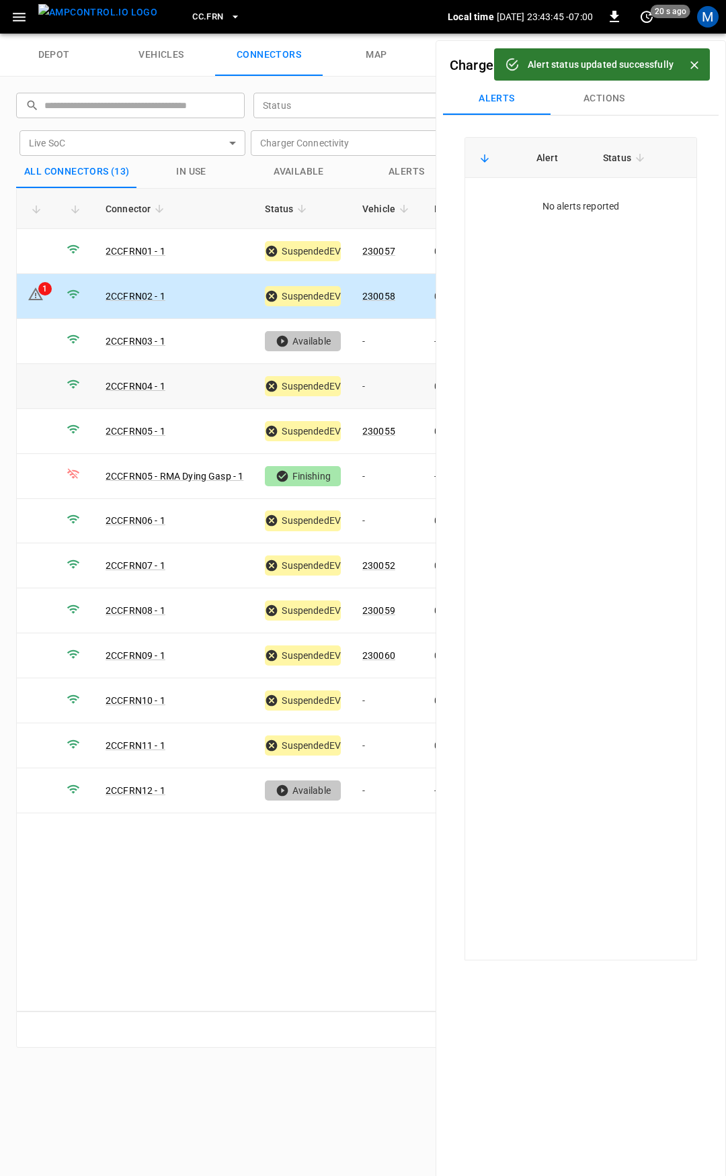
click at [388, 385] on td "-" at bounding box center [387, 386] width 72 height 45
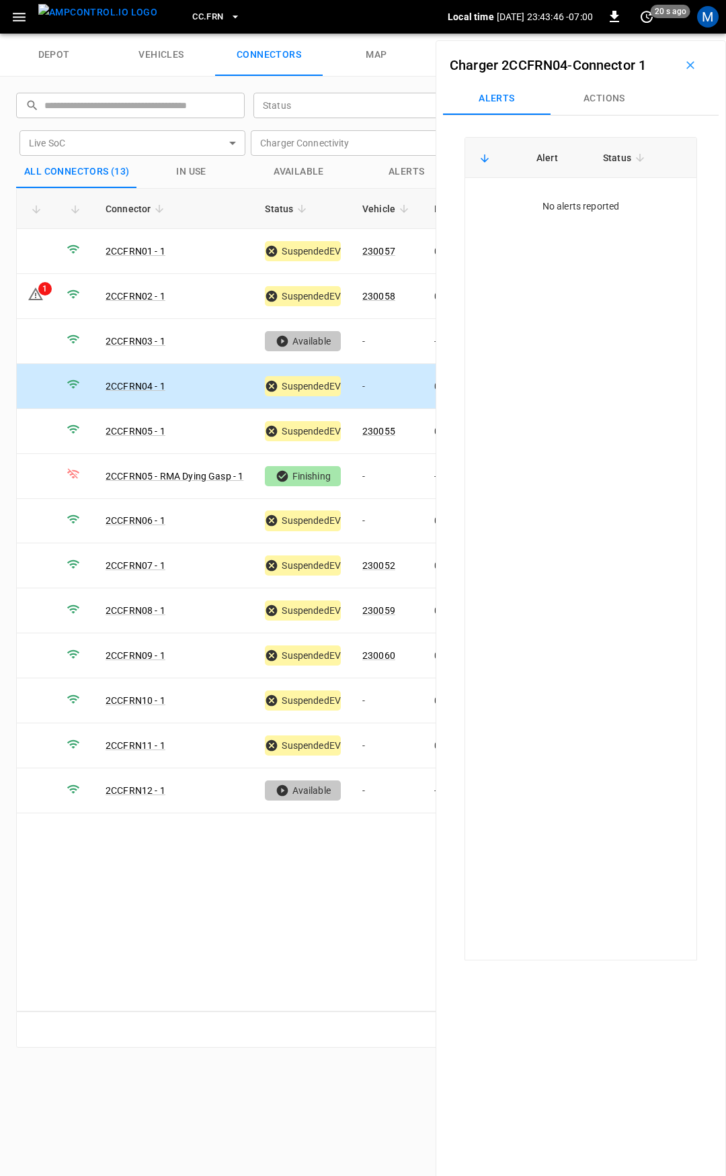
click at [596, 107] on button "Actions" at bounding box center [603, 99] width 107 height 32
click at [581, 199] on div "Vehicle Name Vehicle Name" at bounding box center [605, 200] width 155 height 25
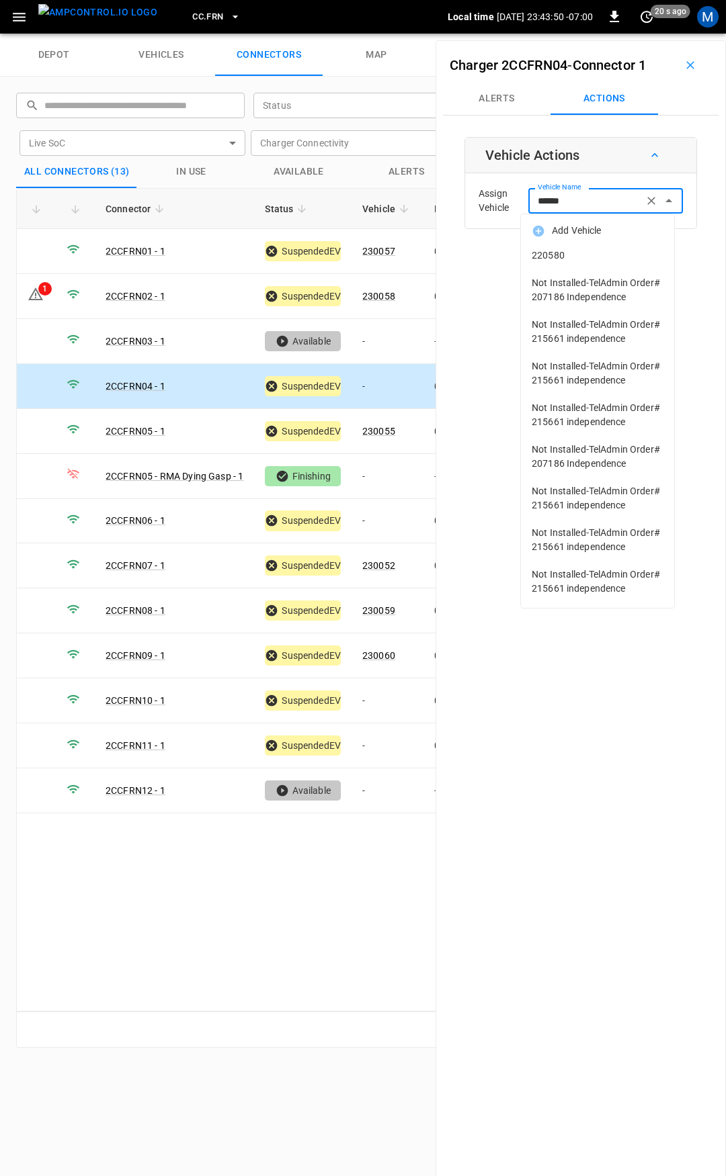
click at [595, 259] on span "220580" at bounding box center [597, 256] width 132 height 14
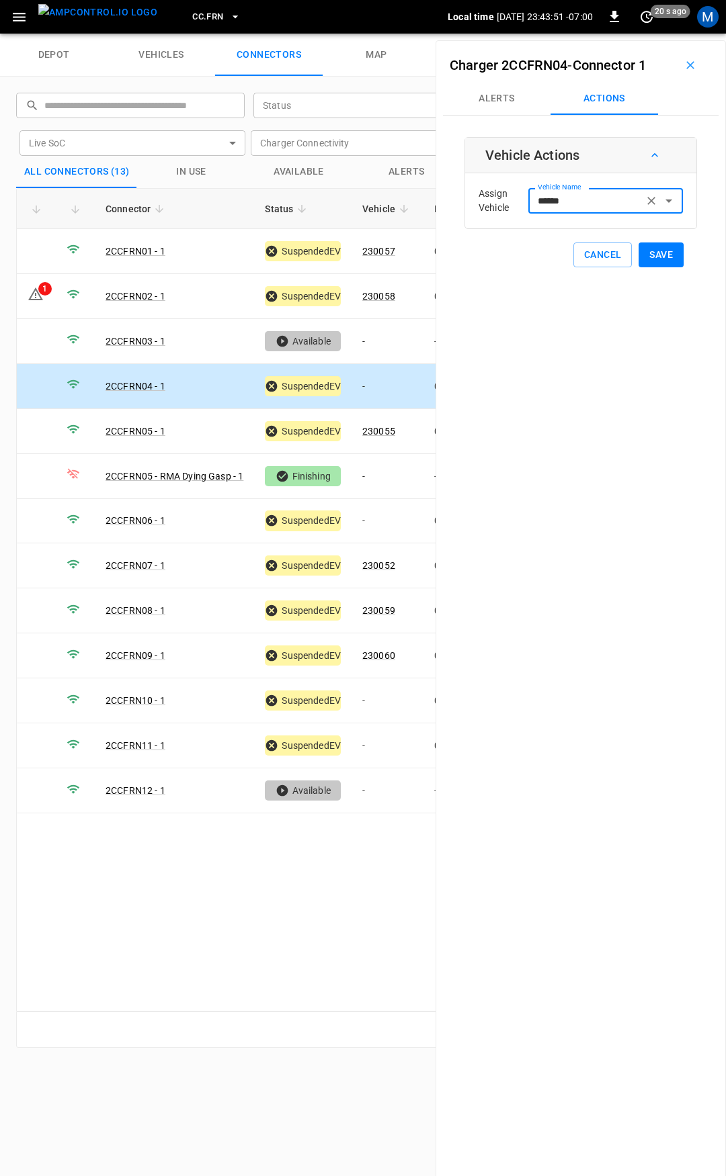
type input "******"
click at [641, 257] on button "Save" at bounding box center [660, 255] width 45 height 25
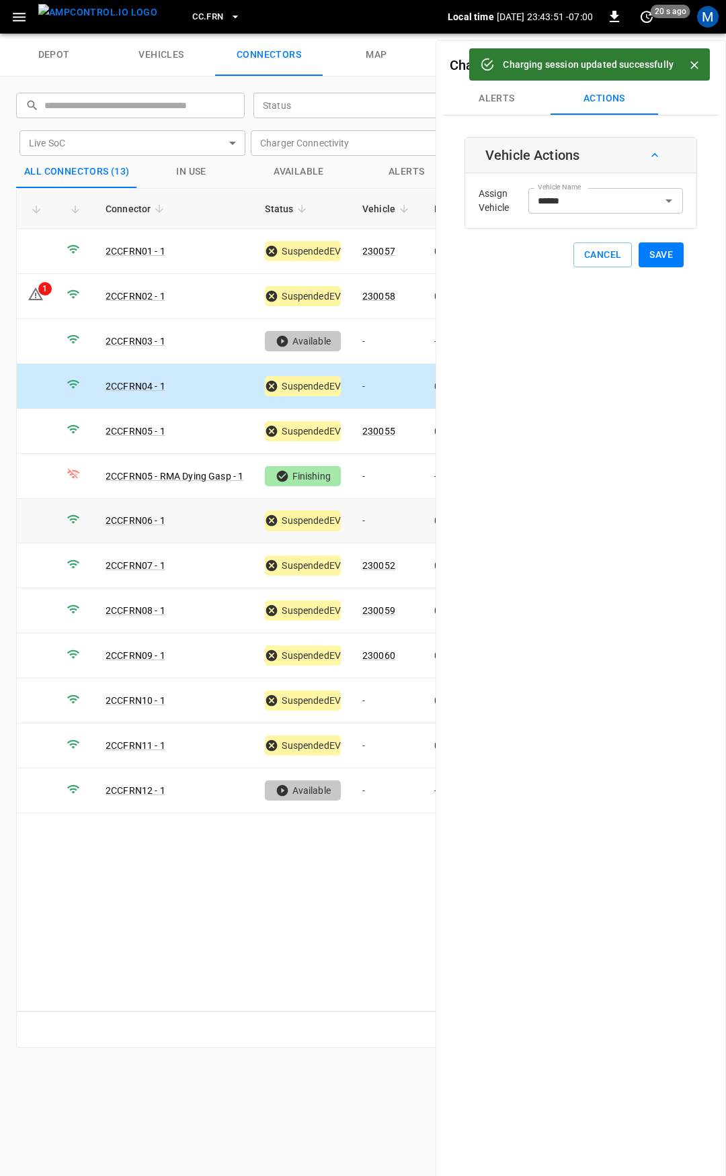
click at [376, 520] on td "-" at bounding box center [387, 521] width 72 height 45
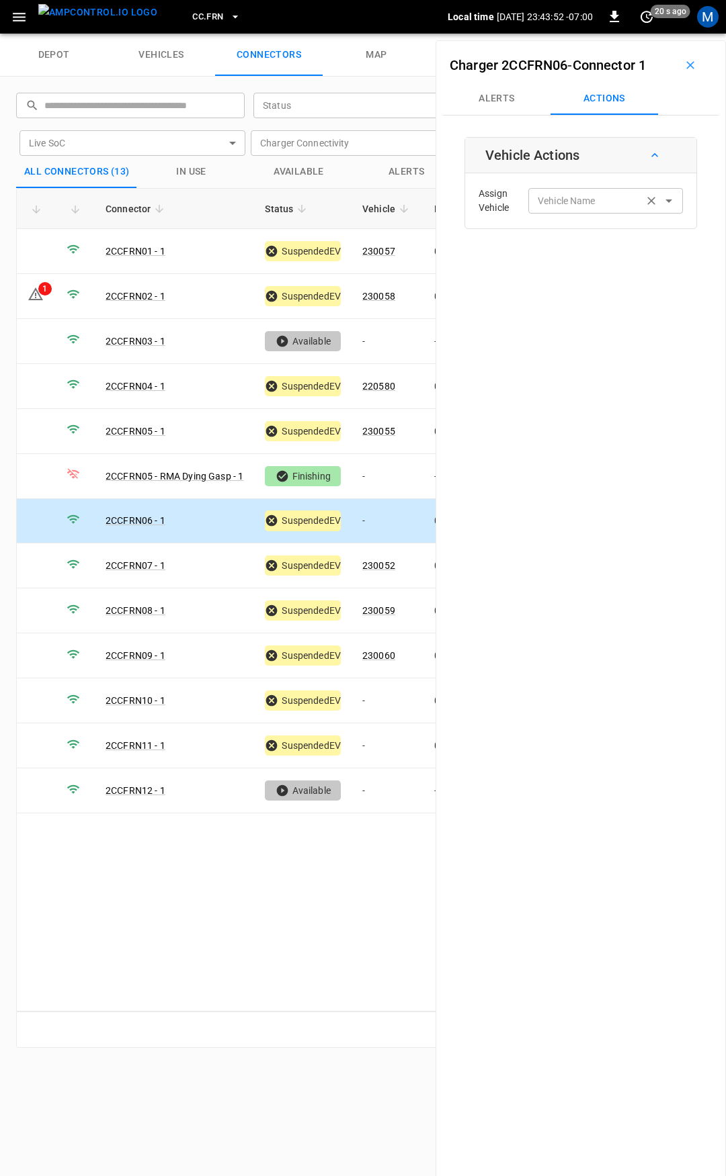
click at [566, 204] on input "Vehicle Name" at bounding box center [585, 200] width 107 height 17
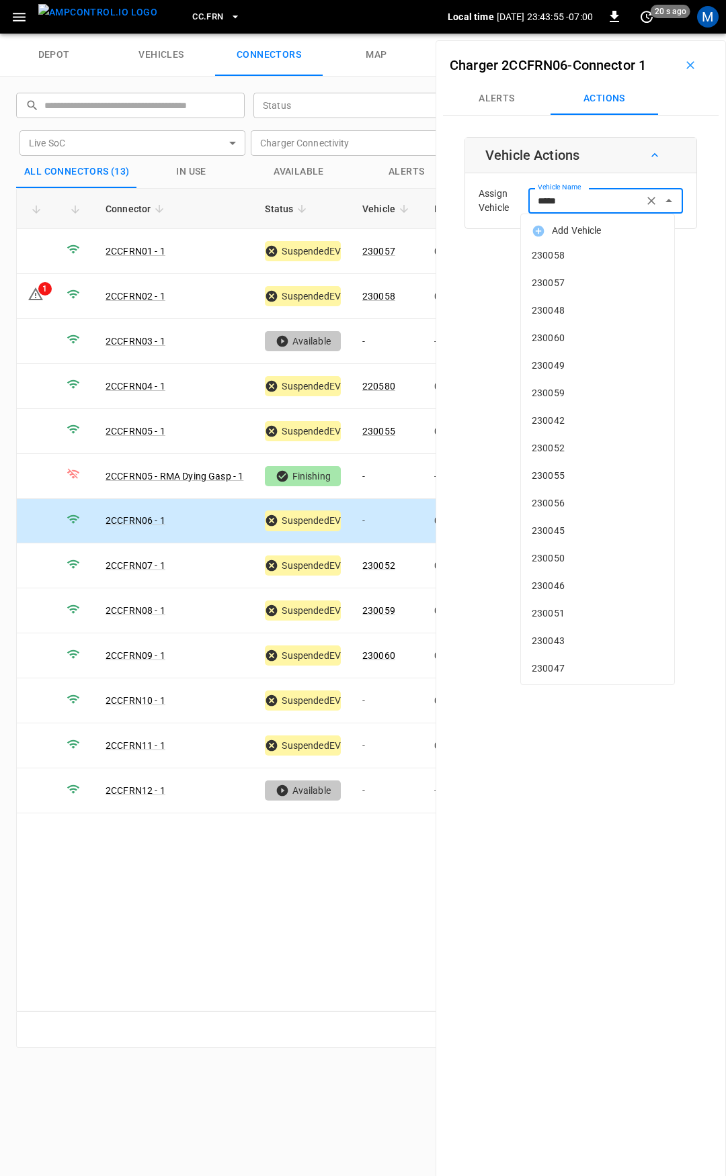
type input "******"
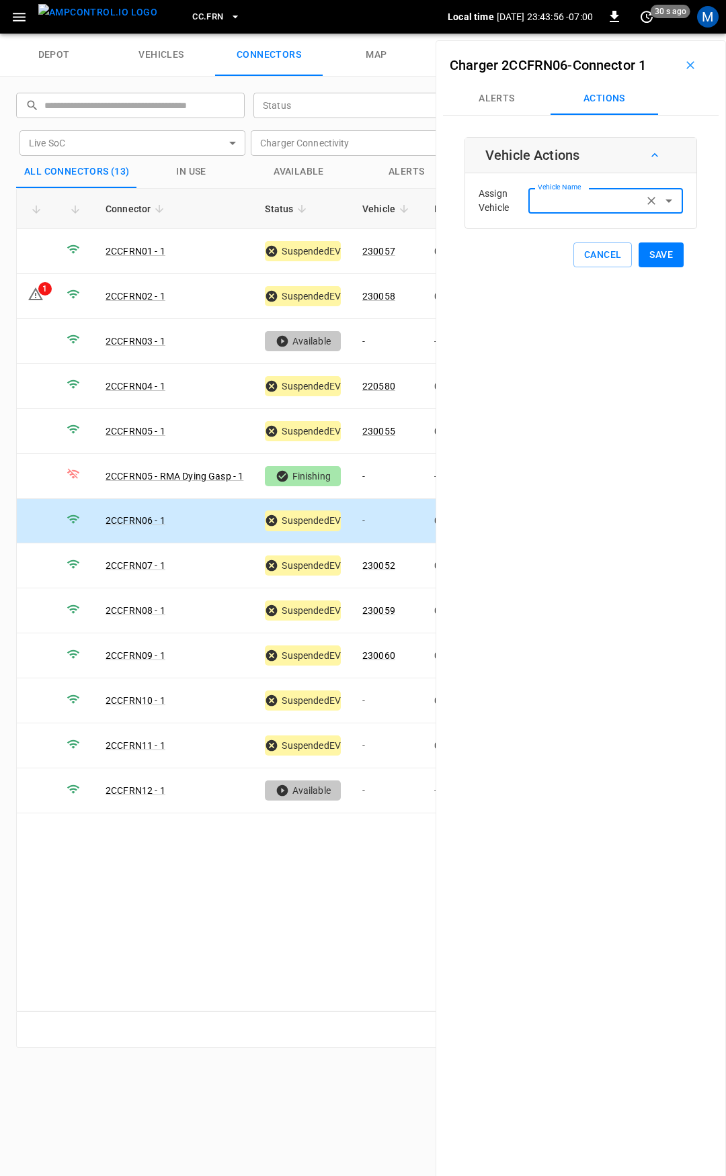
type input "*********"
click at [642, 202] on button "Clear" at bounding box center [651, 200] width 19 height 19
click at [589, 203] on input "Vehicle Name" at bounding box center [585, 200] width 107 height 17
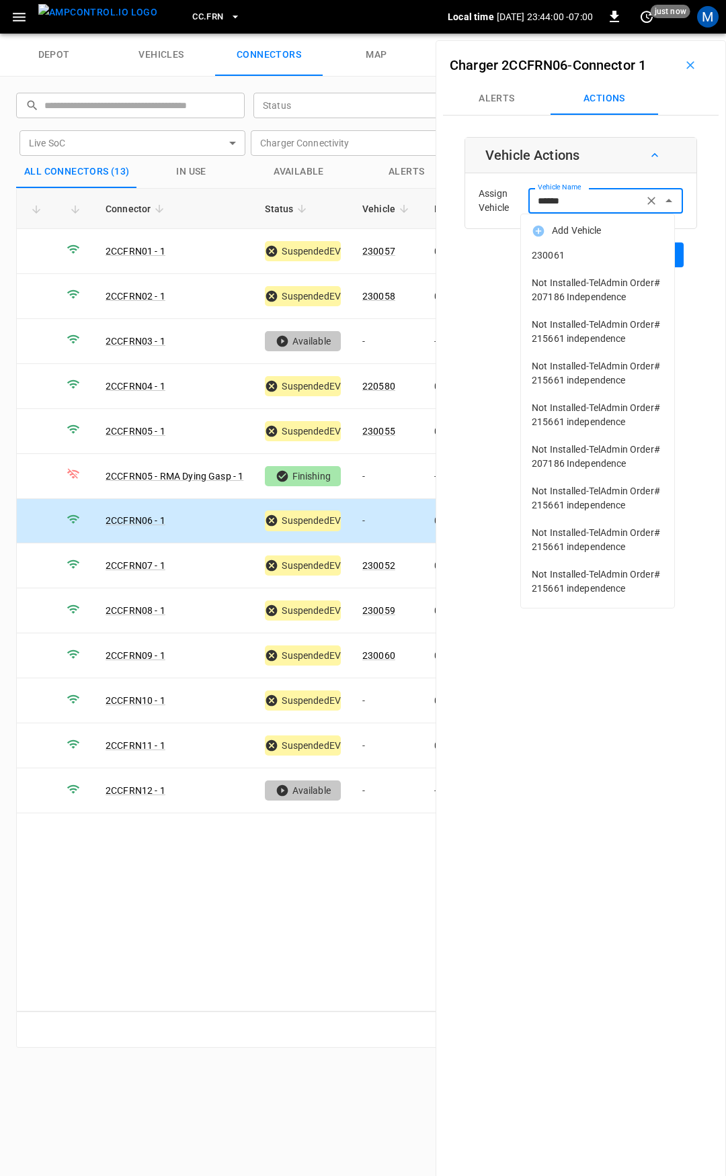
click at [591, 256] on span "230061" at bounding box center [597, 256] width 132 height 14
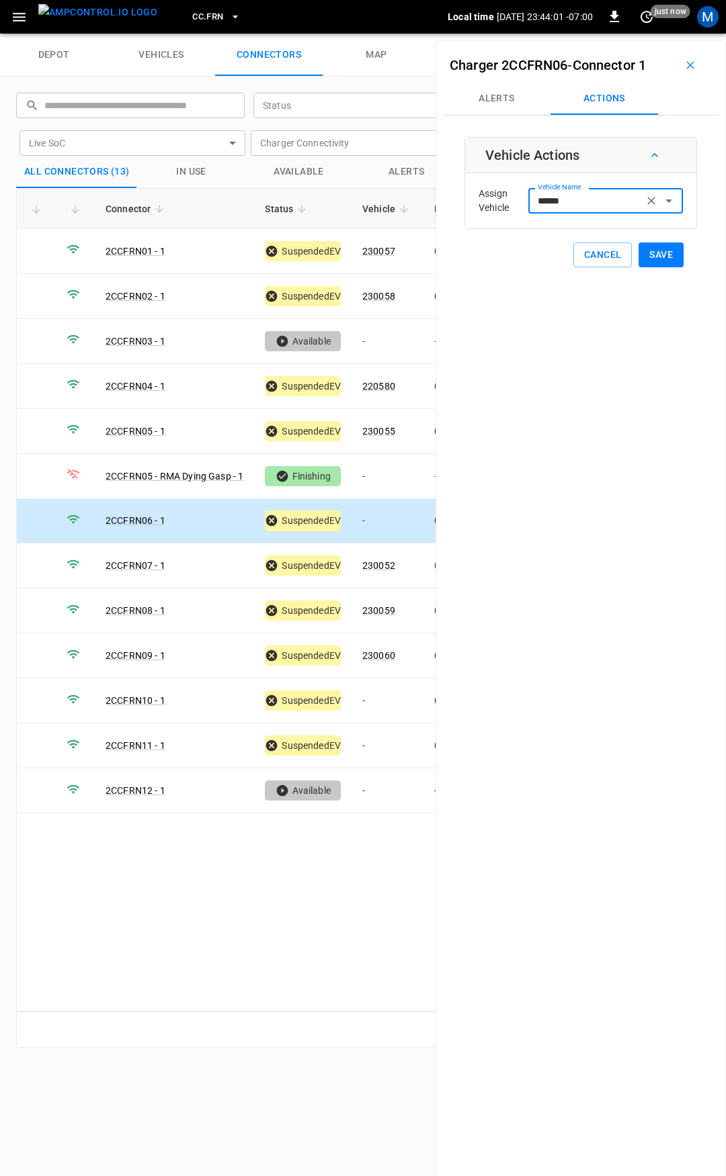
type input "******"
click at [655, 251] on button "Save" at bounding box center [660, 255] width 45 height 25
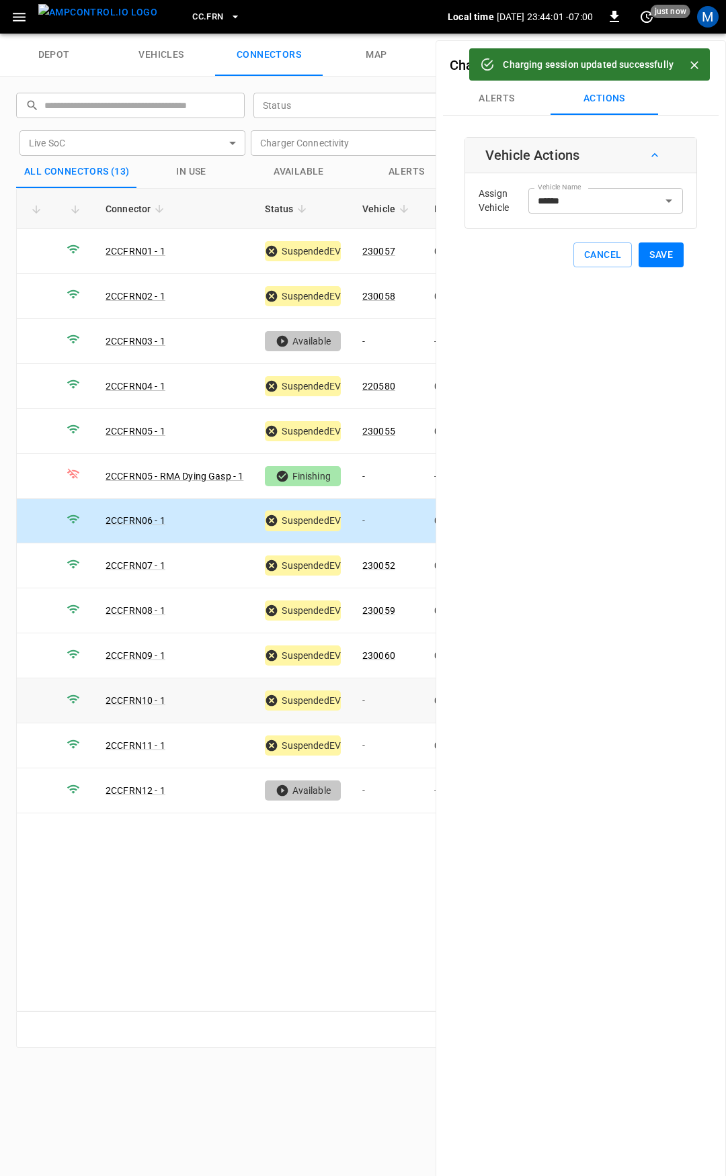
click at [377, 695] on td "-" at bounding box center [387, 701] width 72 height 45
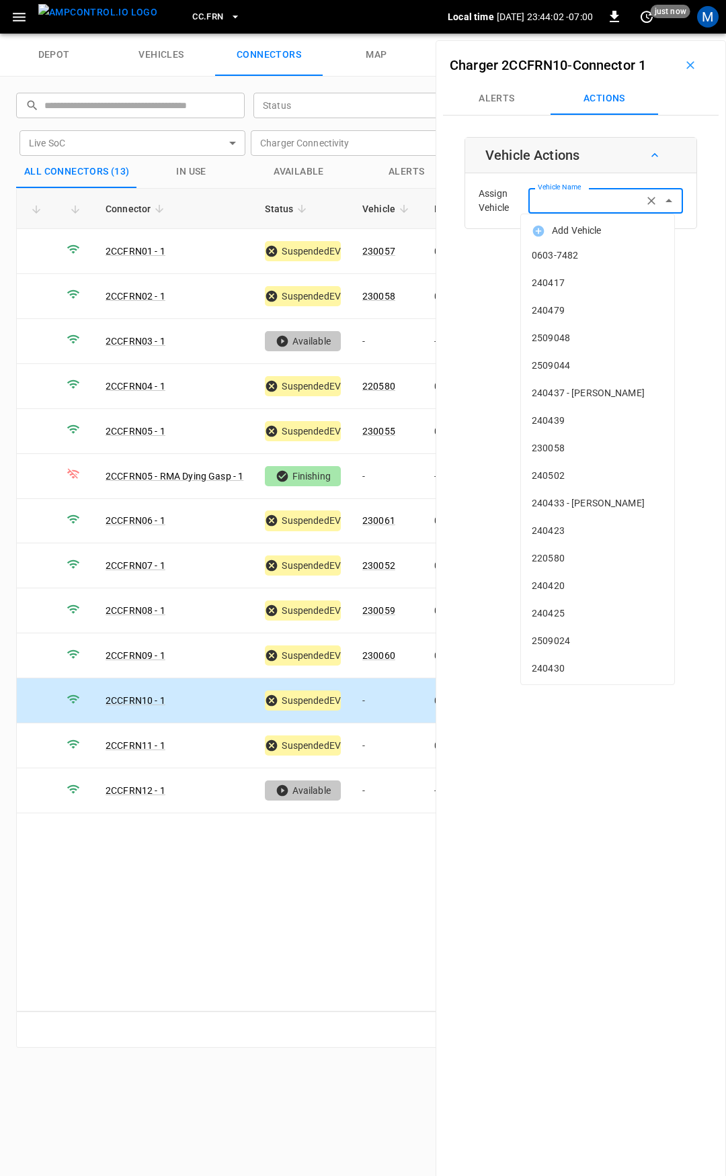
click at [584, 204] on input "Vehicle Name" at bounding box center [585, 200] width 107 height 17
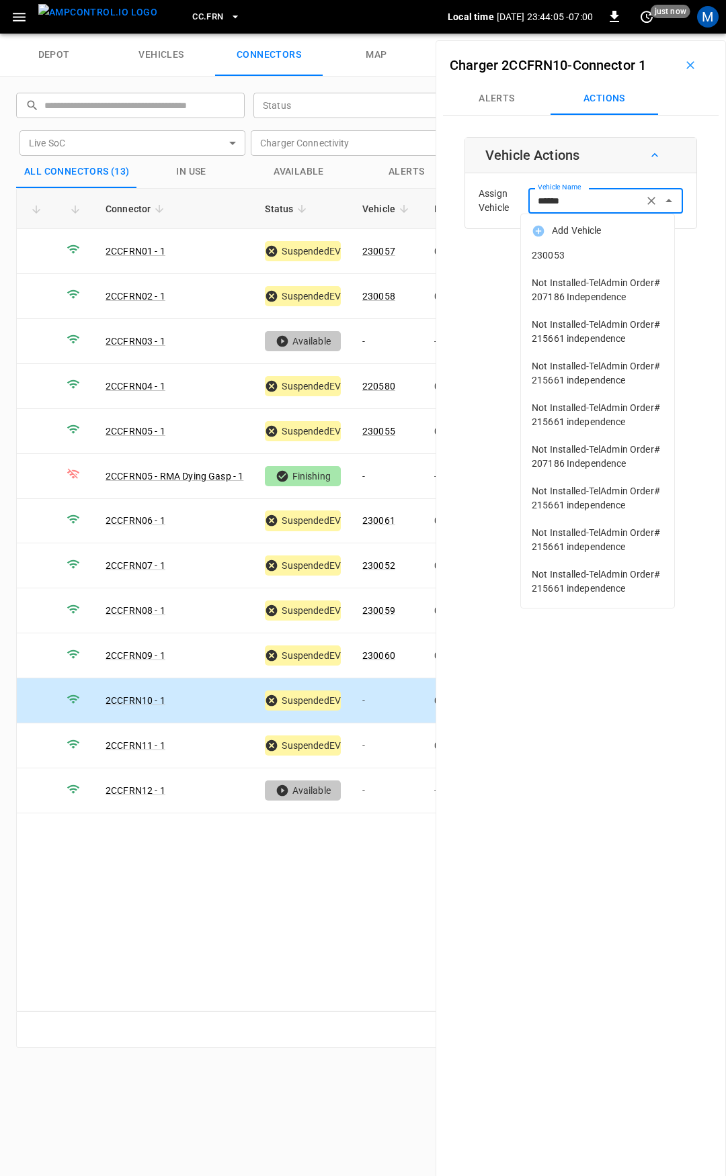
click at [596, 257] on span "230053" at bounding box center [597, 256] width 132 height 14
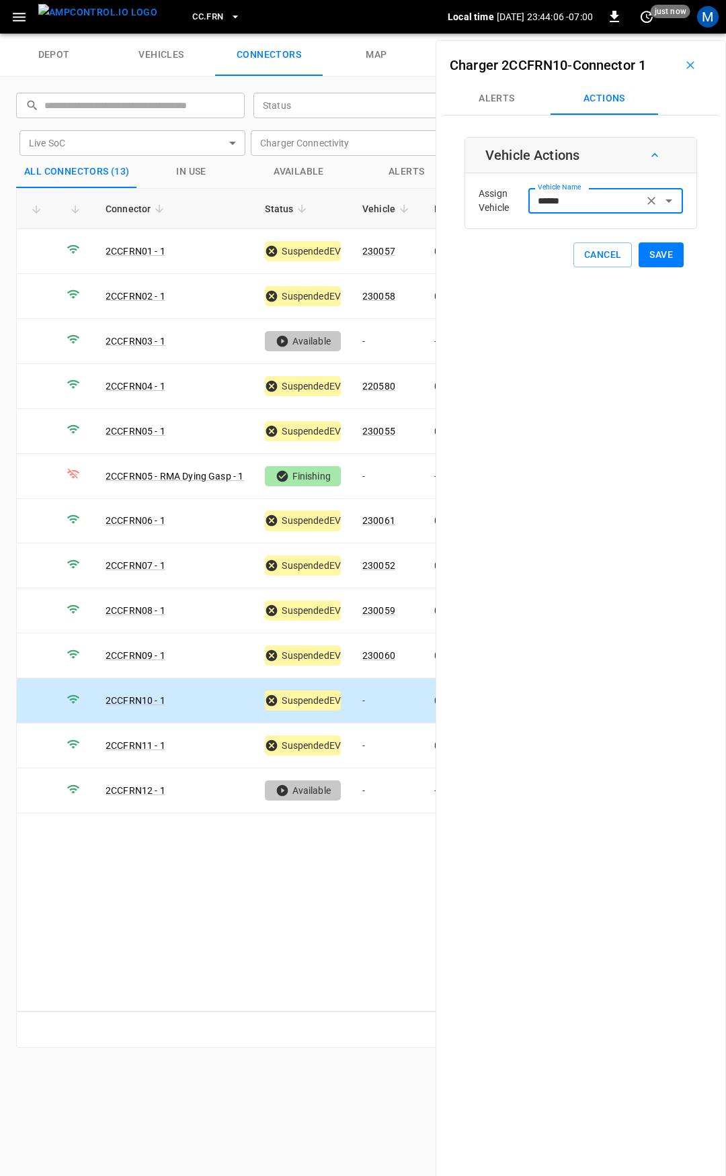
type input "******"
click at [655, 258] on button "Save" at bounding box center [660, 255] width 45 height 25
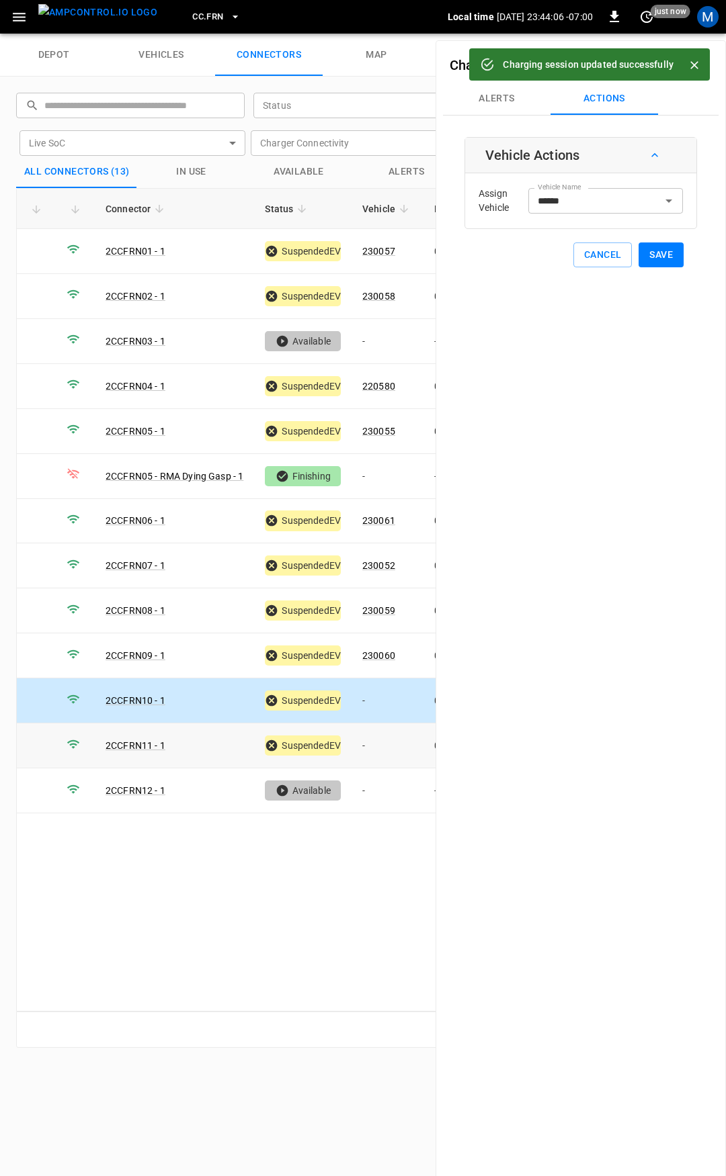
click at [382, 736] on td "-" at bounding box center [387, 746] width 72 height 45
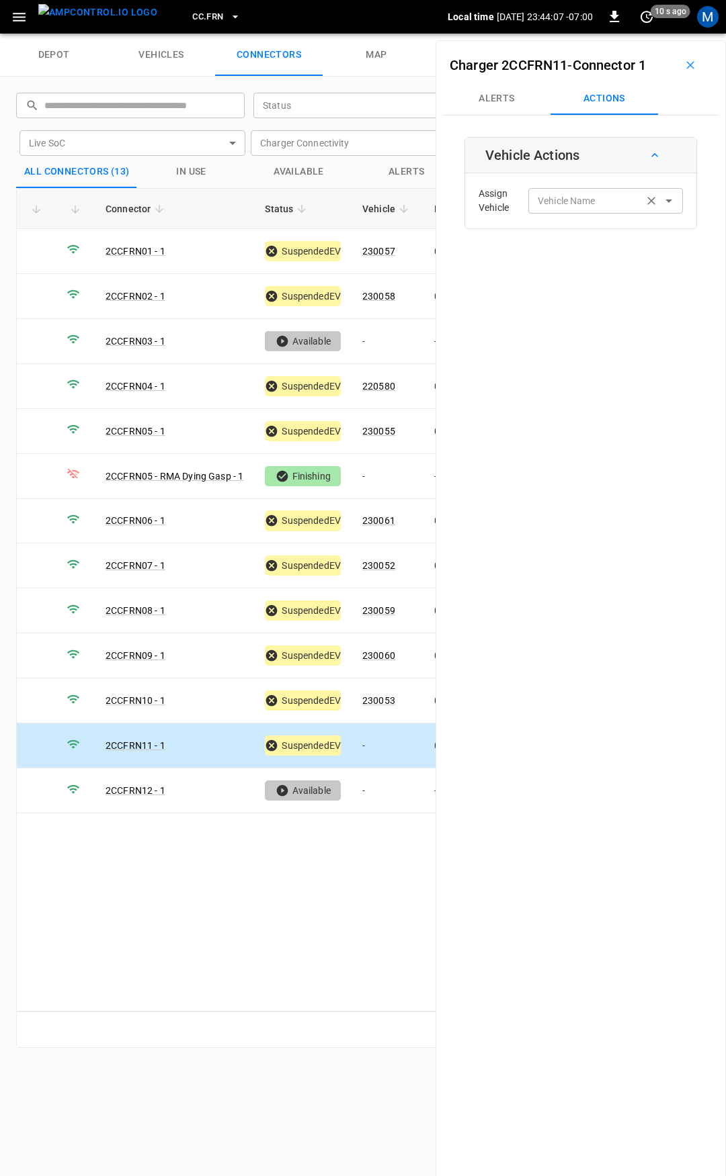
click at [569, 202] on input "Vehicle Name" at bounding box center [585, 200] width 107 height 17
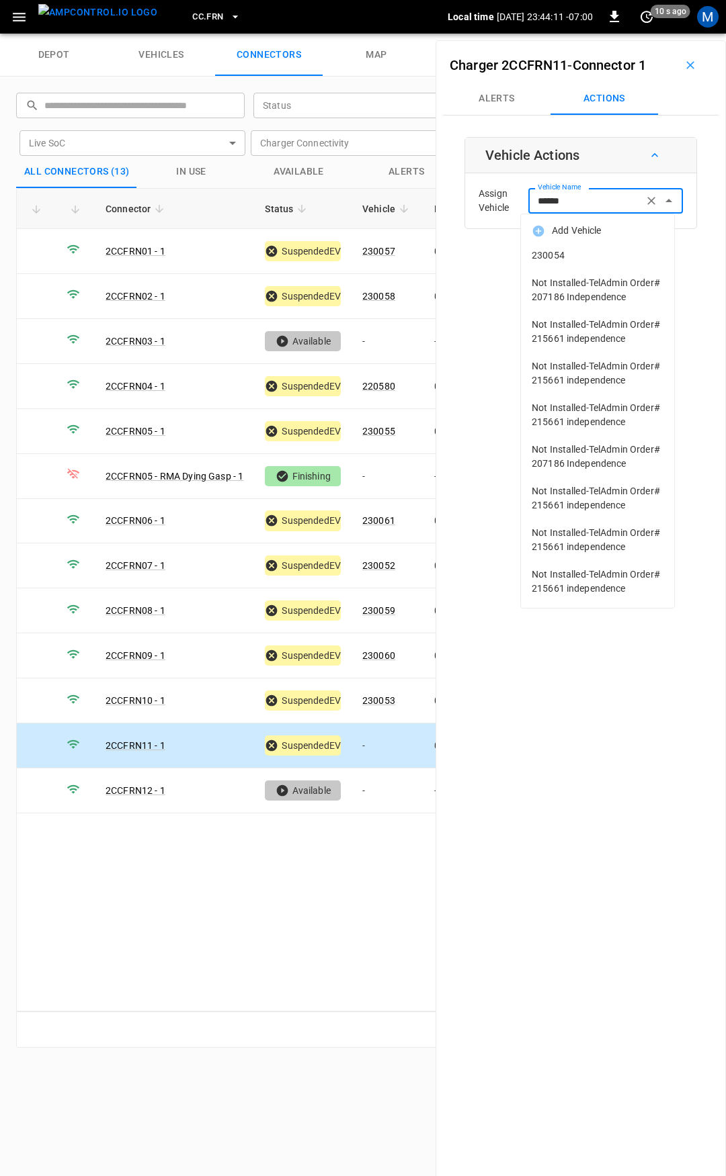
click at [571, 249] on span "230054" at bounding box center [597, 256] width 132 height 14
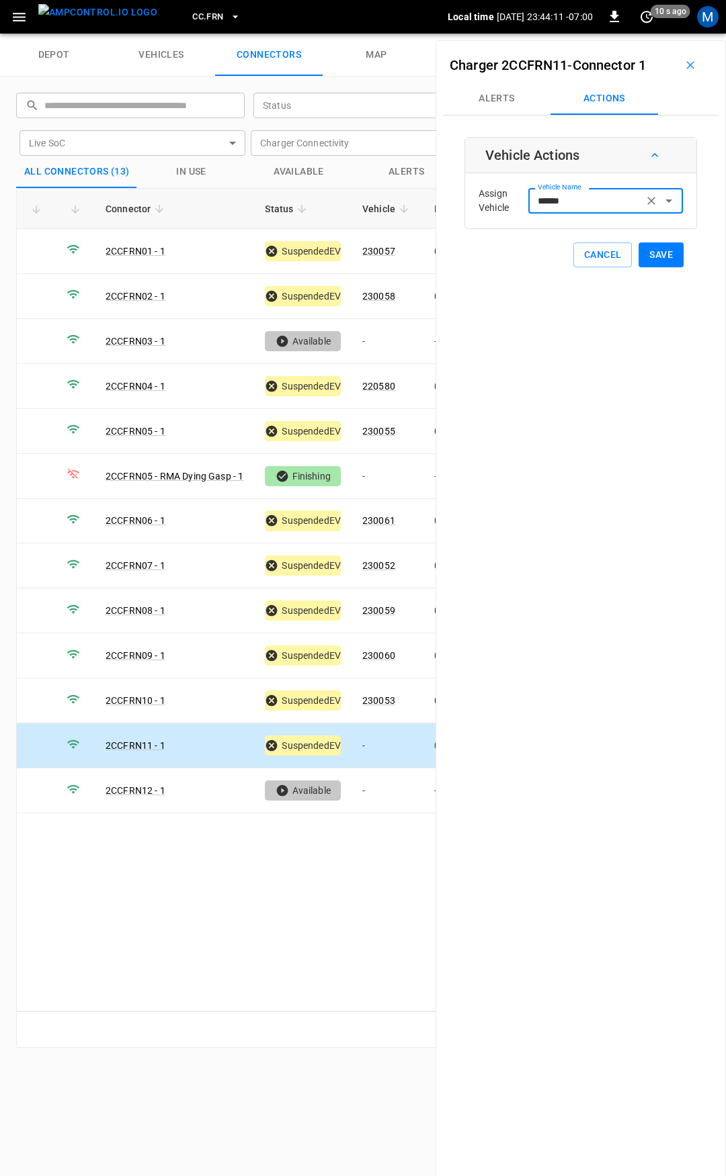
type input "******"
click at [654, 258] on button "Save" at bounding box center [660, 255] width 45 height 25
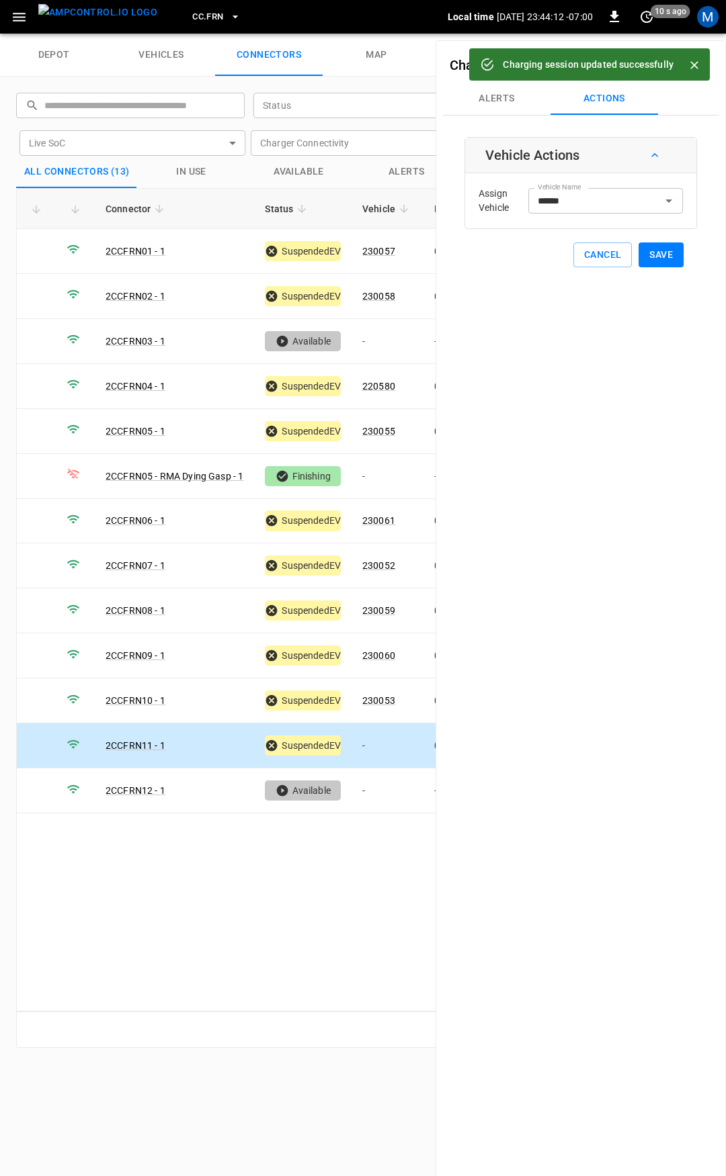
click at [196, 11] on span "CC.FRN" at bounding box center [207, 16] width 31 height 15
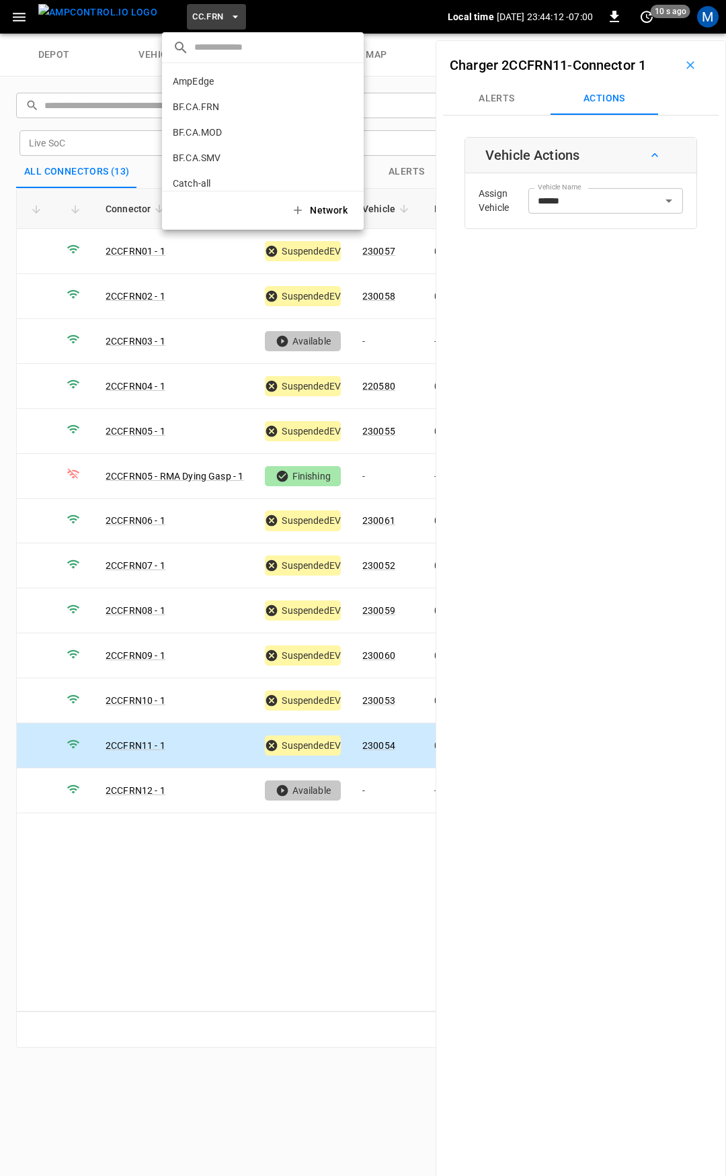
scroll to position [277, 0]
click at [224, 110] on li "CC.LIV 4340 ..." at bounding box center [263, 111] width 202 height 26
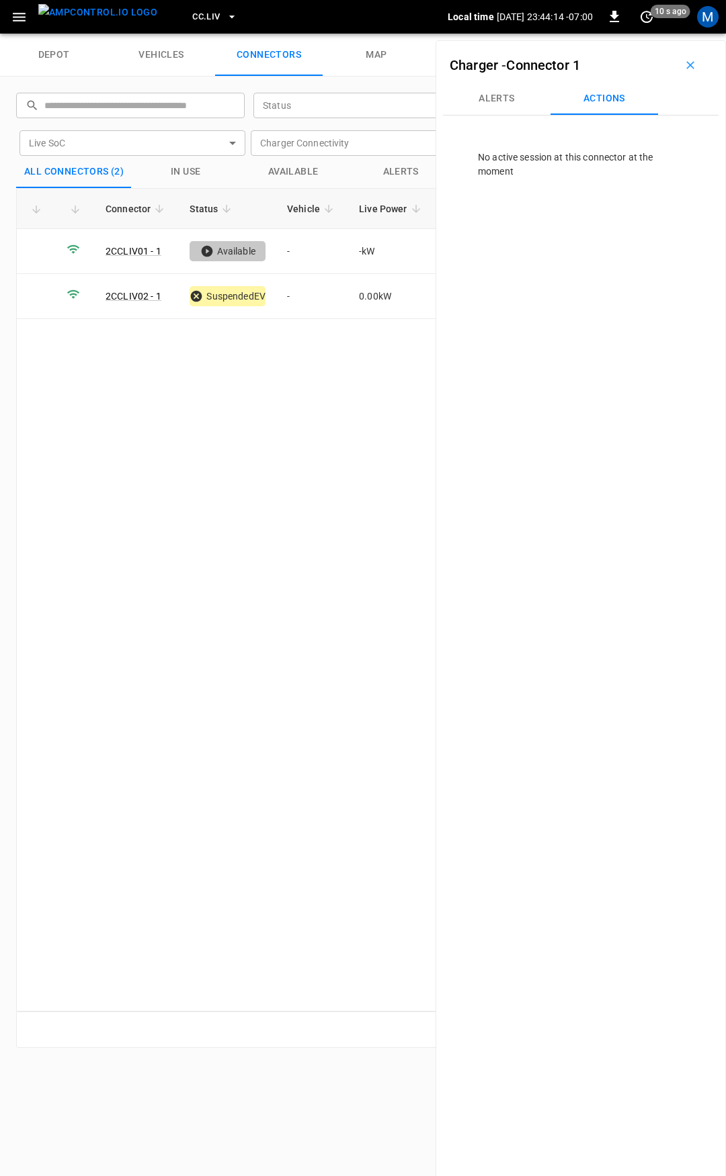
click at [185, 3] on div "CC.LIV" at bounding box center [307, 17] width 279 height 32
click at [192, 15] on span "CC.LIV" at bounding box center [206, 16] width 28 height 15
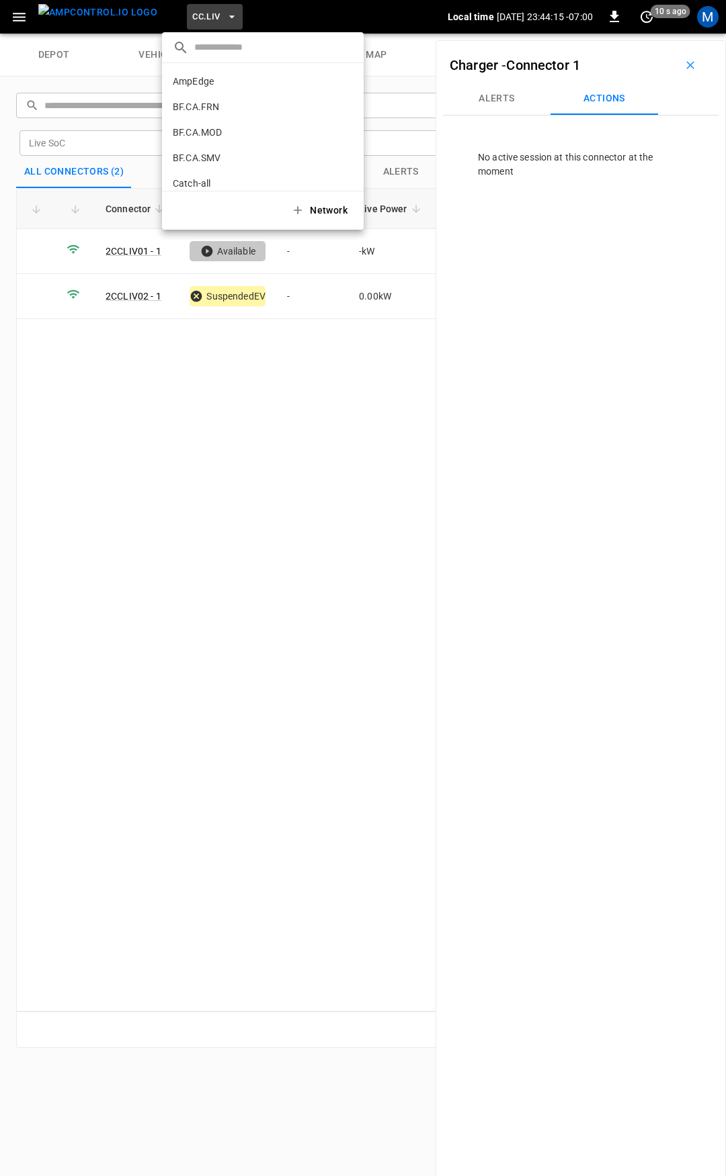
scroll to position [302, 0]
click at [222, 103] on li "CC.MOD b4ef ..." at bounding box center [263, 111] width 202 height 26
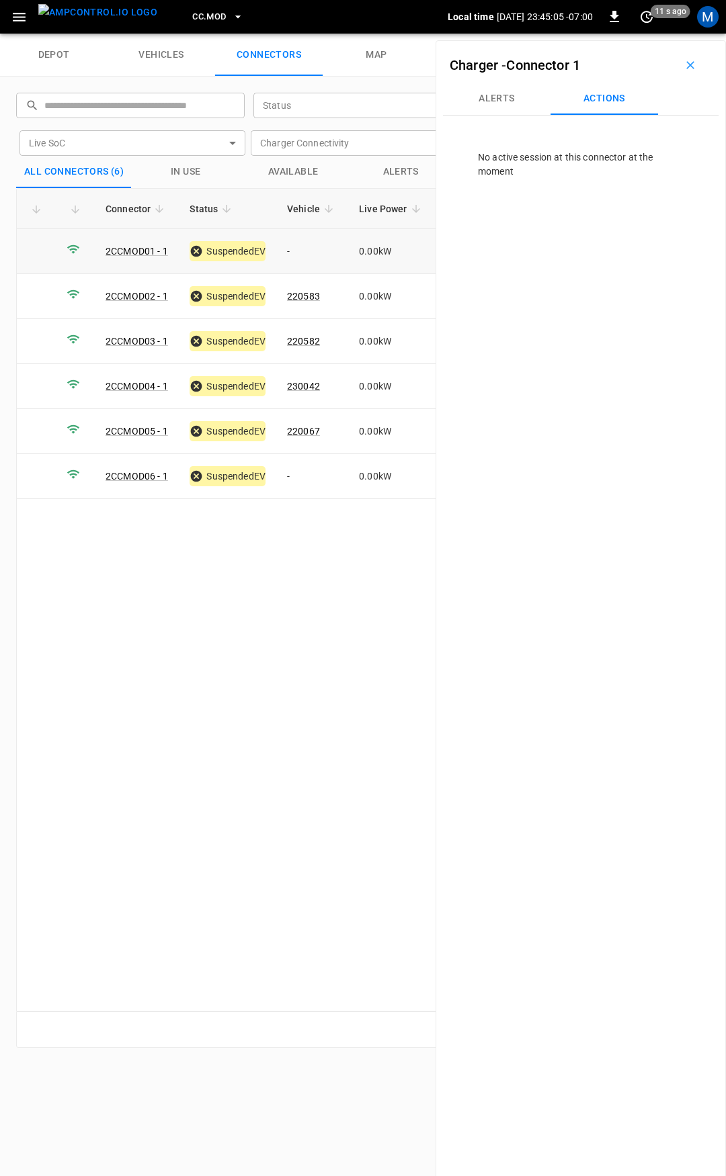
click at [306, 243] on td "-" at bounding box center [312, 251] width 72 height 45
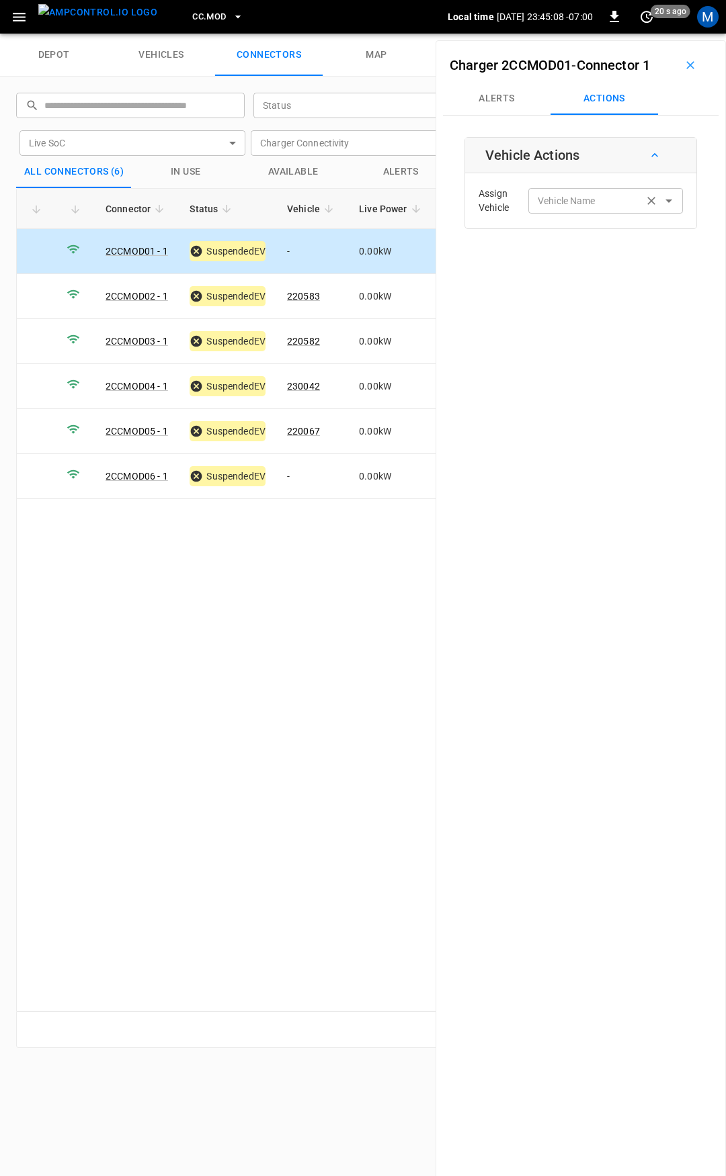
click at [547, 188] on div "Vehicle Name" at bounding box center [605, 200] width 155 height 25
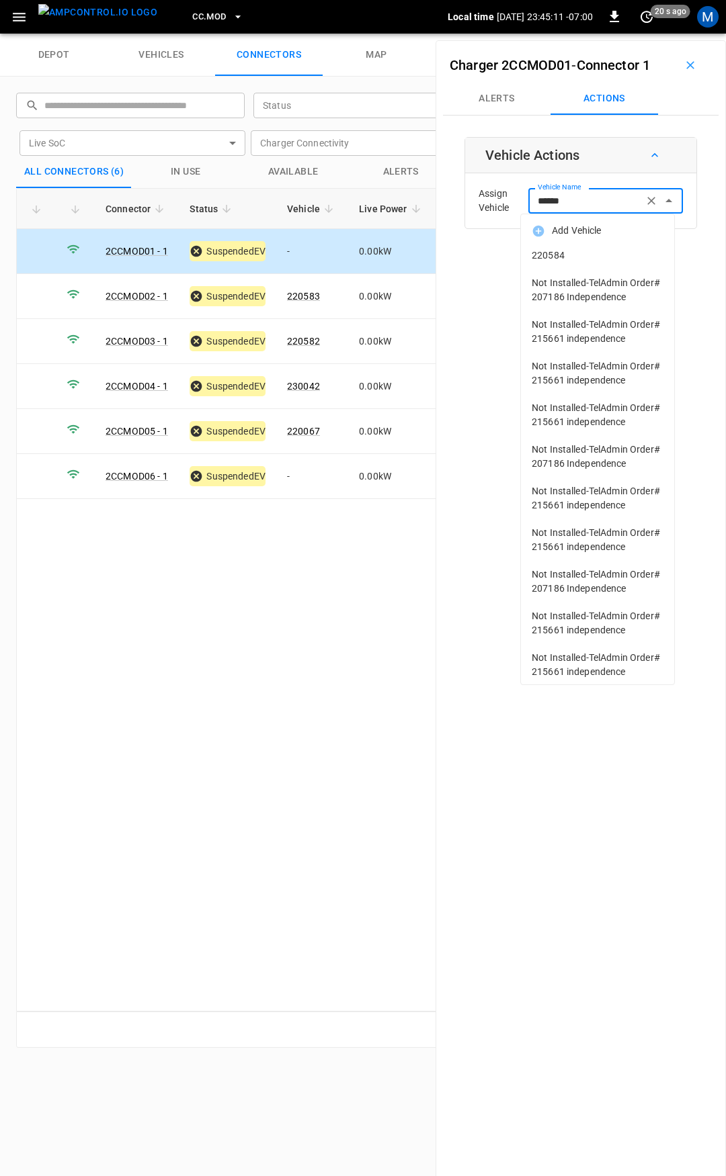
click at [574, 265] on li "220584" at bounding box center [597, 256] width 153 height 28
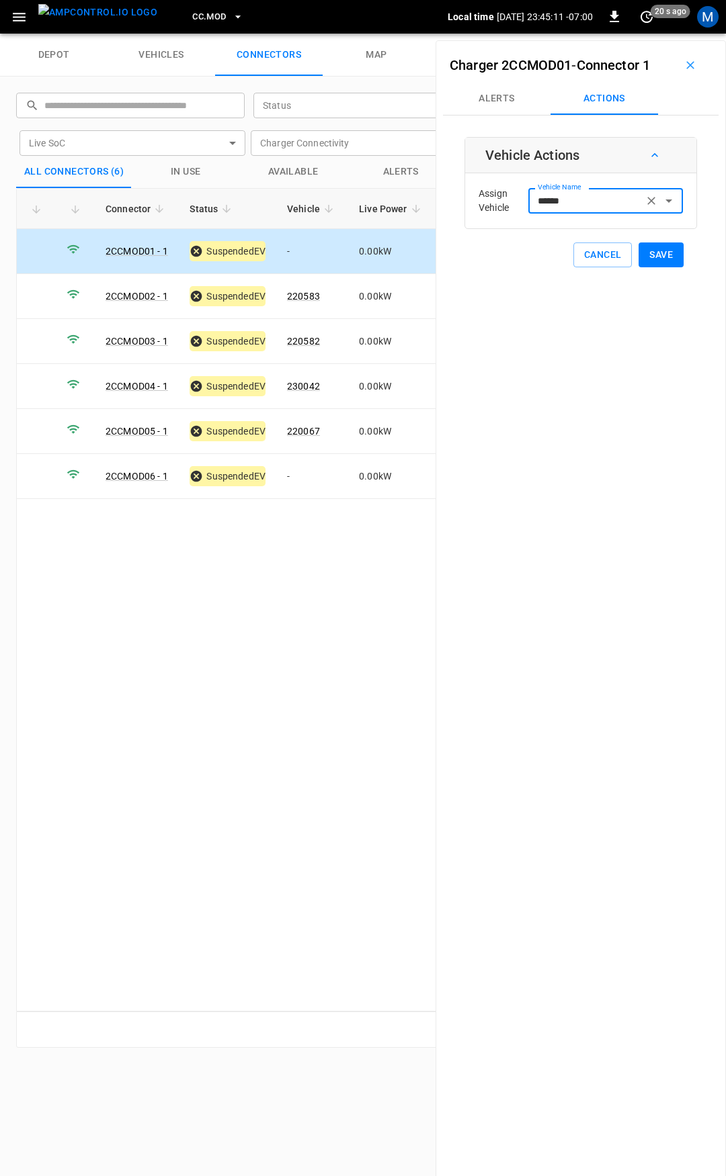
type input "******"
click at [641, 258] on button "Save" at bounding box center [660, 255] width 45 height 25
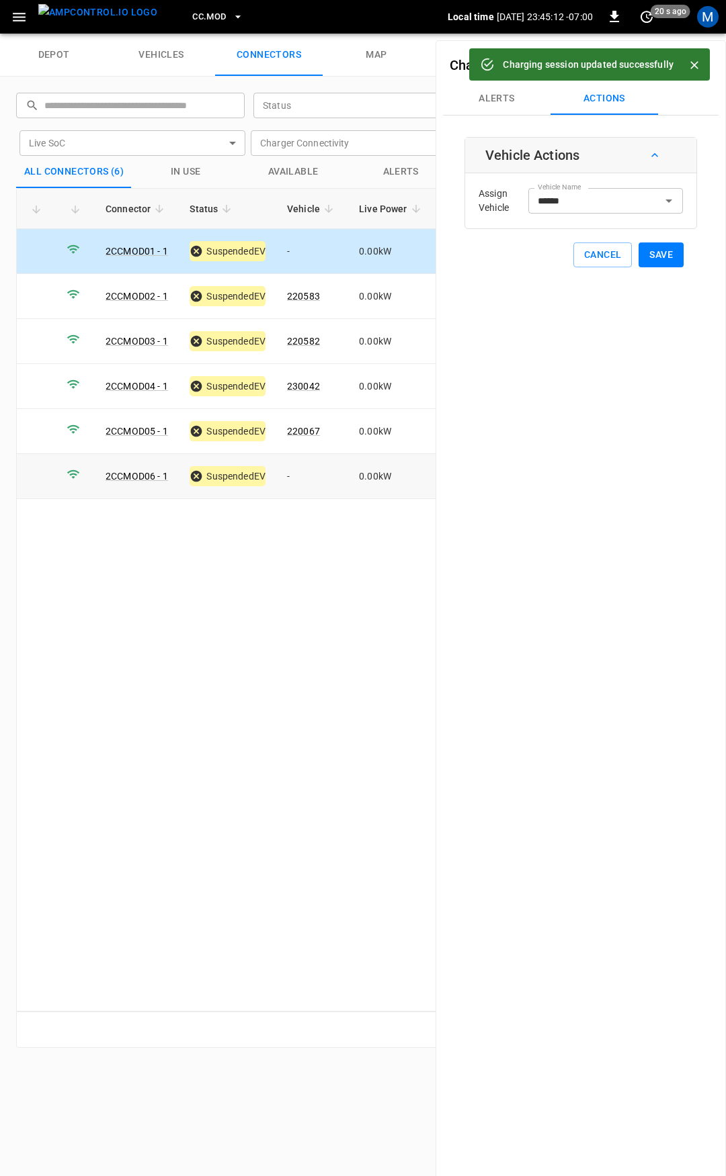
click at [302, 473] on td "-" at bounding box center [312, 476] width 72 height 45
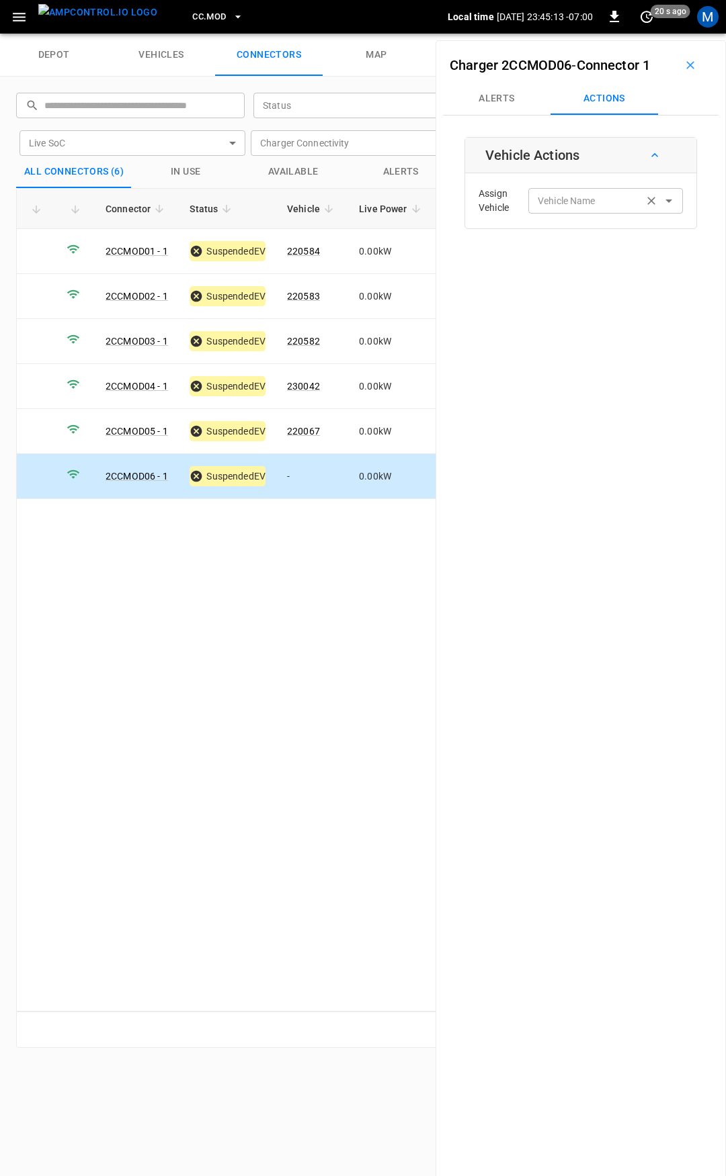
click at [578, 191] on div "Vehicle Name" at bounding box center [605, 200] width 155 height 25
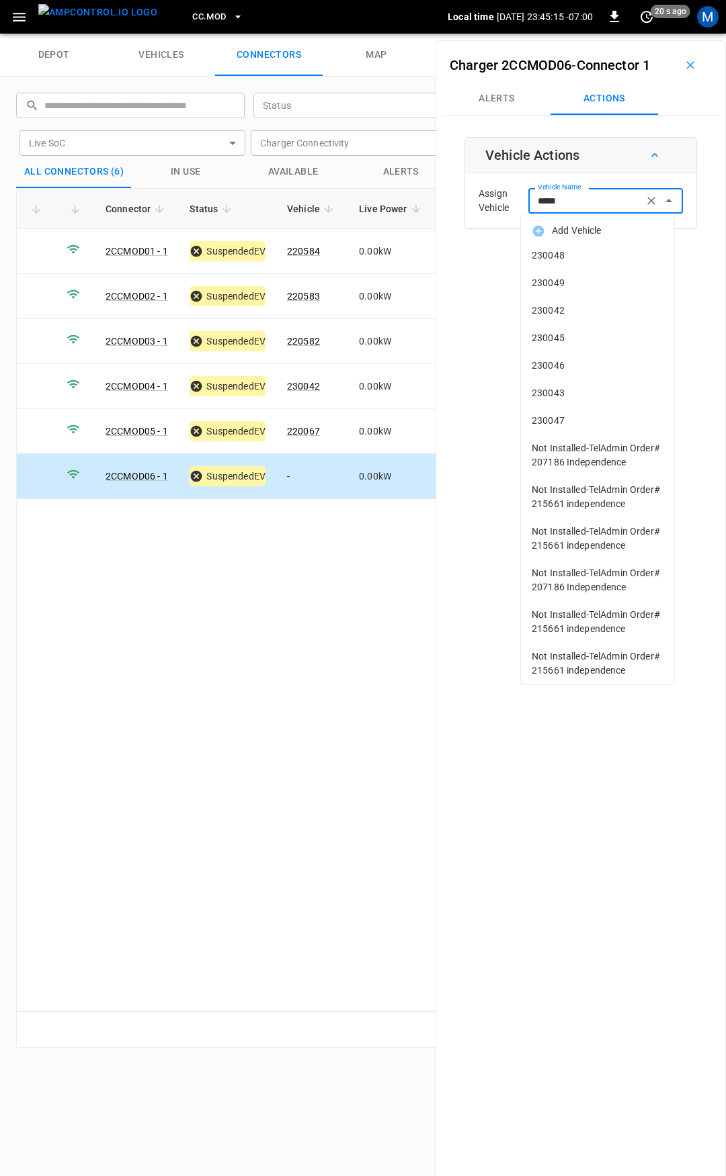
type input "******"
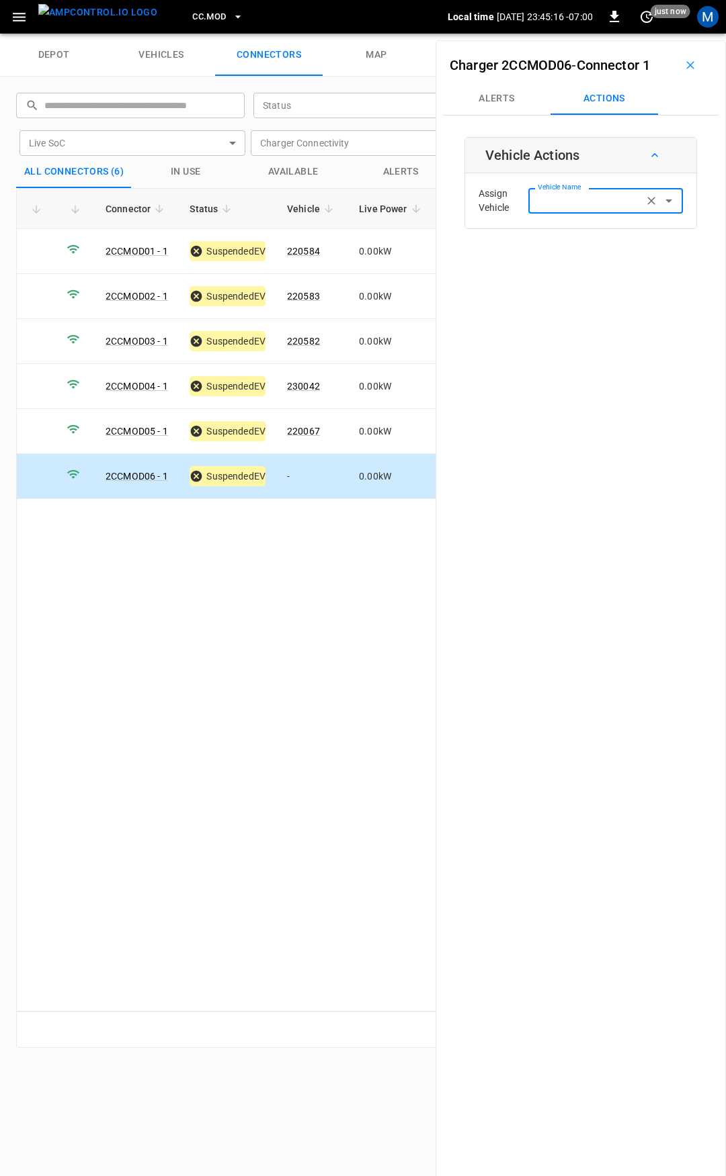
click at [584, 202] on input "Vehicle Name" at bounding box center [585, 200] width 107 height 17
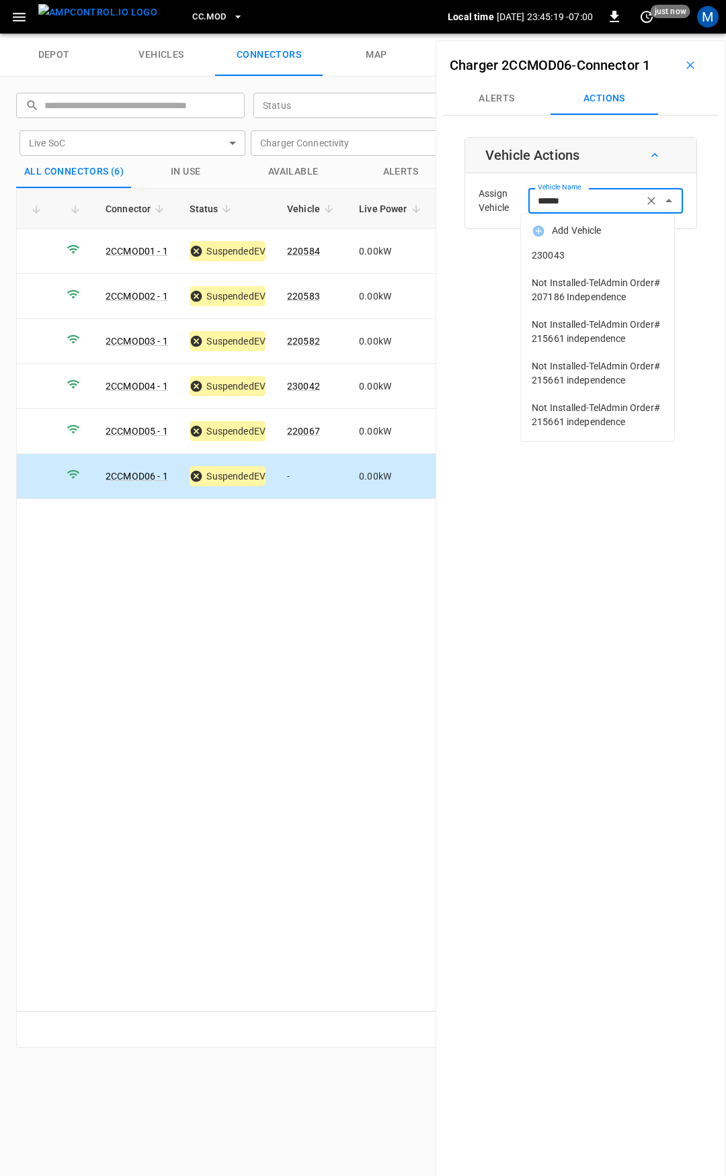
click at [590, 262] on span "230043" at bounding box center [597, 256] width 132 height 14
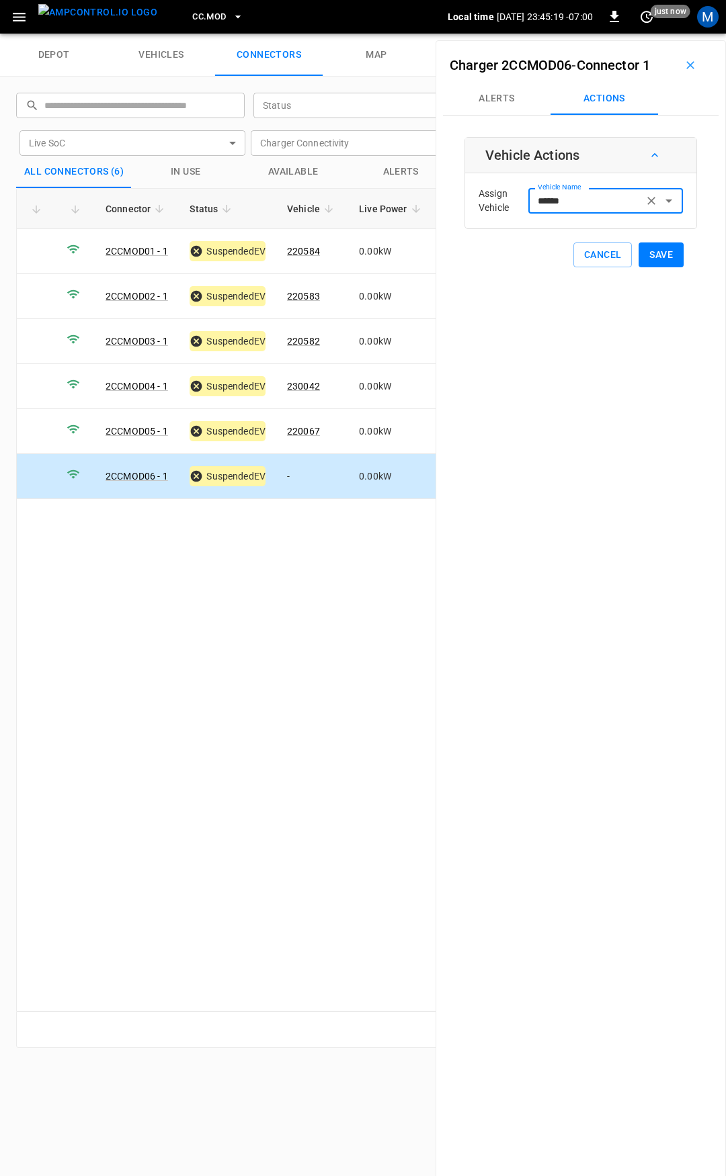
type input "******"
click at [650, 255] on button "Save" at bounding box center [660, 255] width 45 height 25
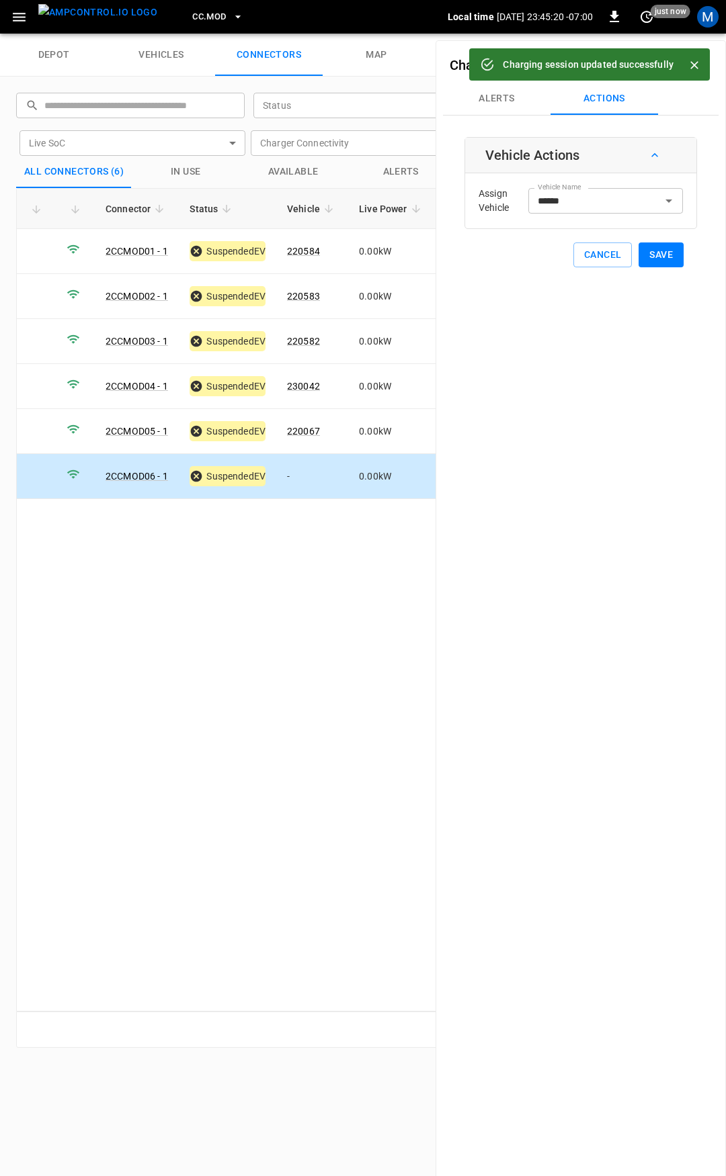
click at [192, 11] on span "CC.MOD" at bounding box center [209, 16] width 34 height 15
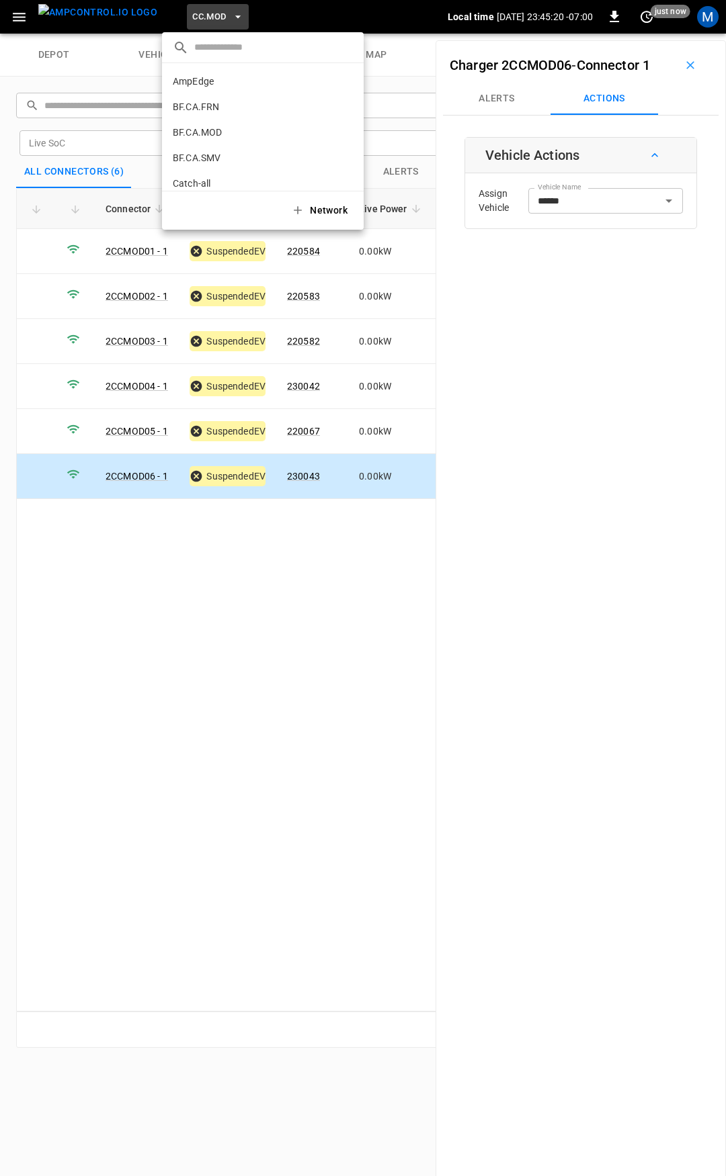
scroll to position [328, 0]
click at [212, 107] on li "CC.SAC 9e78 ..." at bounding box center [263, 111] width 202 height 26
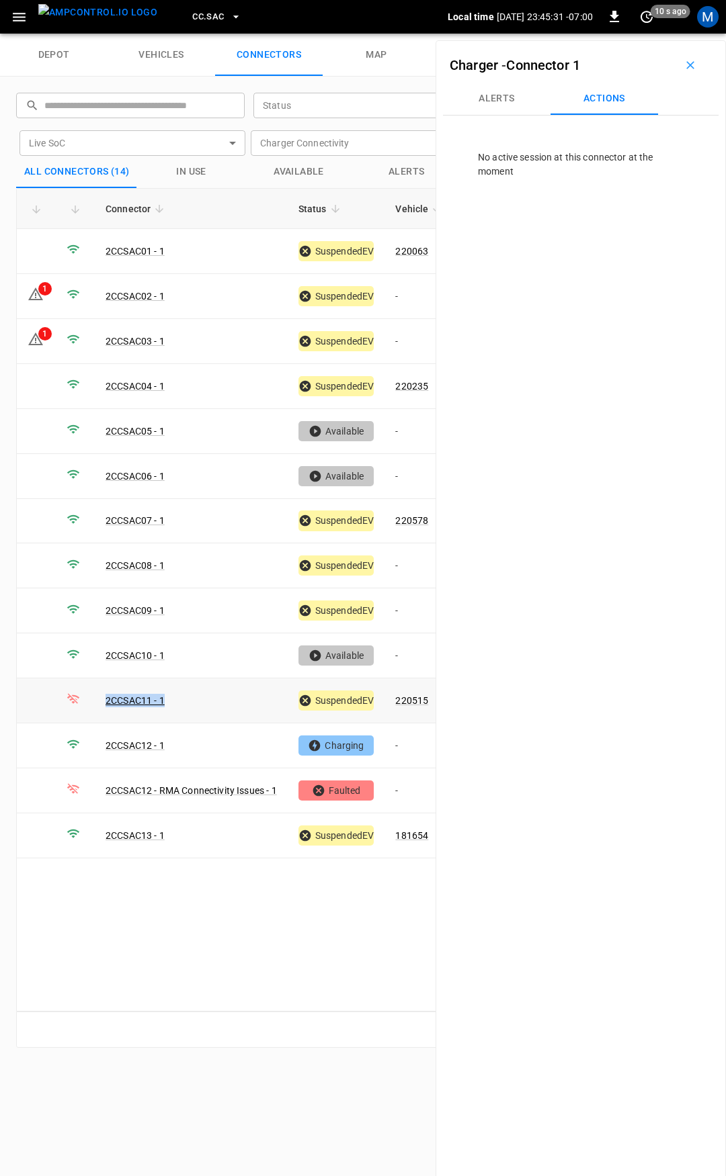
drag, startPoint x: 200, startPoint y: 695, endPoint x: 169, endPoint y: 688, distance: 32.3
click at [169, 688] on td "2CCSAC11 - 1" at bounding box center [191, 701] width 193 height 45
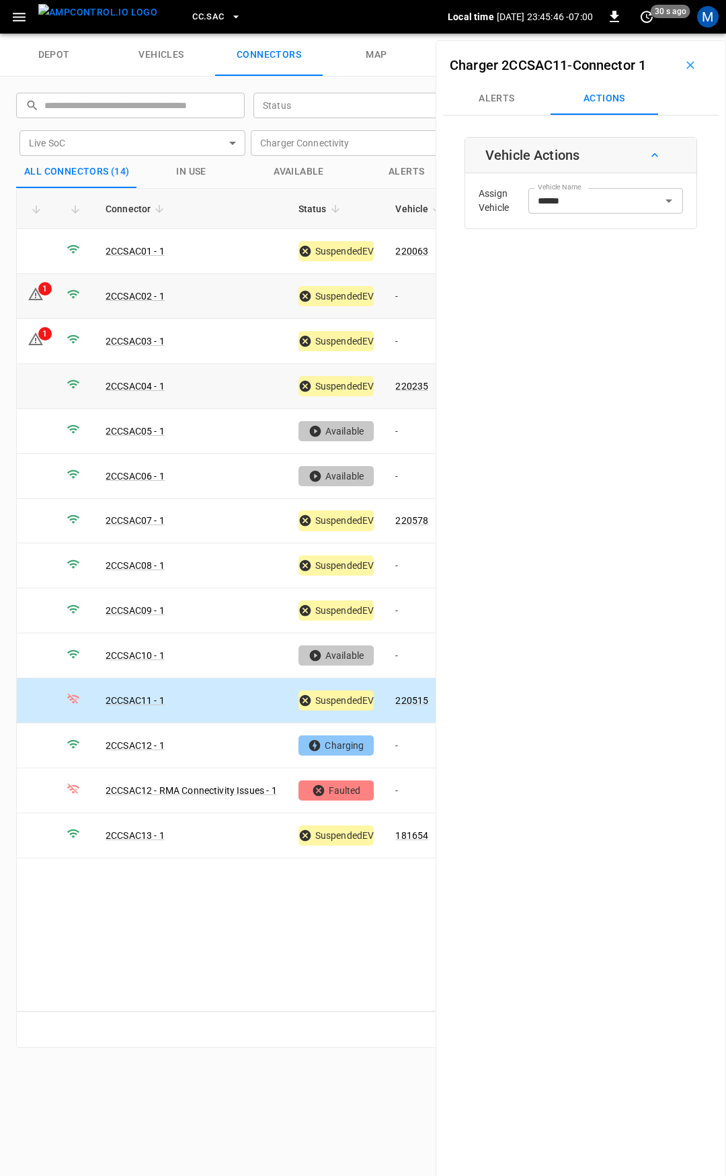
click at [414, 291] on td "-" at bounding box center [420, 296] width 72 height 45
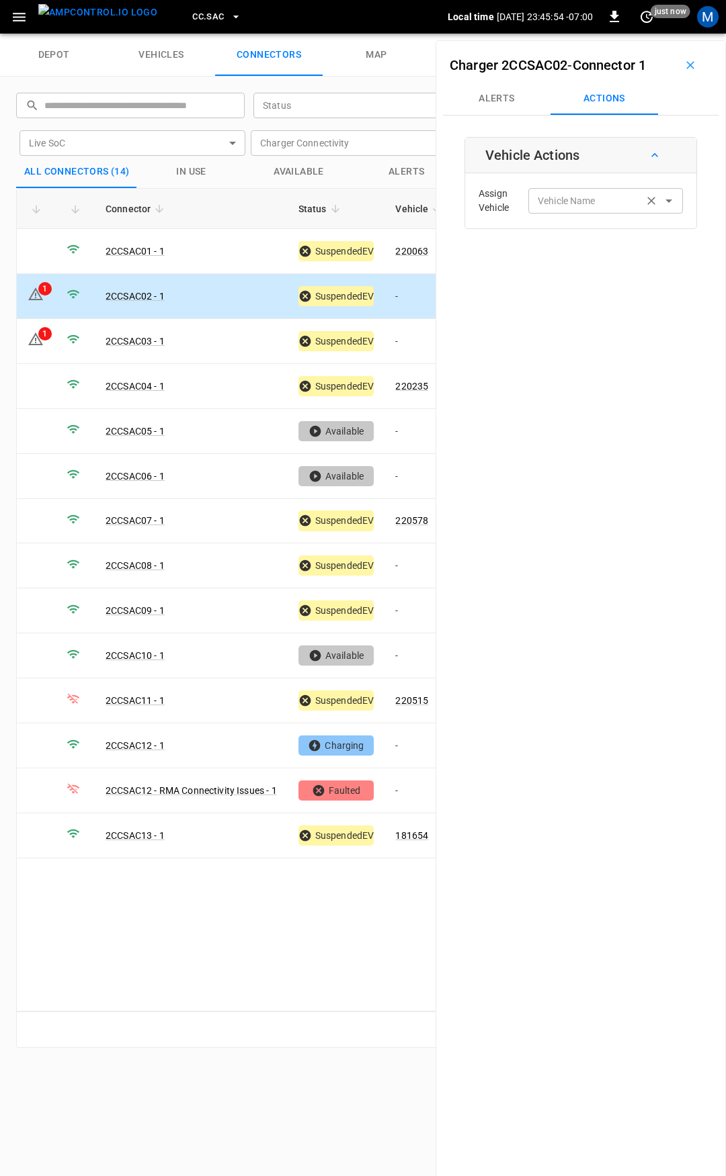
click at [550, 208] on input "Vehicle Name" at bounding box center [585, 200] width 107 height 17
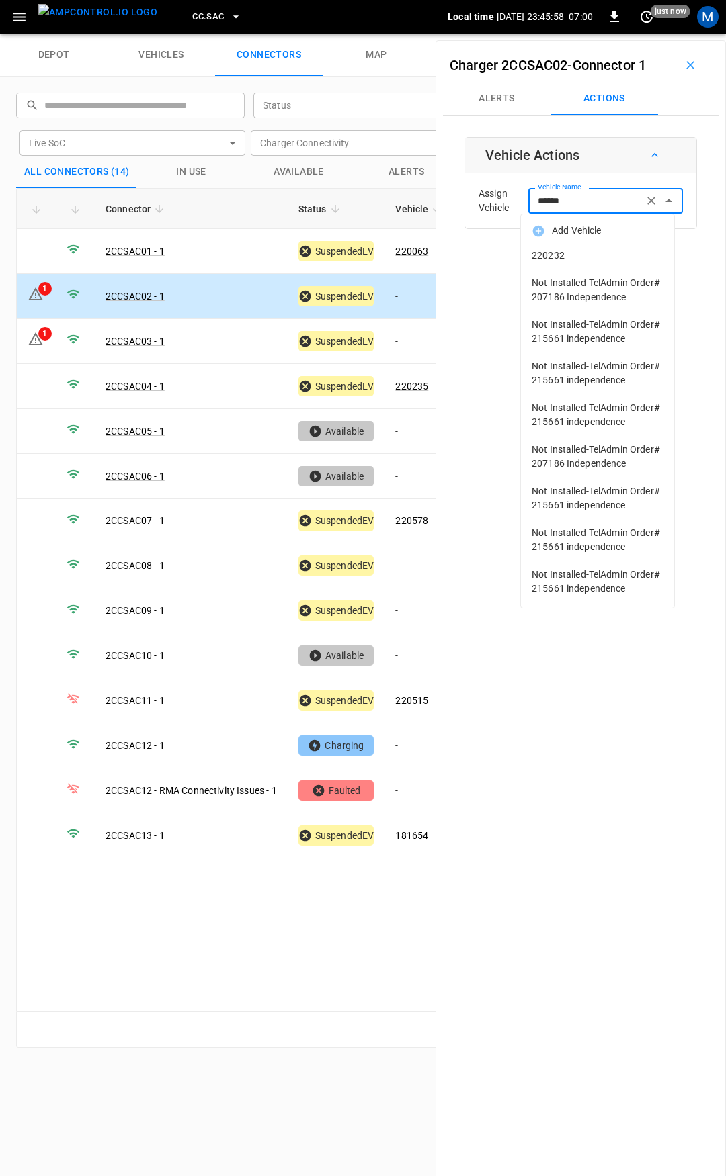
click at [627, 255] on span "220232" at bounding box center [597, 256] width 132 height 14
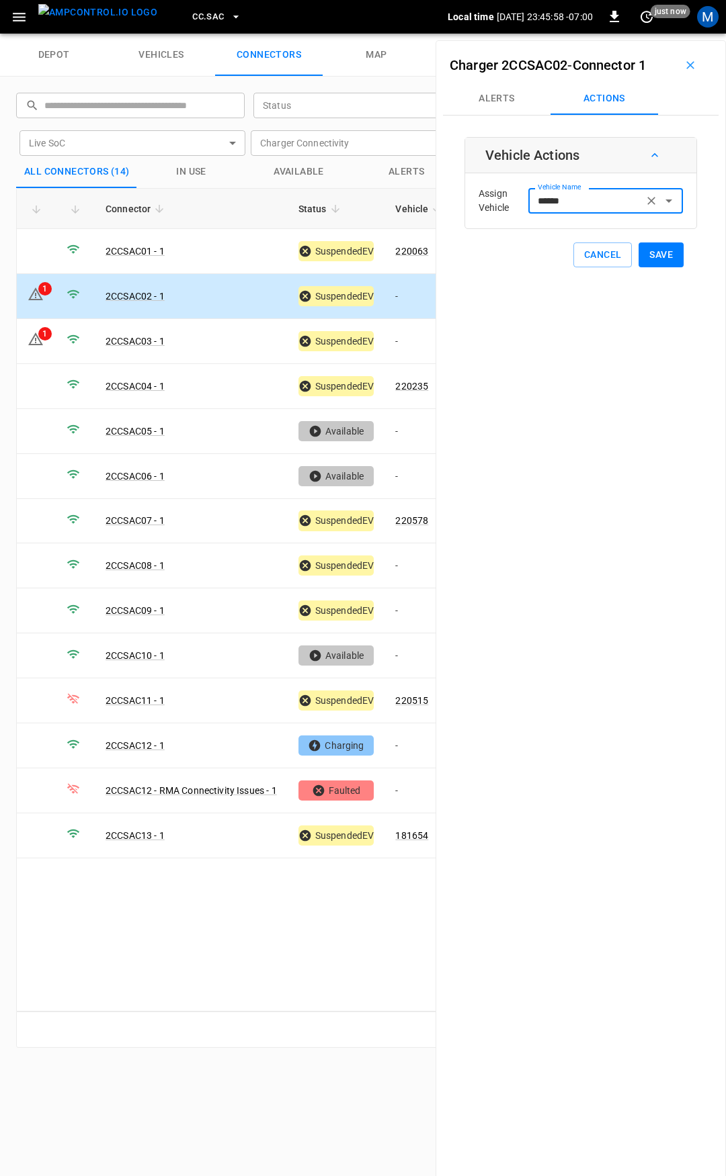
type input "******"
click at [650, 260] on button "Save" at bounding box center [660, 255] width 45 height 25
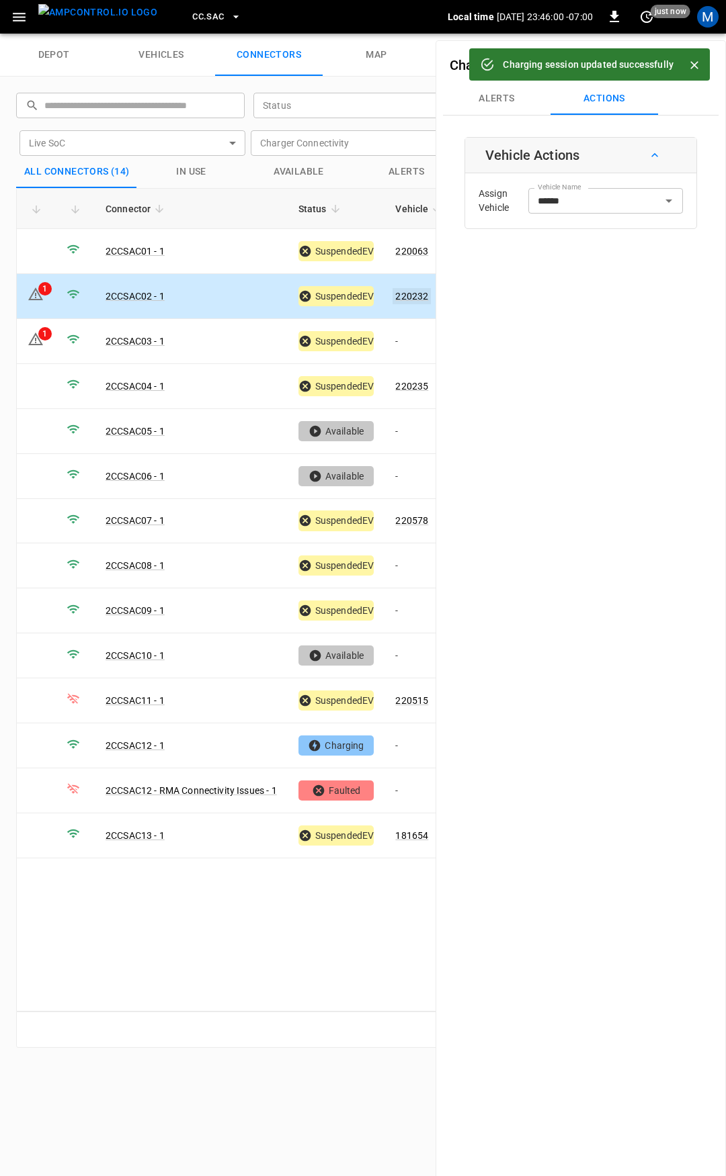
click at [407, 295] on link "220232" at bounding box center [411, 296] width 38 height 16
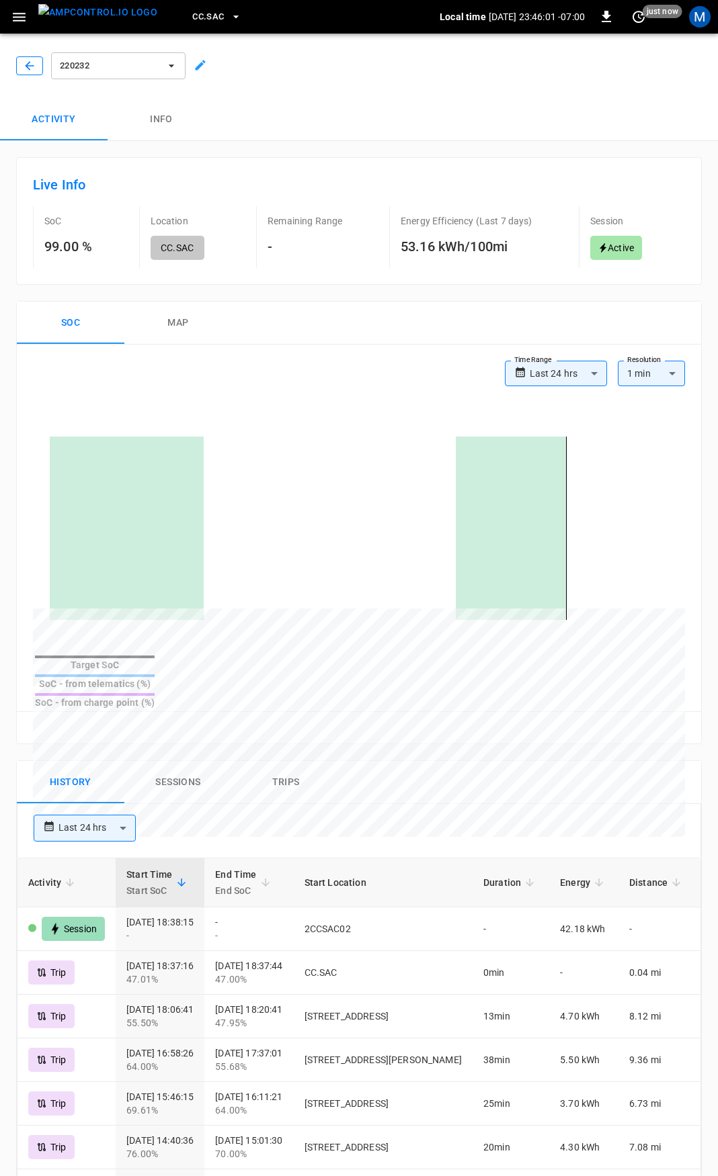
click at [28, 59] on icon "button" at bounding box center [29, 65] width 13 height 13
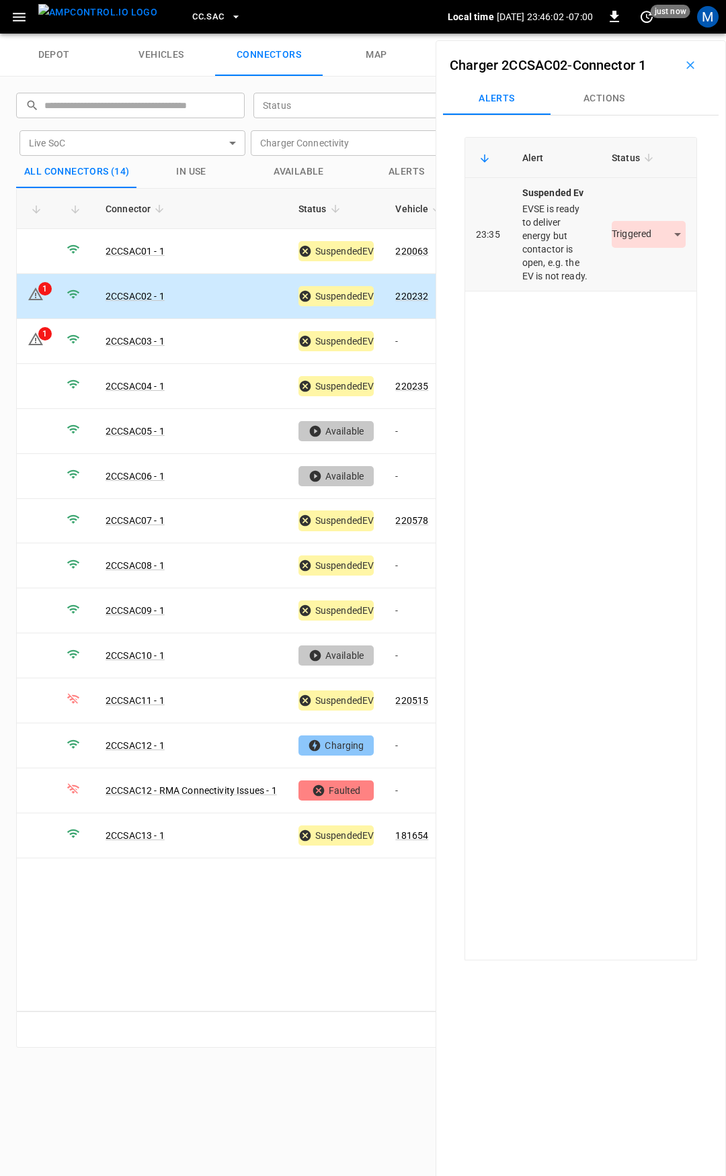
click at [617, 34] on body "CC.SAC Local time [DATE] 23:46:02 -07:00 0 just now M depot vehicles connectors…" at bounding box center [363, 17] width 726 height 34
click at [621, 269] on li "Resolved" at bounding box center [641, 274] width 84 height 22
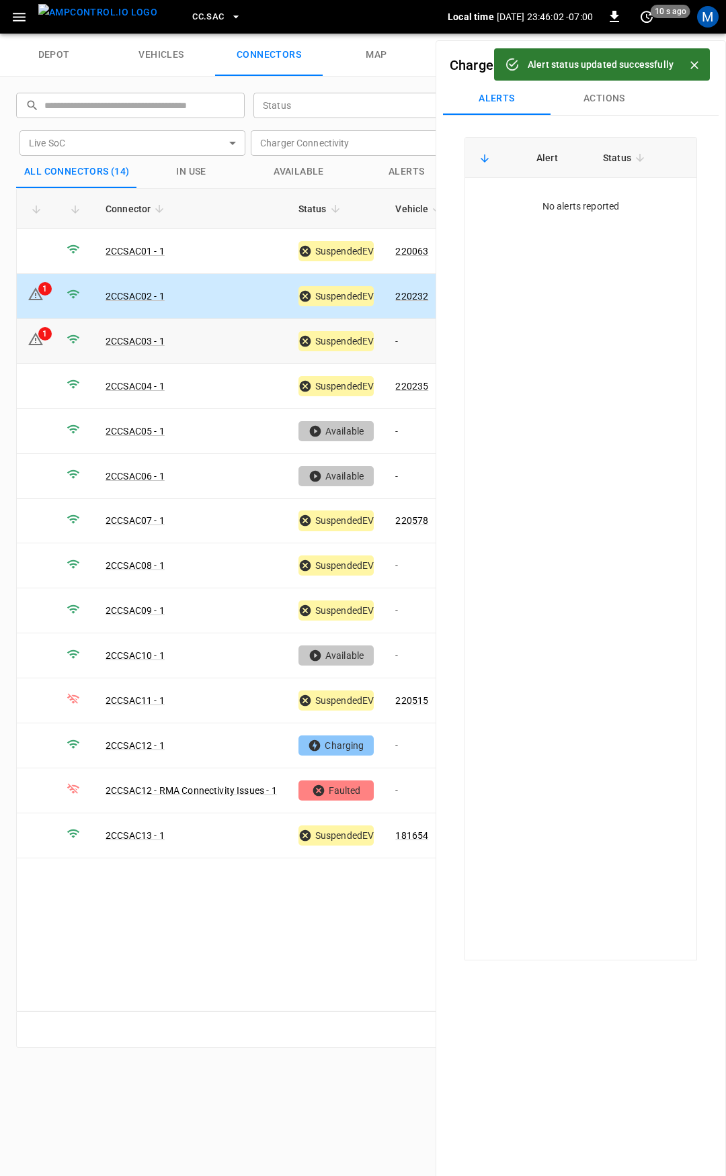
click at [417, 338] on td "-" at bounding box center [420, 341] width 72 height 45
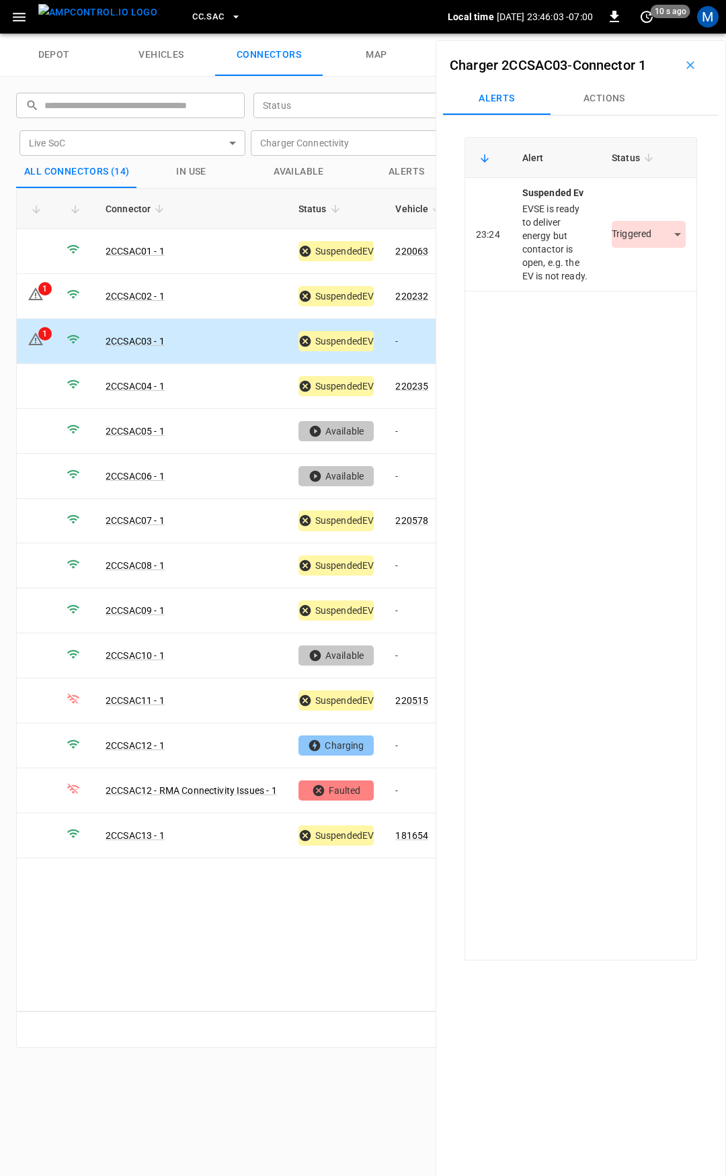
click at [601, 107] on button "Actions" at bounding box center [603, 99] width 107 height 32
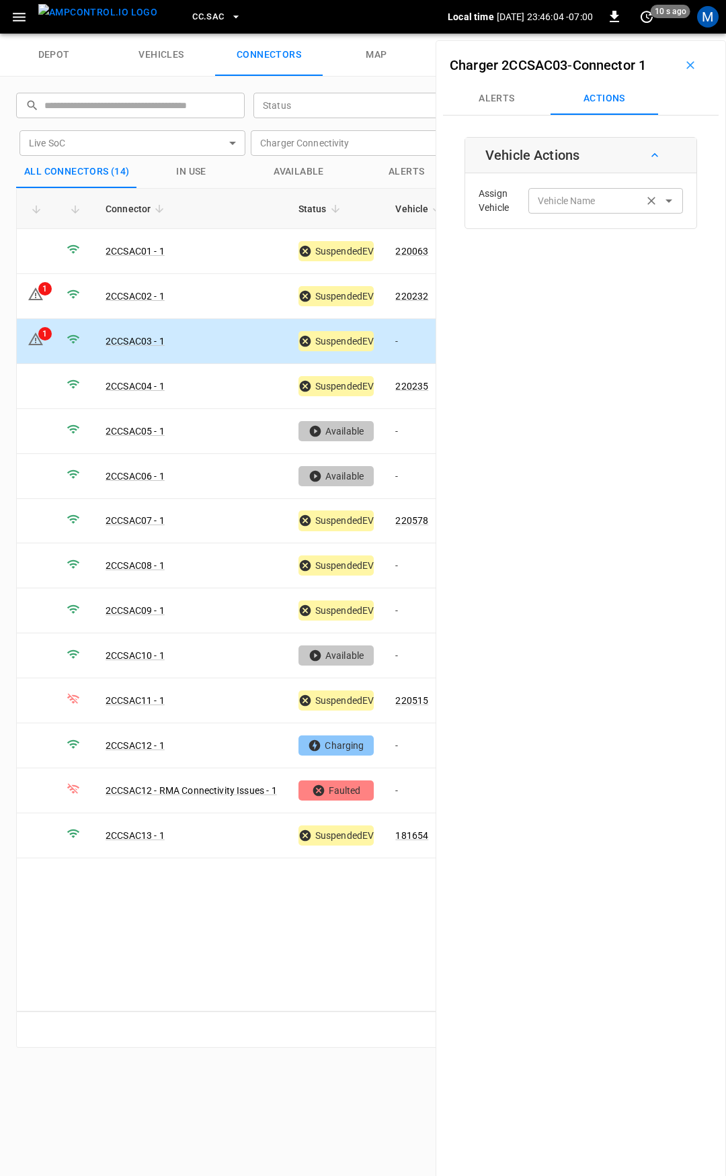
click at [584, 198] on input "Vehicle Name" at bounding box center [585, 200] width 107 height 17
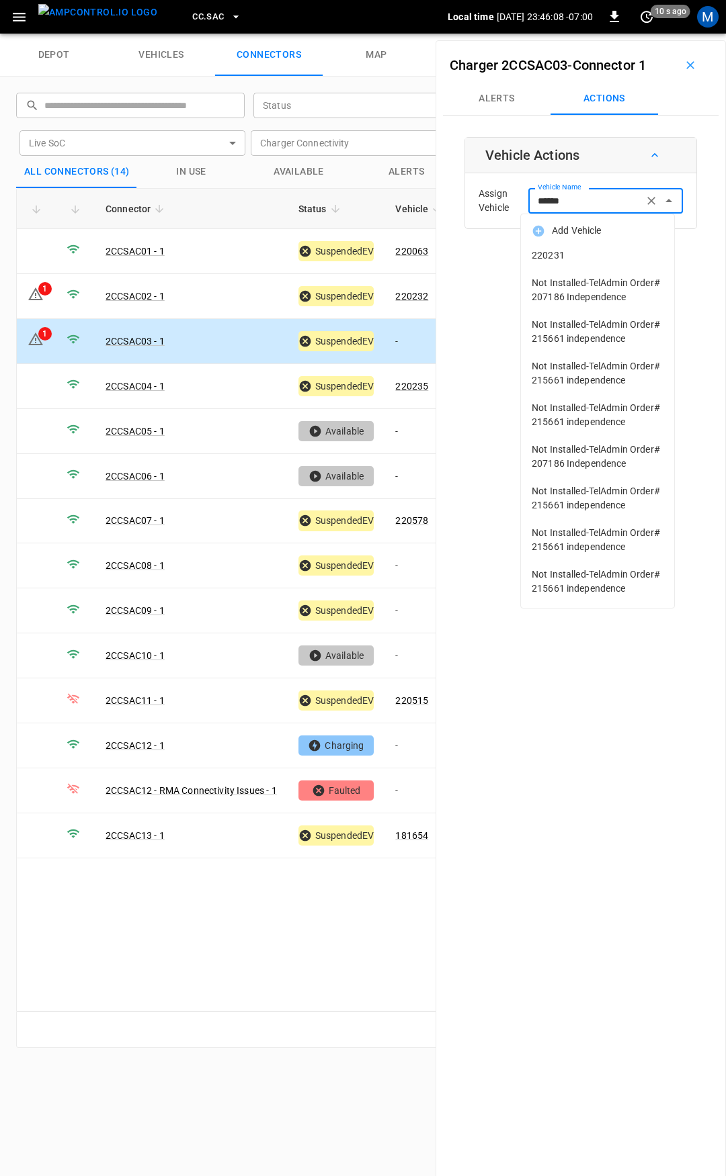
click at [595, 261] on span "220231" at bounding box center [597, 256] width 132 height 14
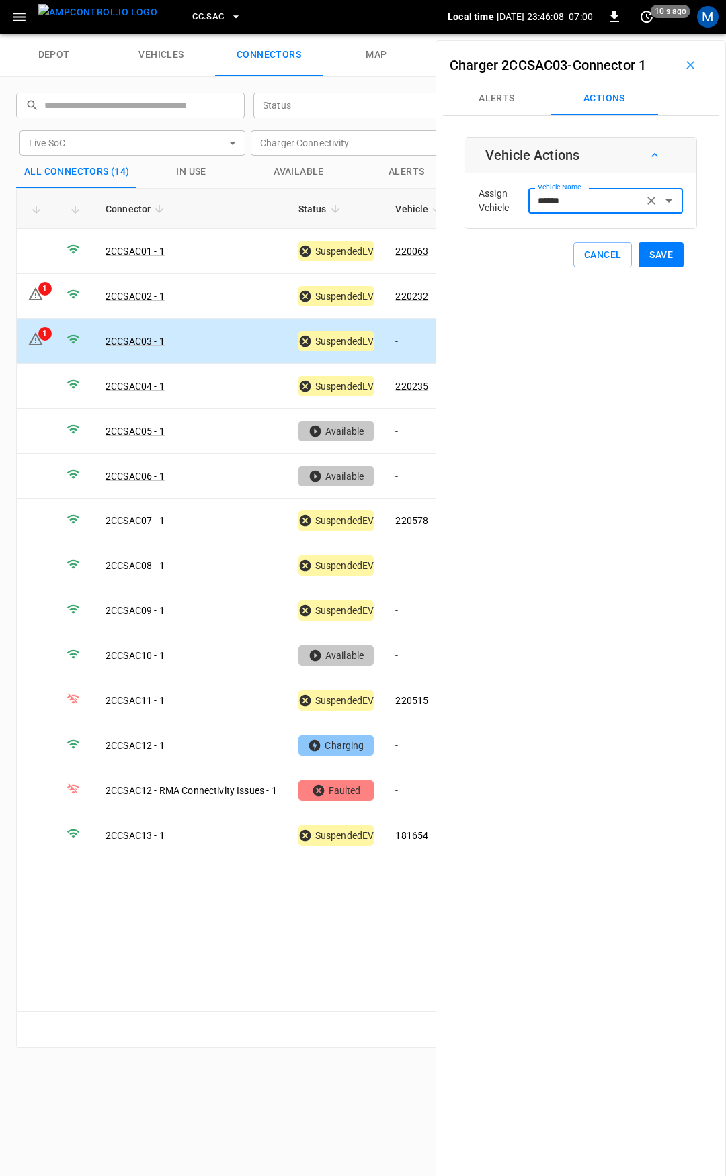
type input "******"
click at [646, 255] on button "Save" at bounding box center [660, 255] width 45 height 25
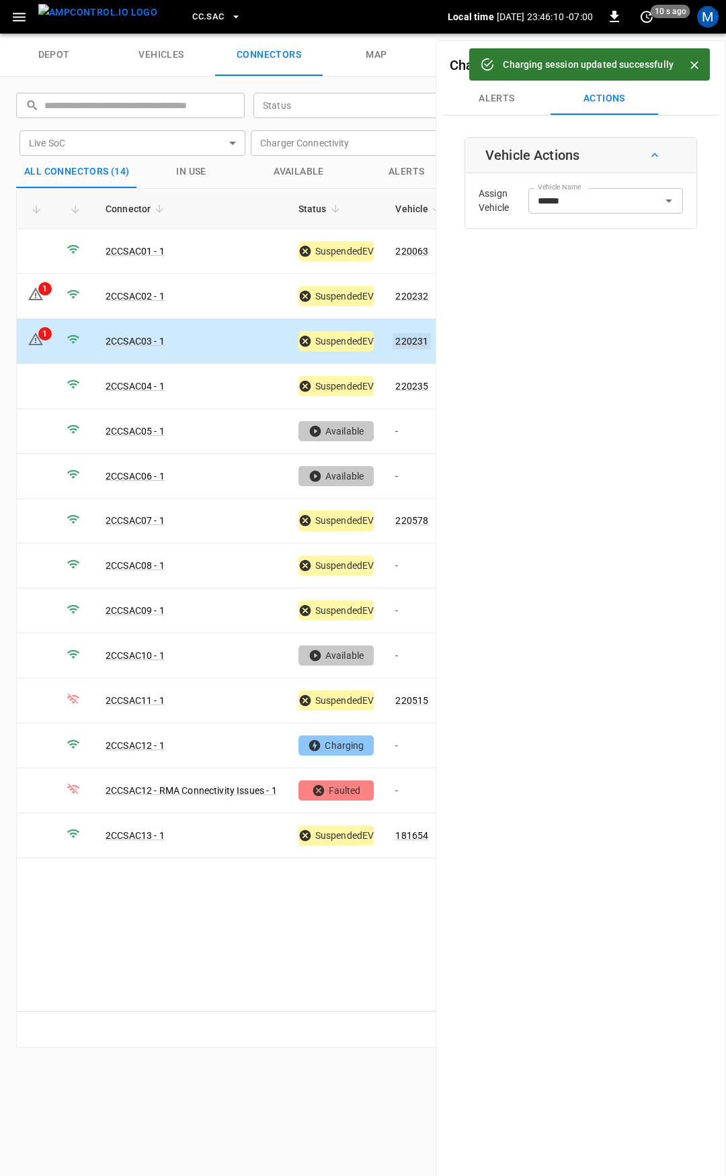
click at [417, 338] on link "220231" at bounding box center [411, 341] width 38 height 16
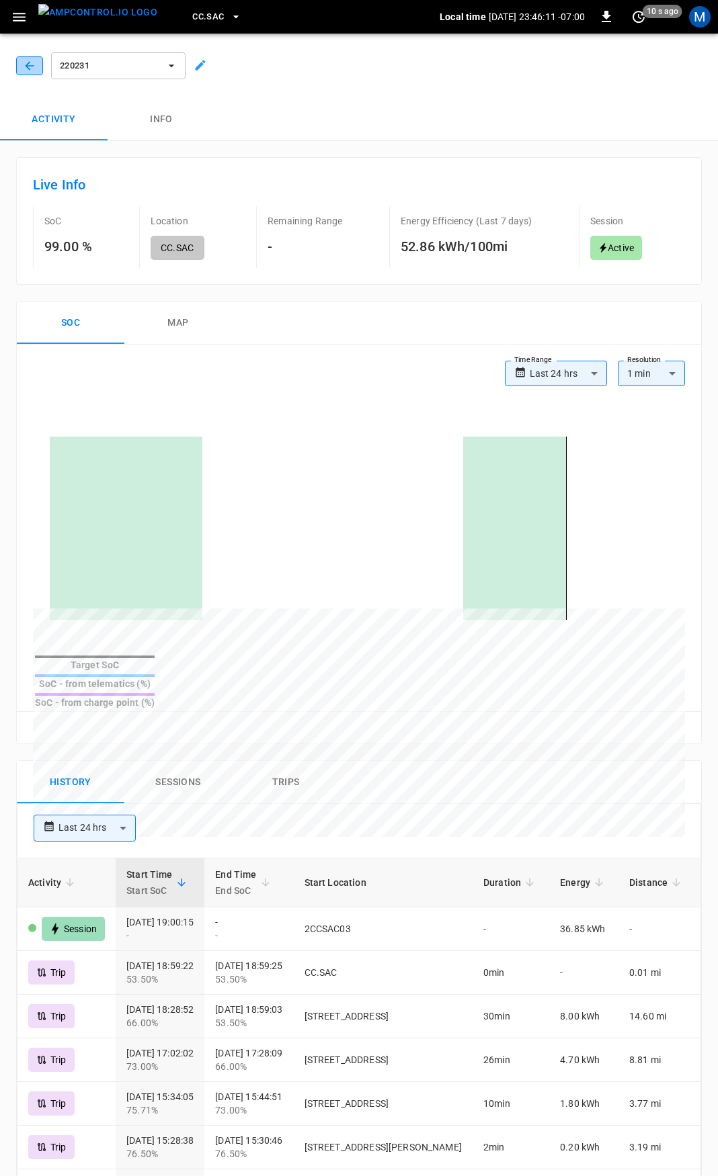
click at [26, 60] on icon "button" at bounding box center [29, 65] width 13 height 13
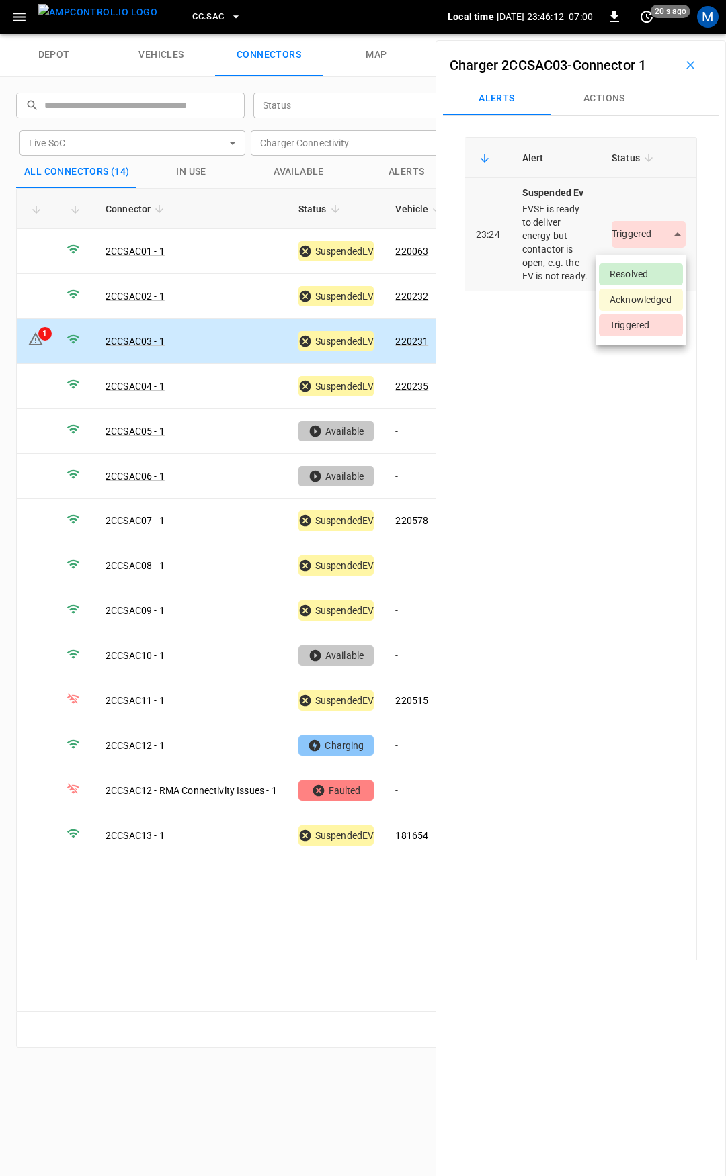
click at [642, 34] on body "CC.SAC Local time [DATE] 23:46:12 -07:00 0 20 s ago M depot vehicles connectors…" at bounding box center [363, 17] width 726 height 34
click at [646, 272] on li "Resolved" at bounding box center [641, 274] width 84 height 22
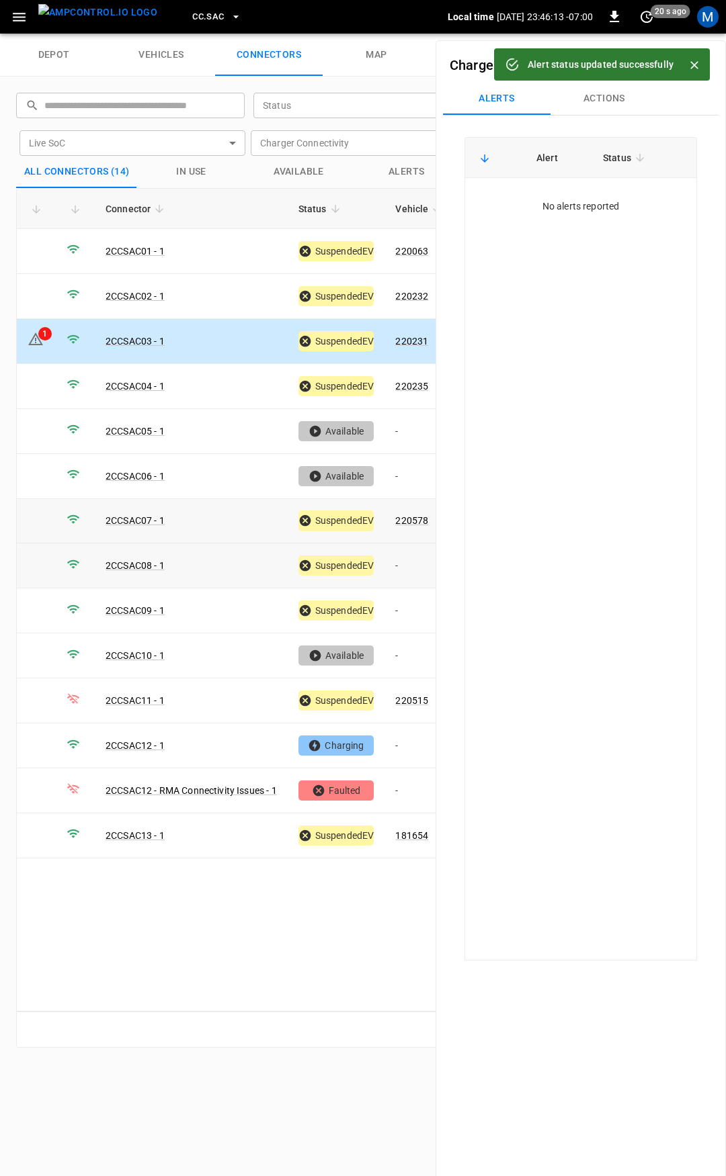
click at [413, 559] on td "-" at bounding box center [420, 566] width 72 height 45
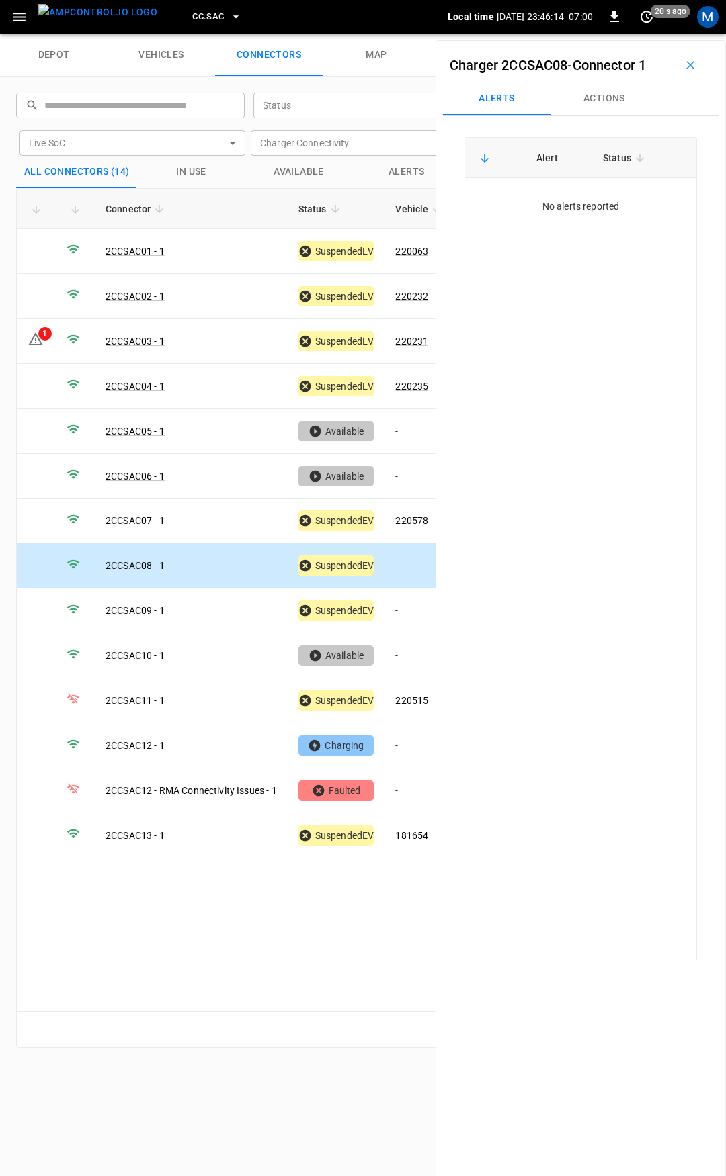
click at [607, 99] on button "Actions" at bounding box center [603, 99] width 107 height 32
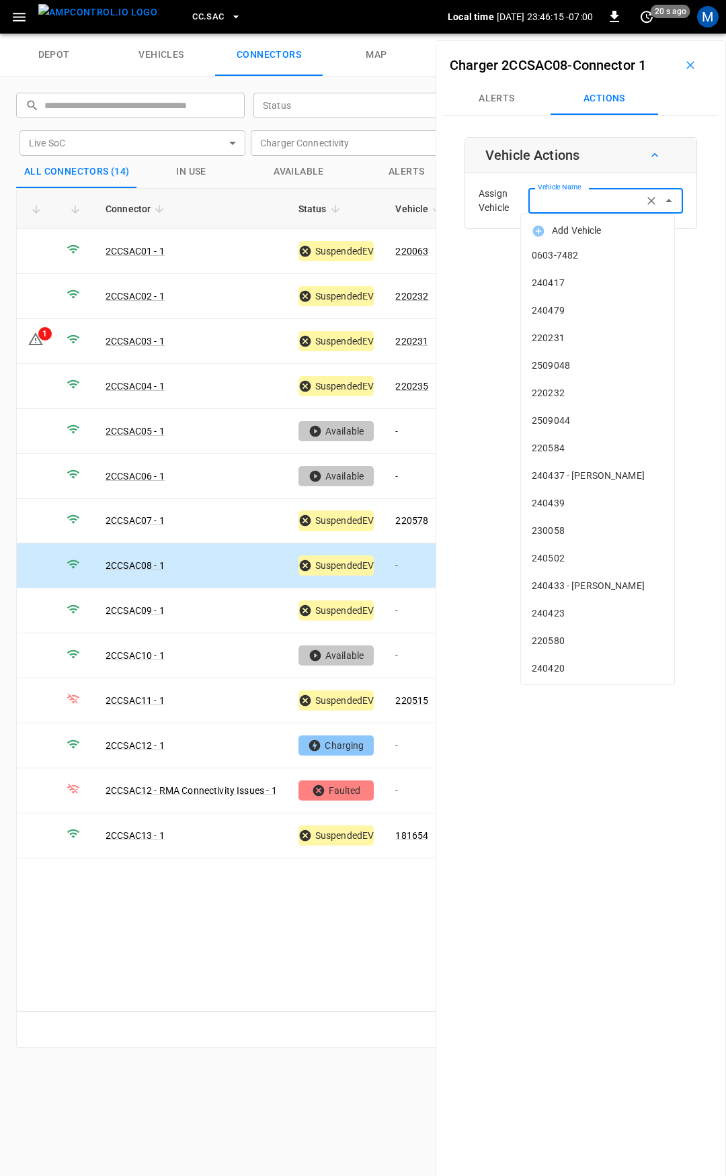
click at [597, 196] on input "Vehicle Name" at bounding box center [585, 200] width 107 height 17
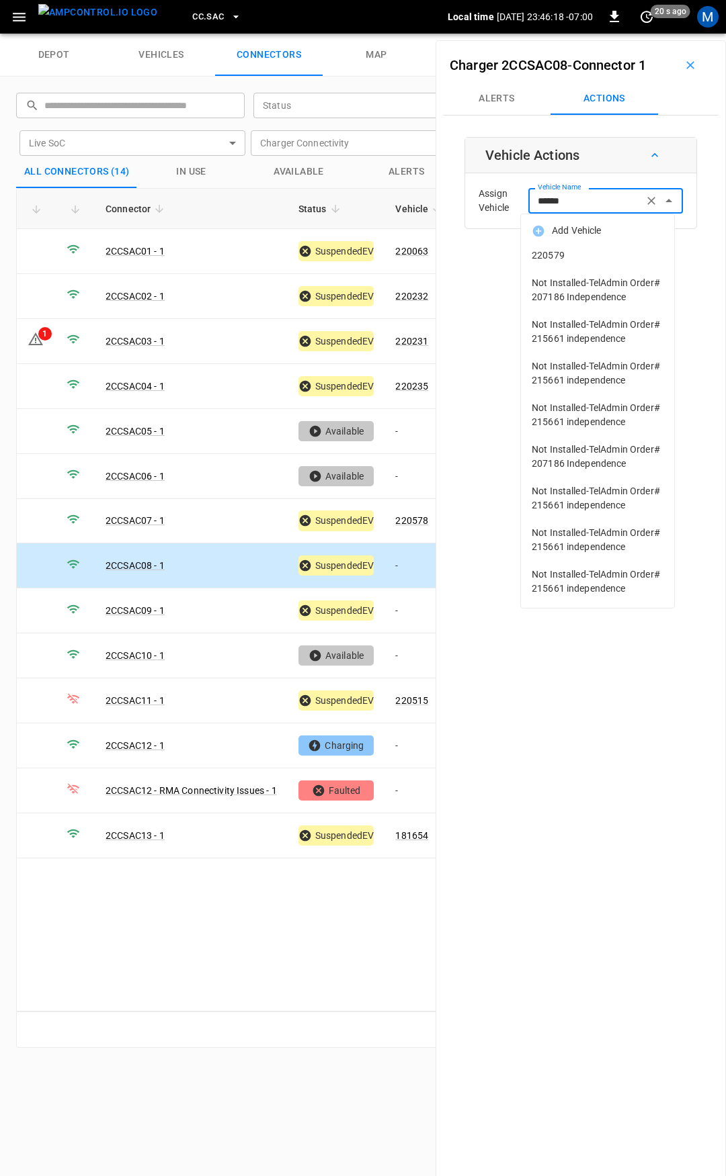
click at [573, 253] on span "220579" at bounding box center [597, 256] width 132 height 14
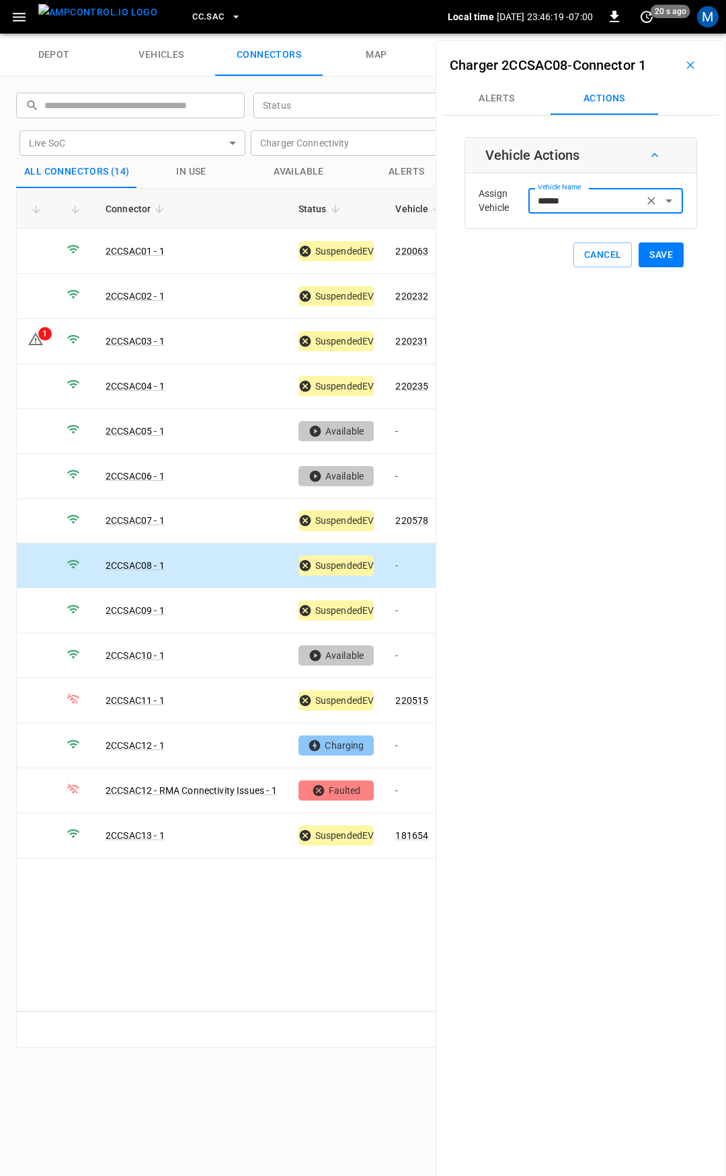
type input "******"
click at [656, 257] on button "Save" at bounding box center [660, 255] width 45 height 25
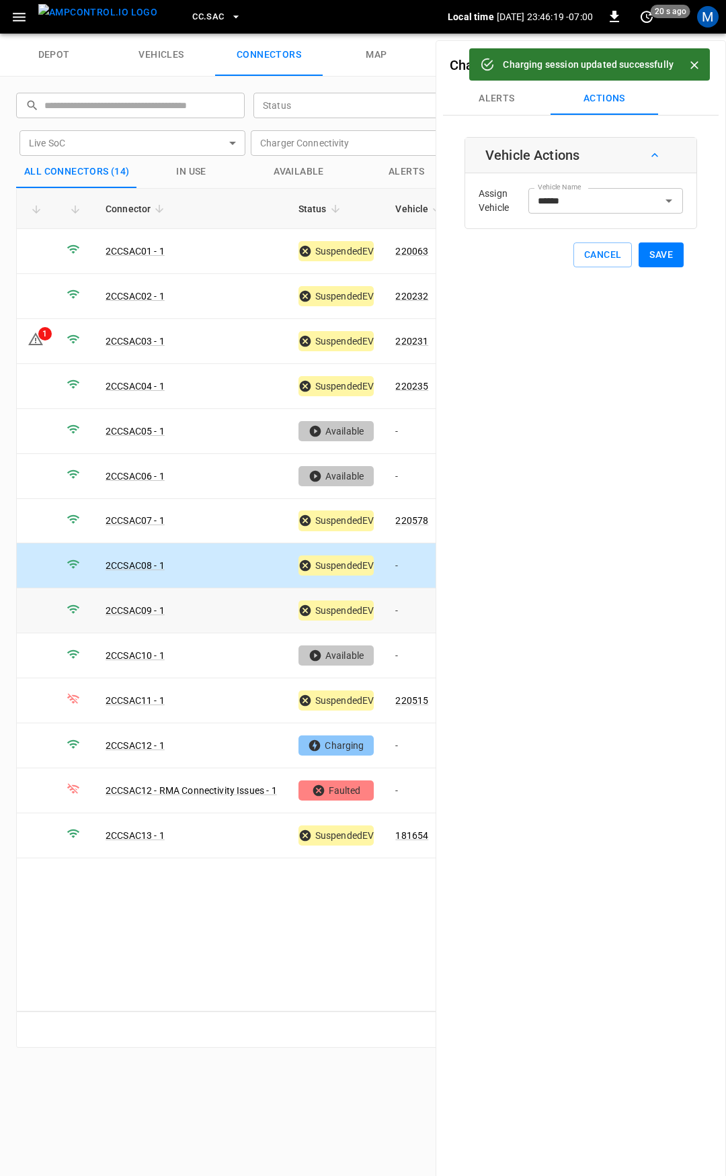
click at [406, 605] on td "-" at bounding box center [420, 611] width 72 height 45
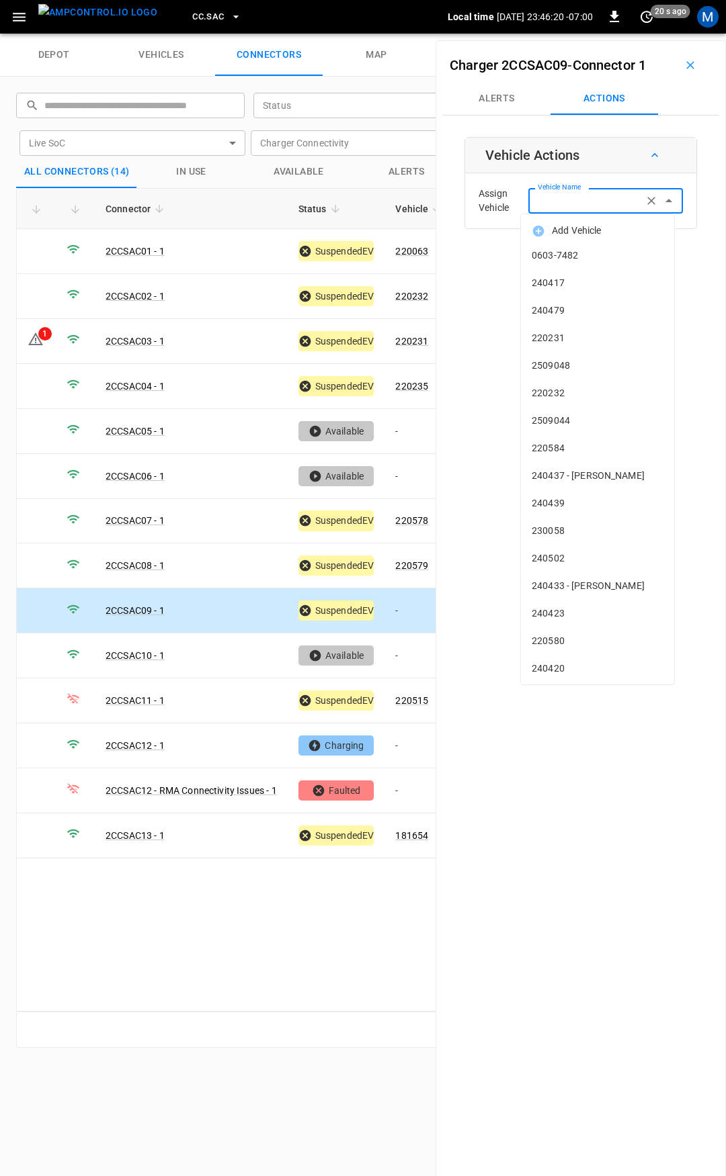
click at [555, 198] on div "Vehicle Name Vehicle Name" at bounding box center [605, 200] width 155 height 25
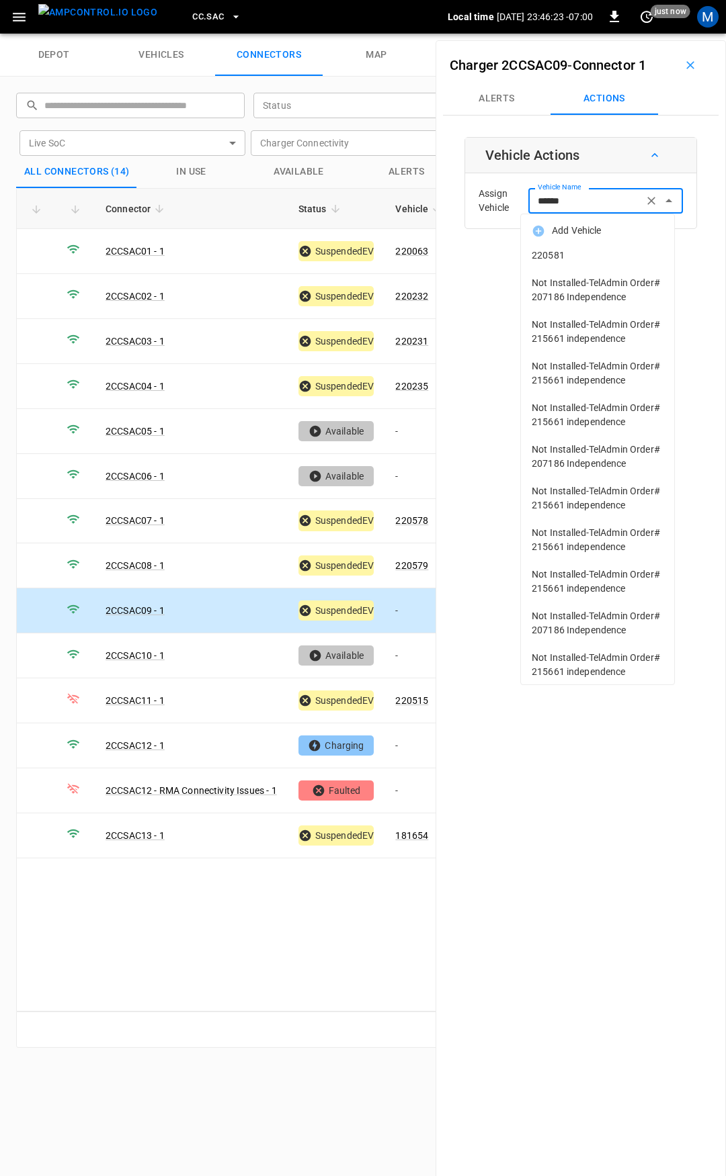
click at [577, 251] on span "220581" at bounding box center [597, 256] width 132 height 14
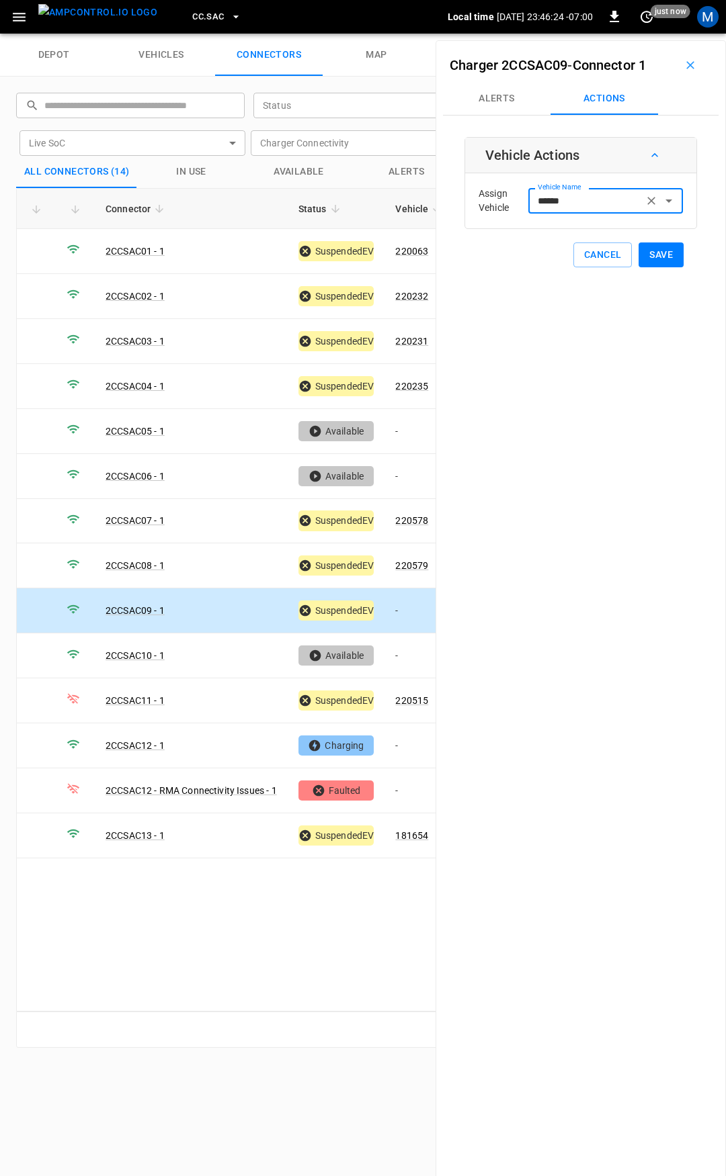
type input "******"
click at [647, 254] on button "Save" at bounding box center [660, 255] width 45 height 25
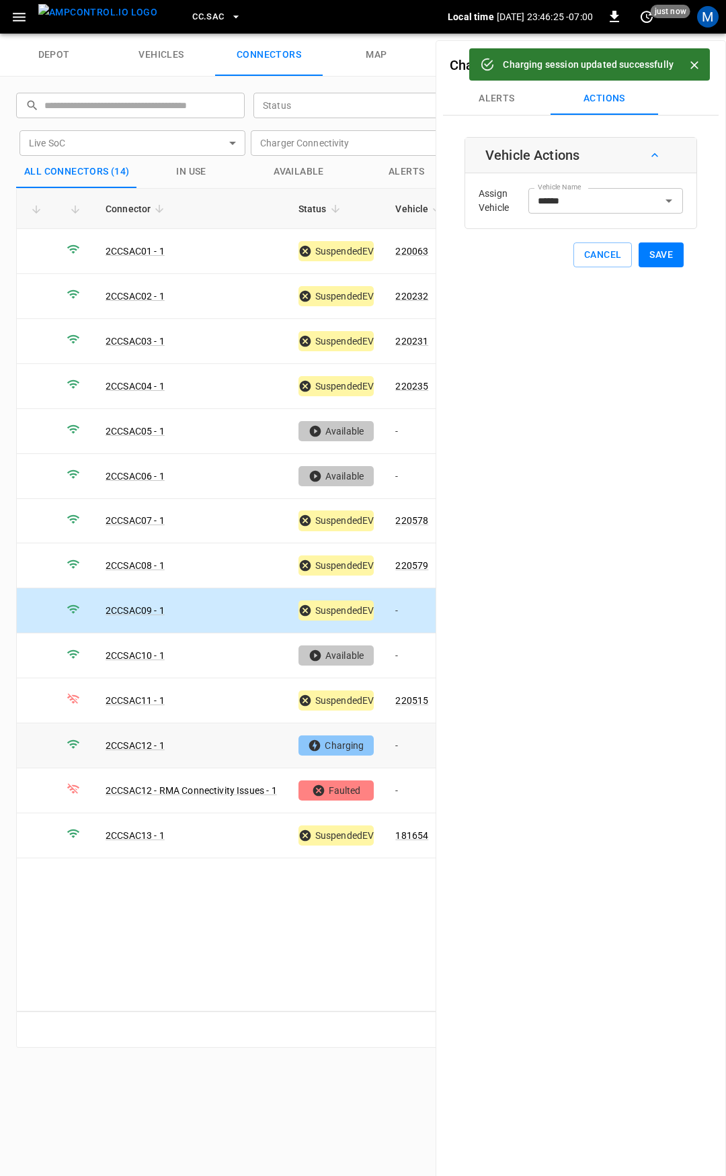
click at [406, 744] on td "-" at bounding box center [420, 746] width 72 height 45
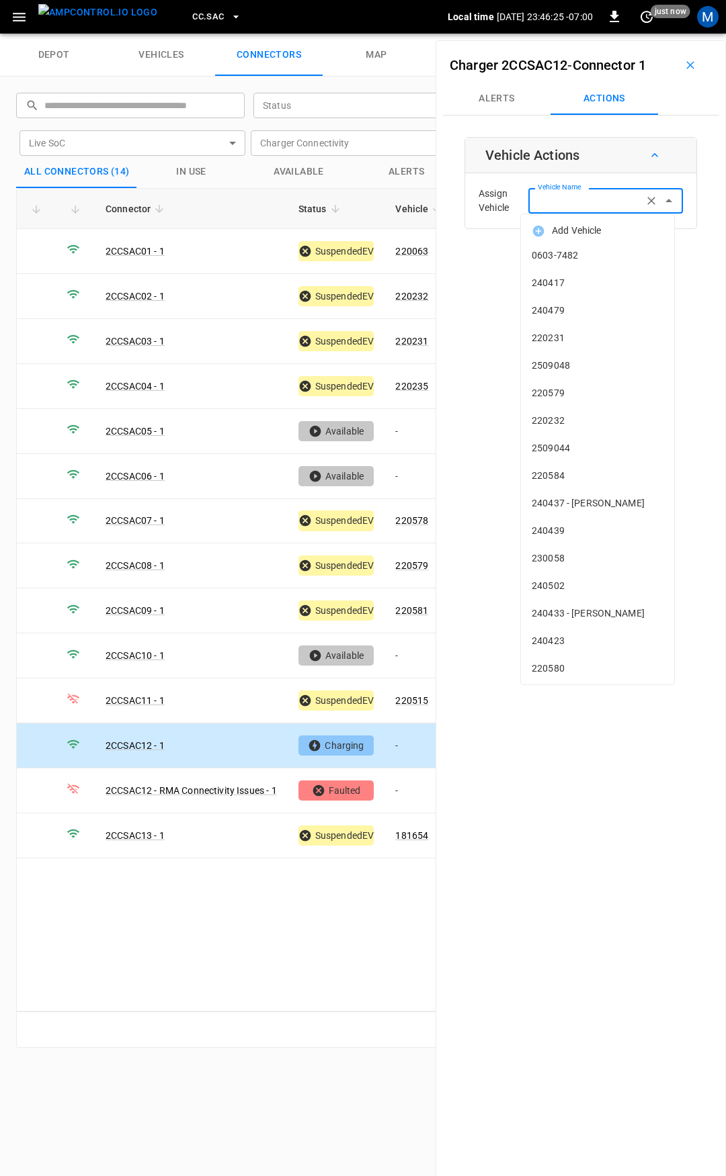
click at [576, 197] on div "Vehicle Name Vehicle Name" at bounding box center [605, 200] width 155 height 25
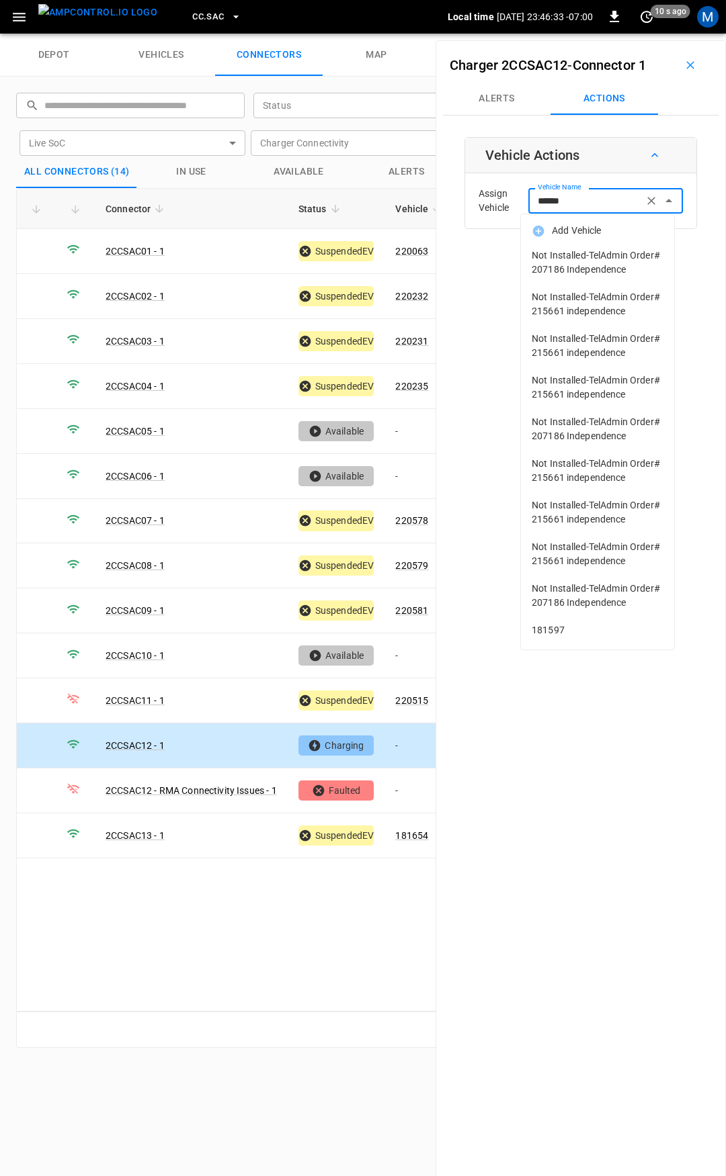
scroll to position [92, 0]
click at [531, 644] on li "181597" at bounding box center [597, 631] width 153 height 28
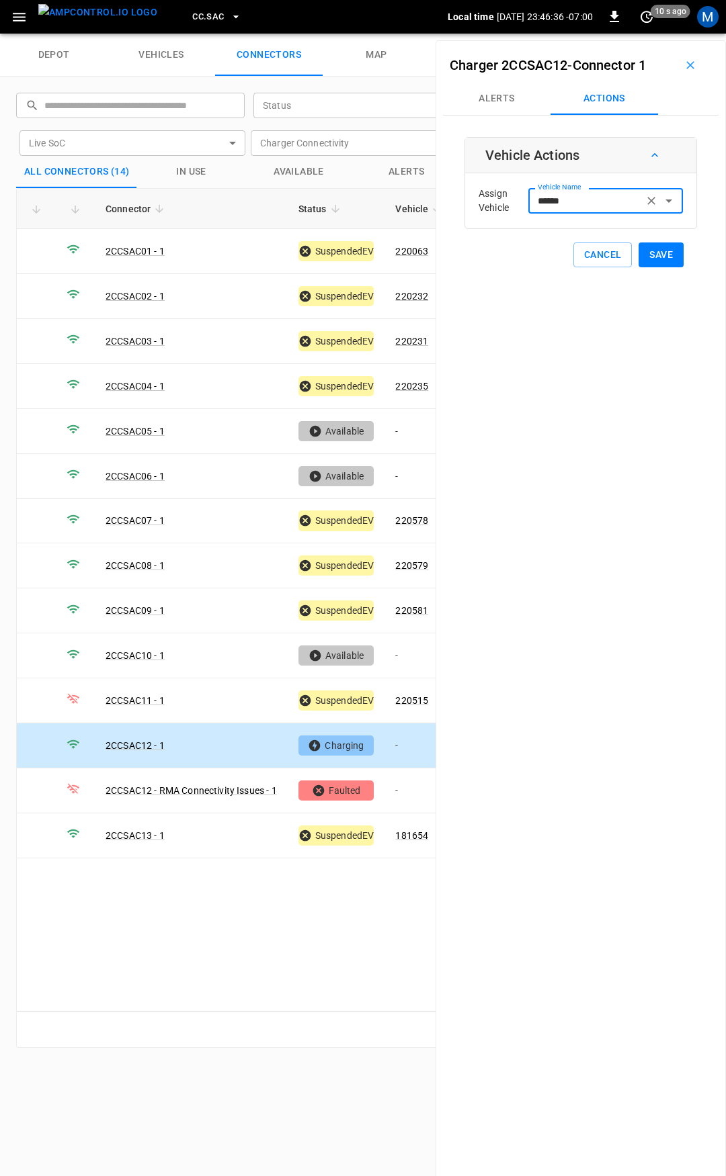
type input "******"
click at [648, 252] on button "Save" at bounding box center [660, 255] width 45 height 25
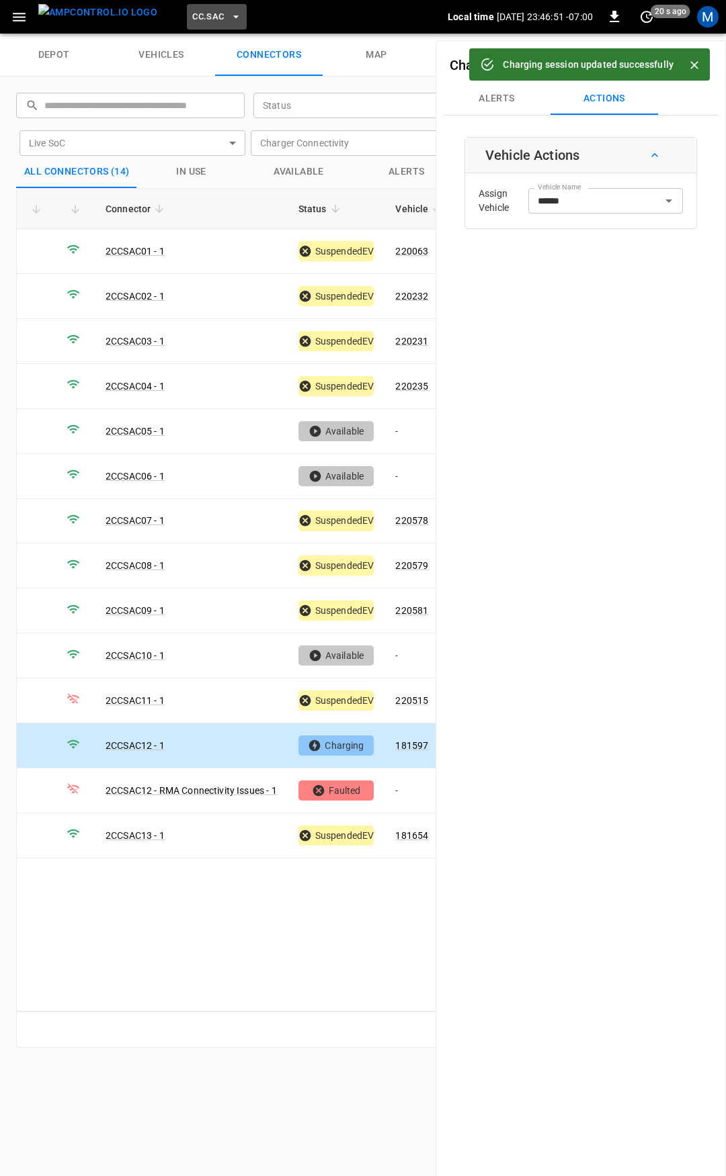
click at [192, 15] on span "CC.SAC" at bounding box center [208, 16] width 32 height 15
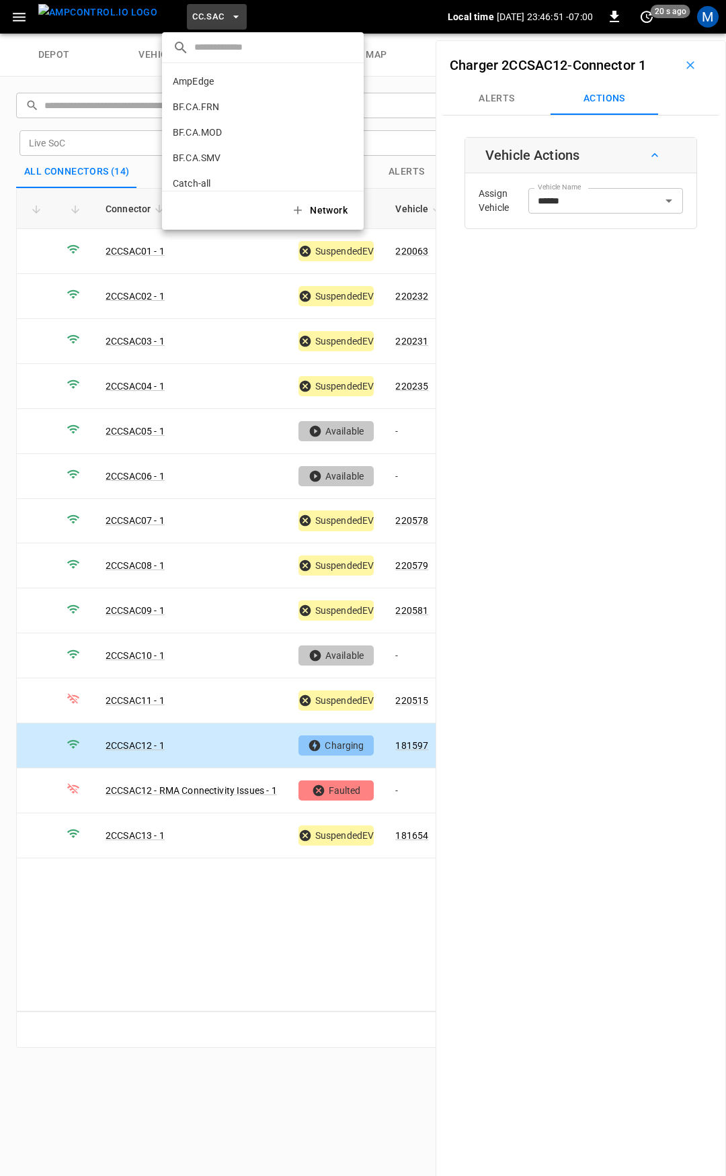
scroll to position [353, 0]
click at [209, 116] on li "CC.STK 8e6d ..." at bounding box center [263, 111] width 202 height 26
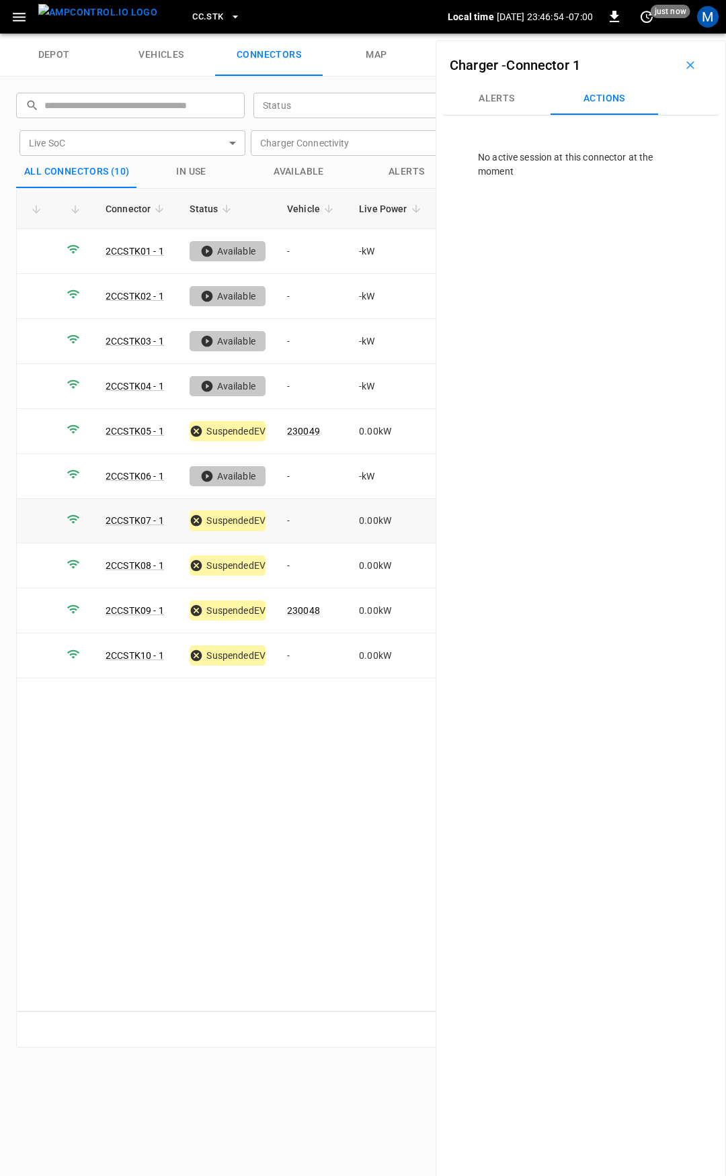
click at [312, 516] on td "-" at bounding box center [312, 521] width 72 height 45
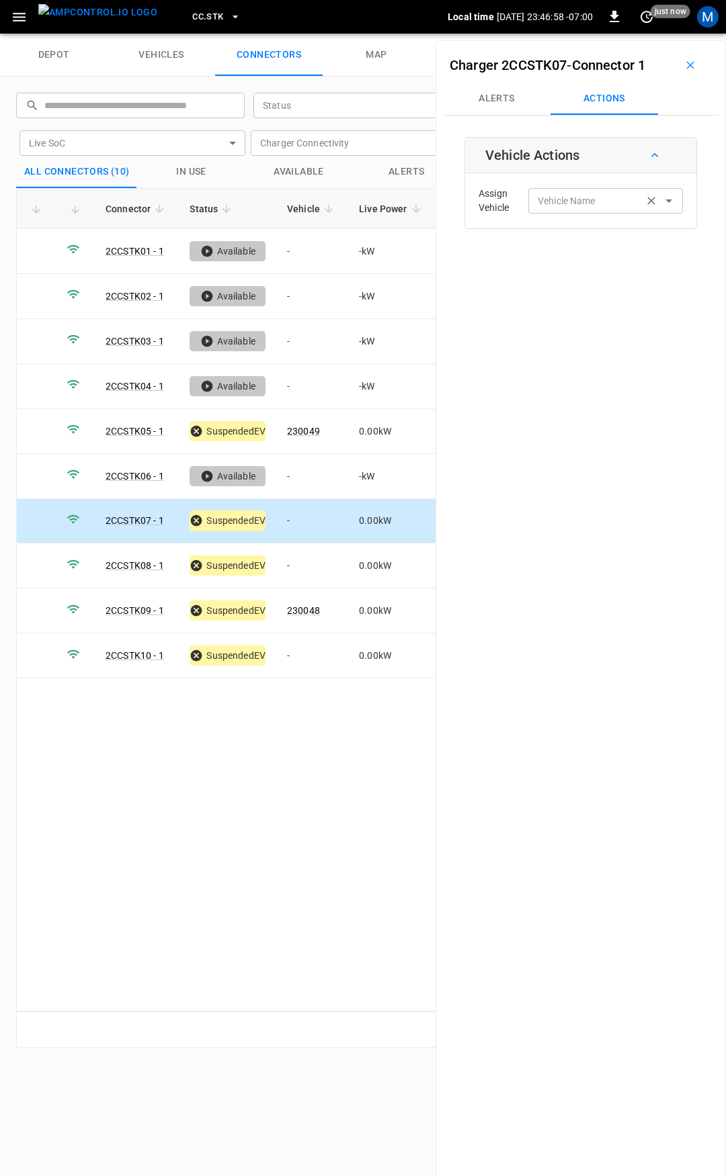
click at [600, 200] on input "Vehicle Name" at bounding box center [585, 200] width 107 height 17
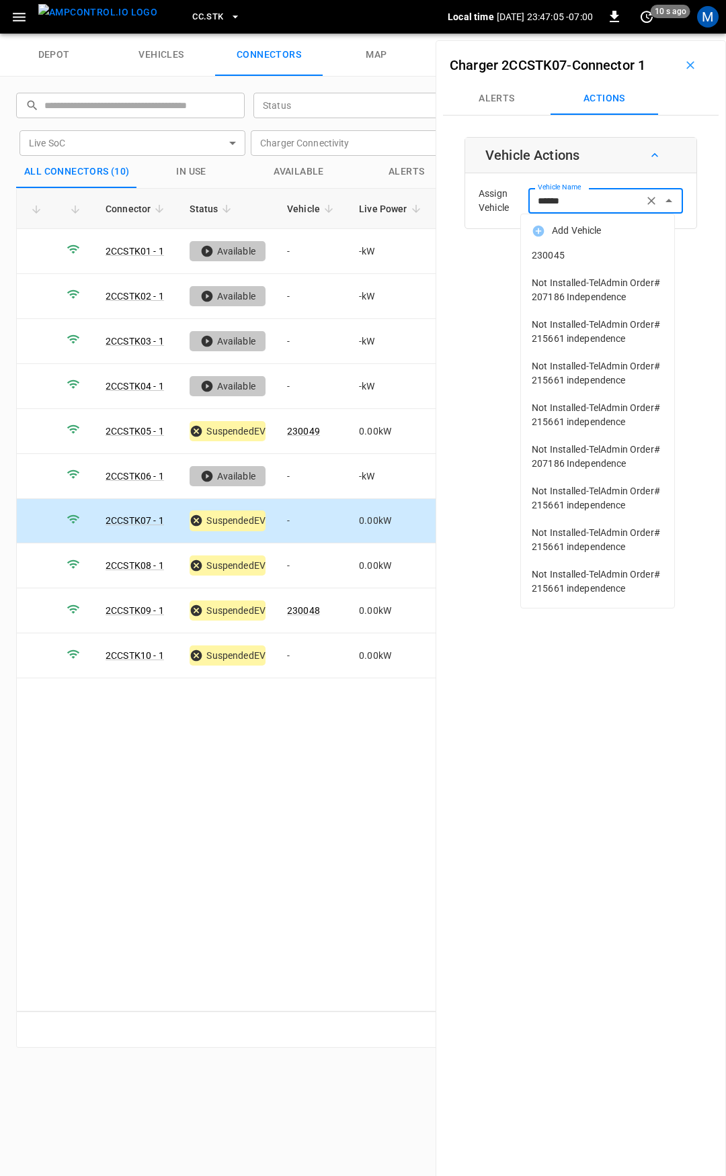
click at [589, 261] on span "230045" at bounding box center [597, 256] width 132 height 14
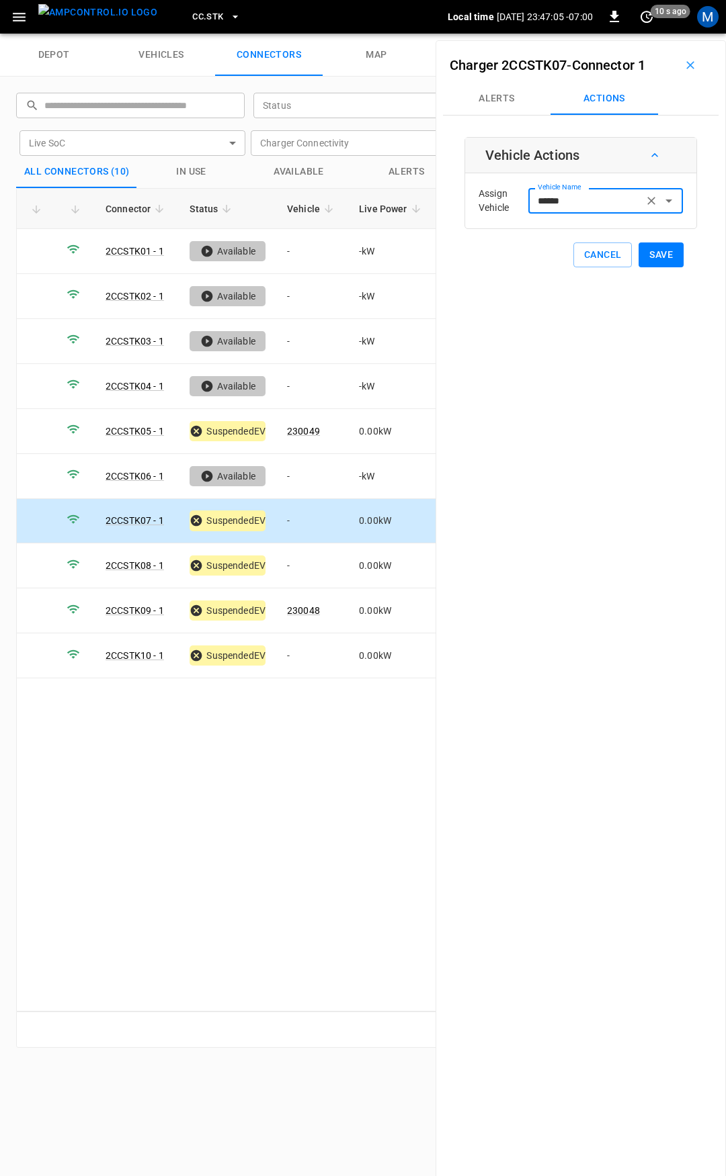
type input "******"
drag, startPoint x: 589, startPoint y: 261, endPoint x: 650, endPoint y: 265, distance: 61.3
click at [656, 260] on button "Save" at bounding box center [660, 255] width 45 height 25
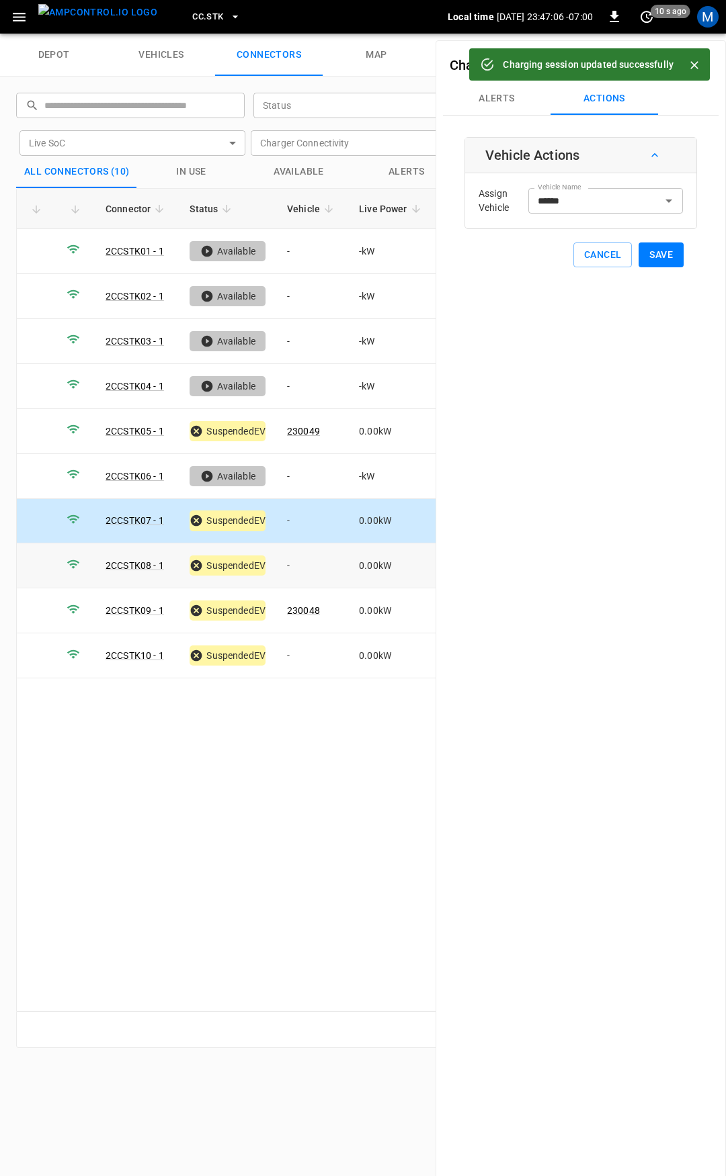
drag, startPoint x: 296, startPoint y: 563, endPoint x: 320, endPoint y: 543, distance: 31.5
click at [297, 563] on td "-" at bounding box center [312, 566] width 72 height 45
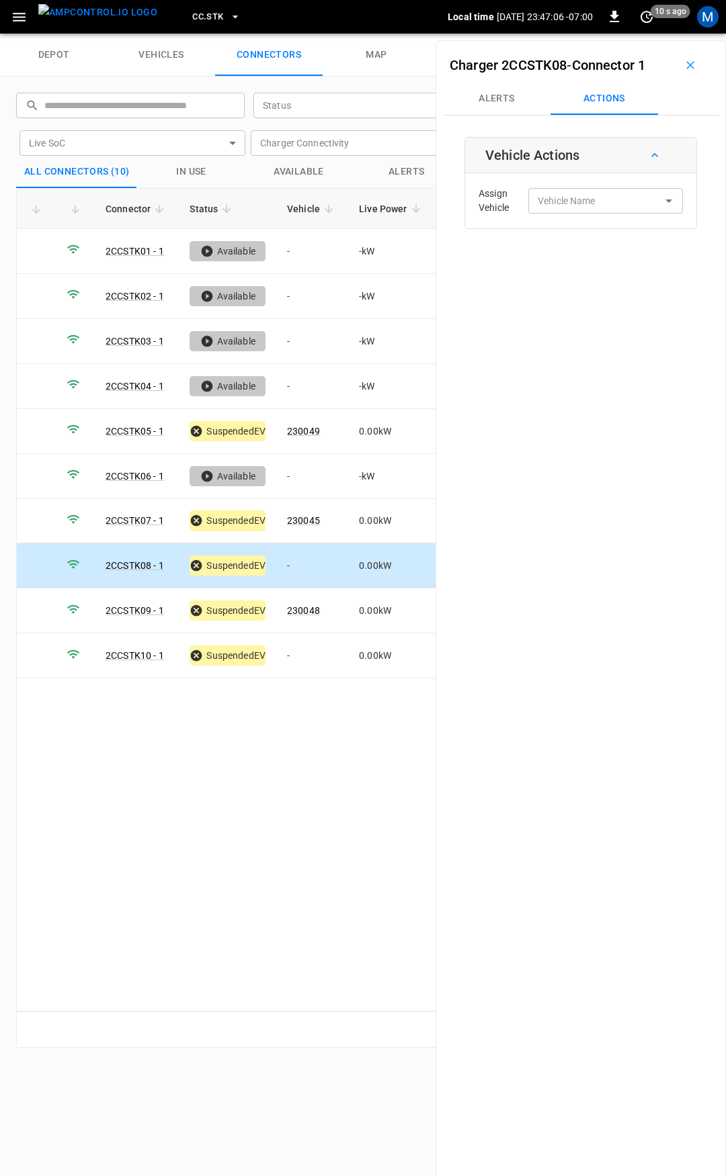
click at [589, 214] on div "Assign Vehicle Vehicle Name Vehicle Name" at bounding box center [580, 201] width 224 height 48
click at [588, 201] on input "Vehicle Name" at bounding box center [585, 200] width 107 height 17
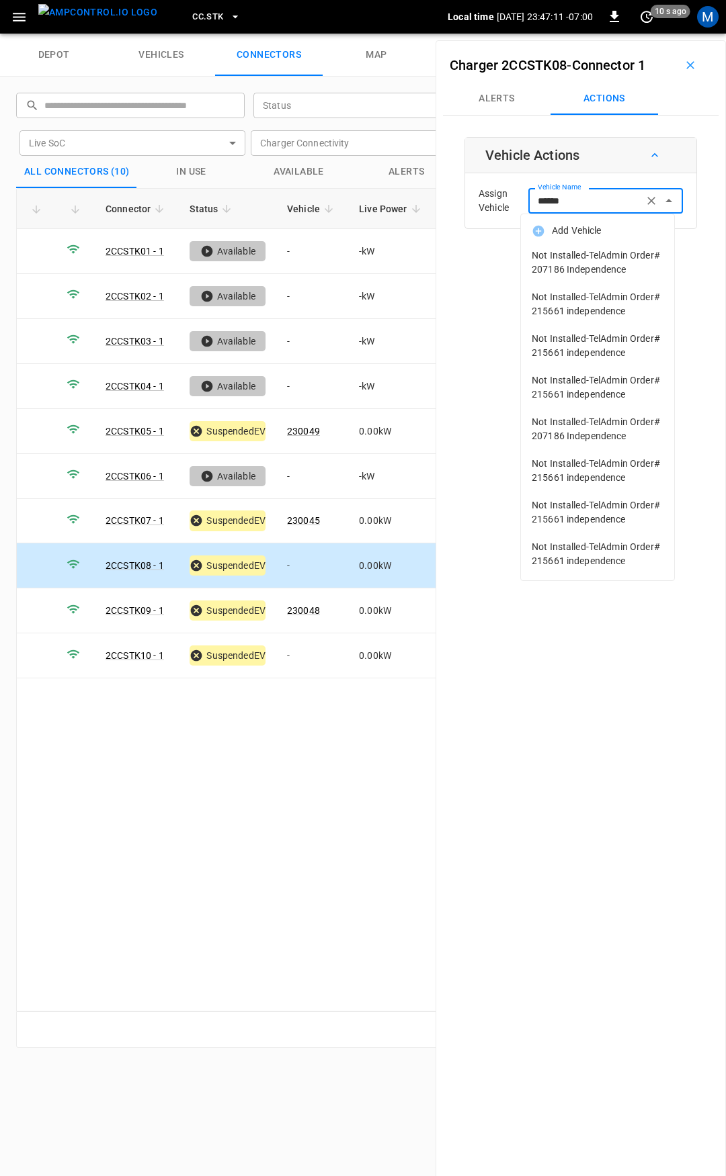
scroll to position [9, 0]
drag, startPoint x: 593, startPoint y: 200, endPoint x: 437, endPoint y: 192, distance: 155.4
click at [452, 192] on div "Charger 2CCSTK08 - Connector 1 Alerts Actions Vehicle Actions Assign Vehicle Ve…" at bounding box center [580, 628] width 290 height 1176
type input "***"
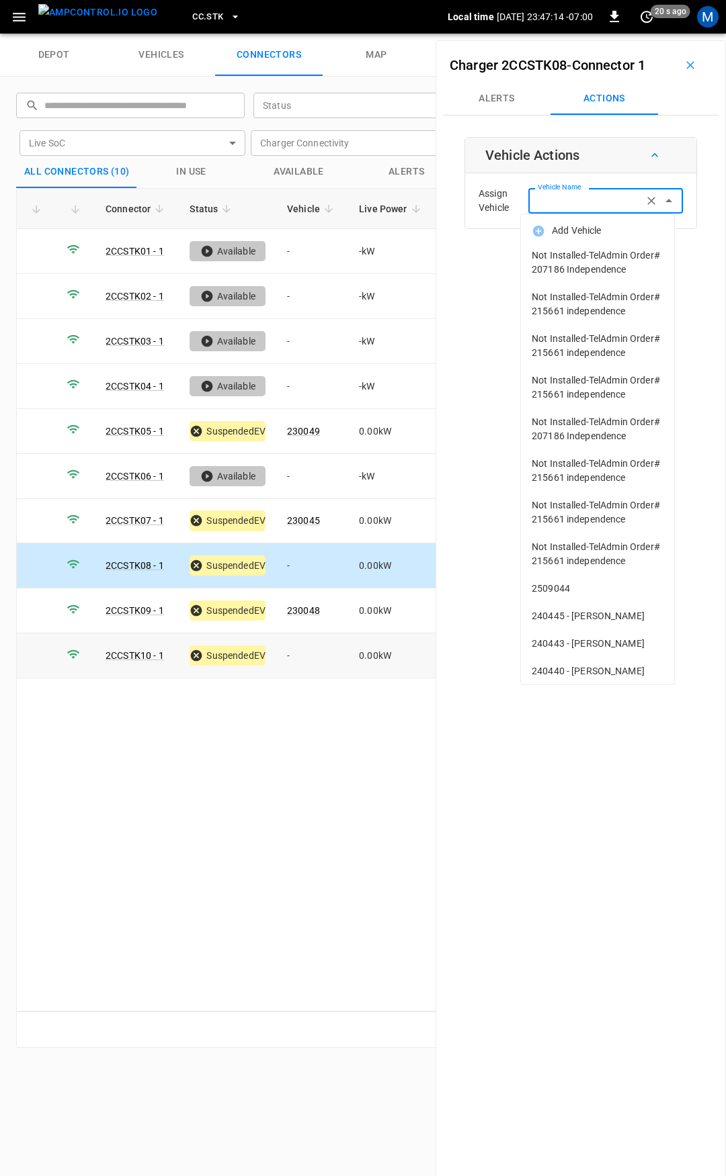
click at [312, 650] on td "-" at bounding box center [312, 656] width 72 height 45
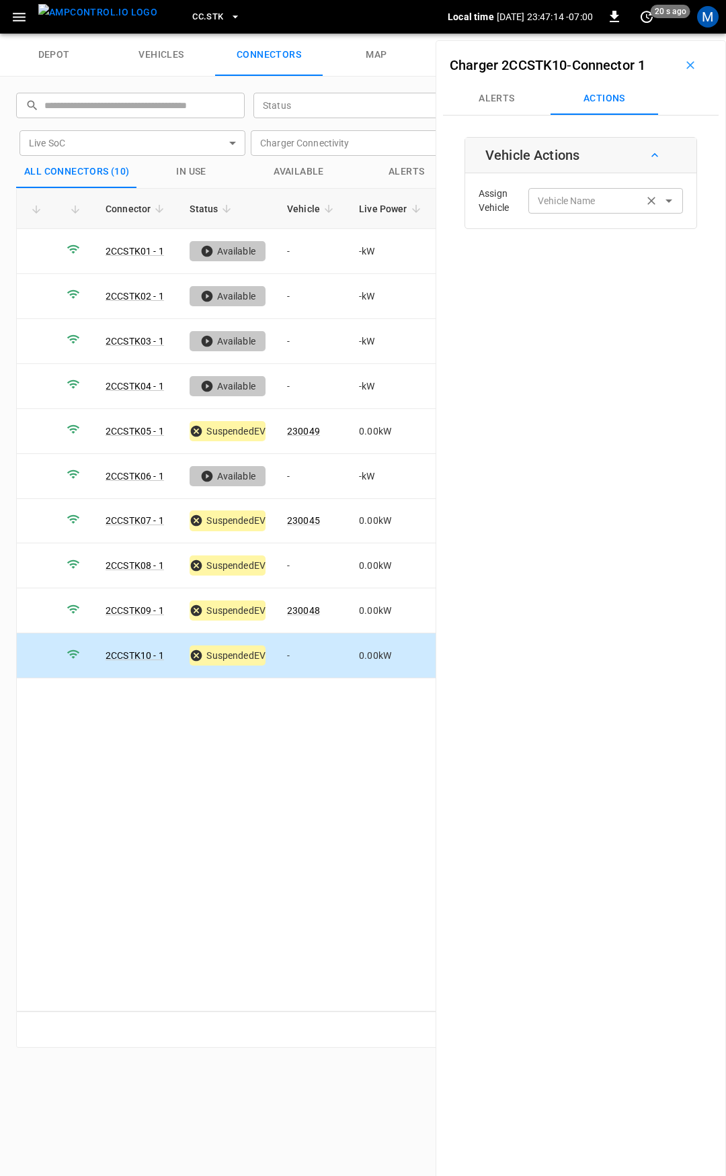
click at [603, 210] on div "Vehicle Name" at bounding box center [605, 200] width 155 height 25
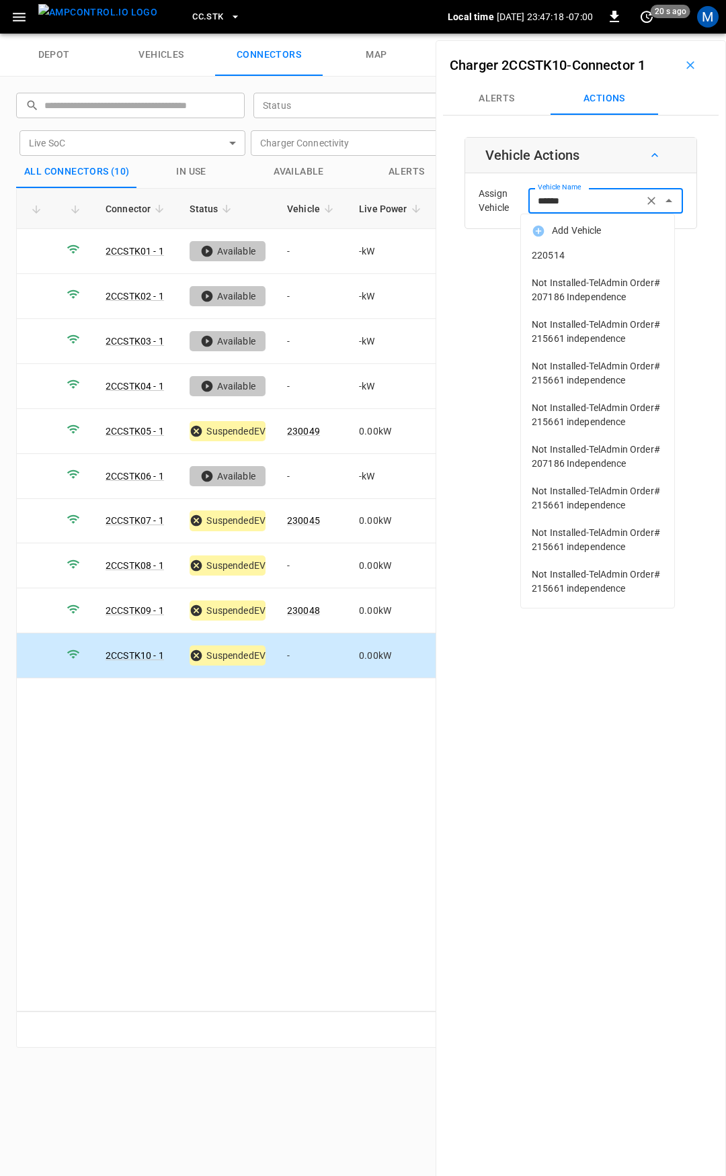
click at [599, 250] on span "220514" at bounding box center [597, 256] width 132 height 14
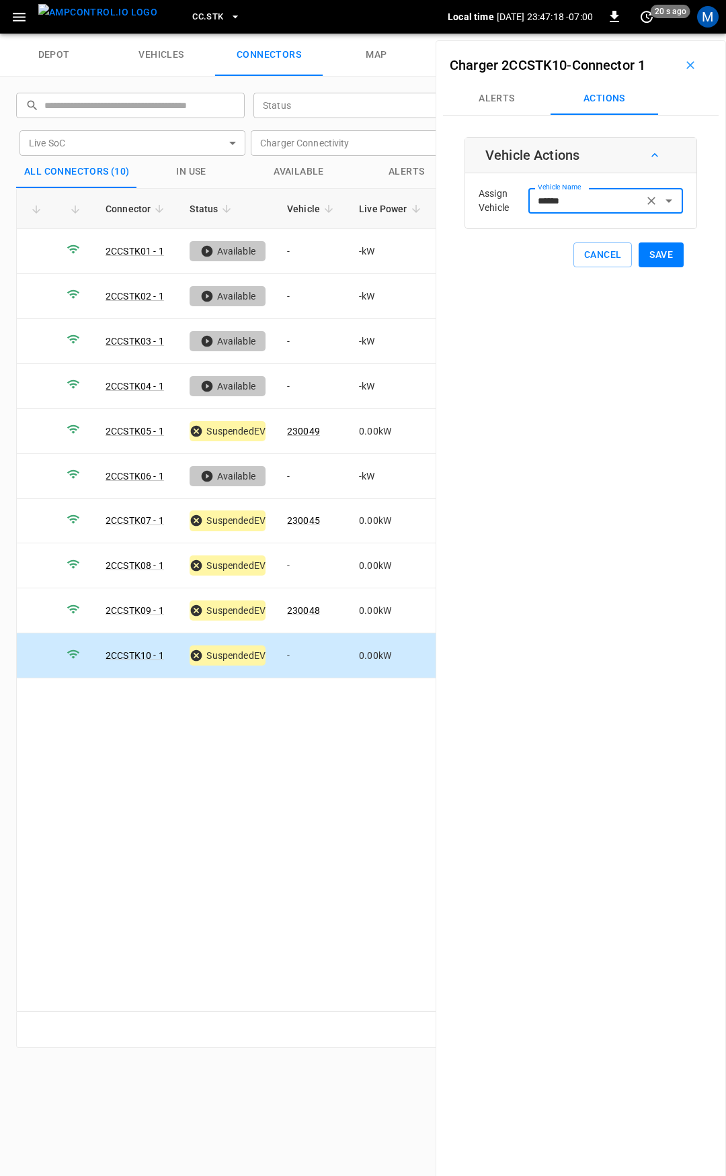
type input "******"
click at [649, 251] on button "Save" at bounding box center [660, 255] width 45 height 25
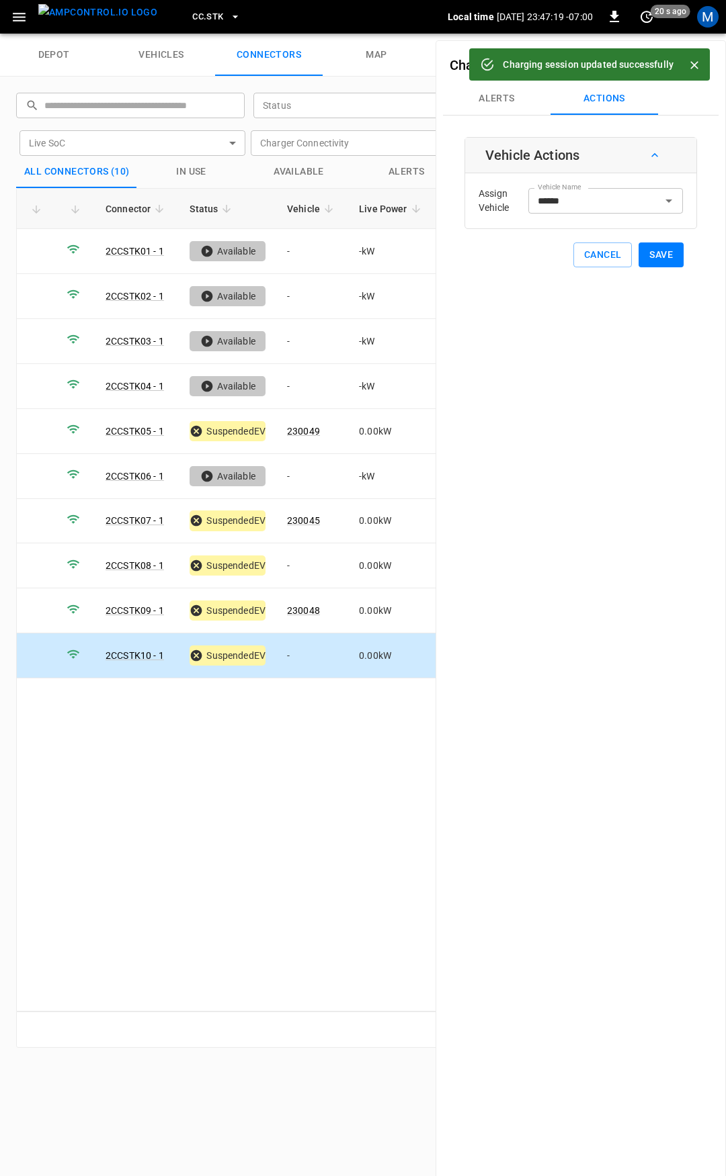
click at [202, 15] on button "CC.STK" at bounding box center [216, 17] width 59 height 26
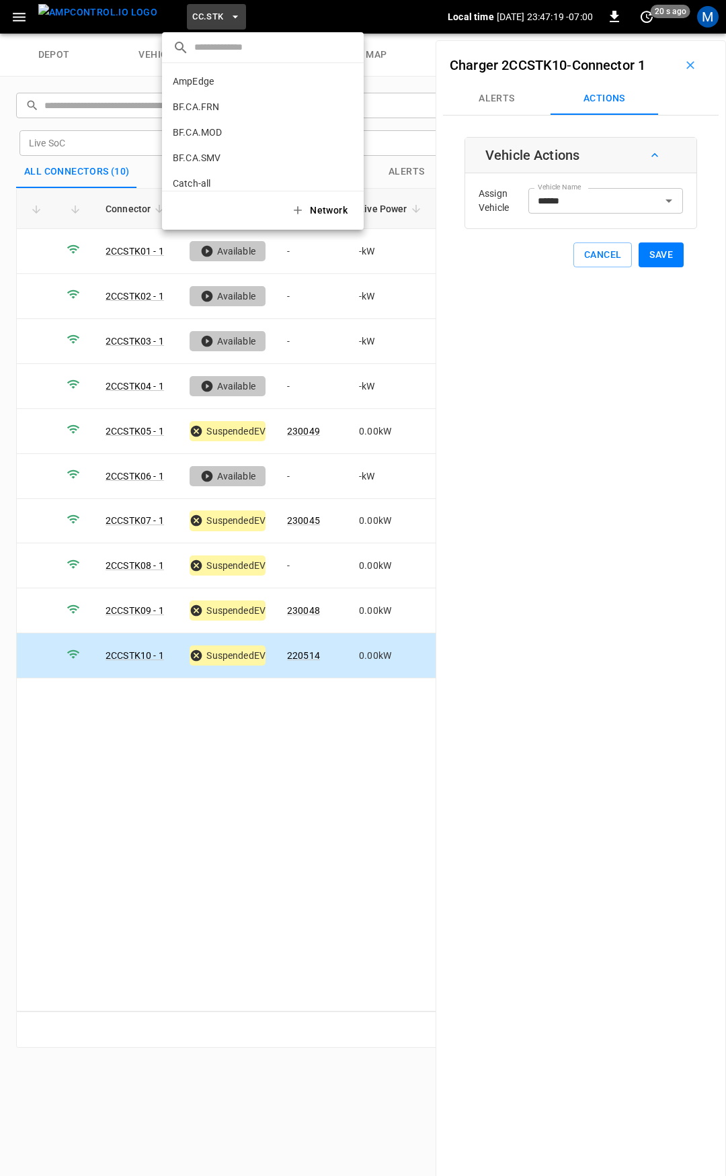
scroll to position [379, 0]
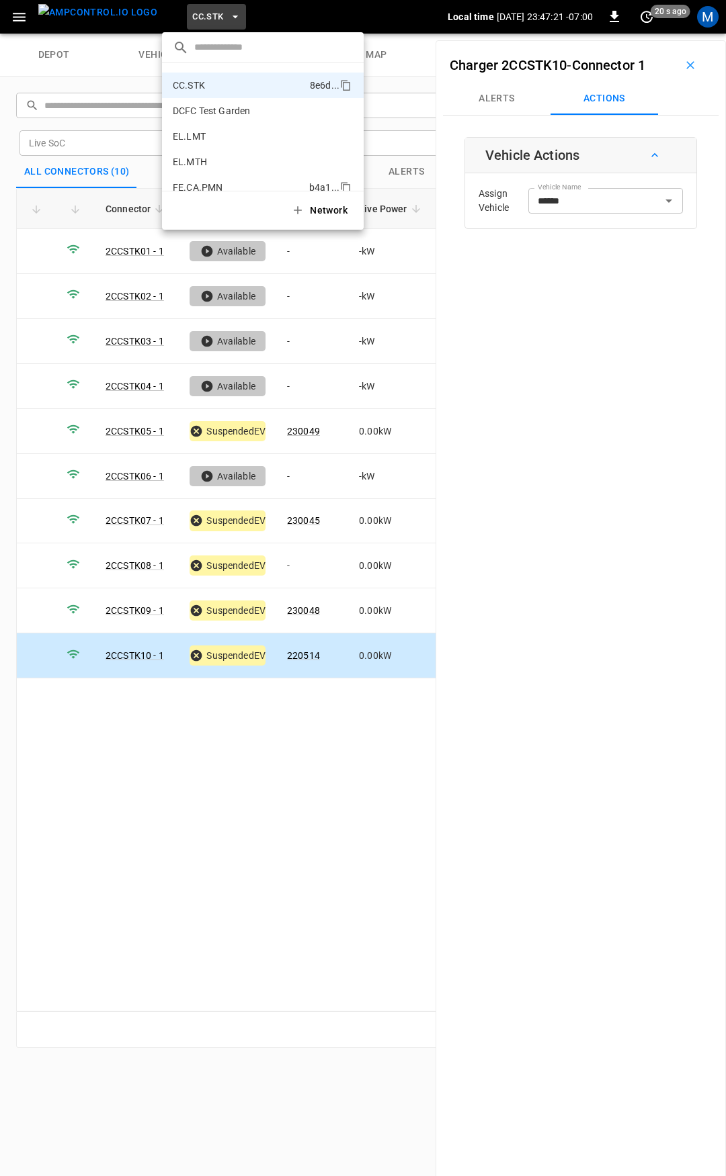
click at [228, 181] on li "FE.CA.PMN b4a1 ..." at bounding box center [263, 188] width 202 height 26
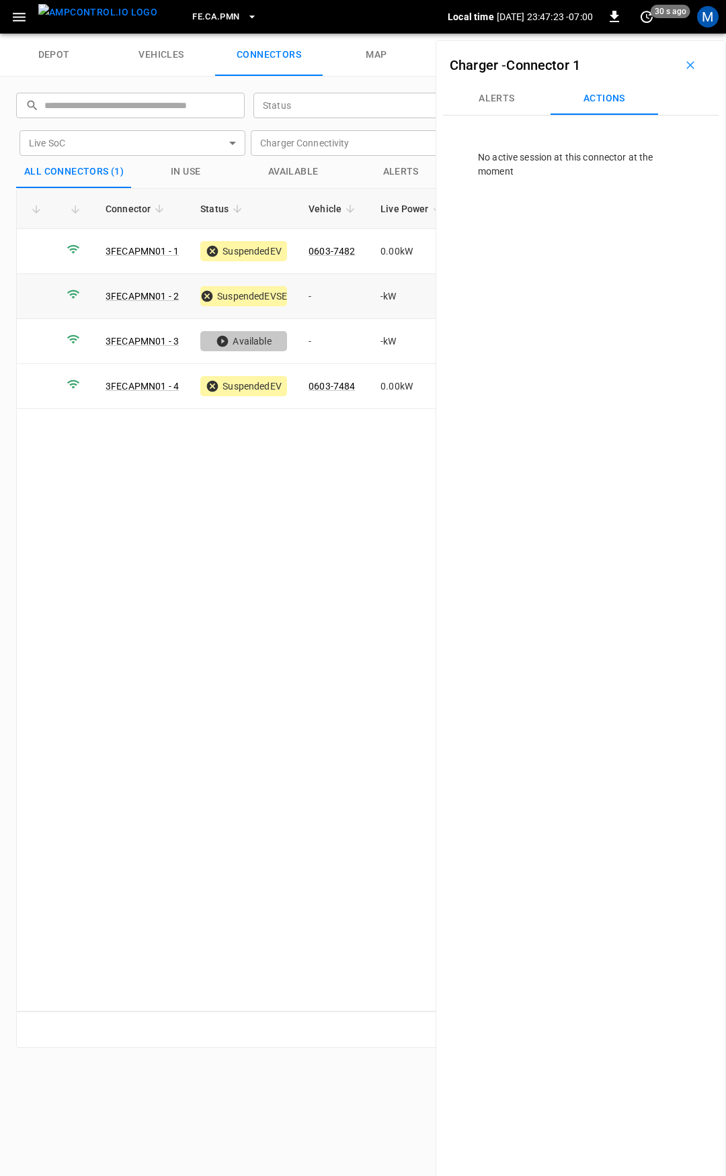
click at [351, 308] on td "-" at bounding box center [334, 296] width 72 height 45
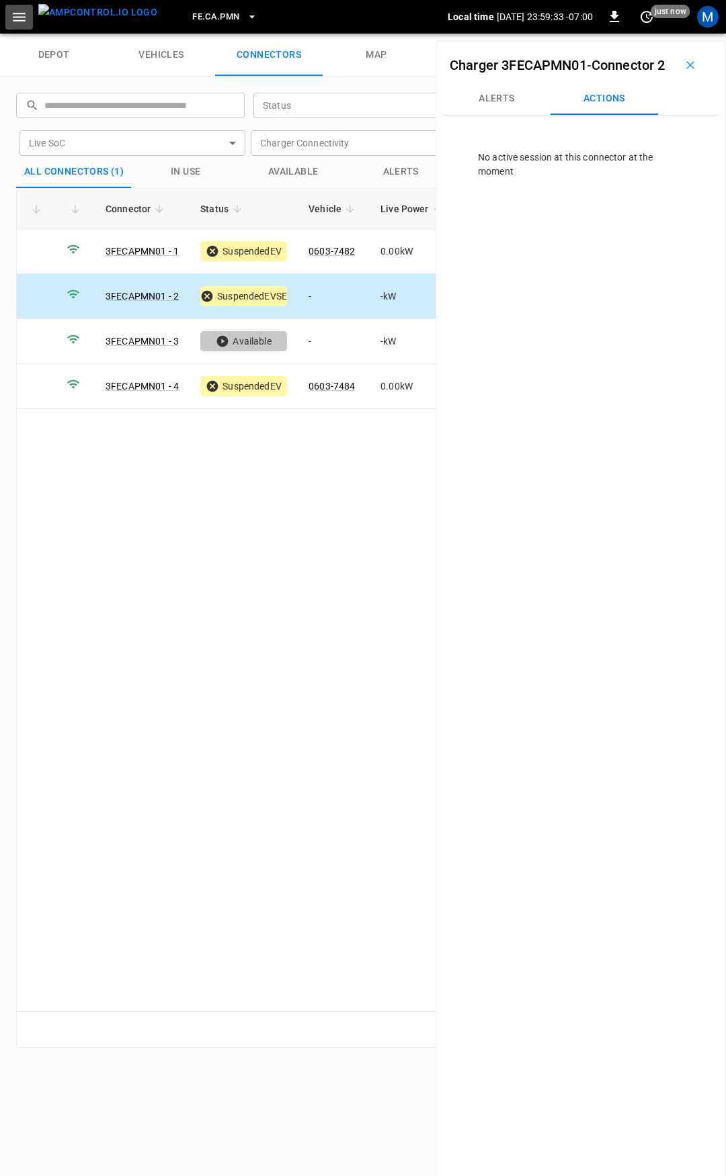
click at [19, 17] on icon "button" at bounding box center [19, 17] width 13 height 9
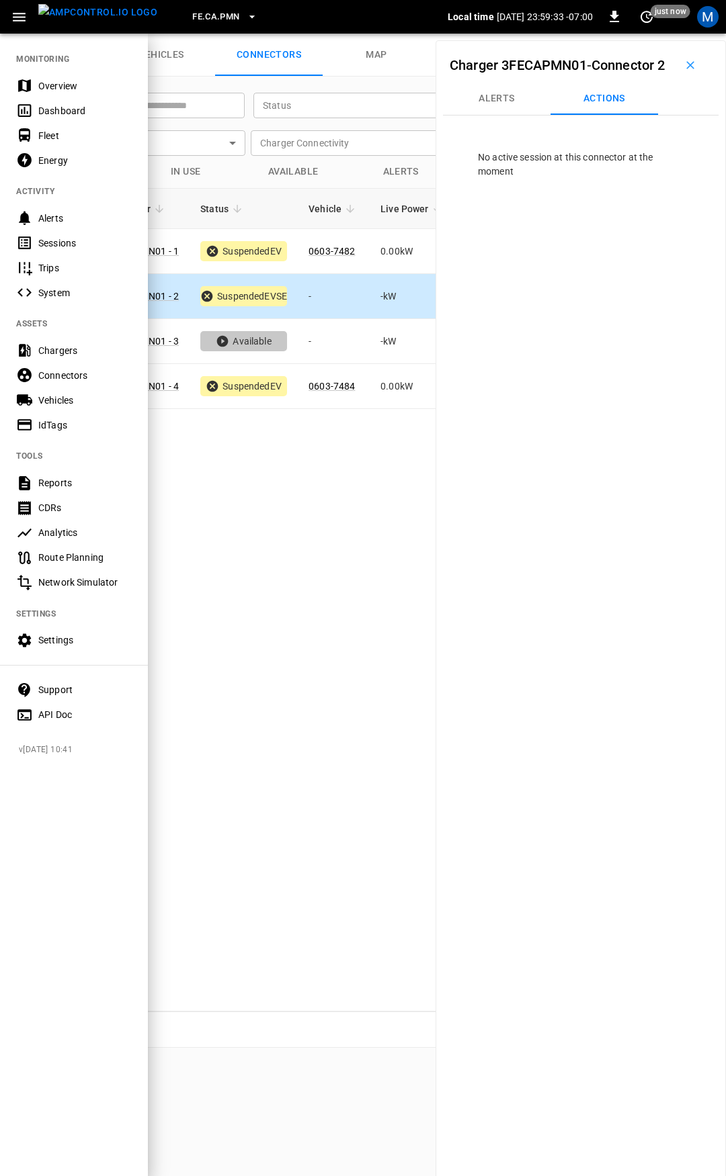
click at [50, 82] on div "Overview" at bounding box center [84, 85] width 93 height 13
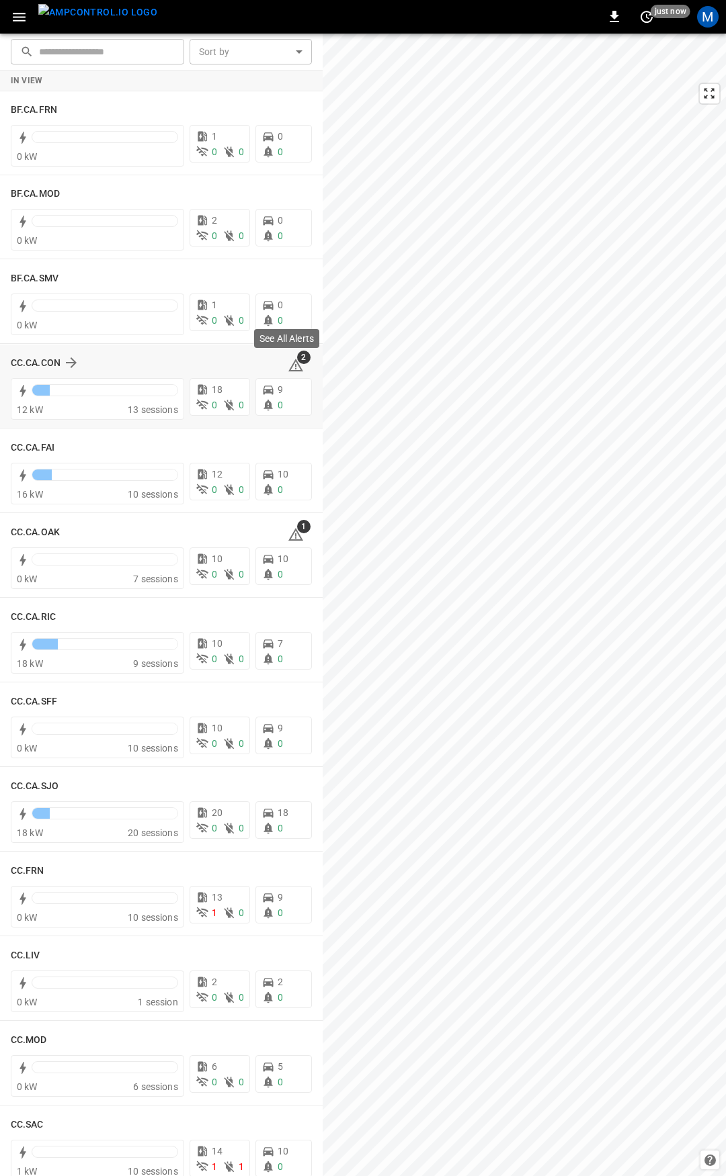
click at [295, 366] on icon at bounding box center [295, 366] width 1 height 5
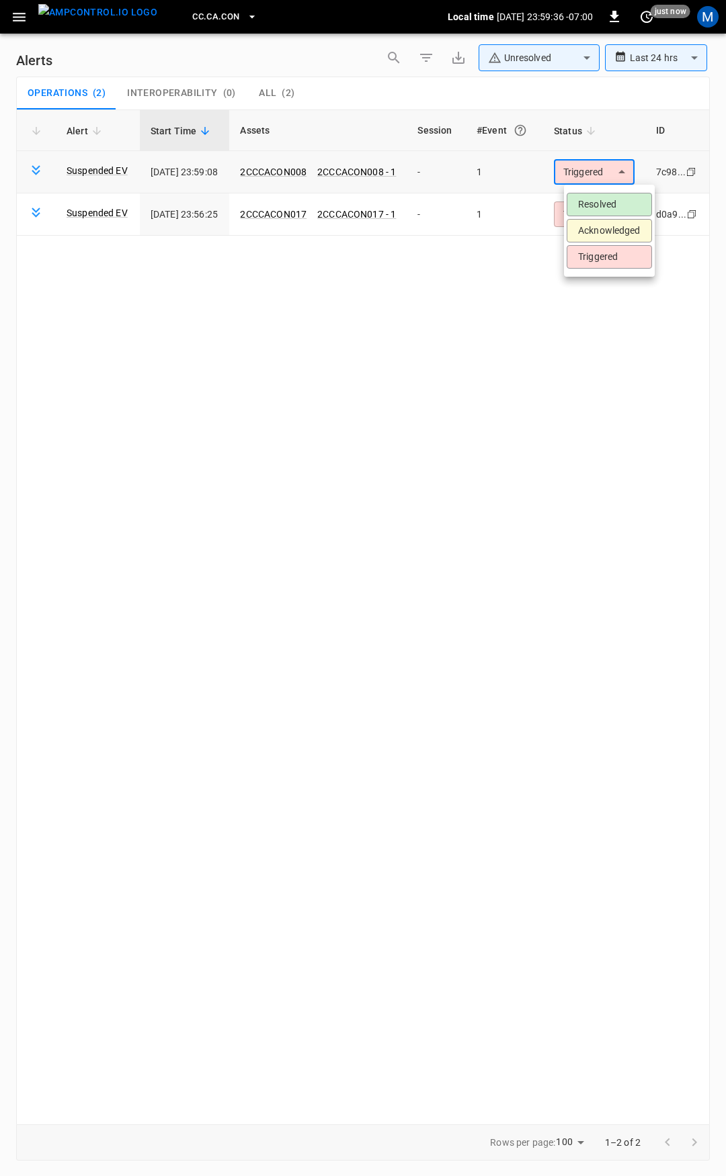
click at [593, 175] on body "**********" at bounding box center [363, 586] width 726 height 1172
click at [595, 202] on li "Resolved" at bounding box center [608, 205] width 85 height 24
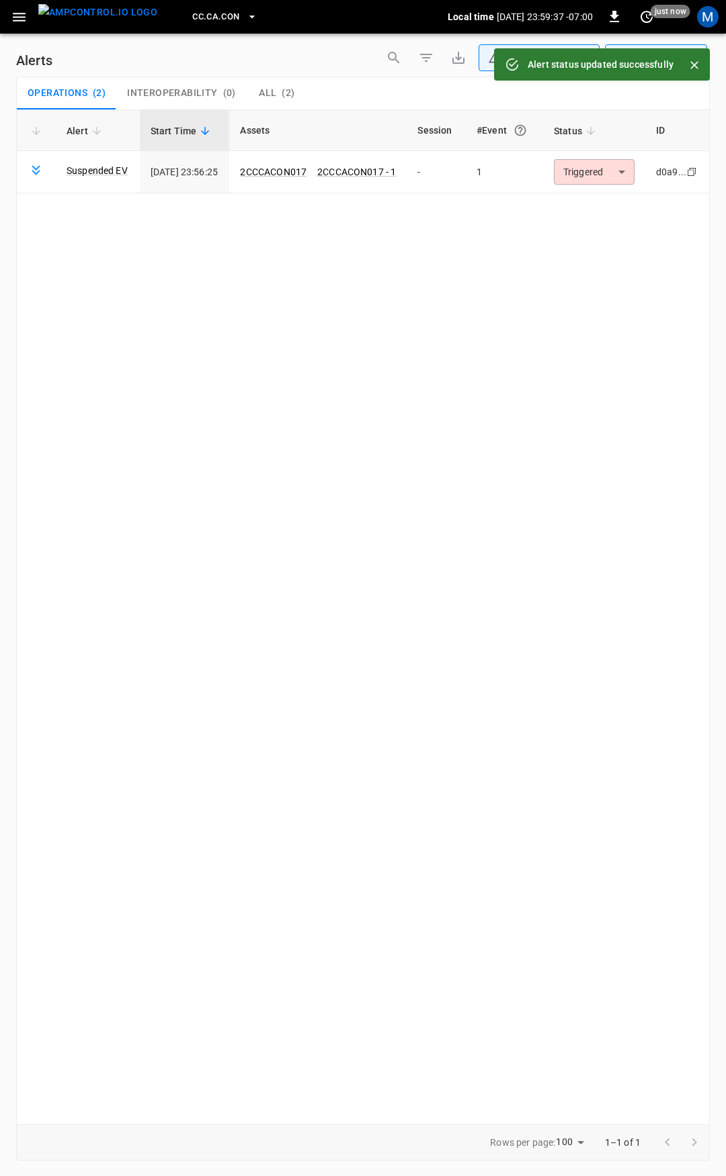
click at [605, 170] on body "**********" at bounding box center [363, 586] width 726 height 1172
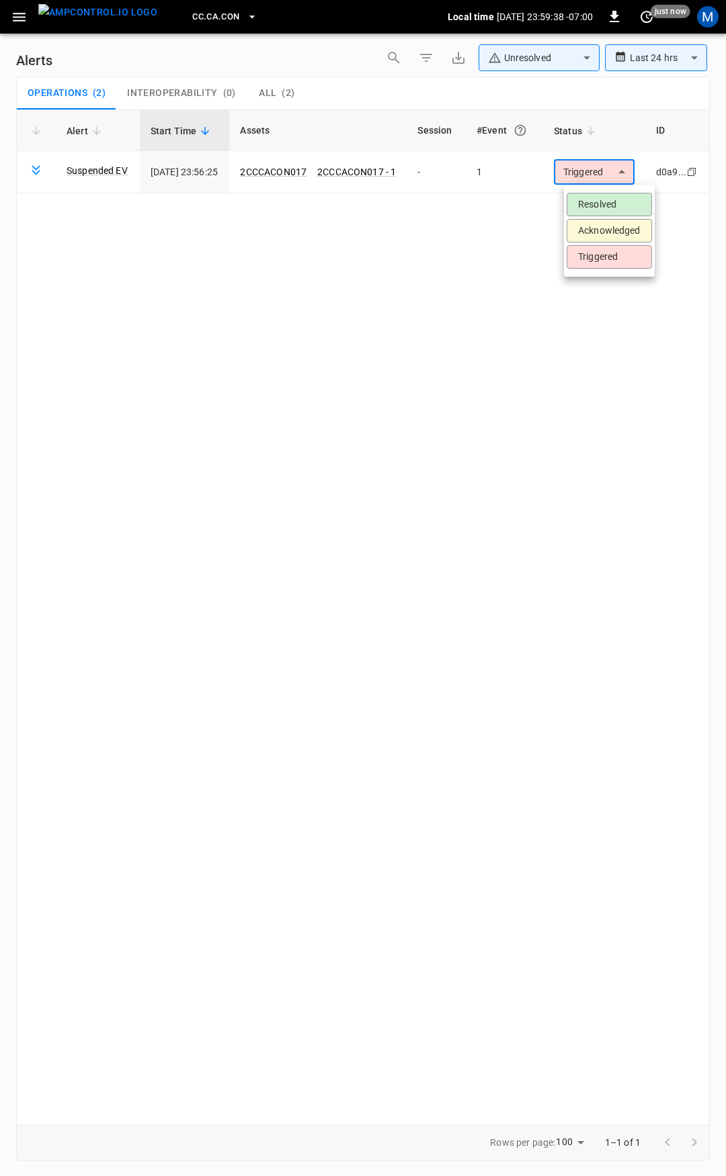
click at [611, 206] on li "Resolved" at bounding box center [608, 205] width 85 height 24
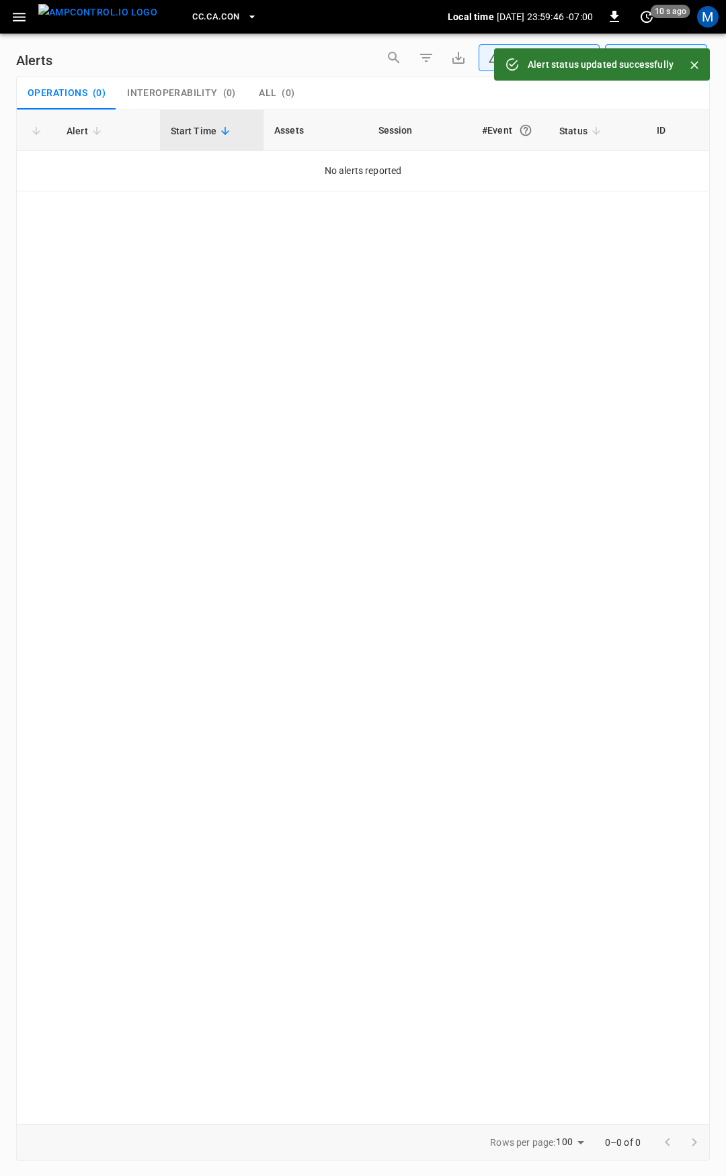
click at [15, 18] on icon "button" at bounding box center [19, 17] width 17 height 17
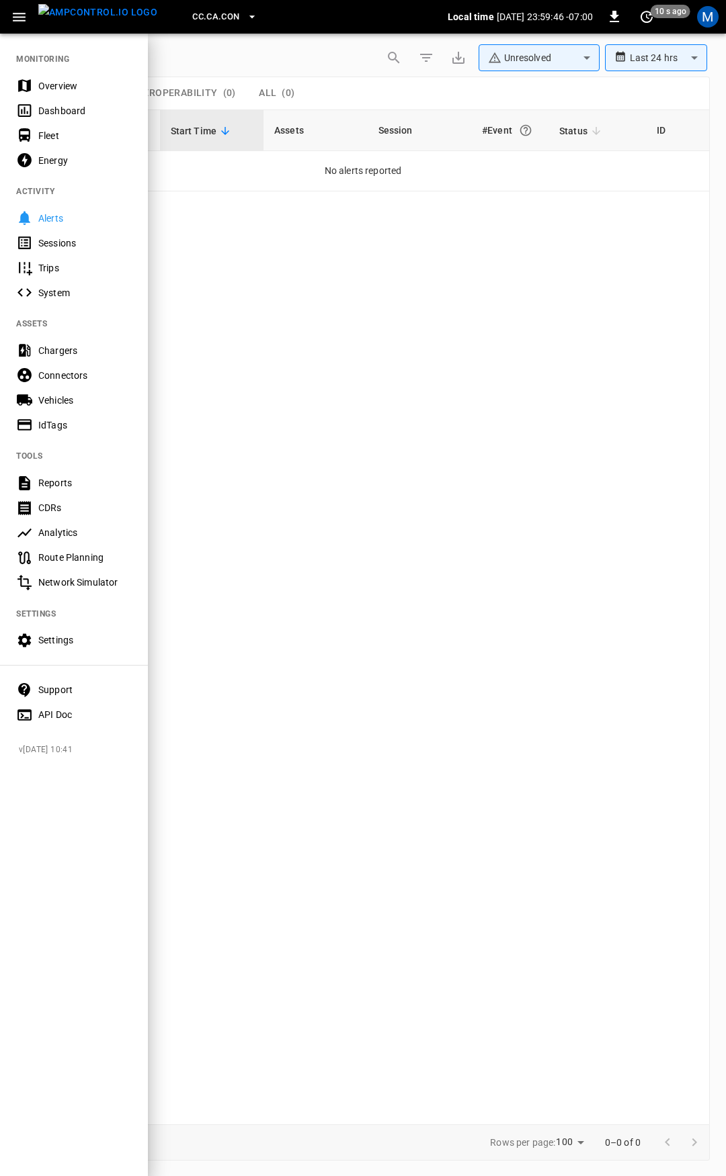
click at [64, 83] on div "Overview" at bounding box center [84, 85] width 93 height 13
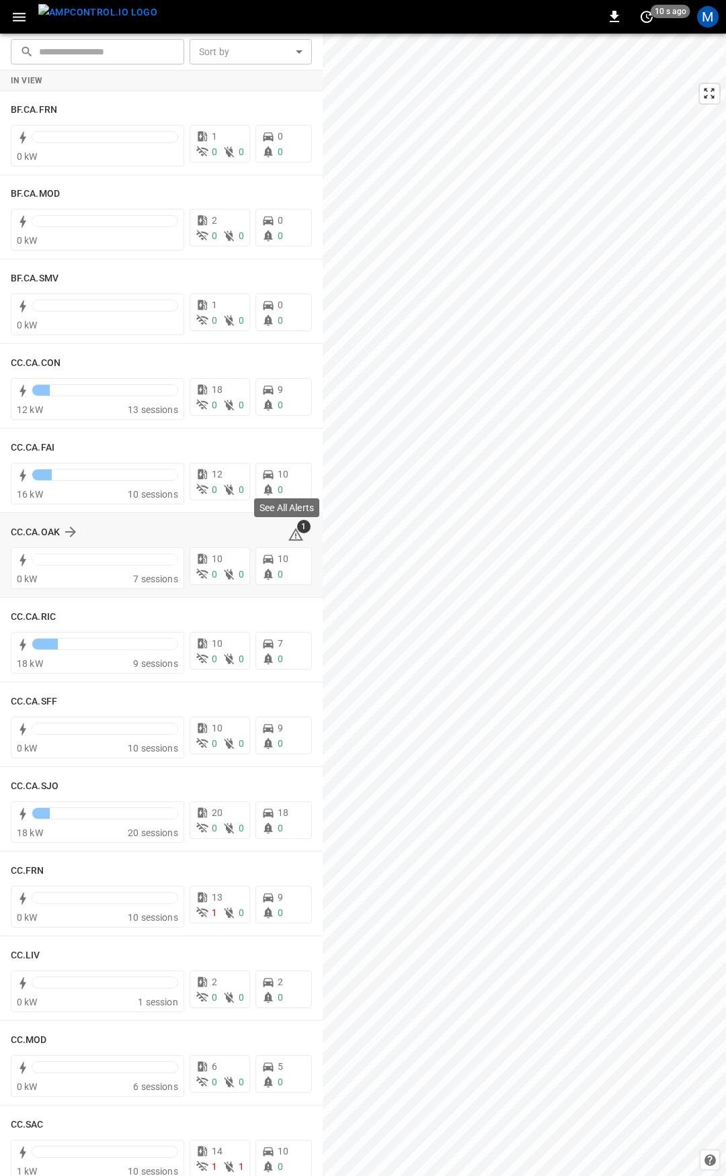
click at [288, 532] on icon at bounding box center [296, 535] width 16 height 16
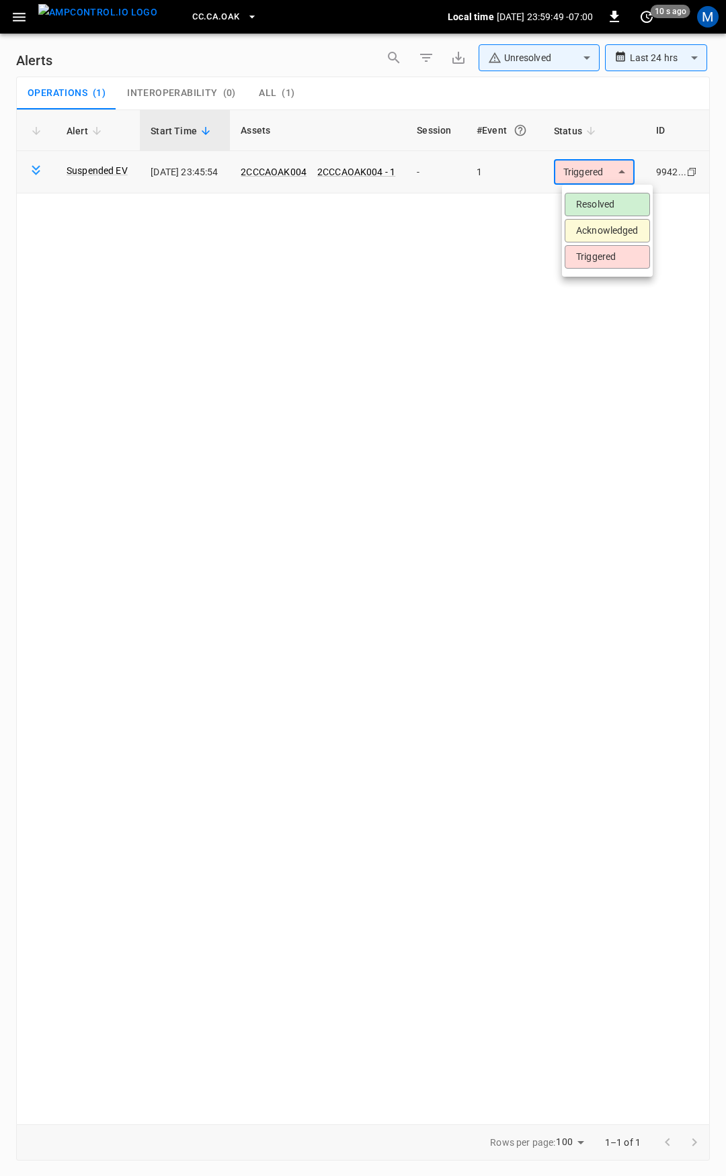
click at [597, 163] on body "**********" at bounding box center [363, 586] width 726 height 1172
click at [599, 198] on li "Resolved" at bounding box center [606, 205] width 85 height 24
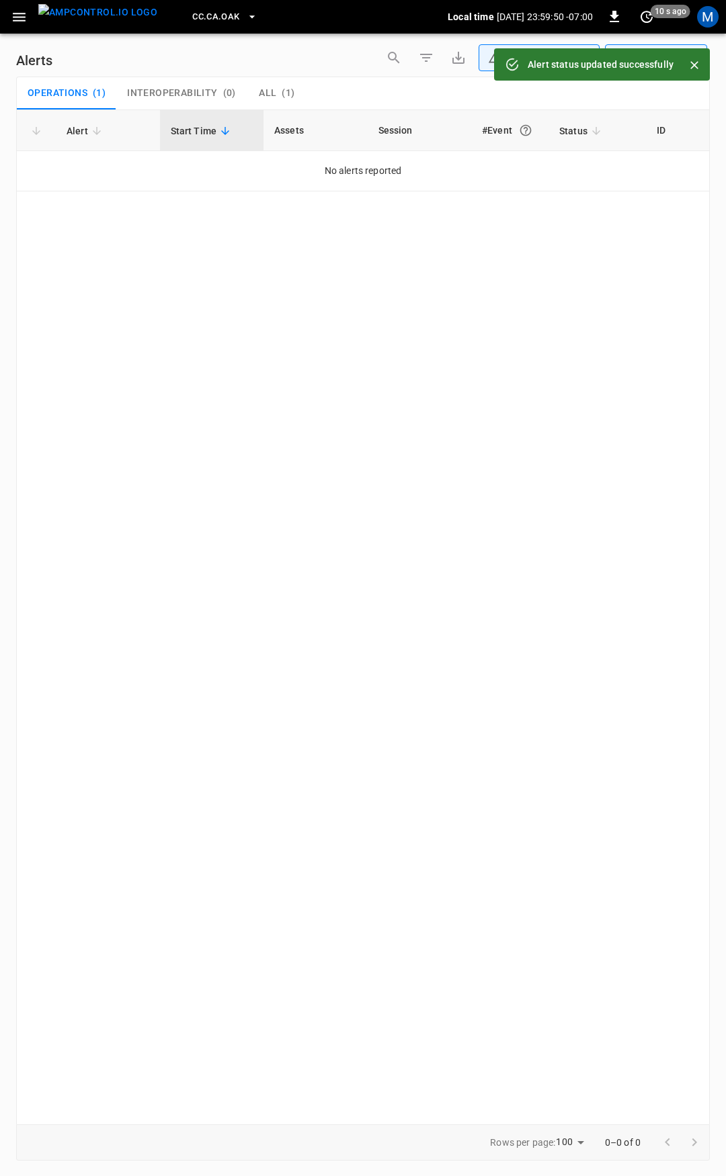
click at [26, 21] on icon "button" at bounding box center [19, 17] width 17 height 17
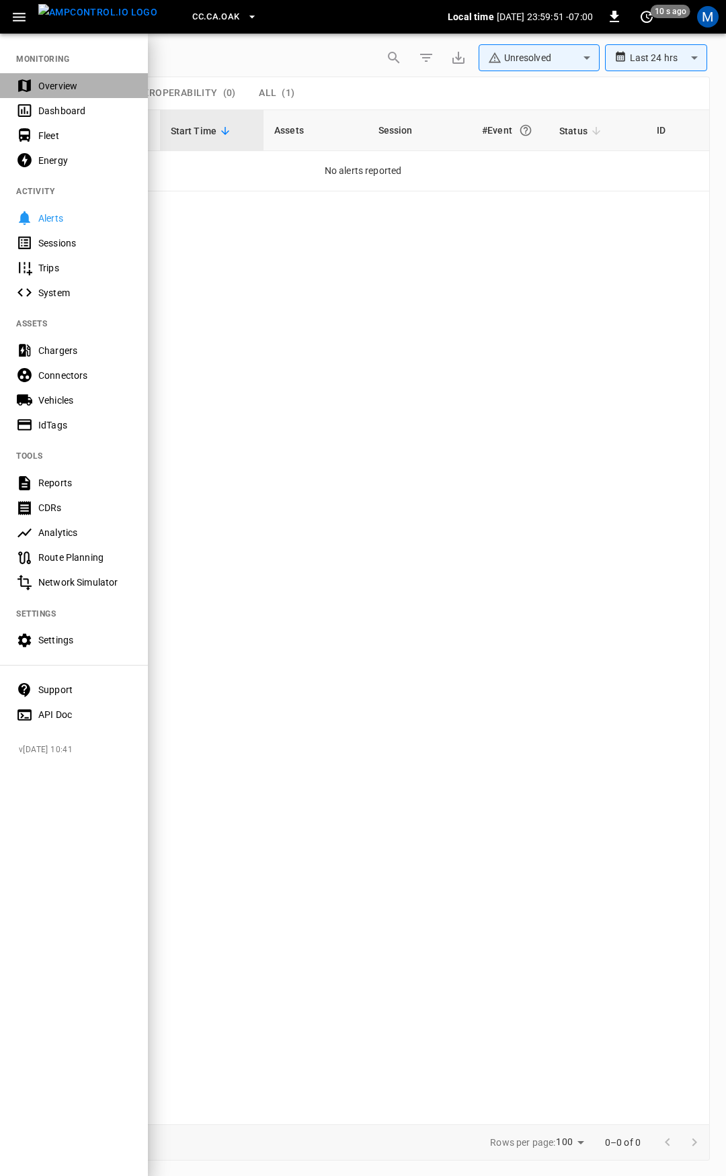
click at [86, 85] on div "Overview" at bounding box center [84, 85] width 93 height 13
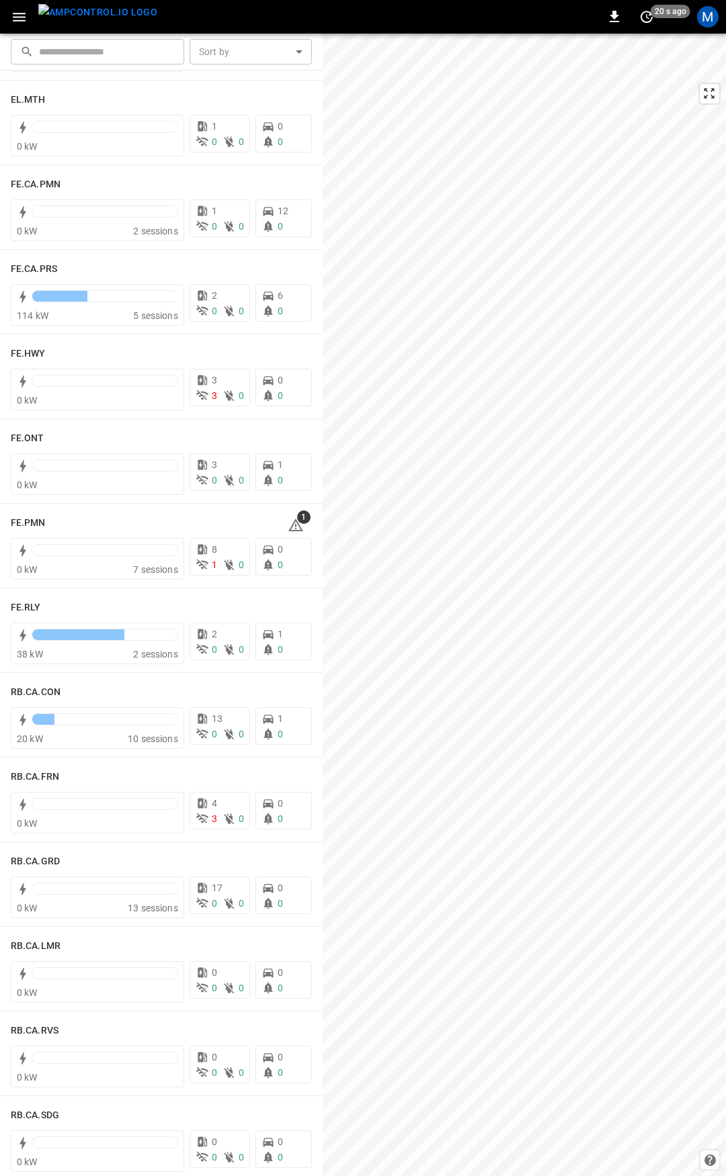
scroll to position [1252, 0]
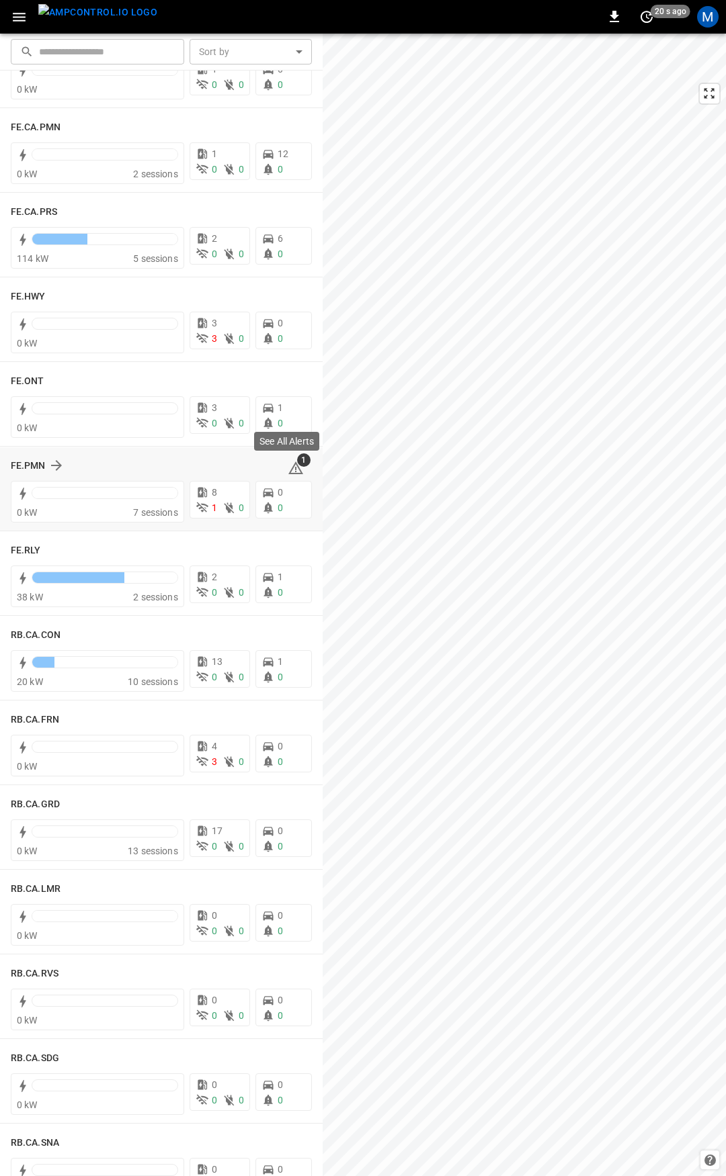
click at [290, 467] on icon at bounding box center [295, 468] width 15 height 13
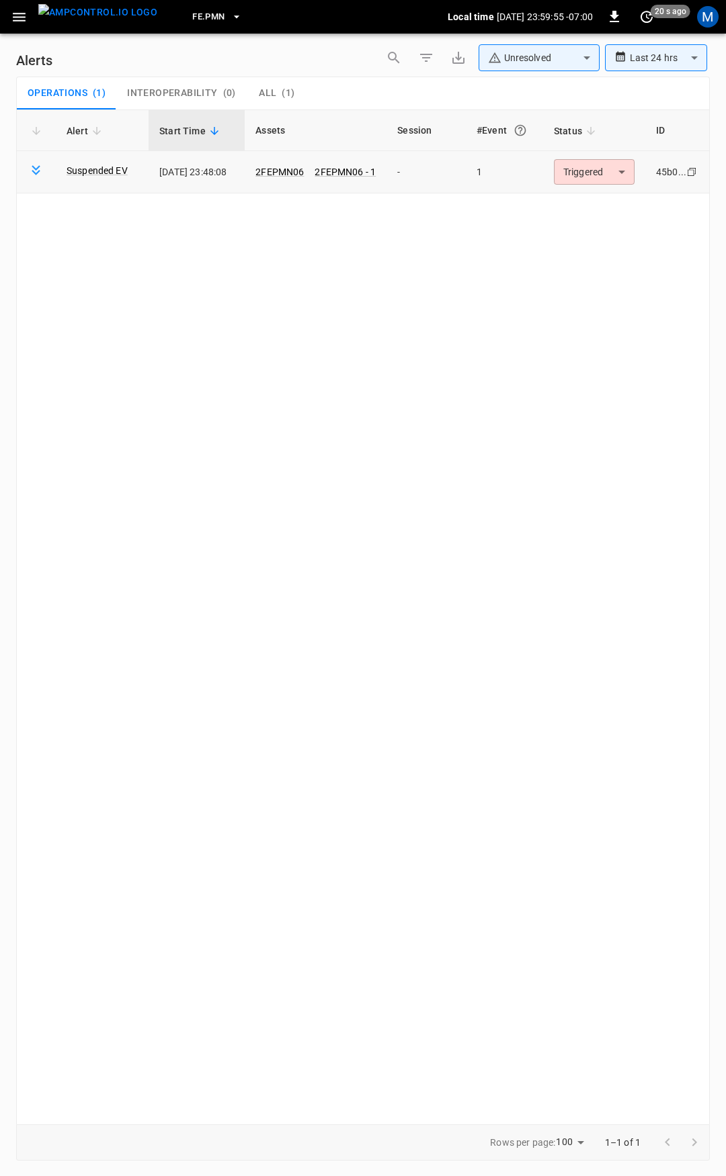
click at [304, 163] on td "2FEPMN06 2FEPMN06 - 1" at bounding box center [316, 172] width 142 height 42
click at [300, 173] on link "2FEPMN06" at bounding box center [280, 172] width 54 height 16
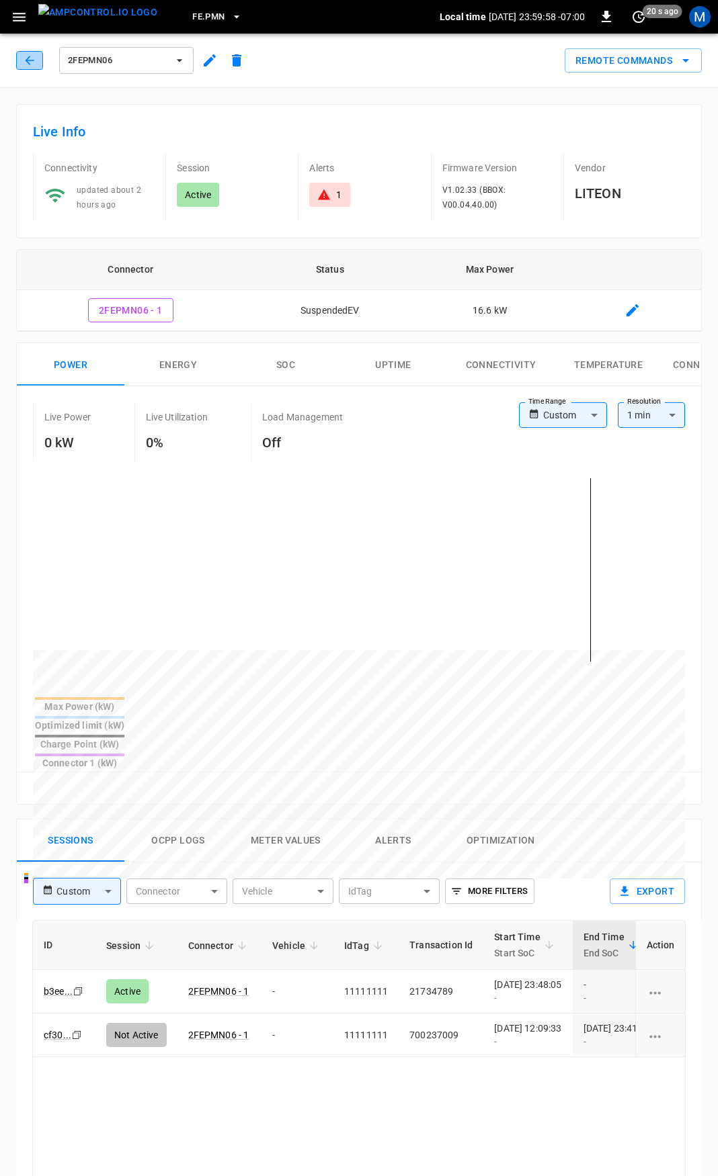
click at [24, 60] on button "button" at bounding box center [29, 60] width 27 height 19
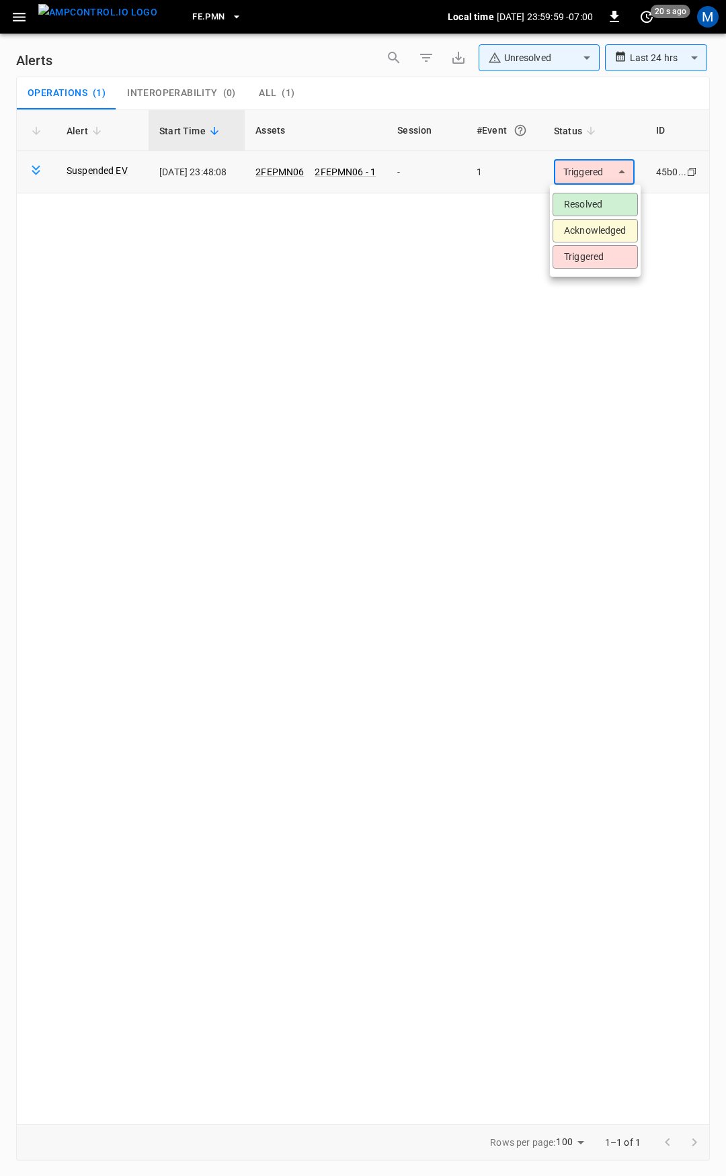
click at [596, 171] on body "**********" at bounding box center [363, 586] width 726 height 1172
click at [593, 196] on ul "Resolved Acknowledged Triggered" at bounding box center [595, 231] width 91 height 92
click at [593, 197] on li "Resolved" at bounding box center [594, 205] width 85 height 24
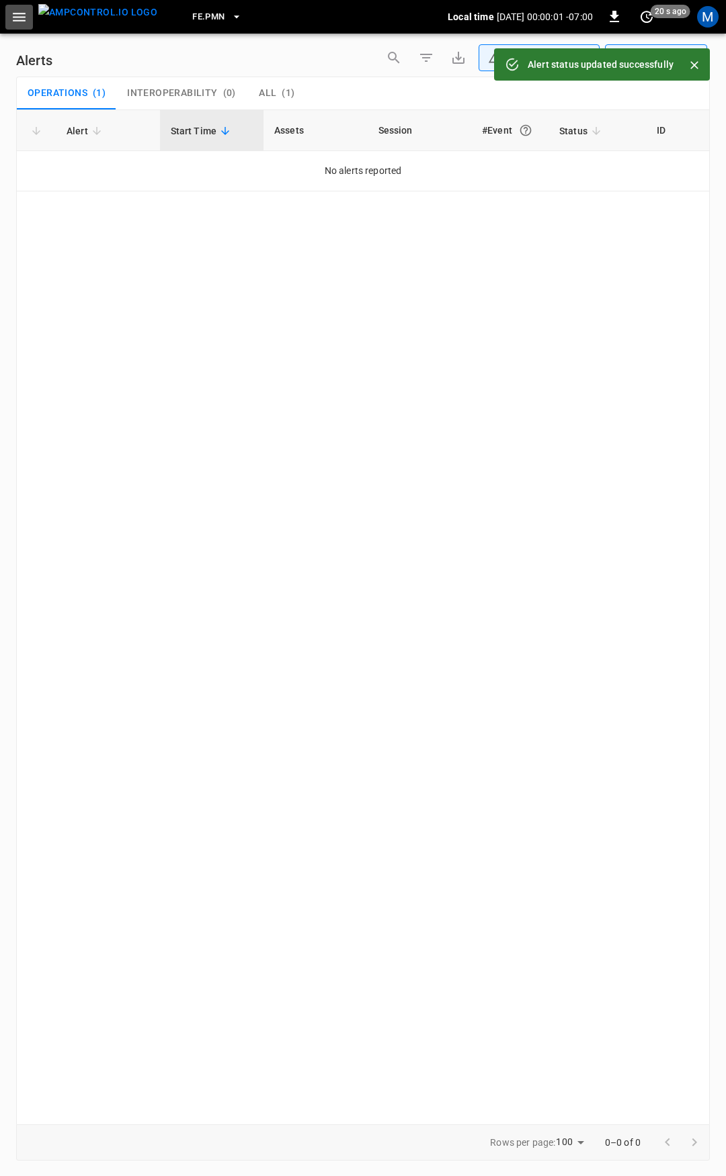
click at [7, 7] on button "button" at bounding box center [19, 17] width 28 height 25
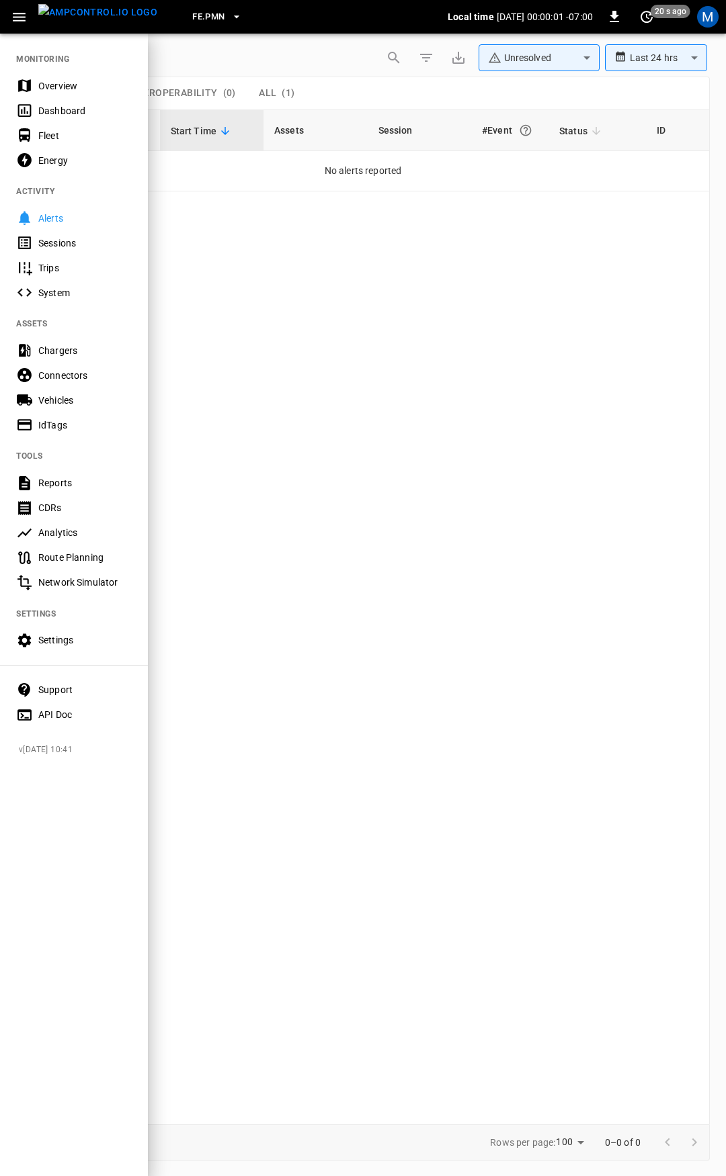
click at [61, 81] on div "Overview" at bounding box center [84, 85] width 93 height 13
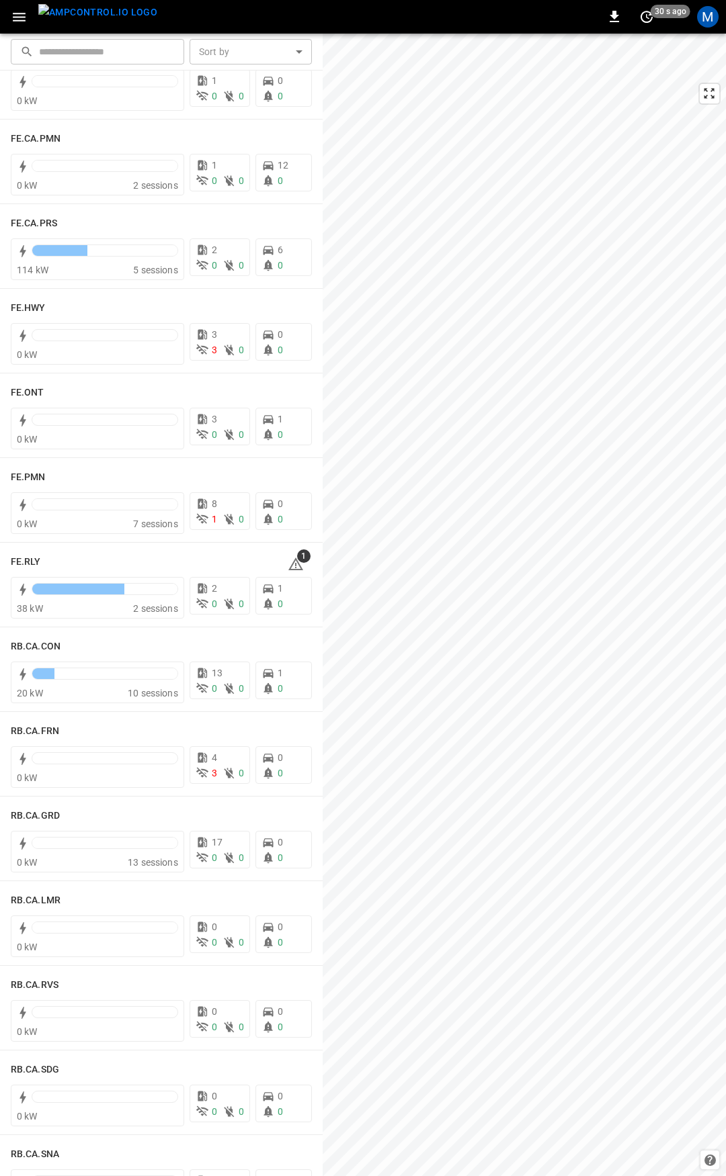
scroll to position [1241, 0]
click at [292, 568] on icon at bounding box center [296, 564] width 16 height 16
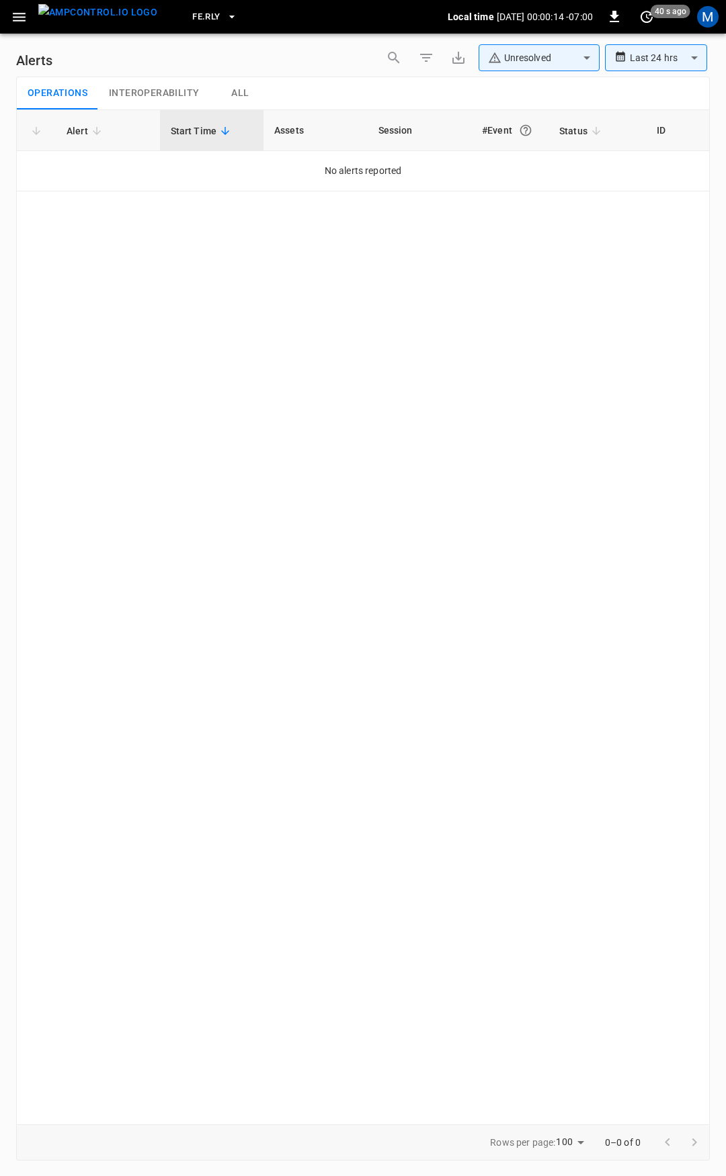
click at [23, 15] on icon "button" at bounding box center [19, 17] width 17 height 17
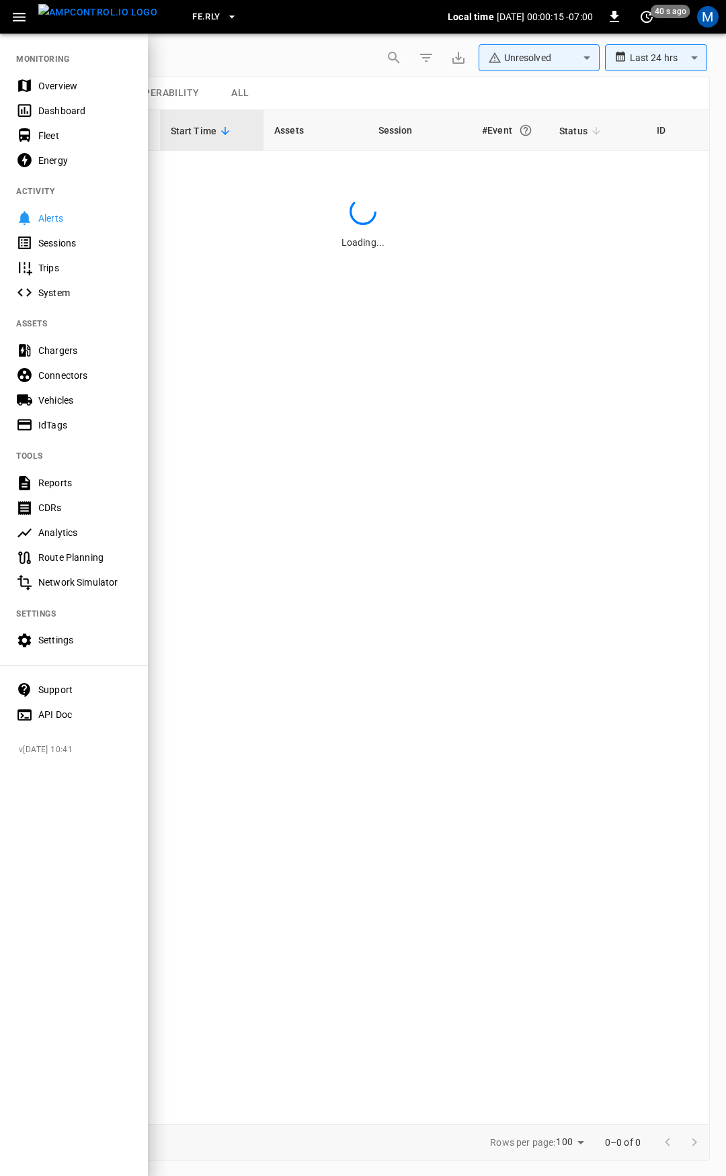
click at [476, 325] on div at bounding box center [363, 588] width 726 height 1176
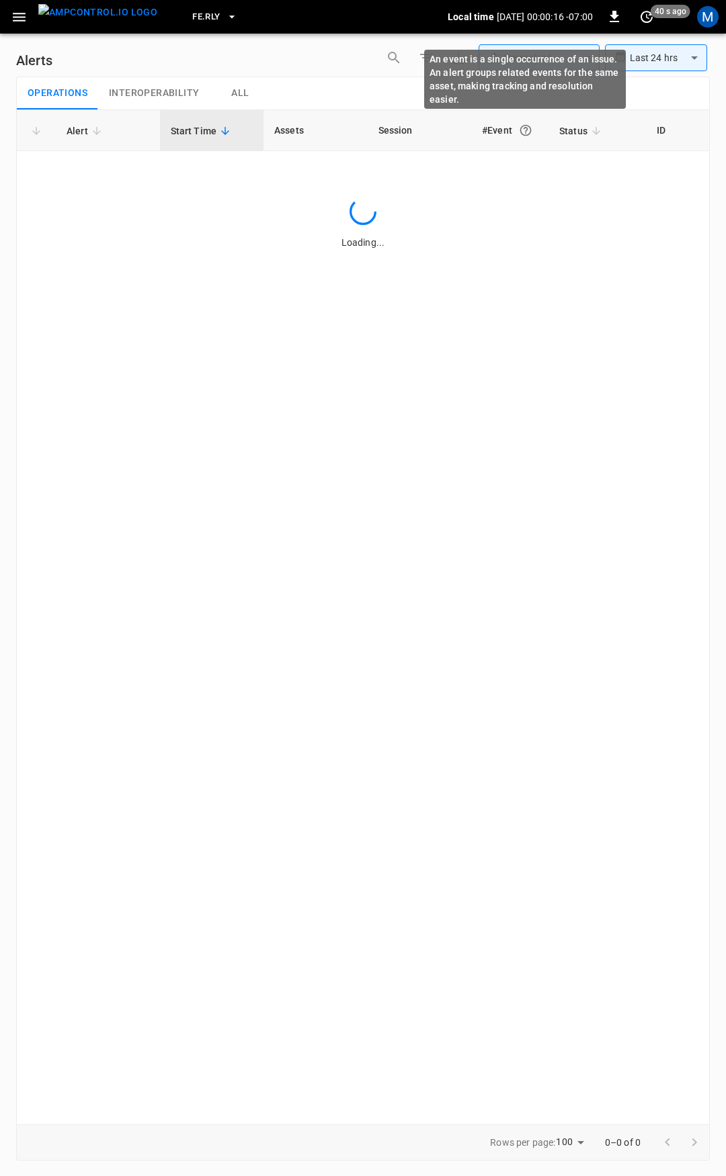
click at [531, 55] on div "An event is a single occurrence of an issue. An alert groups related events for…" at bounding box center [525, 79] width 202 height 59
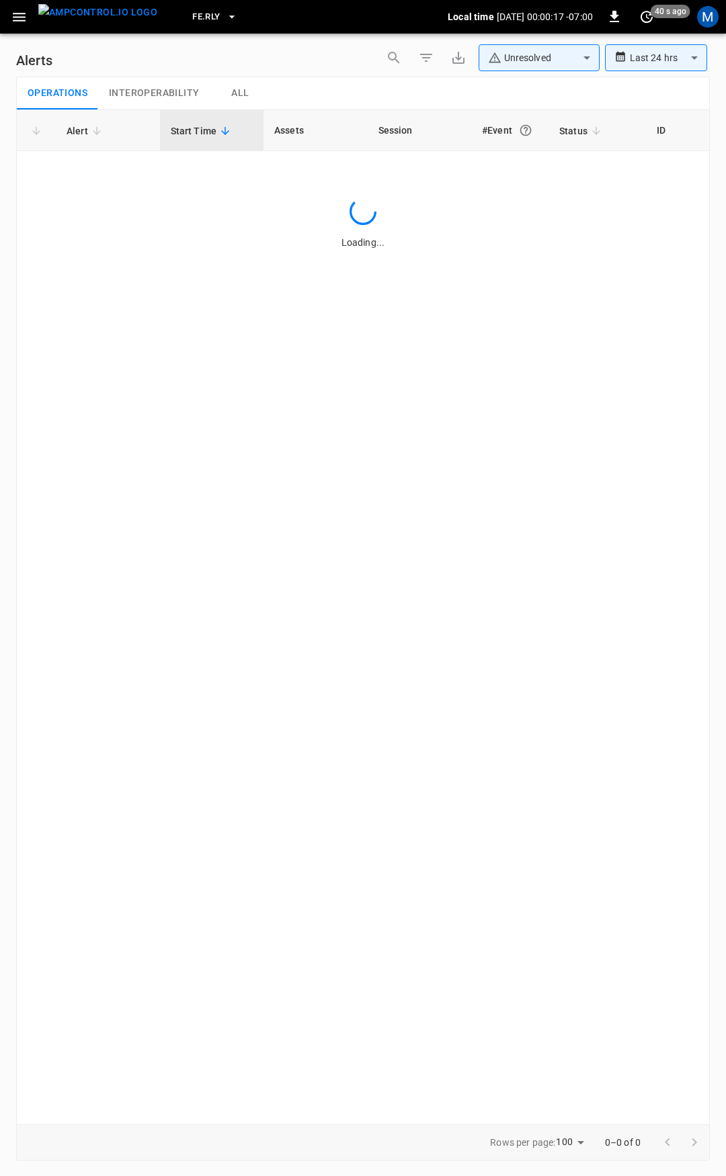
click at [574, 57] on body "**********" at bounding box center [363, 586] width 726 height 1172
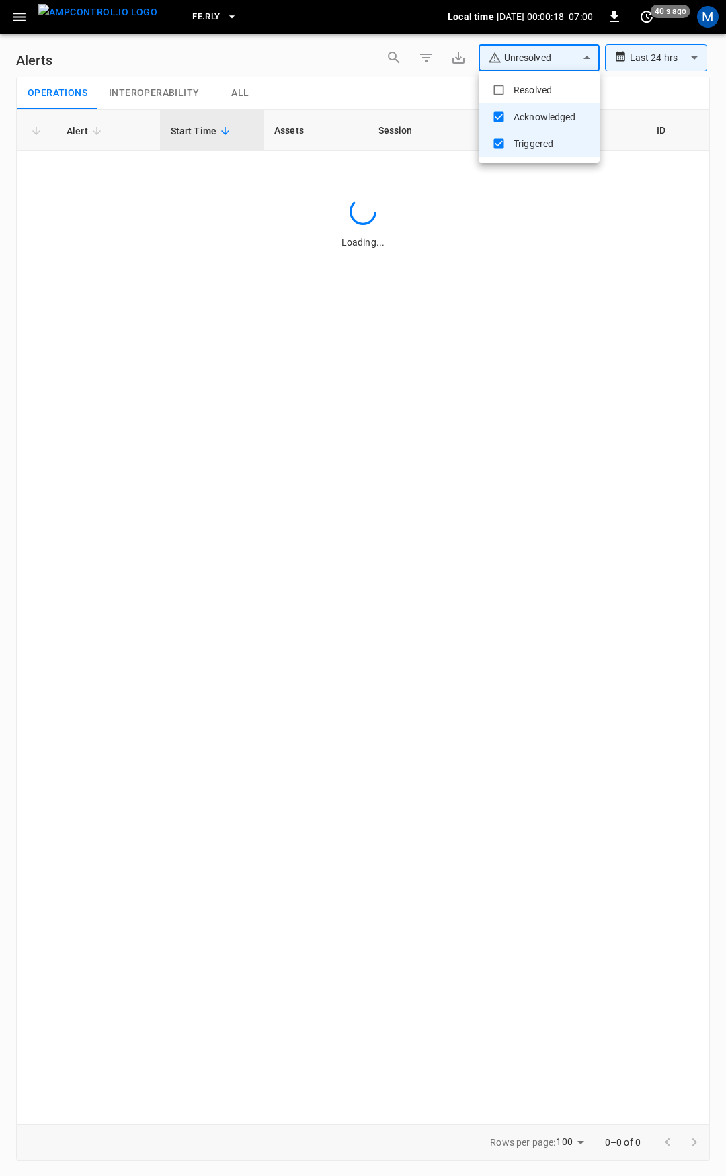
click at [531, 89] on li "Resolved" at bounding box center [538, 90] width 121 height 27
type input "**********"
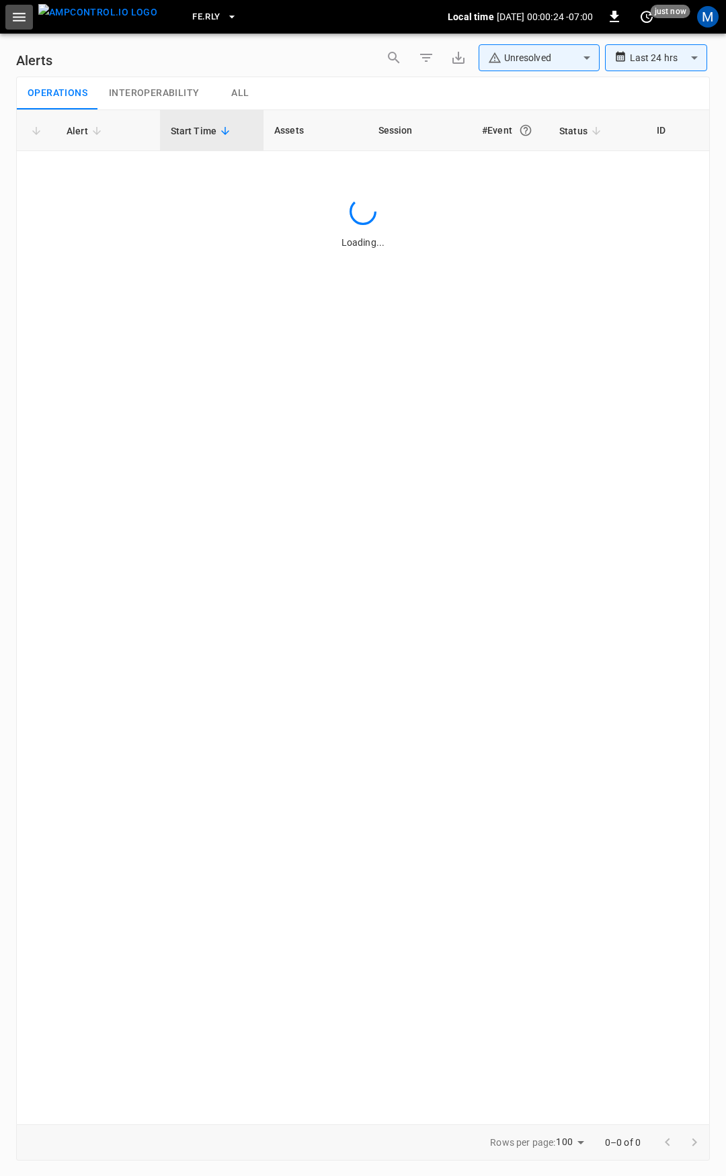
click at [11, 11] on icon "button" at bounding box center [19, 17] width 17 height 17
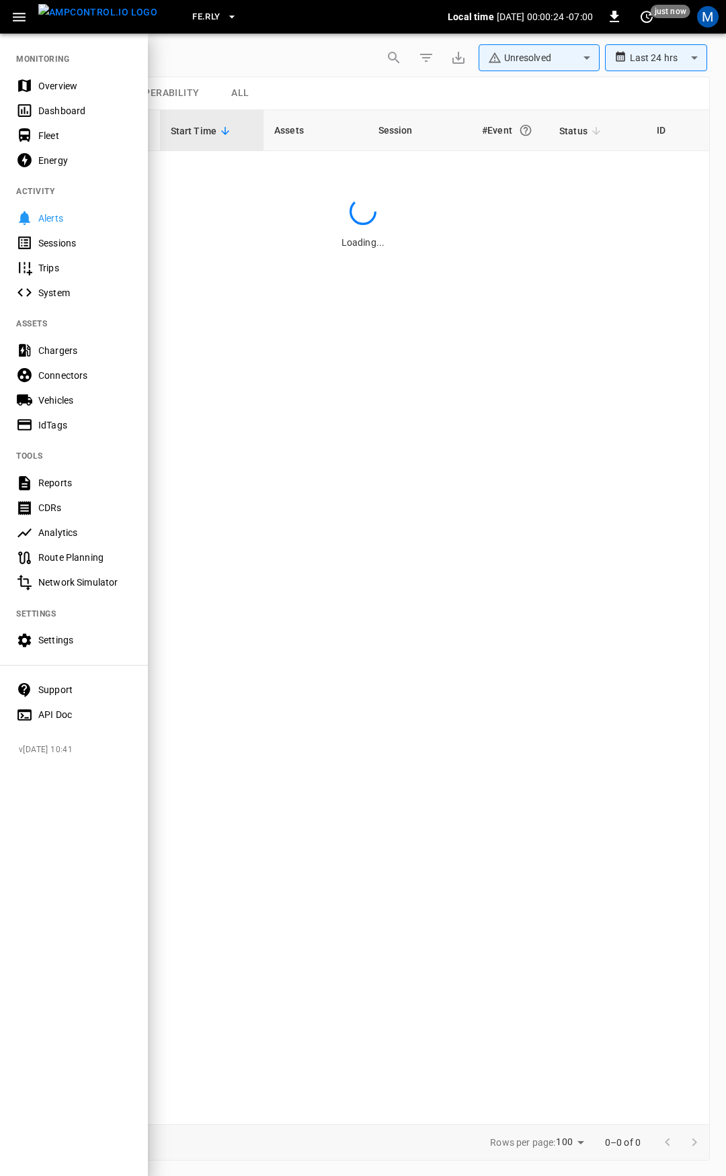
click at [54, 81] on div "Overview" at bounding box center [84, 85] width 93 height 13
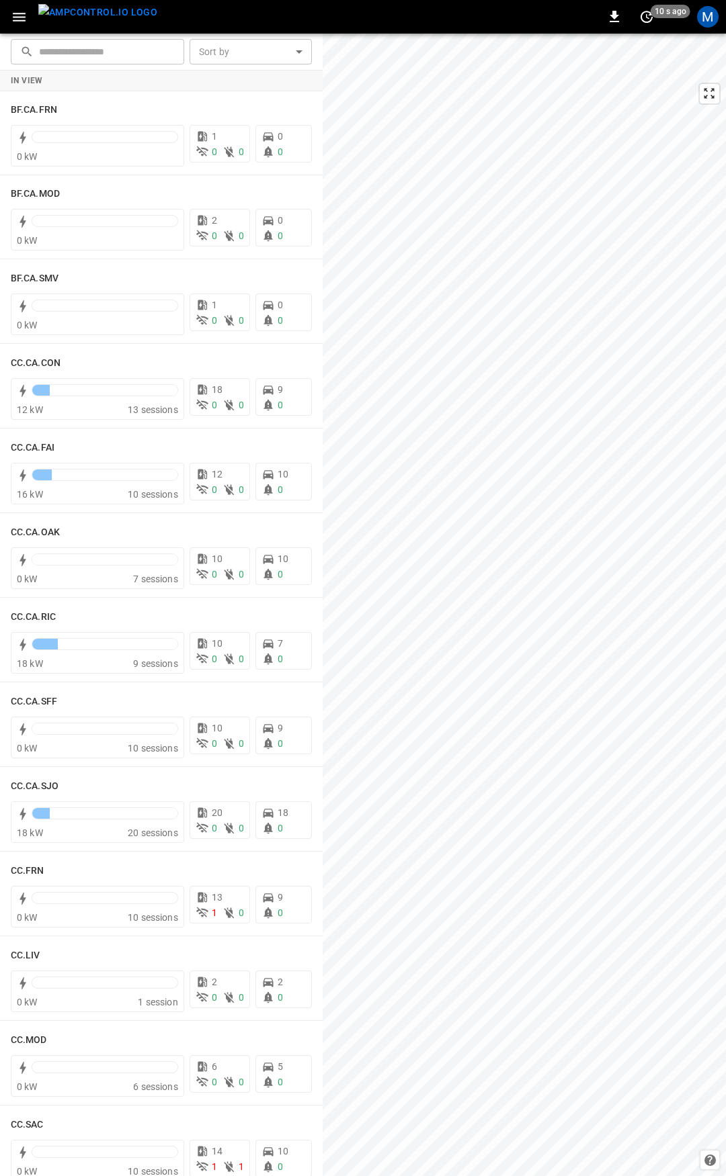
click at [7, 15] on button "button" at bounding box center [19, 17] width 28 height 25
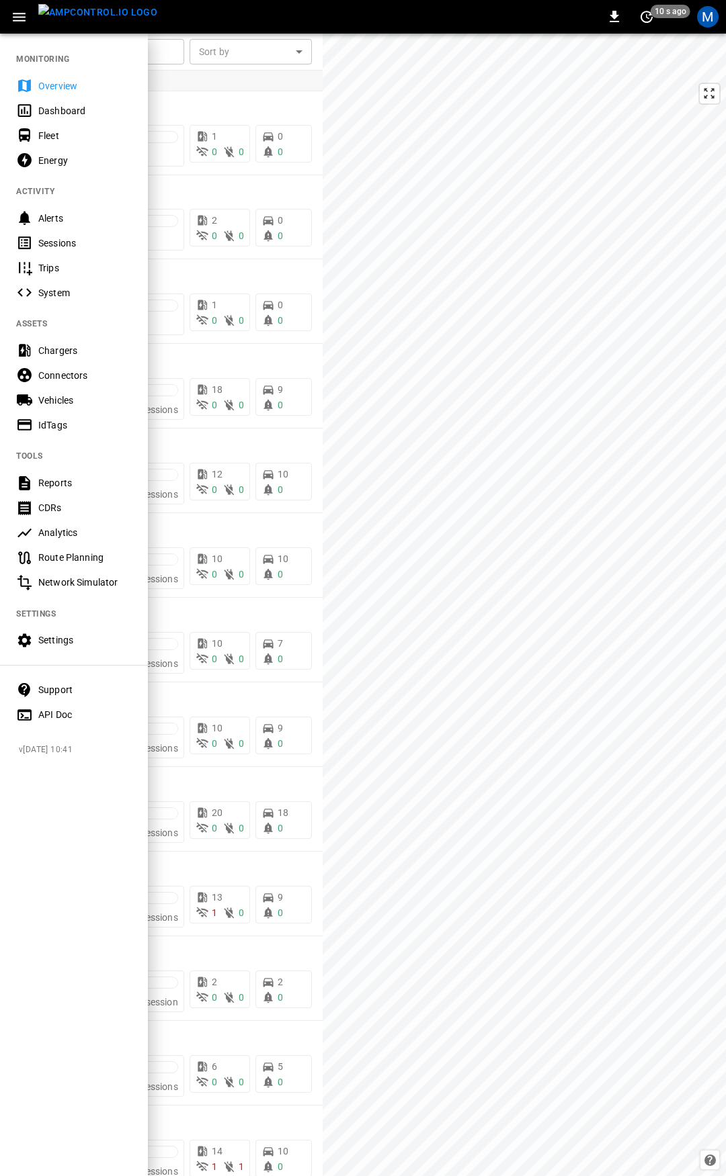
click at [52, 69] on nav "MONITORING Overview Dashboard Fleet Energy ACTIVITY Alerts Sessions Trips Syste…" at bounding box center [74, 382] width 148 height 701
click at [57, 91] on div "Overview" at bounding box center [84, 85] width 93 height 13
